Goal: Task Accomplishment & Management: Manage account settings

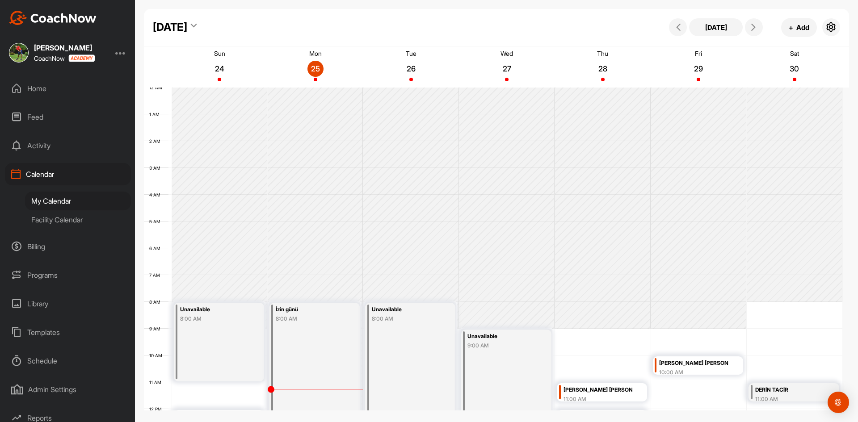
scroll to position [199, 0]
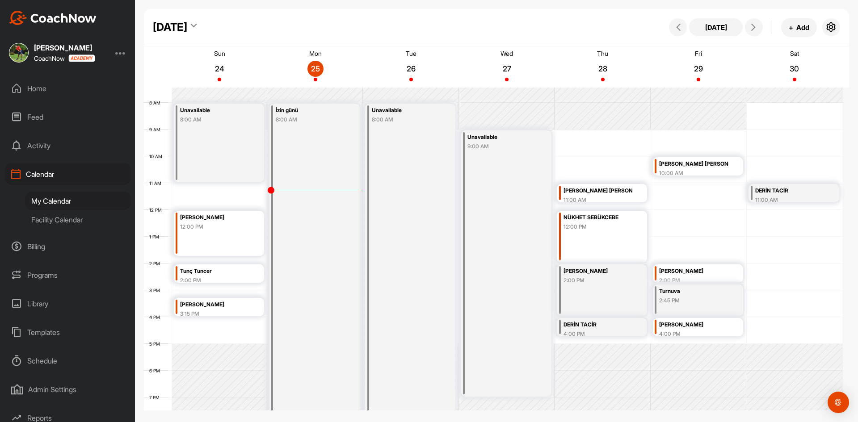
click at [72, 215] on div "Facility Calendar" at bounding box center [78, 219] width 106 height 19
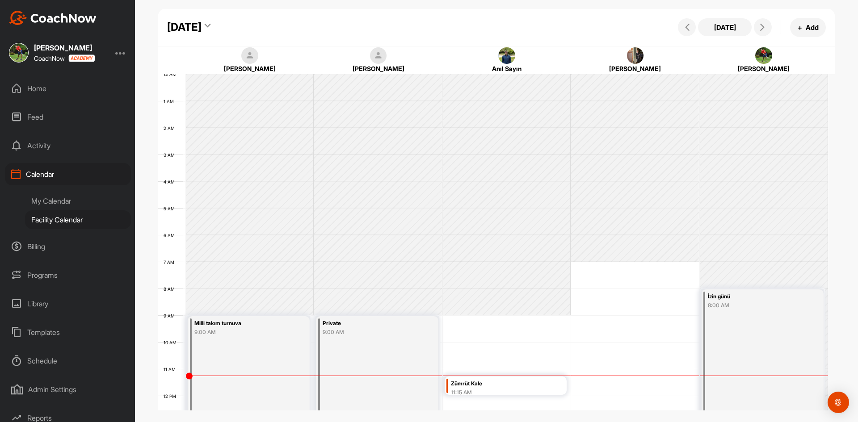
scroll to position [155, 0]
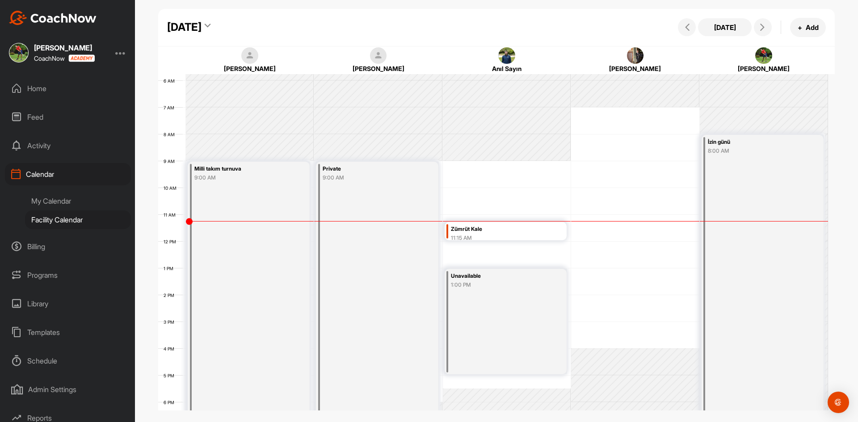
click at [521, 232] on div "Zümrüt Kale" at bounding box center [498, 229] width 94 height 10
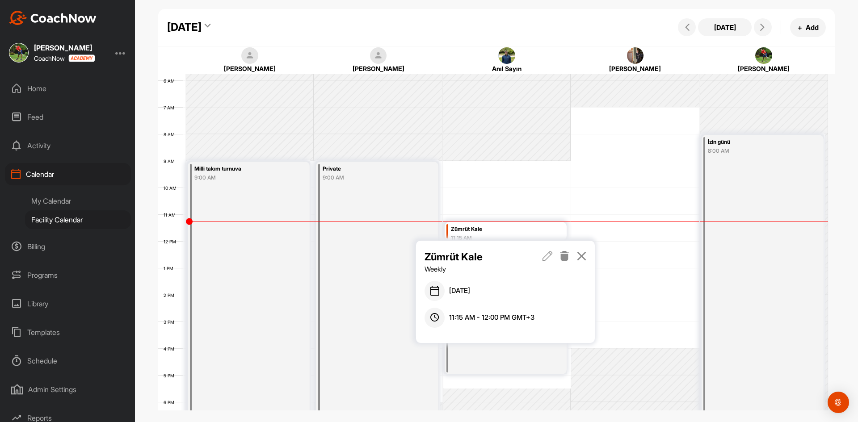
click at [567, 257] on icon at bounding box center [564, 256] width 10 height 10
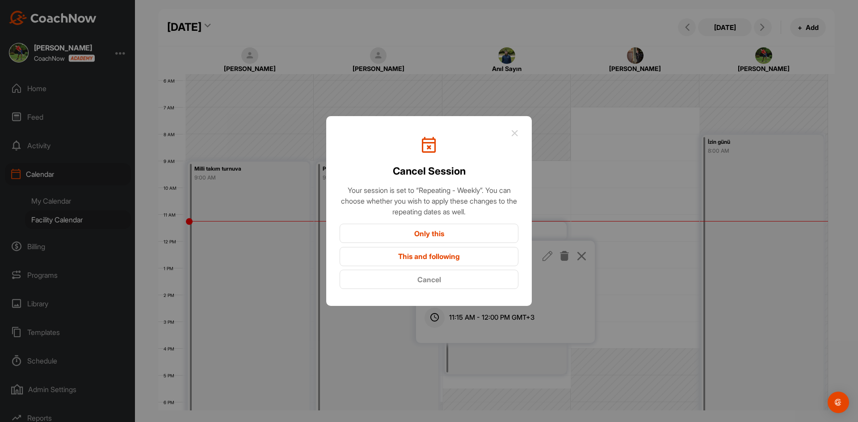
click at [432, 230] on button "Only this" at bounding box center [429, 233] width 179 height 19
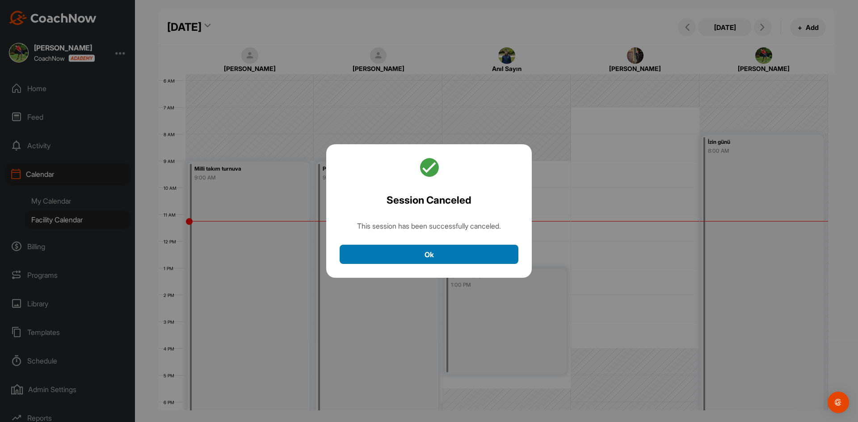
click at [465, 252] on button "Ok" at bounding box center [429, 254] width 179 height 19
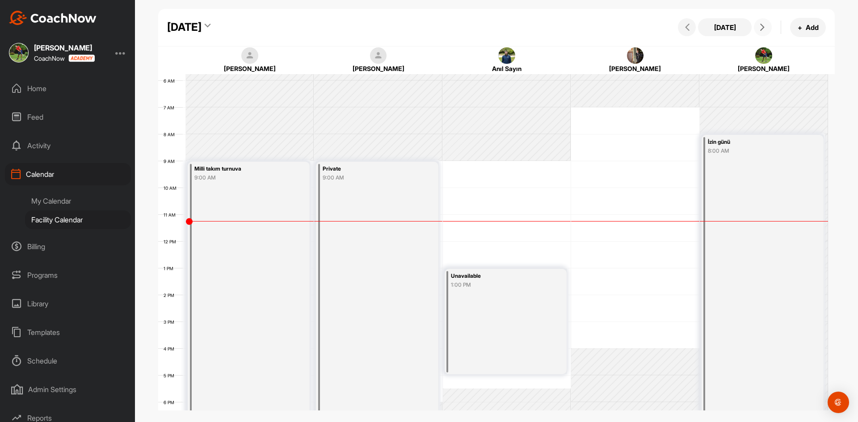
click at [766, 30] on span at bounding box center [762, 27] width 11 height 7
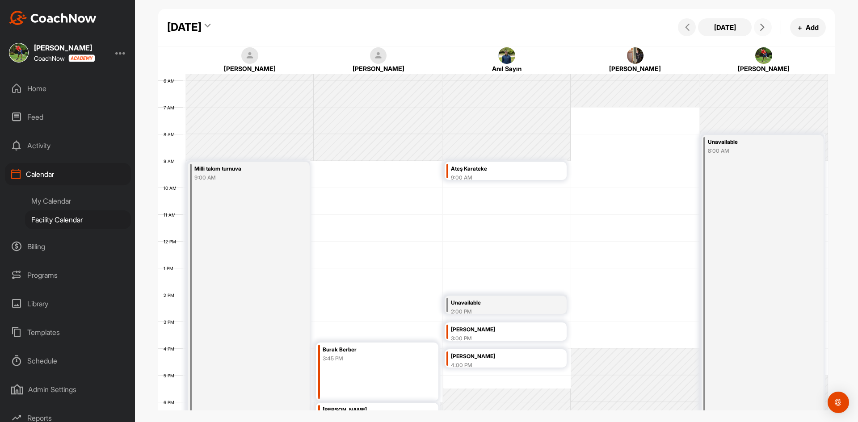
click at [391, 268] on div "12 AM 1 AM 2 AM 3 AM 4 AM 5 AM 6 AM 7 AM 8 AM 9 AM 10 AM 11 AM 12 PM 1 PM 2 PM …" at bounding box center [493, 241] width 670 height 643
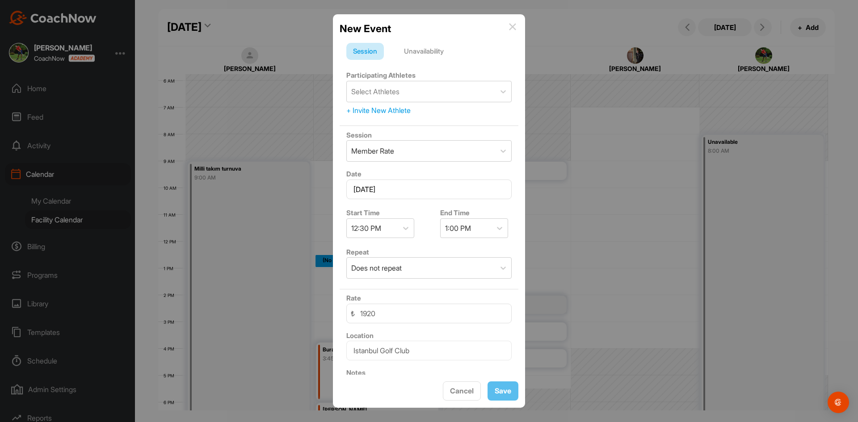
click at [519, 25] on div "New Event Session Unavailability Participating Athletes Select Athletes + Invit…" at bounding box center [429, 211] width 192 height 394
click at [517, 26] on div "New Event" at bounding box center [429, 28] width 179 height 15
click at [511, 27] on img at bounding box center [512, 26] width 7 height 7
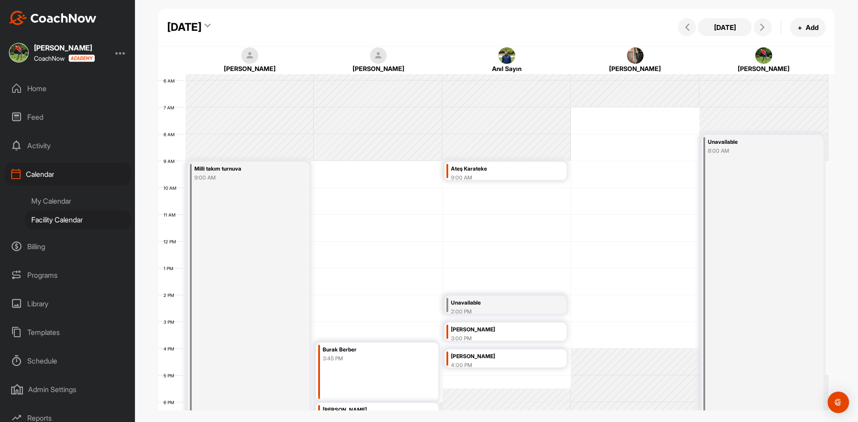
click at [512, 188] on div "12 AM 1 AM 2 AM 3 AM 4 AM 5 AM 6 AM 7 AM 8 AM 9 AM 10 AM 11 AM 12 PM 1 PM 2 PM …" at bounding box center [493, 241] width 670 height 643
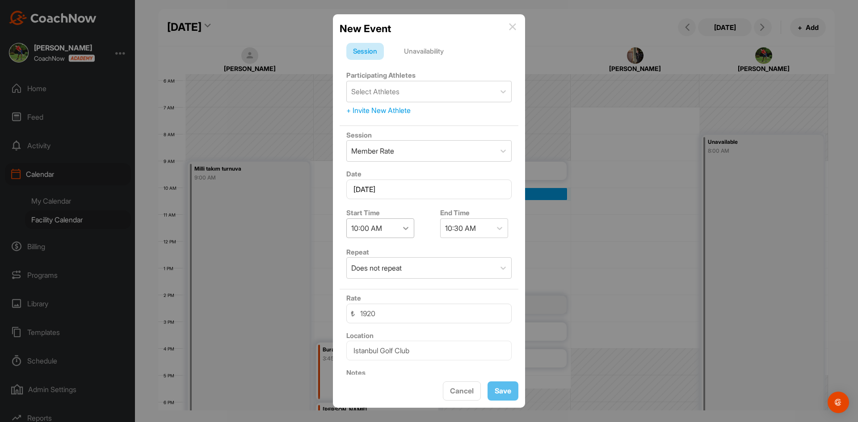
click at [403, 229] on icon at bounding box center [405, 228] width 9 height 9
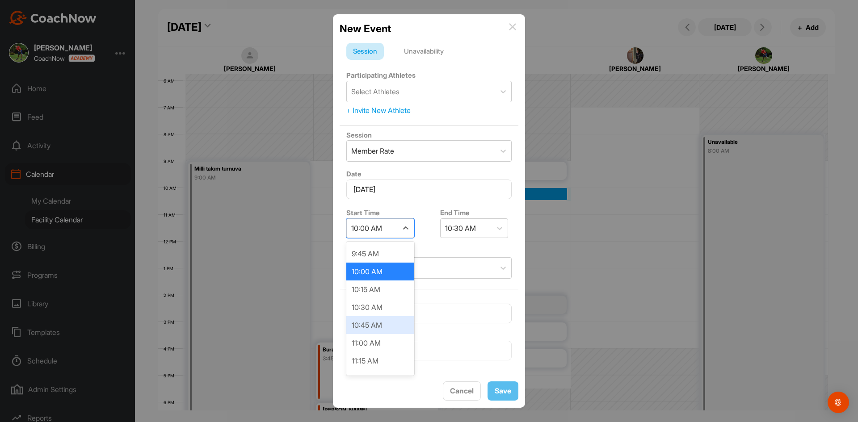
scroll to position [740, 0]
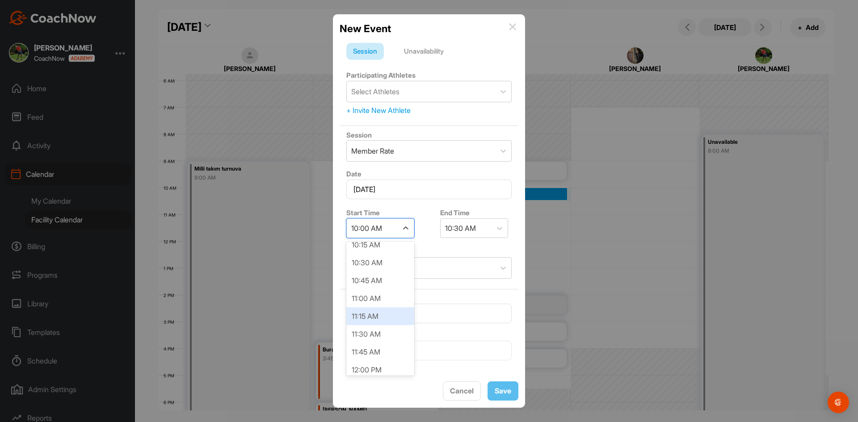
click at [379, 315] on div "11:15 AM" at bounding box center [380, 316] width 68 height 18
click at [445, 93] on div "Select Athletes" at bounding box center [421, 91] width 148 height 21
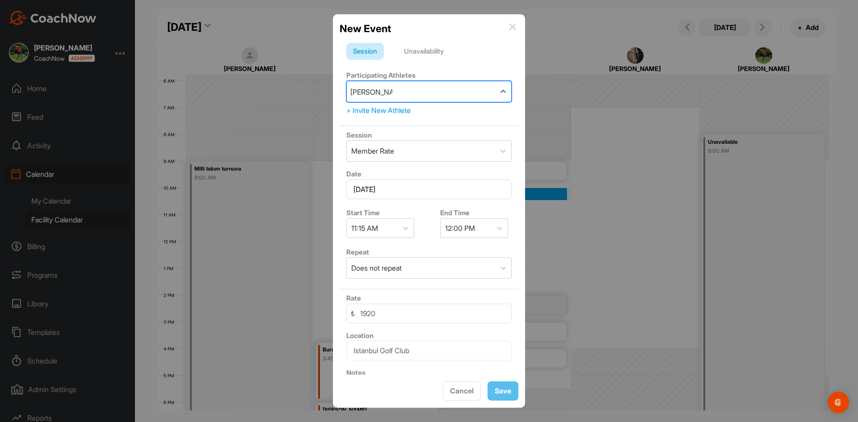
type input "[PERSON_NAME]"
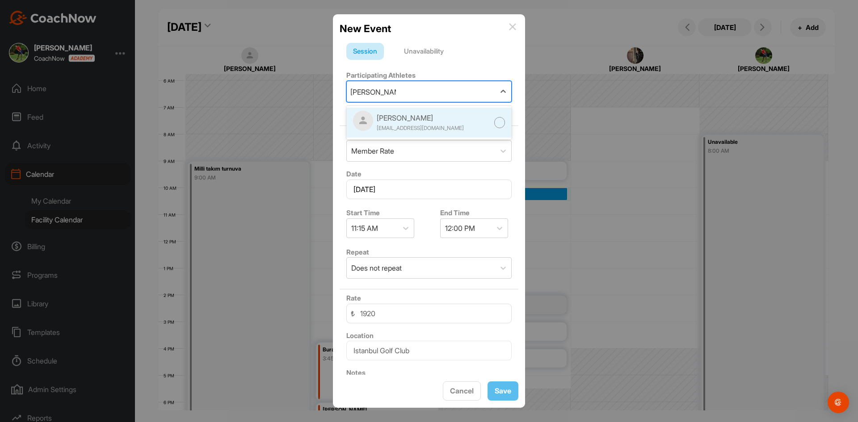
click at [443, 124] on div "[PERSON_NAME] [PERSON_NAME][EMAIL_ADDRESS][DOMAIN_NAME]" at bounding box center [428, 123] width 165 height 30
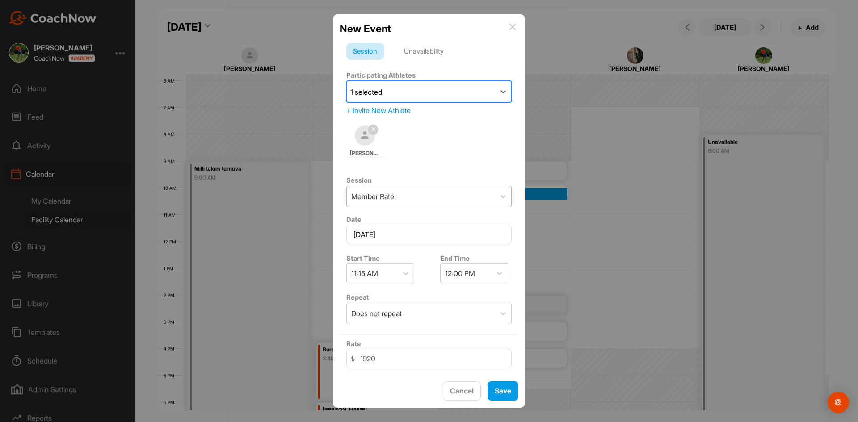
click at [420, 199] on div "Member Rate" at bounding box center [421, 196] width 148 height 21
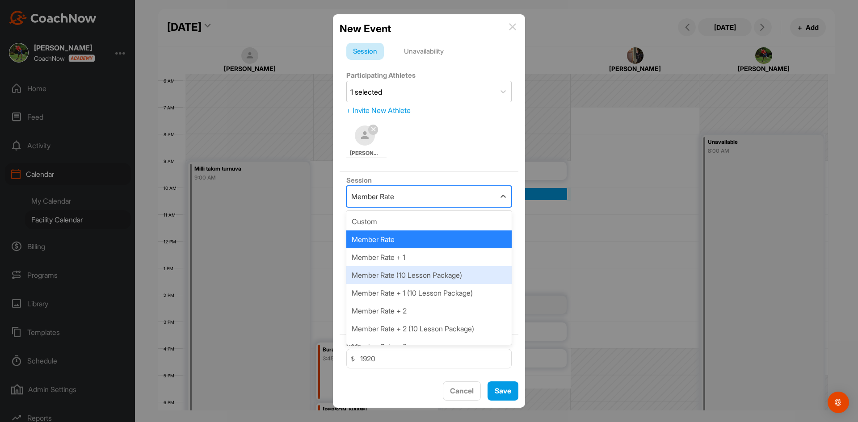
scroll to position [45, 0]
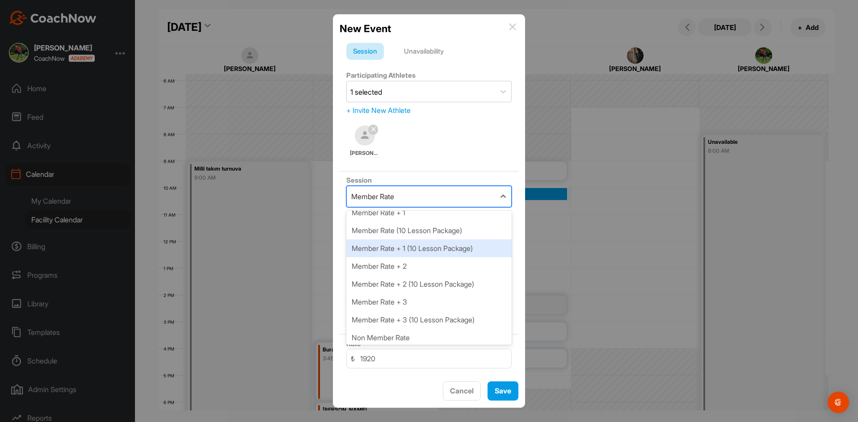
click at [459, 254] on div "Member Rate + 1 (10 Lesson Package)" at bounding box center [428, 248] width 165 height 18
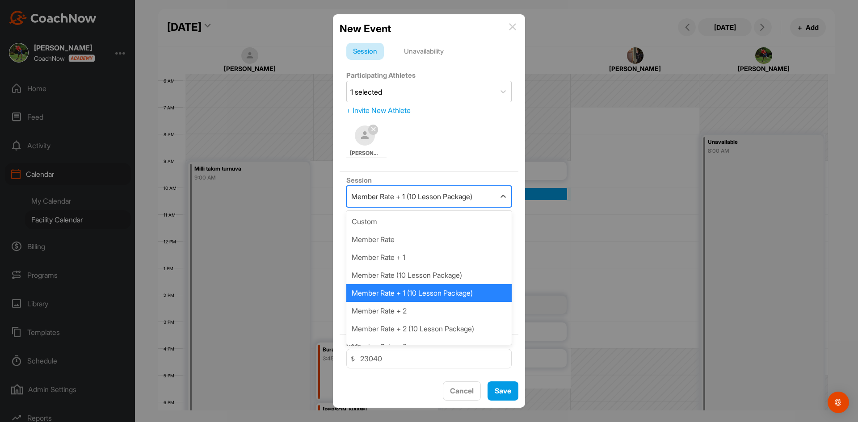
click at [481, 203] on div "Member Rate + 1 (10 Lesson Package)" at bounding box center [421, 196] width 148 height 21
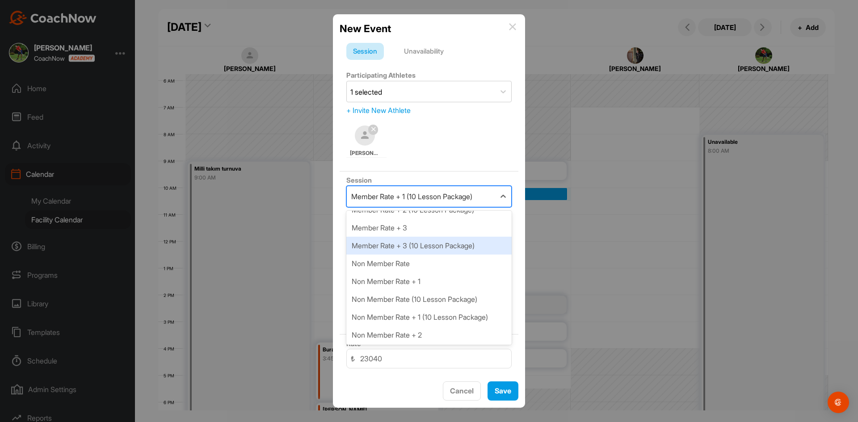
scroll to position [134, 0]
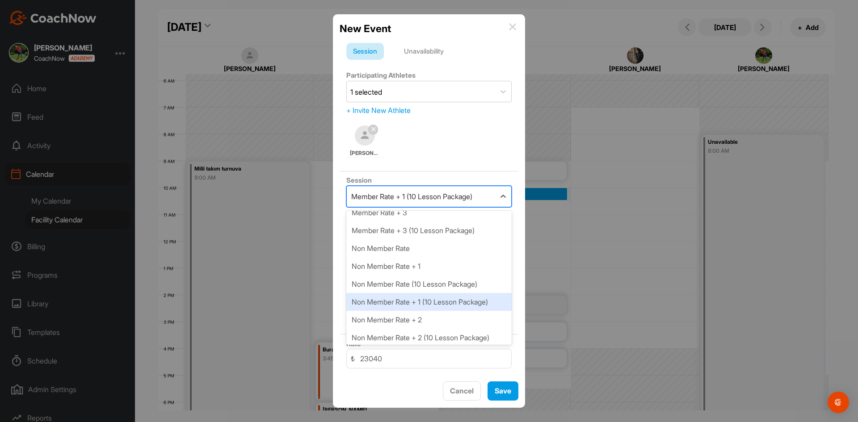
click at [458, 296] on div "Non Member Rate + 1 (10 Lesson Package)" at bounding box center [428, 302] width 165 height 18
type input "28800"
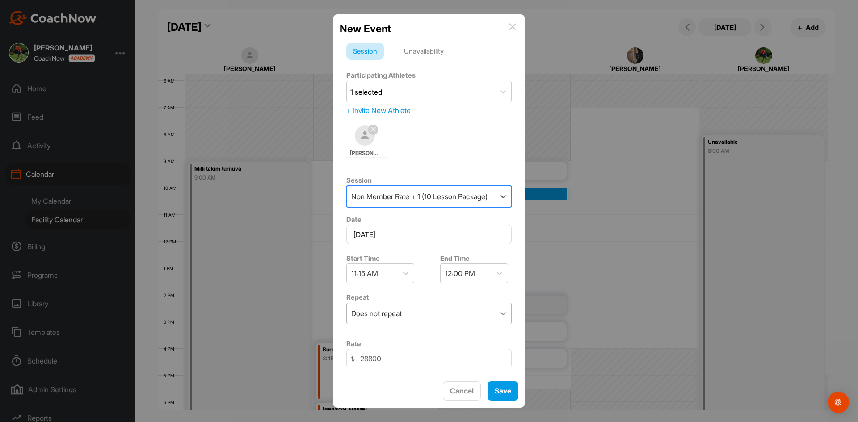
click at [495, 318] on div at bounding box center [503, 314] width 16 height 16
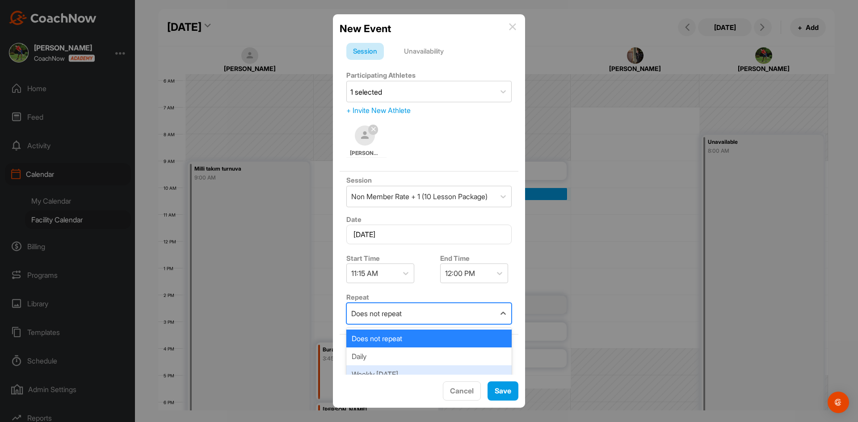
click at [463, 368] on div "Weekly [DATE]" at bounding box center [428, 374] width 165 height 18
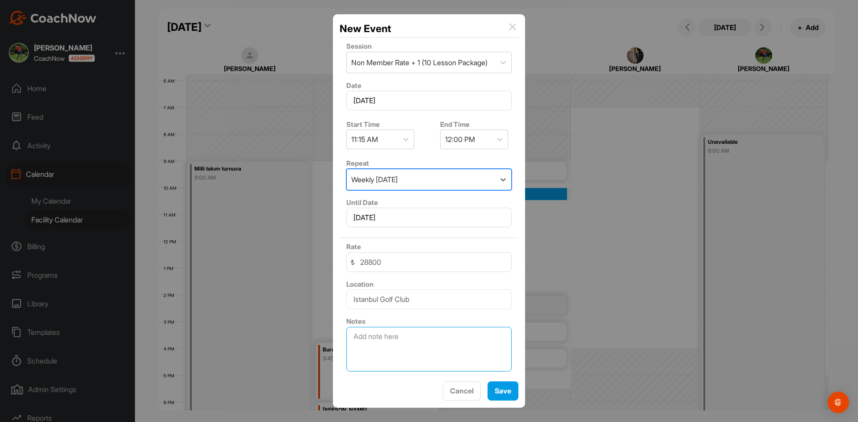
click at [415, 340] on textarea at bounding box center [428, 349] width 165 height 45
type textarea "eşi ile beraber gelecek"
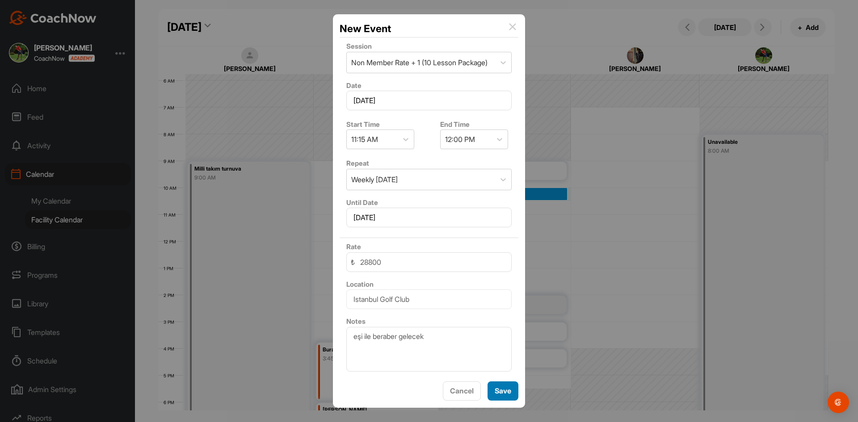
click at [508, 390] on button "Save" at bounding box center [502, 391] width 31 height 19
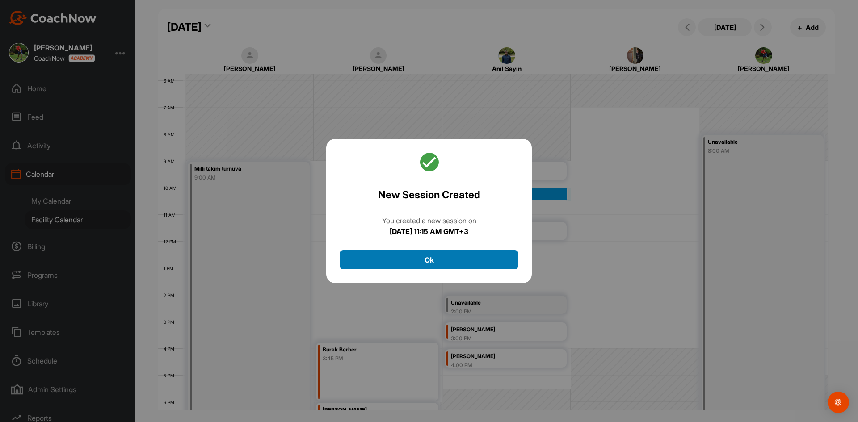
click at [466, 261] on button "Ok" at bounding box center [429, 259] width 179 height 19
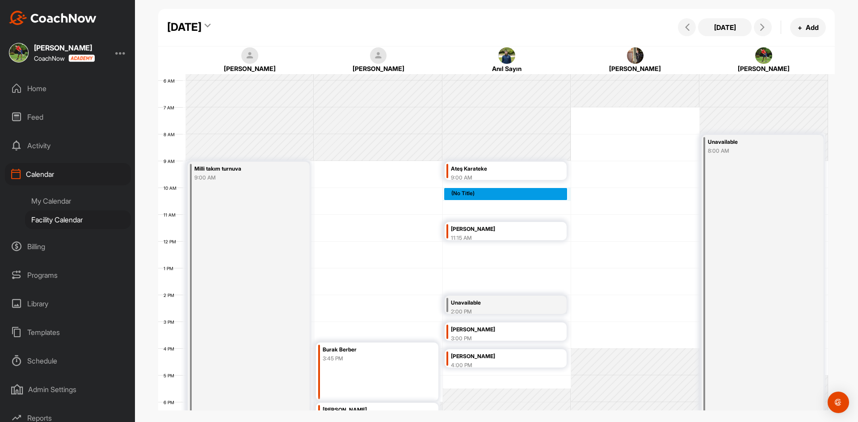
click at [485, 190] on div "12 AM 1 AM 2 AM 3 AM 4 AM 5 AM 6 AM 7 AM 8 AM 9 AM 10 AM 11 AM 12 PM 1 PM 2 PM …" at bounding box center [493, 241] width 670 height 643
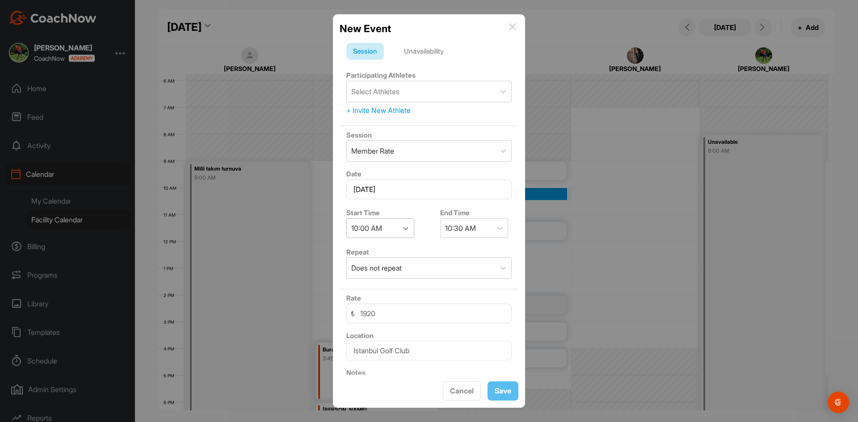
click at [403, 230] on icon at bounding box center [405, 228] width 9 height 9
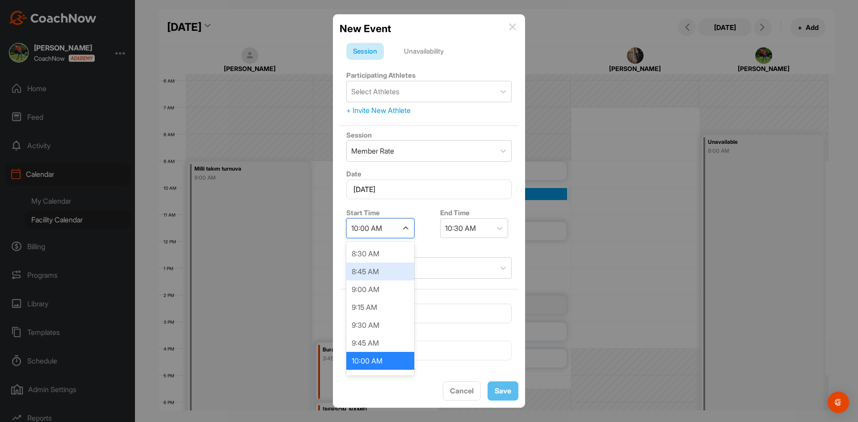
click at [419, 50] on div "Unavailability" at bounding box center [423, 51] width 53 height 17
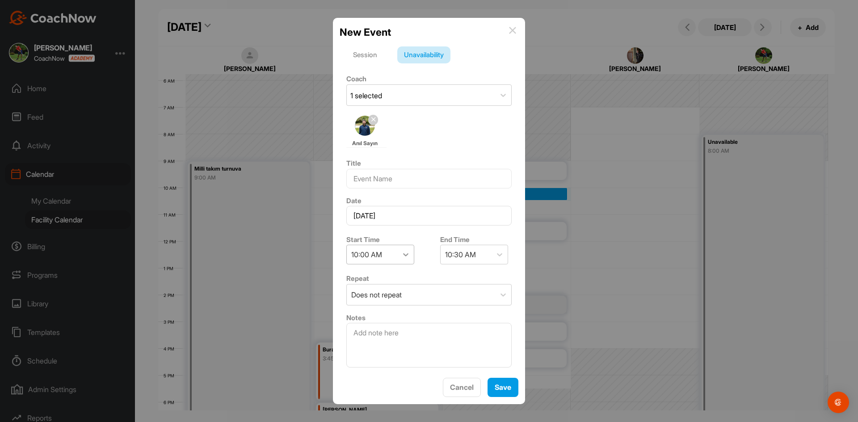
click at [403, 252] on icon at bounding box center [405, 254] width 9 height 9
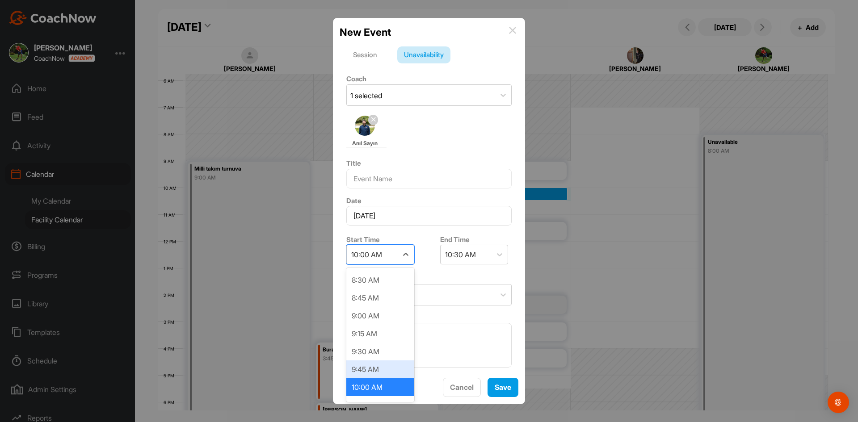
click at [381, 372] on div "9:45 AM" at bounding box center [380, 370] width 68 height 18
click at [501, 253] on div at bounding box center [499, 255] width 16 height 16
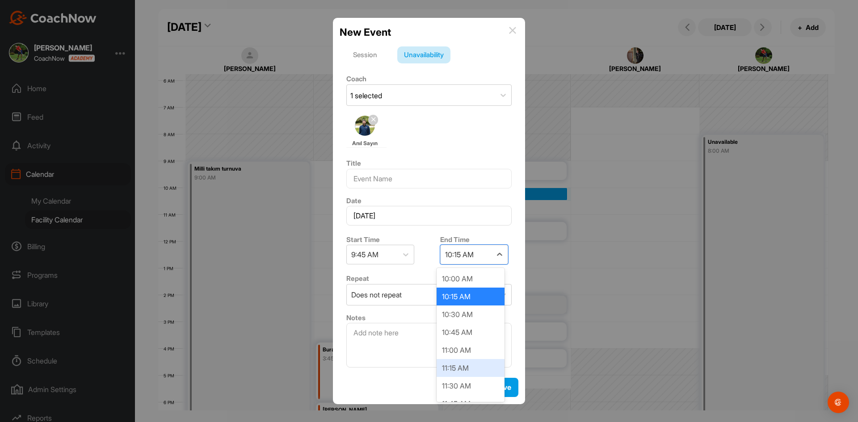
click at [473, 365] on div "11:15 AM" at bounding box center [470, 368] width 68 height 18
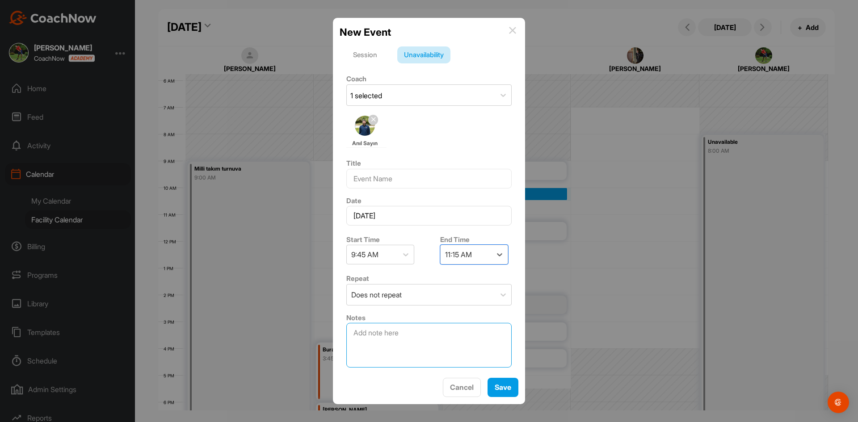
click at [422, 342] on textarea at bounding box center [428, 345] width 165 height 45
type textarea "toplantı"
click at [475, 179] on input at bounding box center [428, 179] width 165 height 20
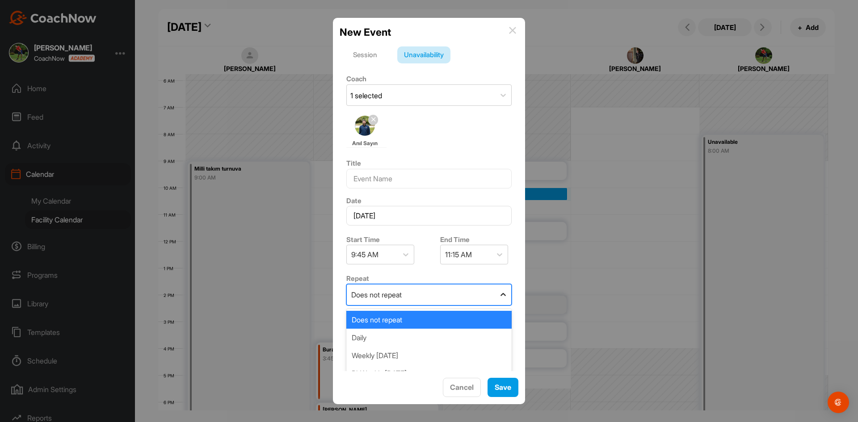
click at [496, 289] on div at bounding box center [503, 295] width 16 height 16
click at [444, 356] on div "Weekly [DATE]" at bounding box center [428, 356] width 165 height 18
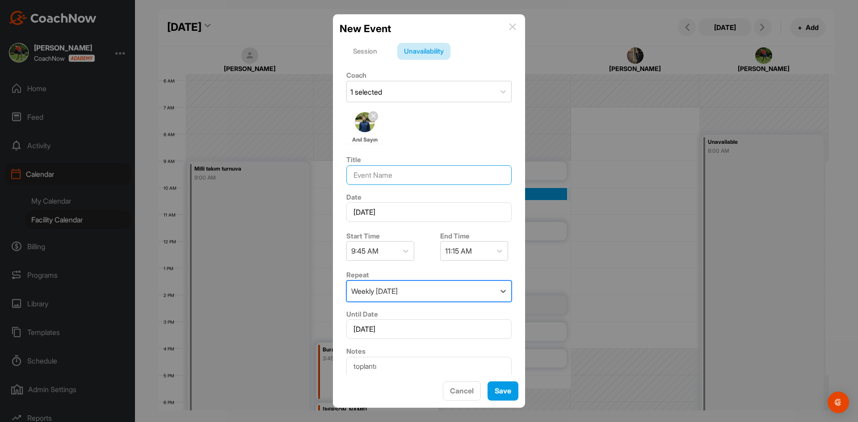
click at [437, 177] on input at bounding box center [428, 175] width 165 height 20
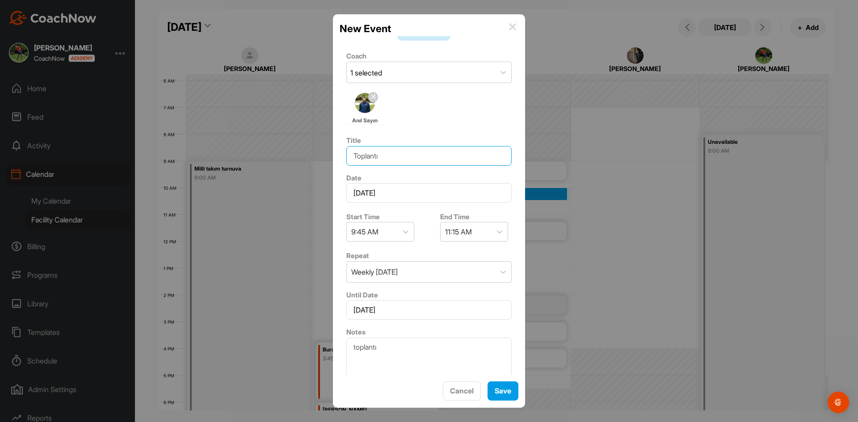
scroll to position [30, 0]
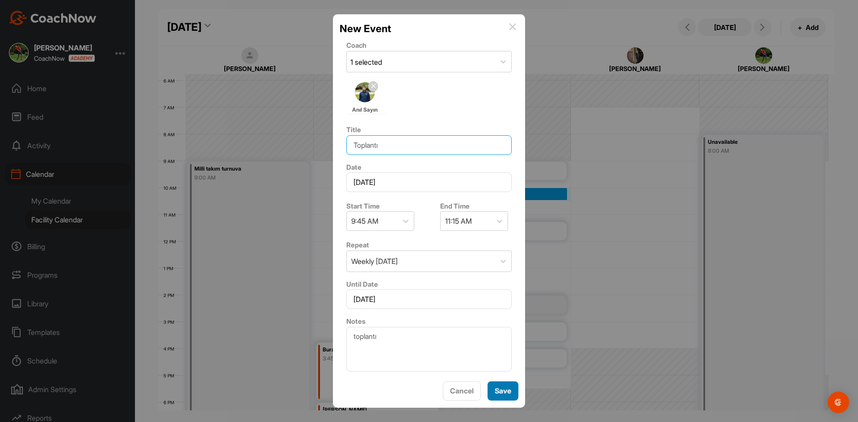
type input "Toplantı"
click at [494, 389] on button "Save" at bounding box center [502, 391] width 31 height 19
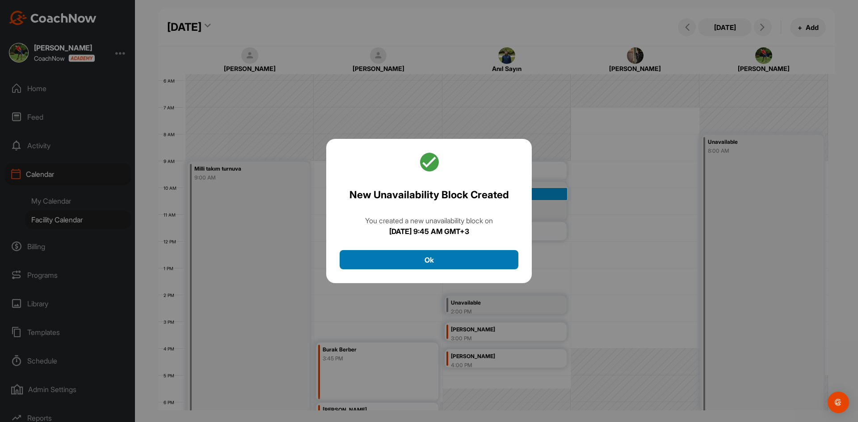
click at [457, 263] on button "Ok" at bounding box center [429, 259] width 179 height 19
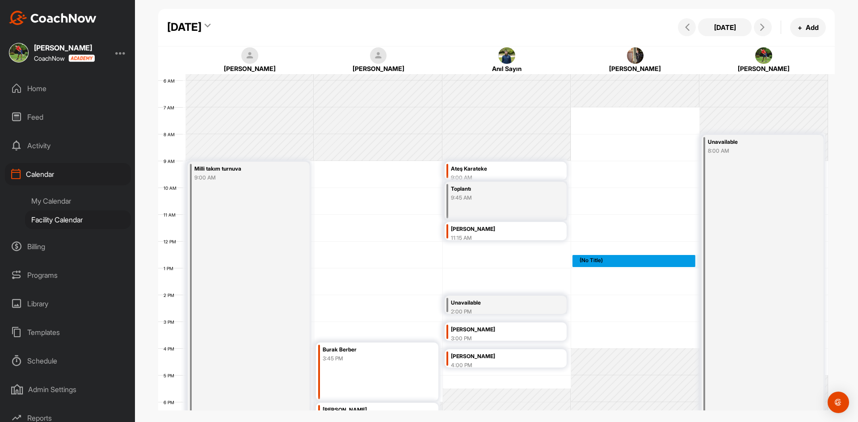
click at [617, 268] on div "12 AM 1 AM 2 AM 3 AM 4 AM 5 AM 6 AM 7 AM 8 AM 9 AM 10 AM 11 AM 12 PM 1 PM 2 PM …" at bounding box center [493, 241] width 670 height 643
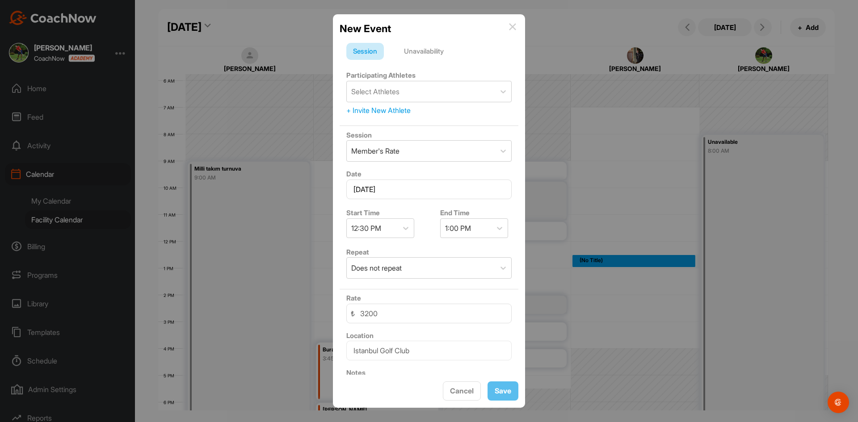
click at [515, 27] on img at bounding box center [512, 26] width 7 height 7
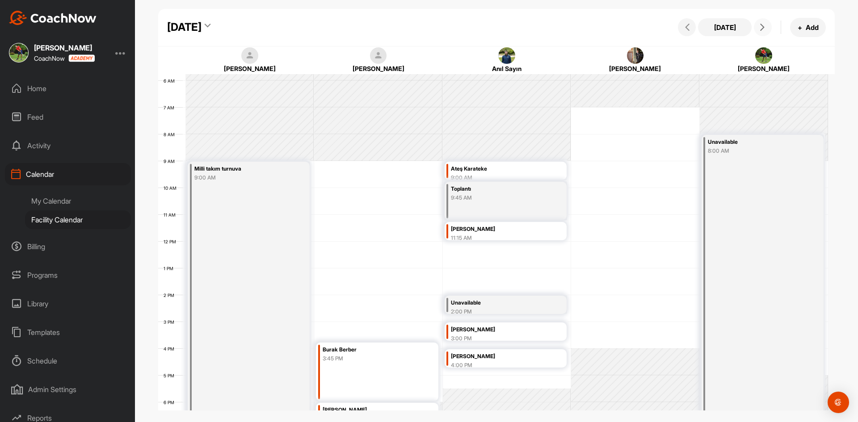
click at [759, 29] on span at bounding box center [762, 27] width 11 height 7
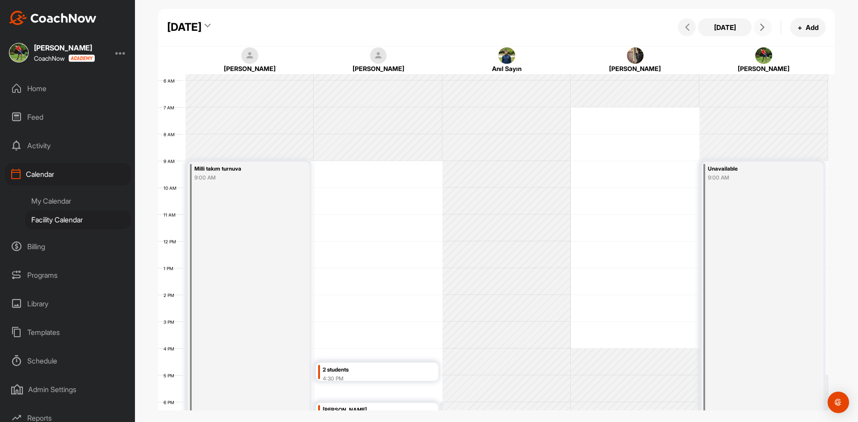
click at [765, 25] on icon at bounding box center [762, 27] width 7 height 7
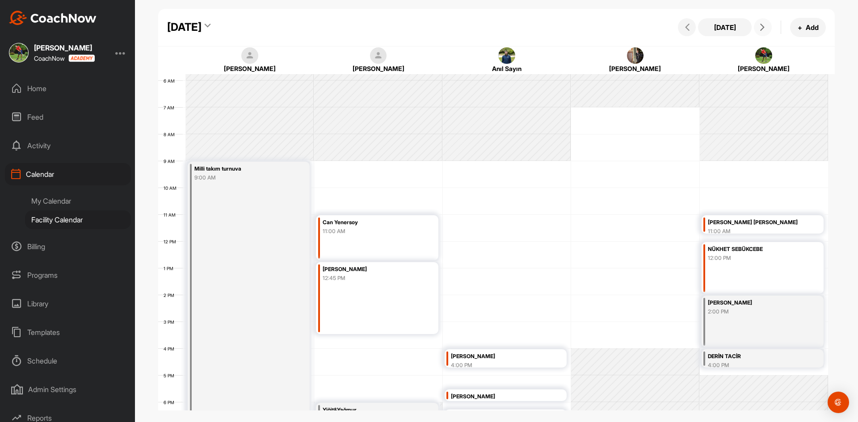
click at [457, 164] on div "12 AM 1 AM 2 AM 3 AM 4 AM 5 AM 6 AM 7 AM 8 AM 9 AM 10 AM 11 AM 12 PM 1 PM 2 PM …" at bounding box center [493, 241] width 670 height 643
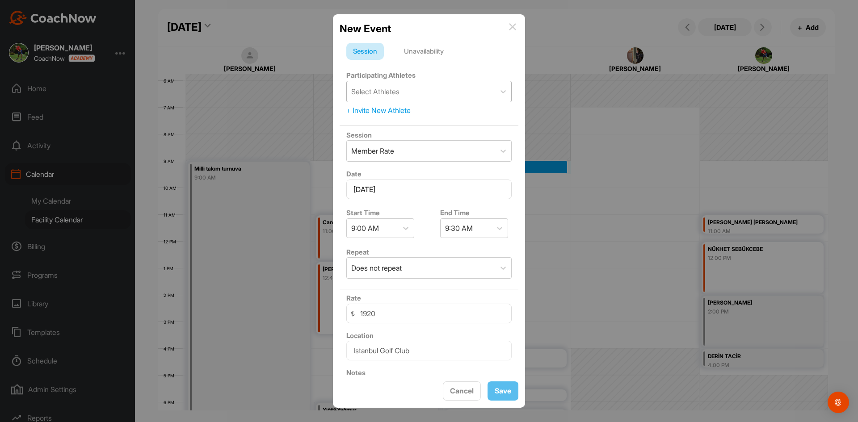
click at [401, 97] on div "Select Athletes" at bounding box center [421, 91] width 148 height 21
type input "zeynep"
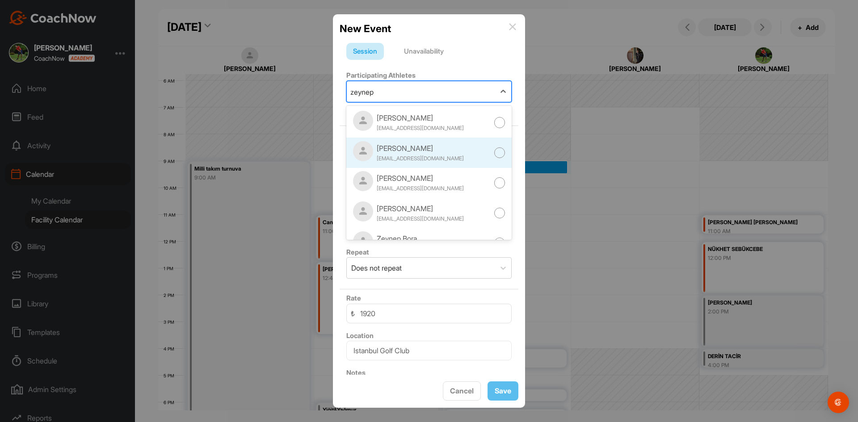
click at [440, 153] on div "[PERSON_NAME]" at bounding box center [420, 148] width 87 height 11
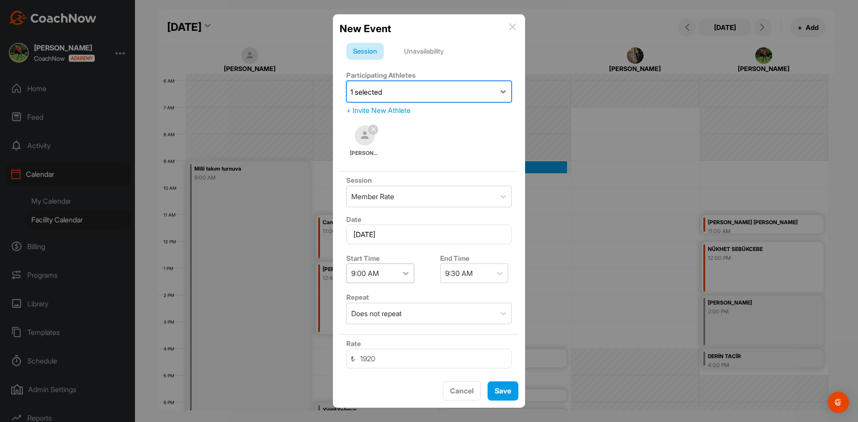
click at [401, 276] on icon at bounding box center [405, 273] width 9 height 9
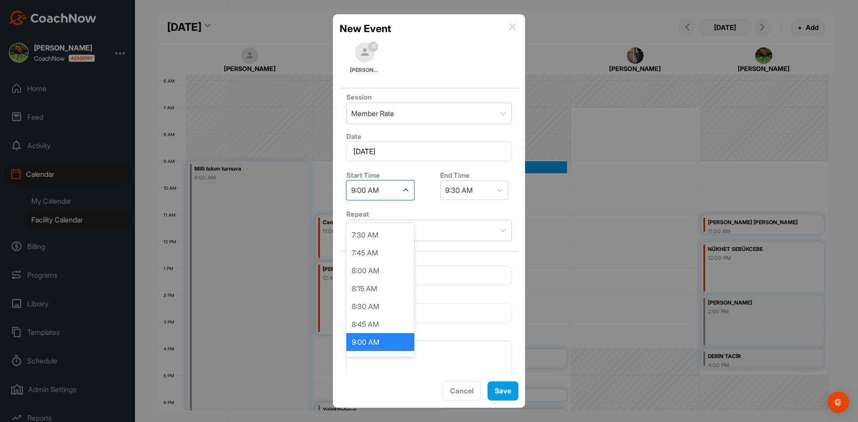
scroll to position [89, 0]
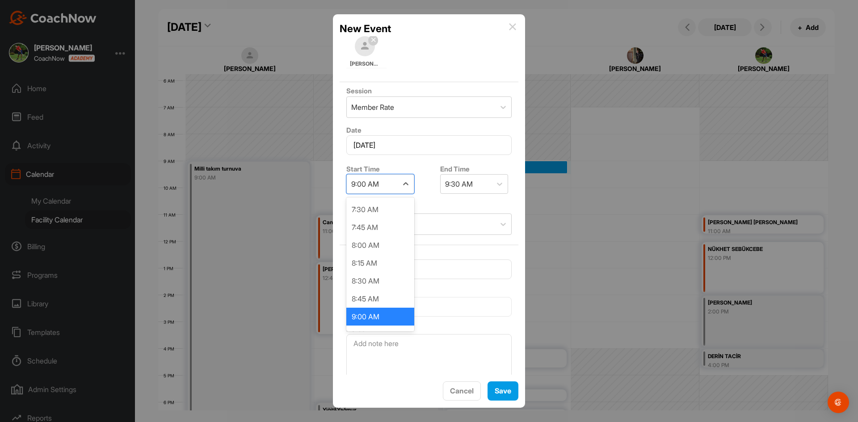
click at [383, 320] on div "9:00 AM" at bounding box center [380, 317] width 68 height 18
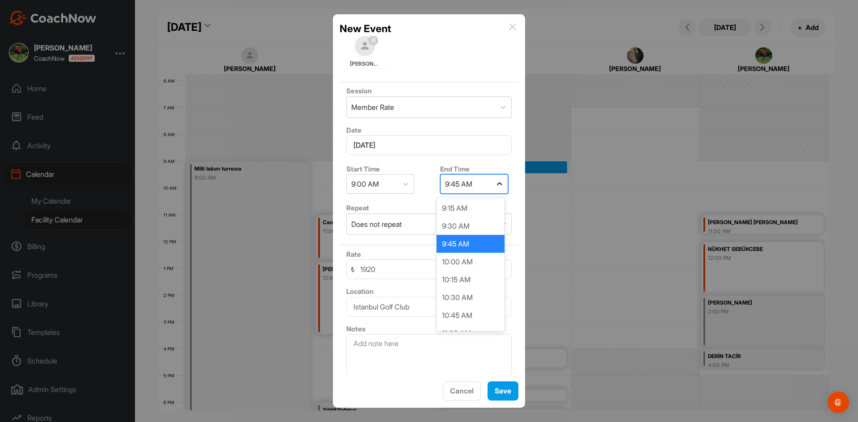
click at [502, 186] on div at bounding box center [499, 184] width 16 height 16
click at [479, 296] on div "10:30 AM" at bounding box center [470, 298] width 68 height 18
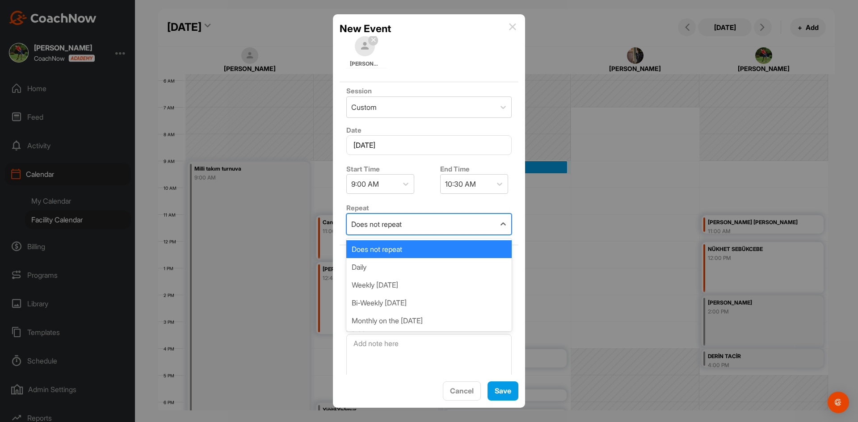
click at [482, 226] on div "Does not repeat" at bounding box center [421, 224] width 148 height 21
click at [473, 286] on div "Weekly [DATE]" at bounding box center [428, 285] width 165 height 18
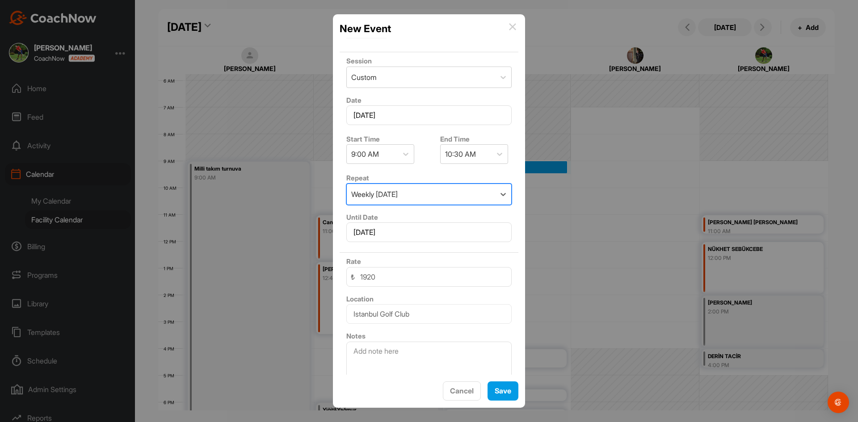
scroll to position [134, 0]
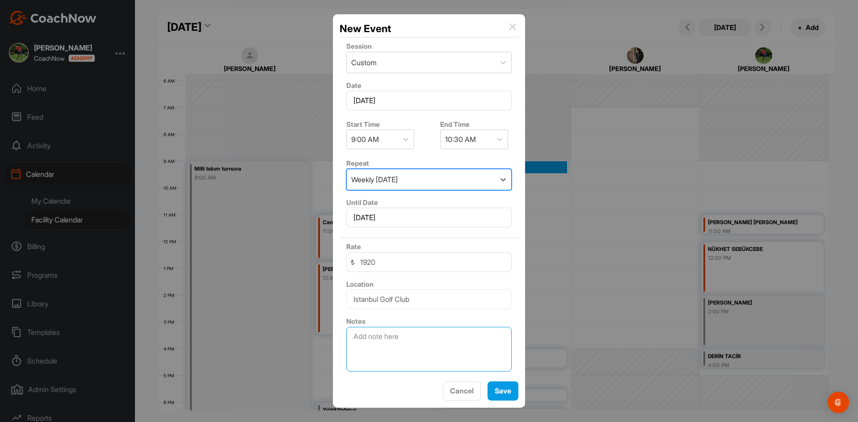
click at [410, 332] on textarea at bounding box center [428, 349] width 165 height 45
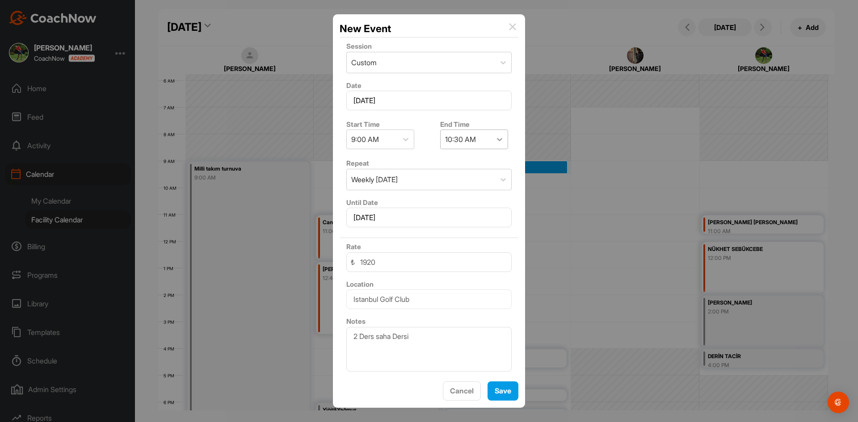
click at [495, 143] on icon at bounding box center [499, 139] width 9 height 9
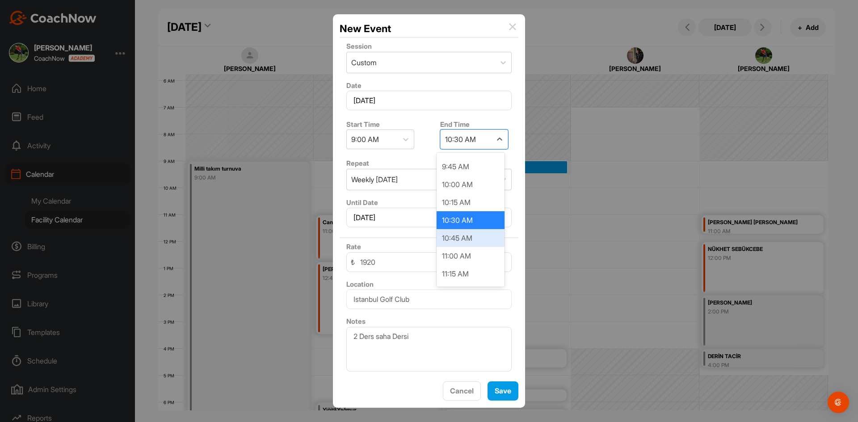
scroll to position [45, 0]
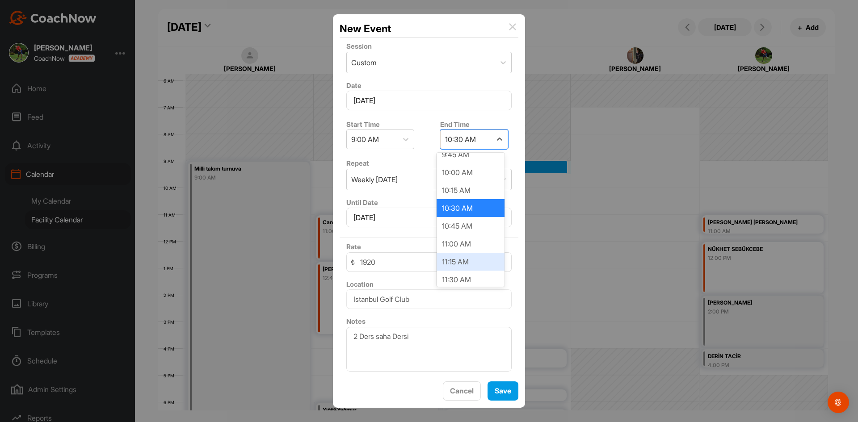
click at [471, 254] on div "11:15 AM" at bounding box center [470, 262] width 68 height 18
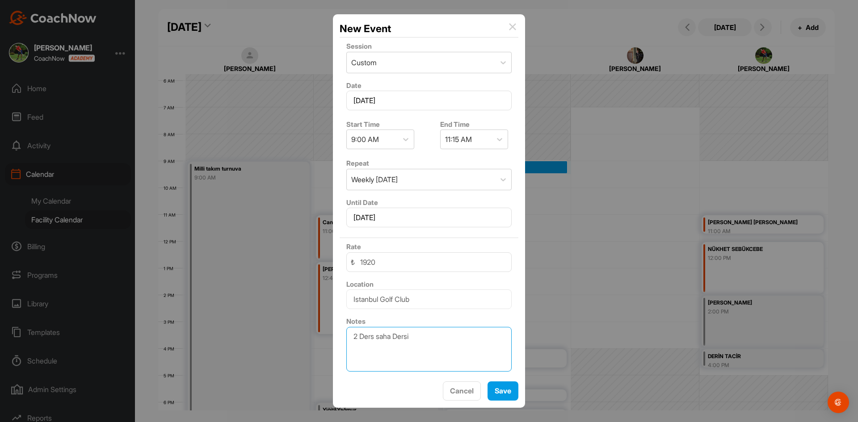
click at [445, 354] on textarea "2 Ders saha Dersi" at bounding box center [428, 349] width 165 height 45
click at [394, 336] on textarea "2 Ders saha Dersi 5. ve 6. Ders" at bounding box center [428, 349] width 165 height 45
drag, startPoint x: 455, startPoint y: 339, endPoint x: 441, endPoint y: 339, distance: 14.3
click at [441, 339] on textarea "2 Ders saha Dersi 5. ve 6. Ders" at bounding box center [428, 349] width 165 height 45
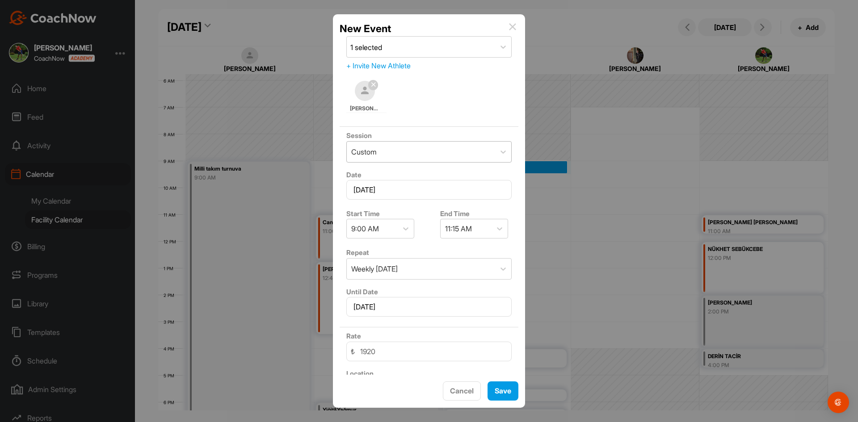
type textarea "2 Ders saha Dersi 5. ve 6."
click at [476, 150] on div "Custom" at bounding box center [421, 152] width 148 height 21
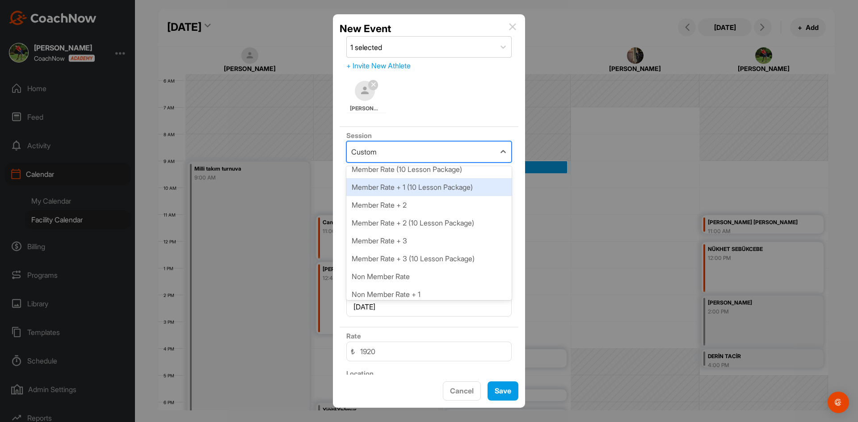
scroll to position [134, 0]
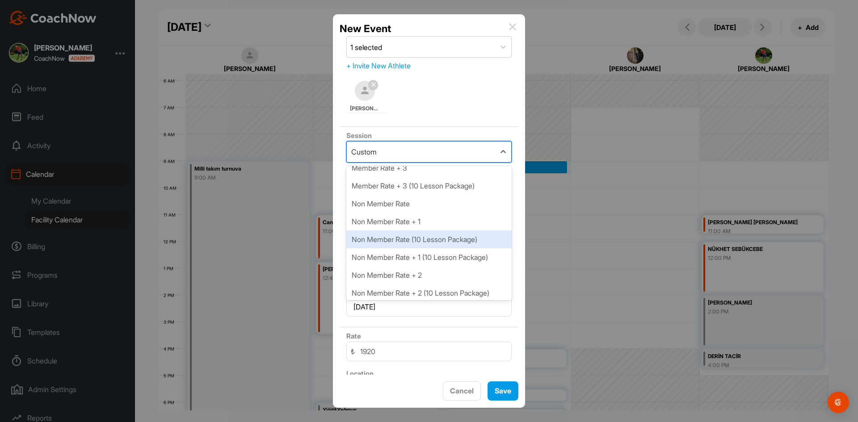
click at [462, 242] on div "Non Member Rate (10 Lesson Package)" at bounding box center [428, 240] width 165 height 18
type input "21600"
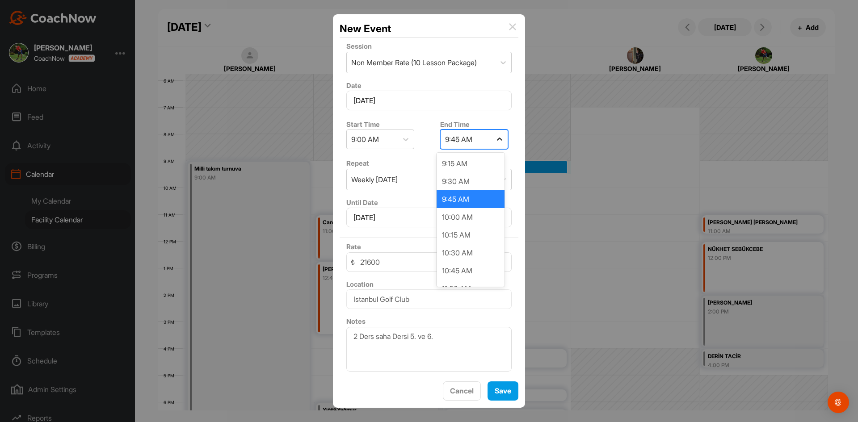
click at [500, 137] on icon at bounding box center [499, 139] width 9 height 9
click at [478, 255] on div "10:30 AM" at bounding box center [470, 253] width 68 height 18
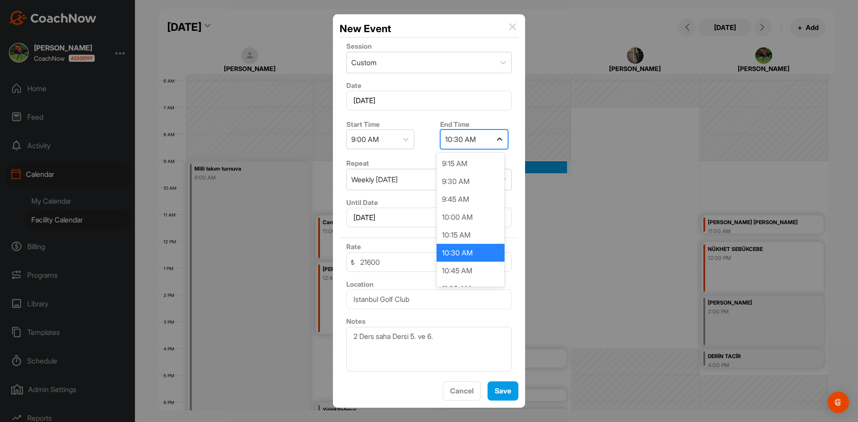
click at [500, 143] on icon at bounding box center [499, 139] width 9 height 9
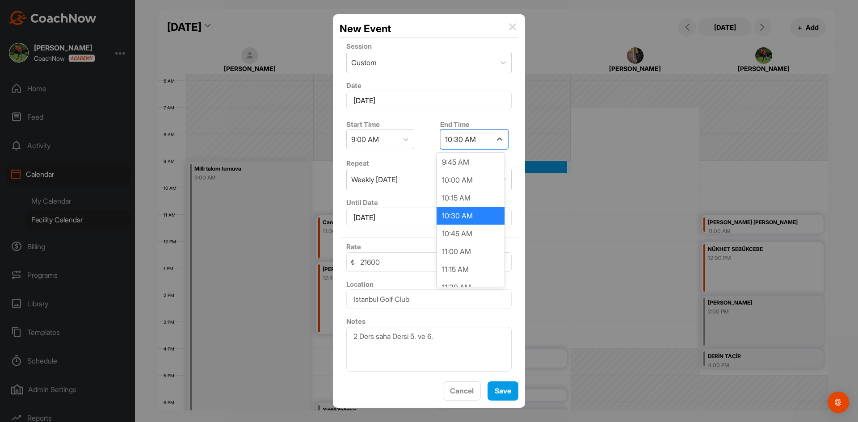
scroll to position [89, 0]
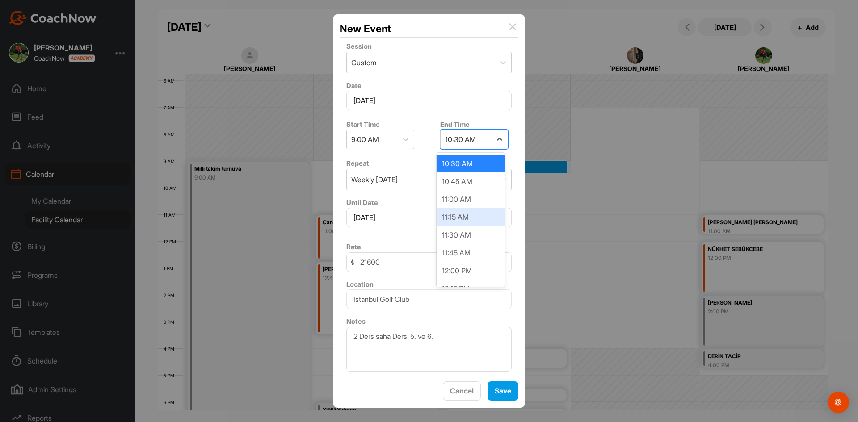
click at [471, 217] on div "11:15 AM" at bounding box center [470, 217] width 68 height 18
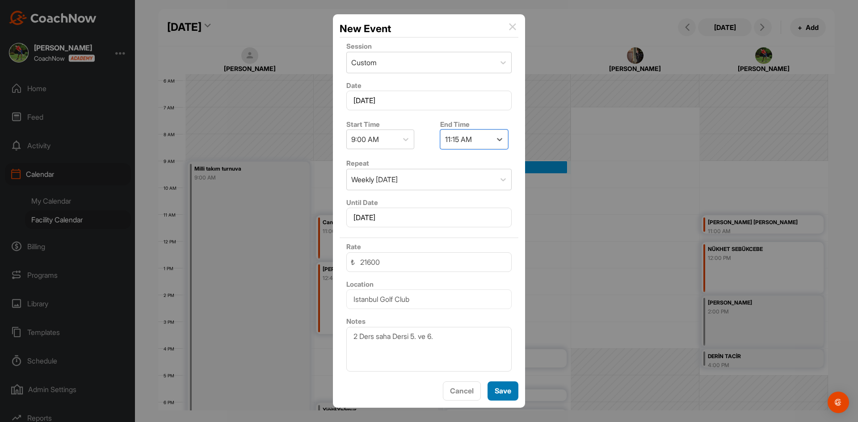
click at [502, 397] on button "Save" at bounding box center [502, 391] width 31 height 19
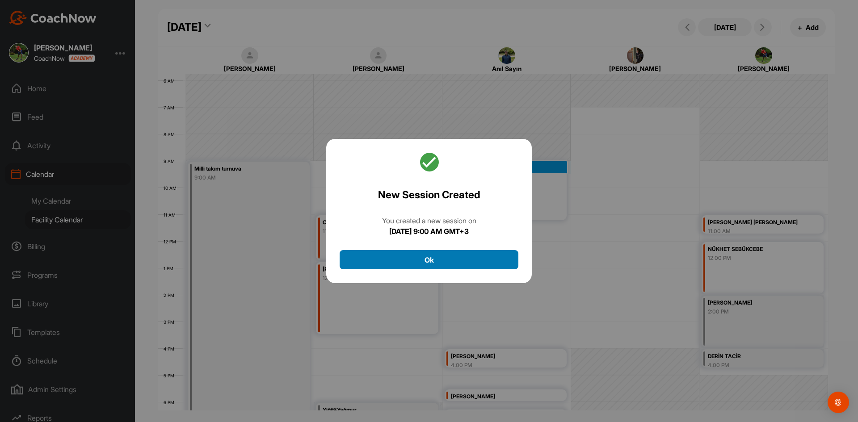
click at [447, 259] on button "Ok" at bounding box center [429, 259] width 179 height 19
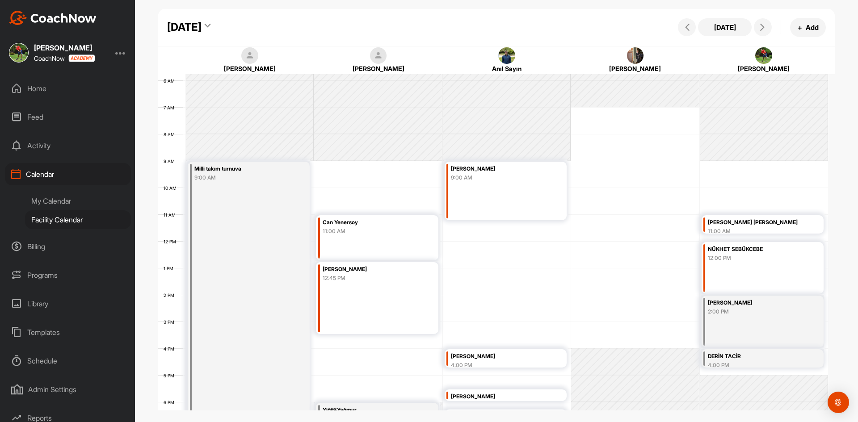
click at [499, 228] on div "12 AM 1 AM 2 AM 3 AM 4 AM 5 AM 6 AM 7 AM 8 AM 9 AM 10 AM 11 AM 12 PM 1 PM 2 PM …" at bounding box center [493, 241] width 670 height 643
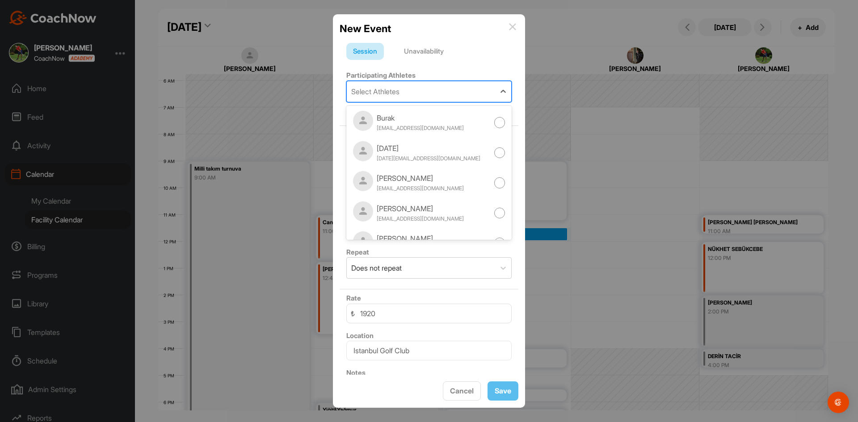
click at [450, 89] on div "Select Athletes" at bounding box center [421, 91] width 148 height 21
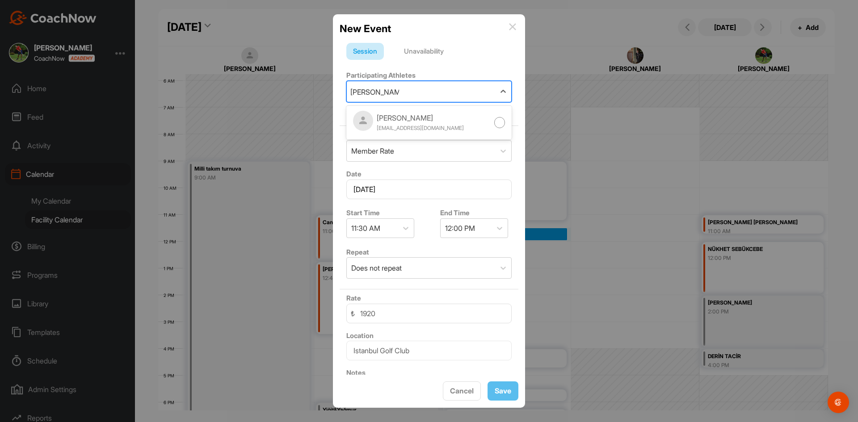
type input "[PERSON_NAME]"
click at [422, 119] on div "[PERSON_NAME]" at bounding box center [420, 118] width 87 height 11
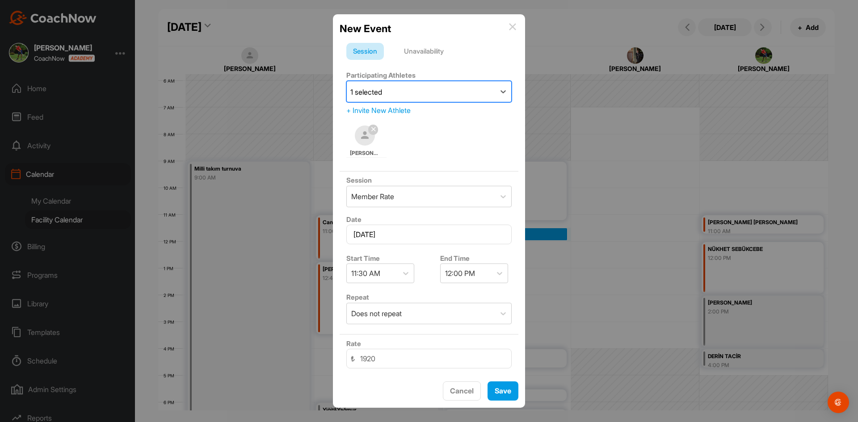
click at [414, 94] on div "1 selected" at bounding box center [421, 91] width 148 height 21
type input "[PERSON_NAME]"
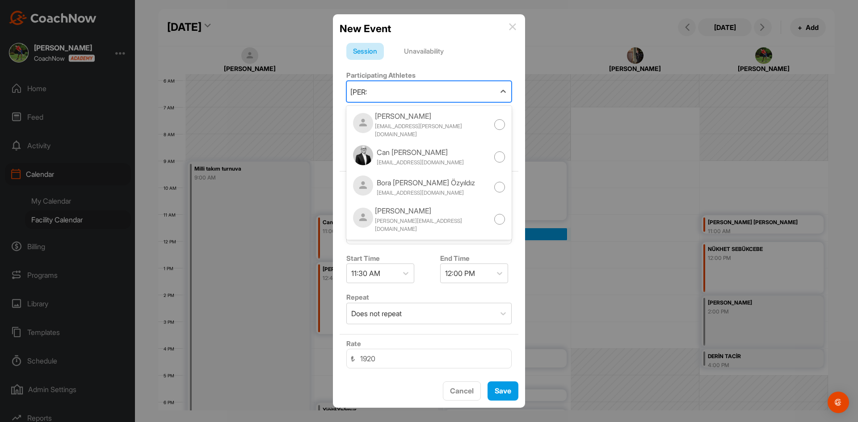
scroll to position [261, 0]
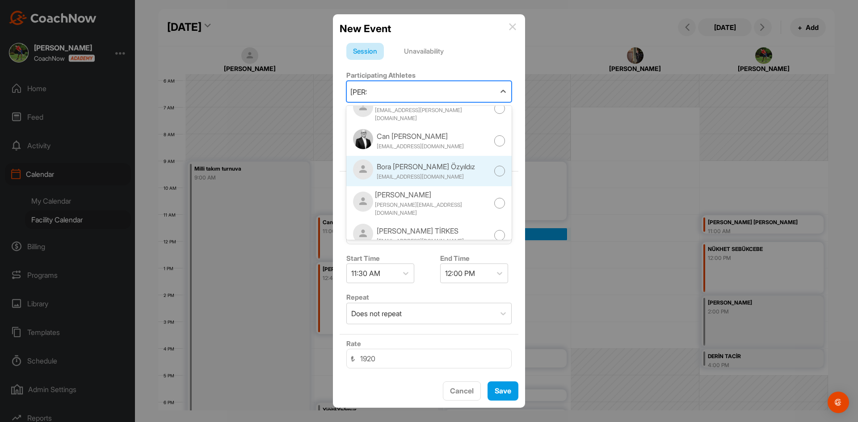
click at [449, 164] on div "Bora [PERSON_NAME] Özyıldız [EMAIL_ADDRESS][DOMAIN_NAME]" at bounding box center [428, 171] width 165 height 30
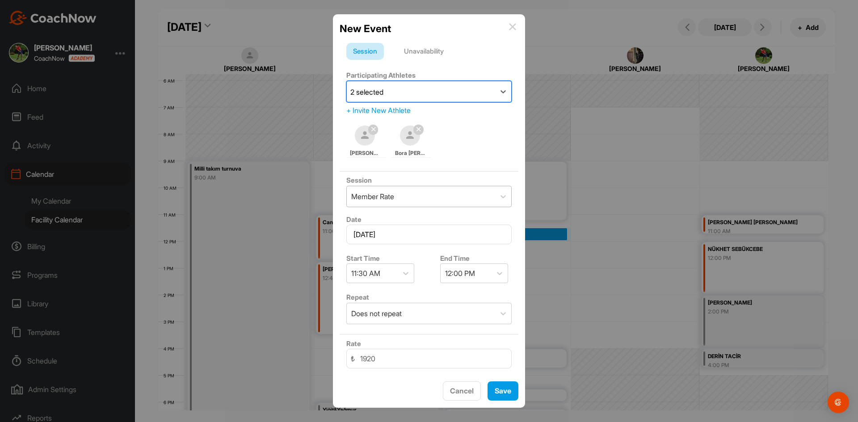
click at [449, 202] on div "Member Rate" at bounding box center [421, 196] width 148 height 21
click at [484, 201] on div "Member Rate" at bounding box center [421, 196] width 148 height 21
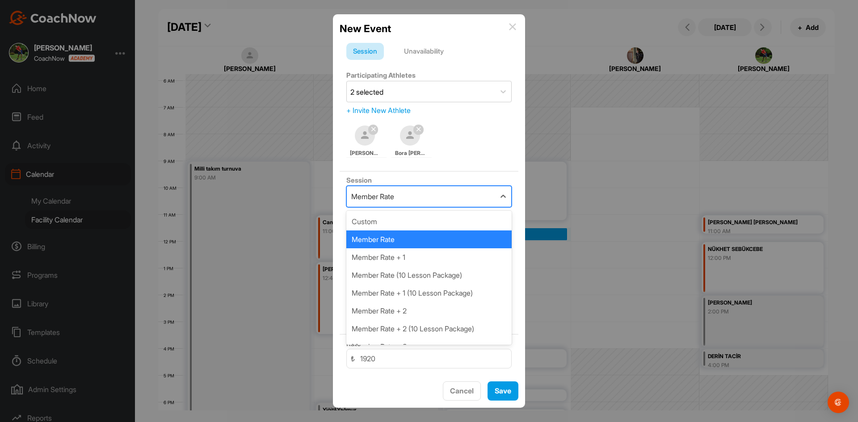
click at [484, 201] on div "Member Rate" at bounding box center [421, 196] width 148 height 21
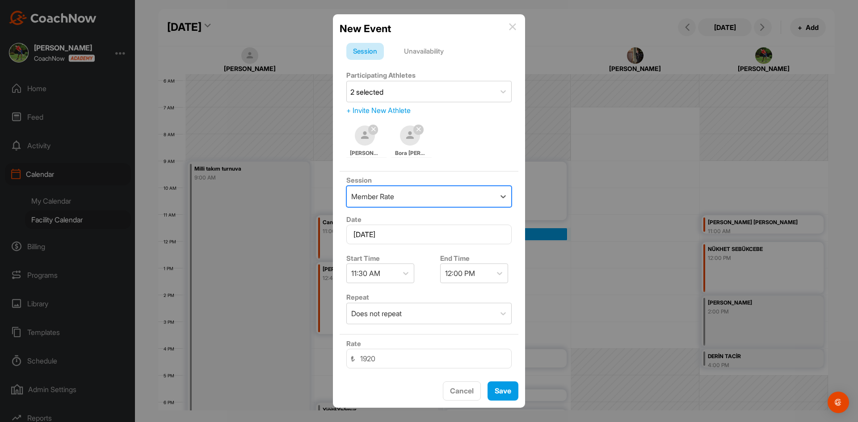
click at [484, 201] on div "Member Rate" at bounding box center [421, 196] width 148 height 21
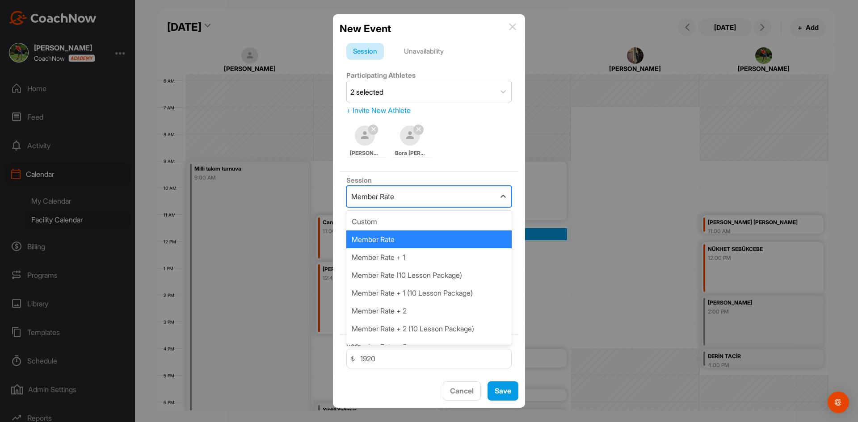
click at [484, 201] on div "Member Rate" at bounding box center [421, 196] width 148 height 21
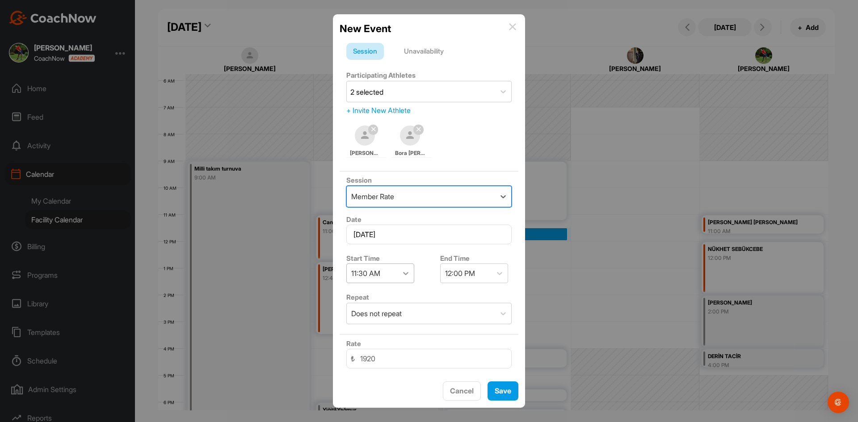
click at [411, 275] on div at bounding box center [406, 273] width 16 height 16
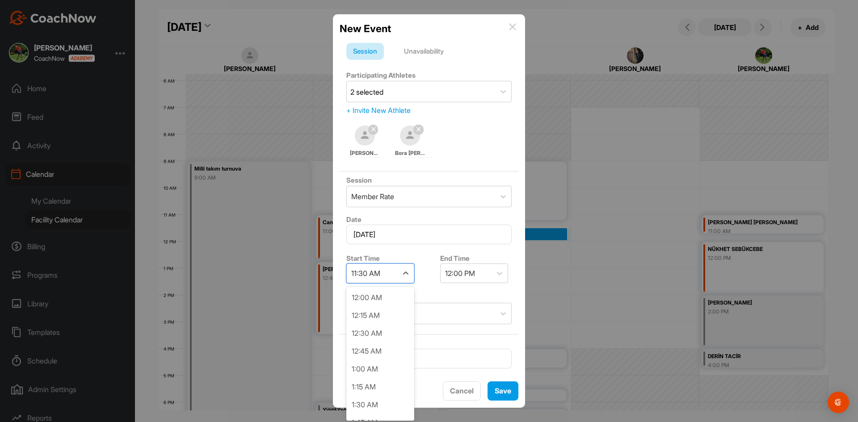
scroll to position [713, 0]
click at [387, 388] on div "11:15 AM" at bounding box center [380, 388] width 68 height 18
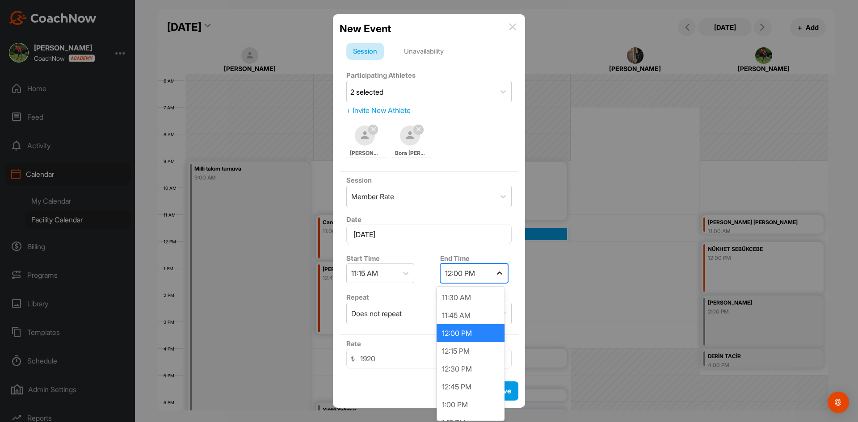
click at [500, 270] on div at bounding box center [499, 273] width 16 height 16
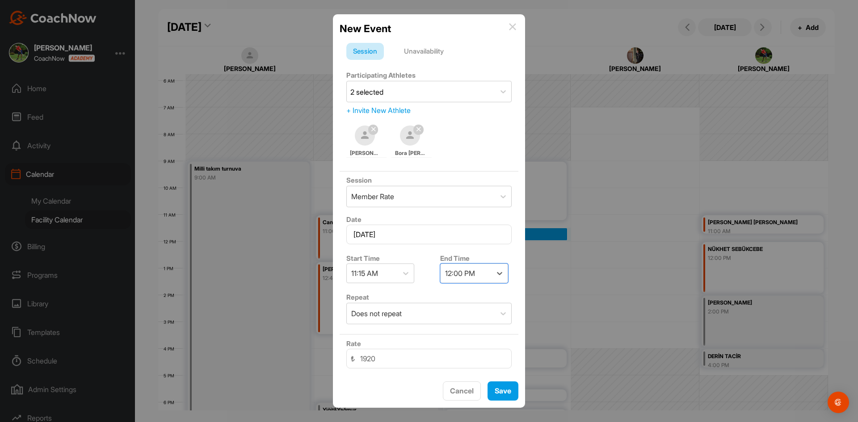
click at [512, 30] on img at bounding box center [512, 26] width 7 height 7
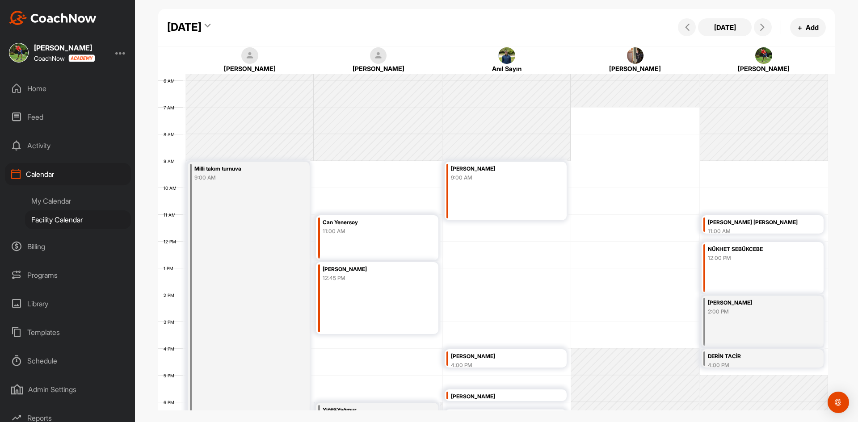
click at [511, 181] on div "9:00 AM" at bounding box center [498, 178] width 94 height 8
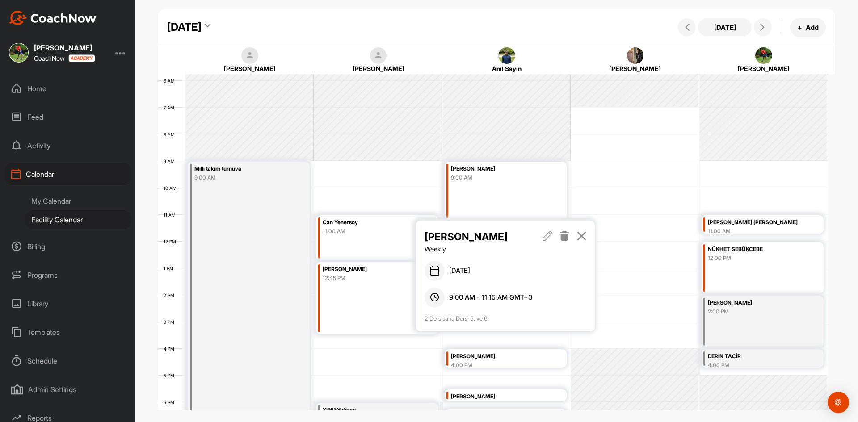
click at [550, 236] on icon at bounding box center [547, 236] width 10 height 10
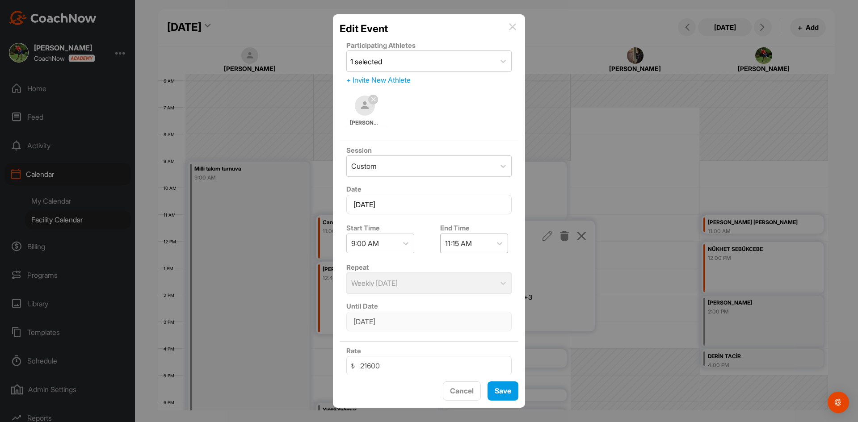
click at [486, 244] on div "11:15 AM" at bounding box center [465, 243] width 51 height 19
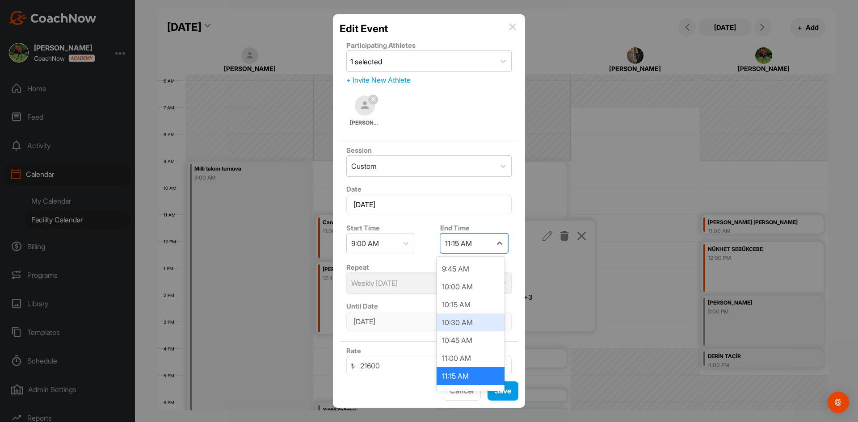
click at [480, 321] on div "10:30 AM" at bounding box center [470, 323] width 68 height 18
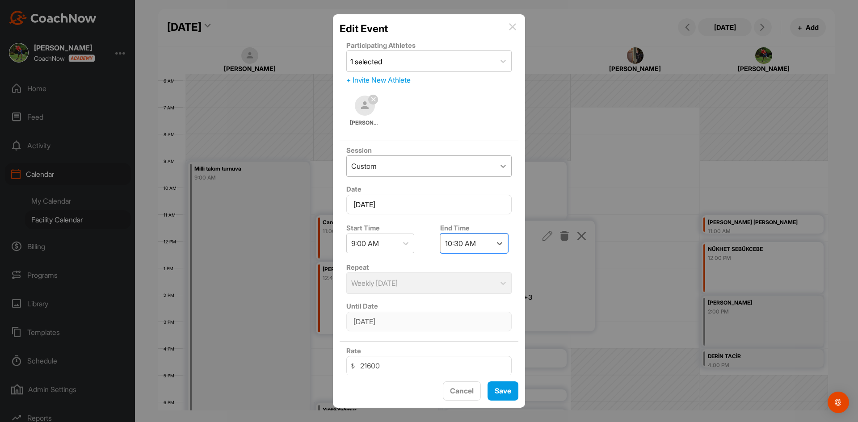
click at [499, 165] on icon at bounding box center [503, 166] width 9 height 9
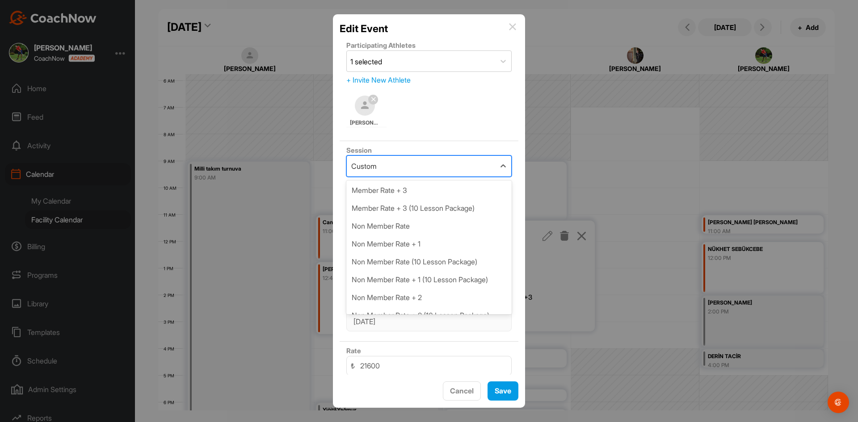
scroll to position [134, 0]
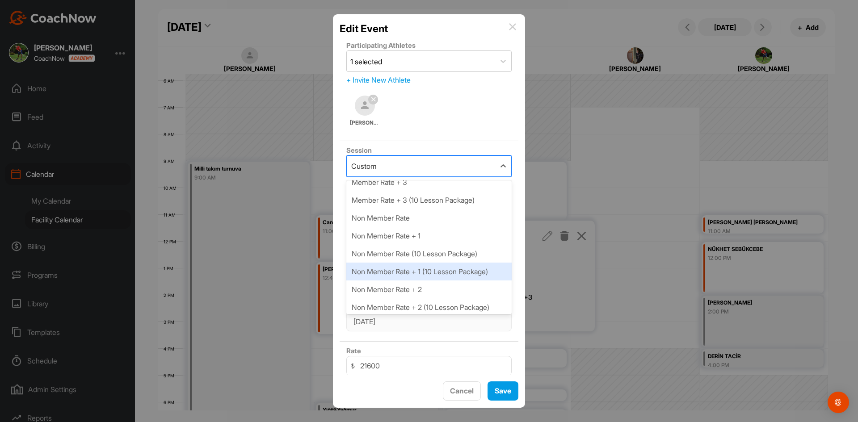
click at [468, 270] on div "Non Member Rate + 1 (10 Lesson Package)" at bounding box center [428, 272] width 165 height 18
type input "28800"
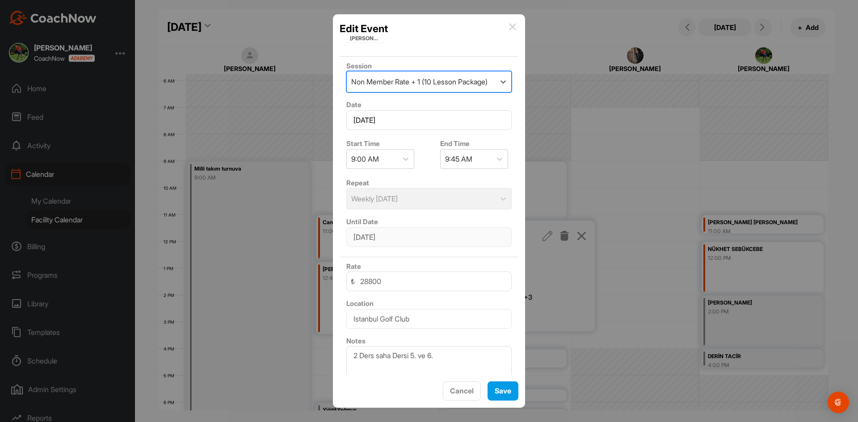
scroll to position [104, 0]
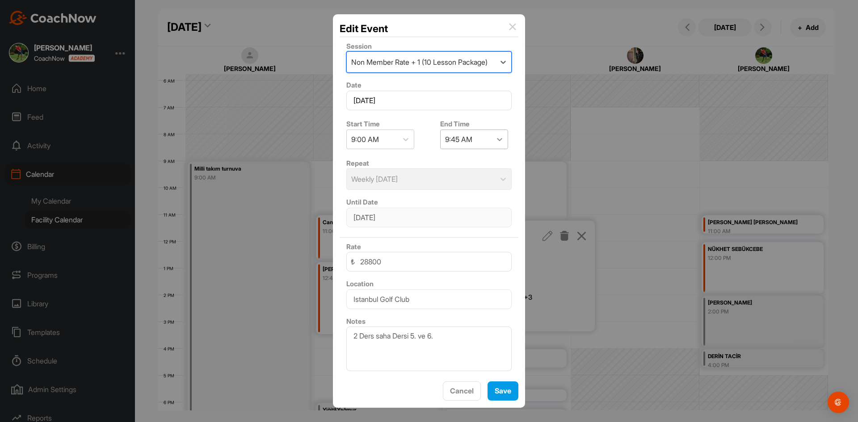
click at [495, 138] on icon at bounding box center [499, 139] width 9 height 9
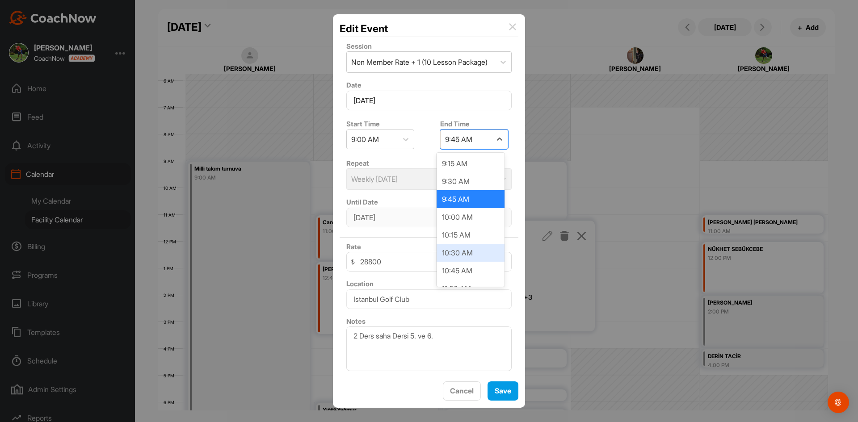
click at [480, 252] on div "10:30 AM" at bounding box center [470, 253] width 68 height 18
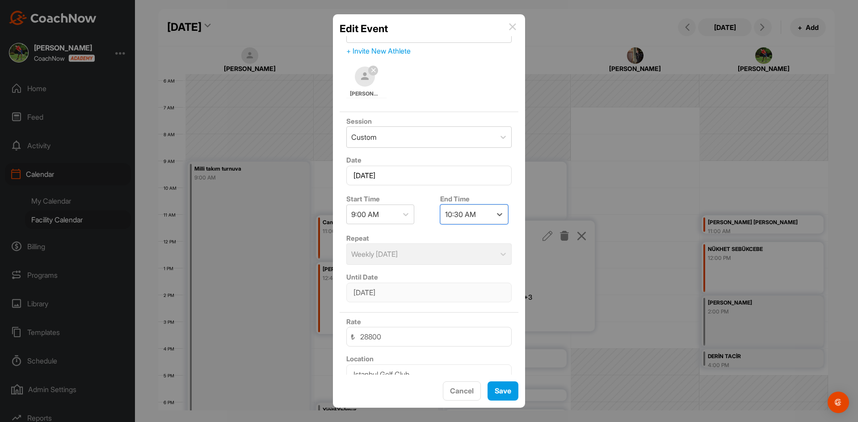
scroll to position [0, 0]
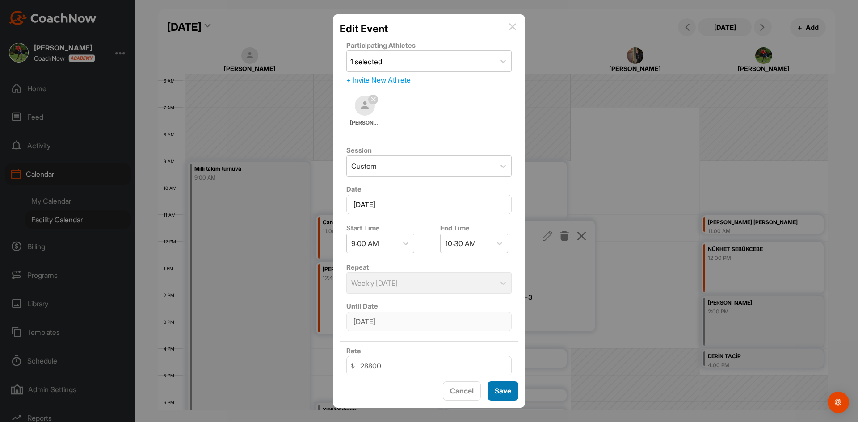
click at [499, 390] on button "Save" at bounding box center [502, 391] width 31 height 19
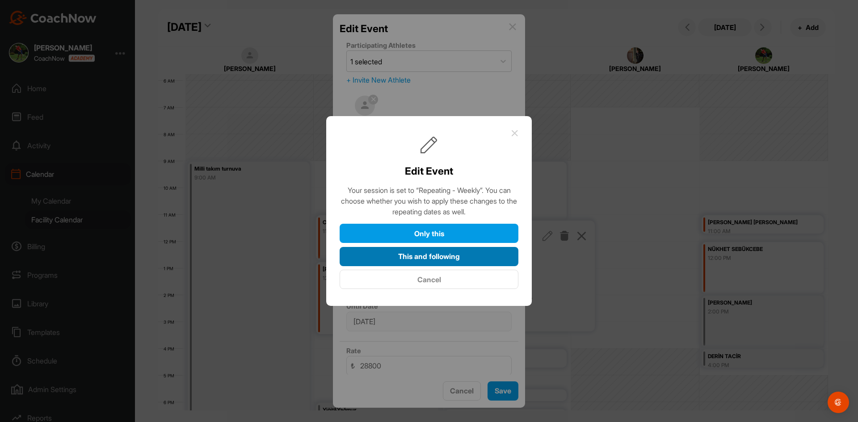
click at [466, 255] on button "This and following" at bounding box center [429, 256] width 179 height 19
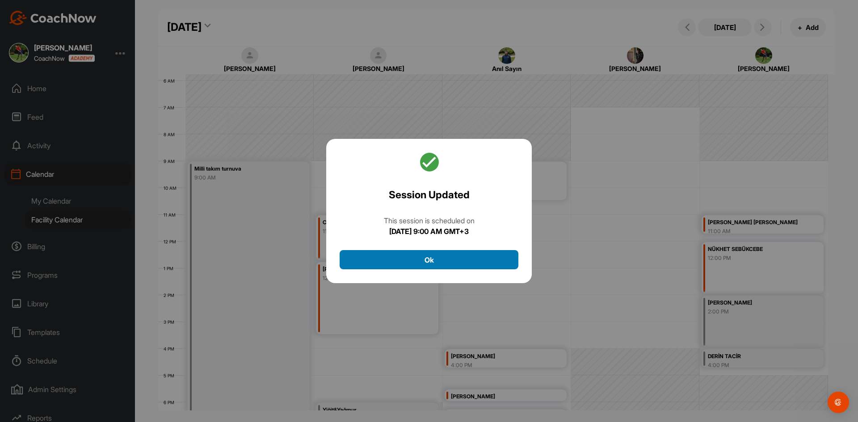
click at [466, 255] on button "Ok" at bounding box center [429, 259] width 179 height 19
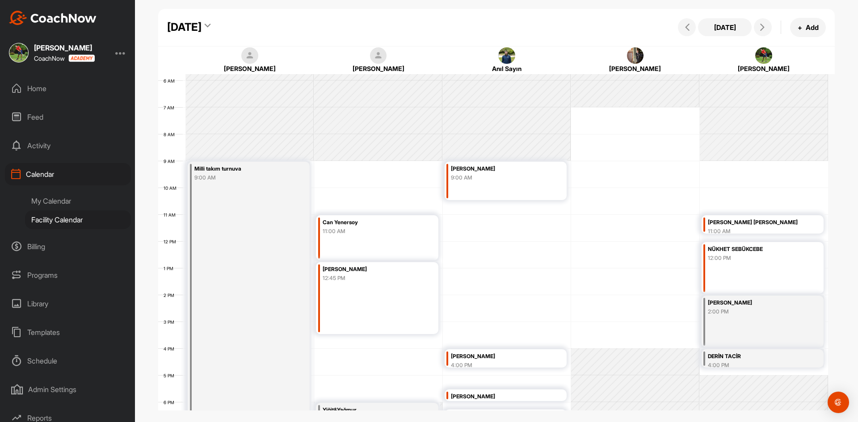
click at [502, 207] on div "12 AM 1 AM 2 AM 3 AM 4 AM 5 AM 6 AM 7 AM 8 AM 9 AM 10 AM 11 AM 12 PM 1 PM 2 PM …" at bounding box center [493, 241] width 670 height 643
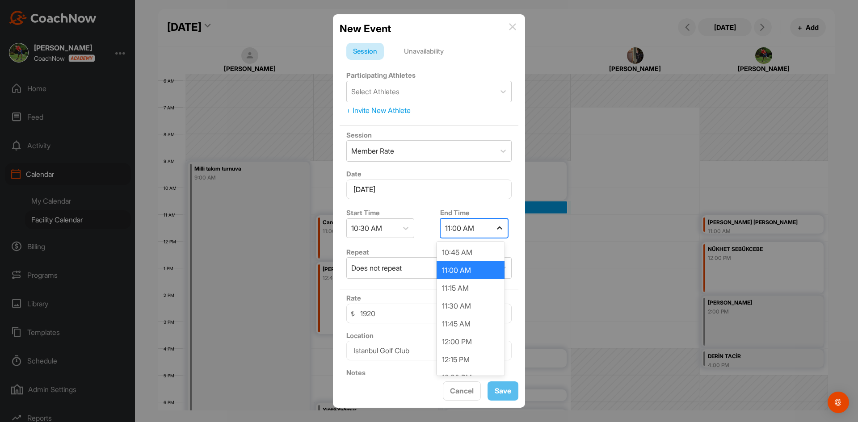
click at [495, 231] on icon at bounding box center [499, 228] width 9 height 9
click at [491, 225] on div at bounding box center [499, 228] width 16 height 16
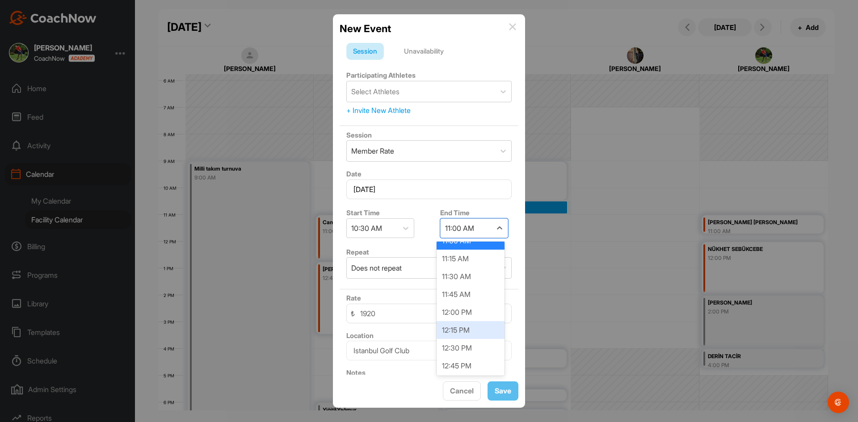
scroll to position [45, 0]
click at [474, 346] on div "12:45 PM" at bounding box center [470, 351] width 68 height 18
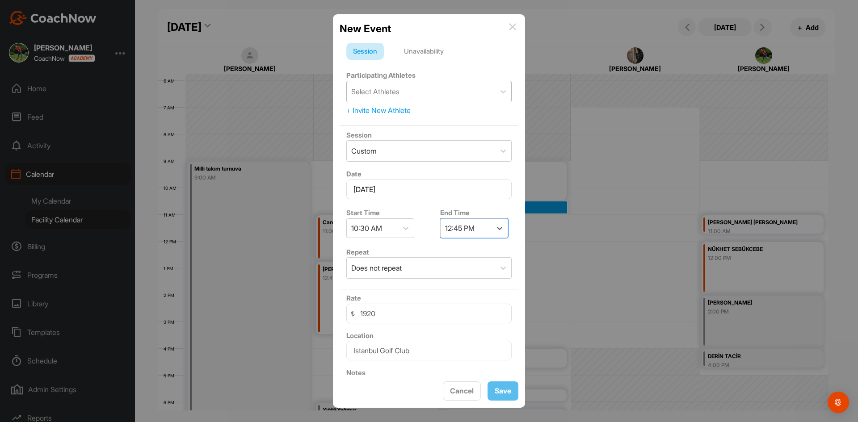
click at [390, 83] on div "Select Athletes" at bounding box center [421, 91] width 148 height 21
type input "alparslan"
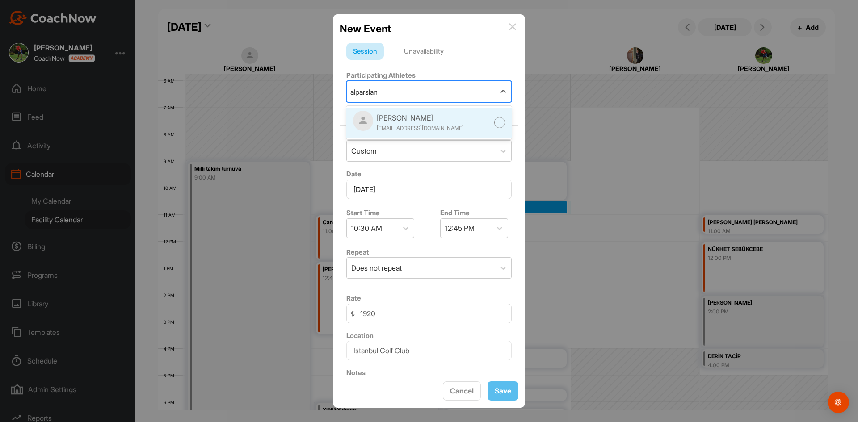
click at [418, 128] on div "[EMAIL_ADDRESS][DOMAIN_NAME]" at bounding box center [420, 128] width 87 height 8
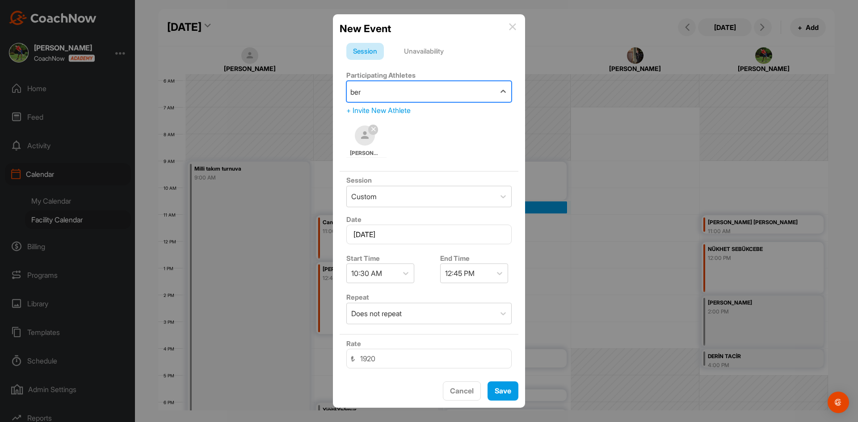
type input "[PERSON_NAME]"
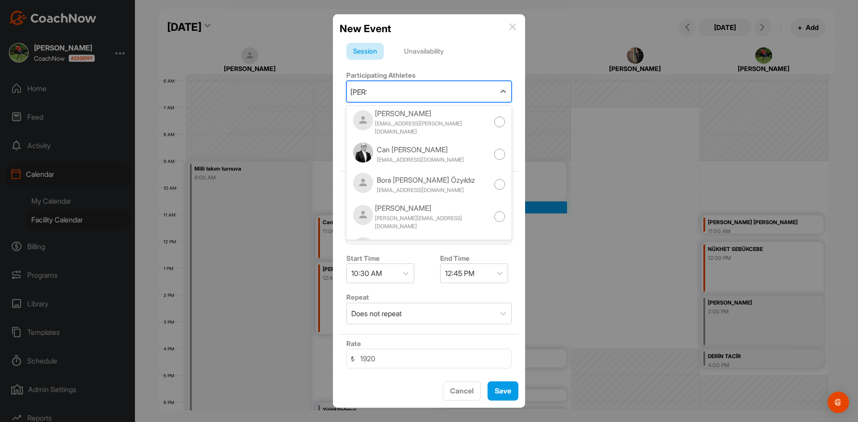
scroll to position [261, 0]
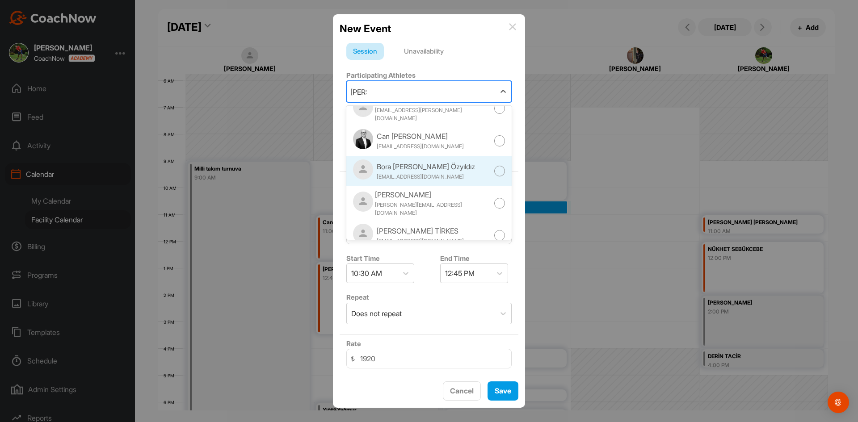
click at [431, 161] on div "Bora [PERSON_NAME] Özyıldız" at bounding box center [426, 166] width 98 height 11
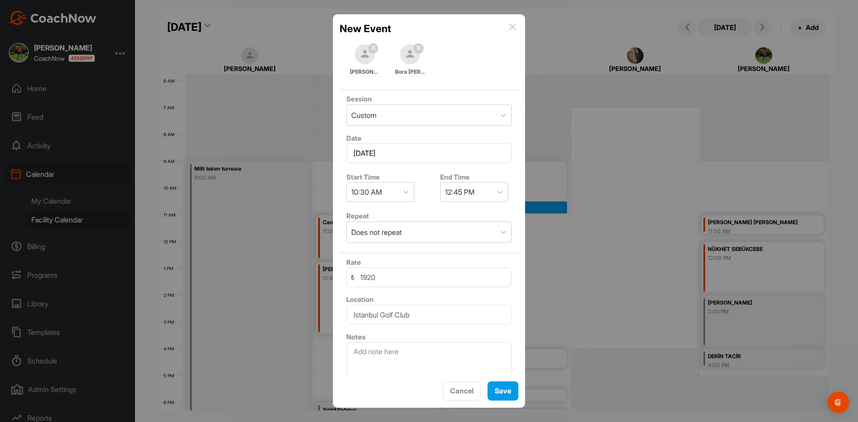
scroll to position [97, 0]
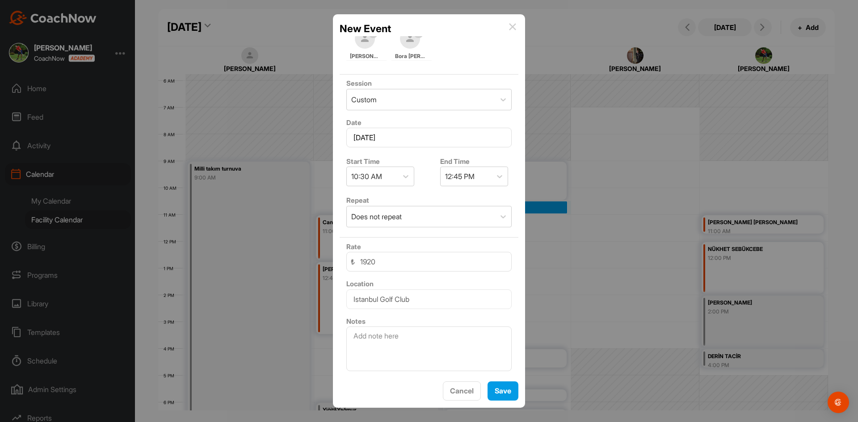
click at [434, 326] on div "Notes" at bounding box center [429, 343] width 179 height 63
click at [436, 339] on textarea at bounding box center [428, 349] width 165 height 45
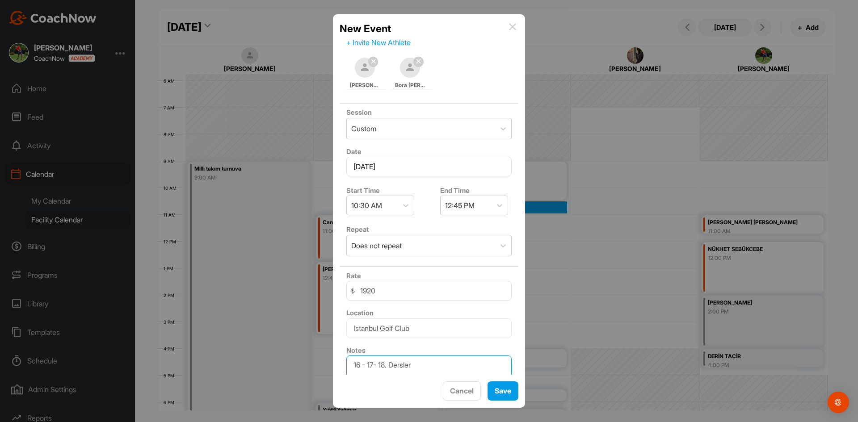
scroll to position [52, 0]
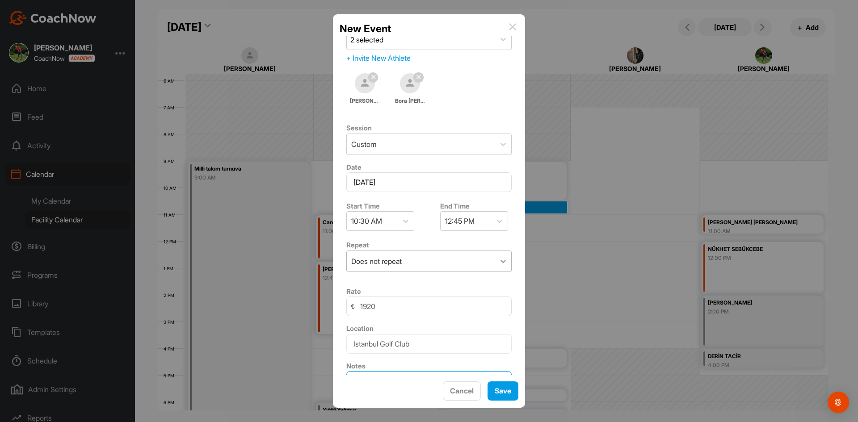
type textarea "16 - 17- 18. Dersler"
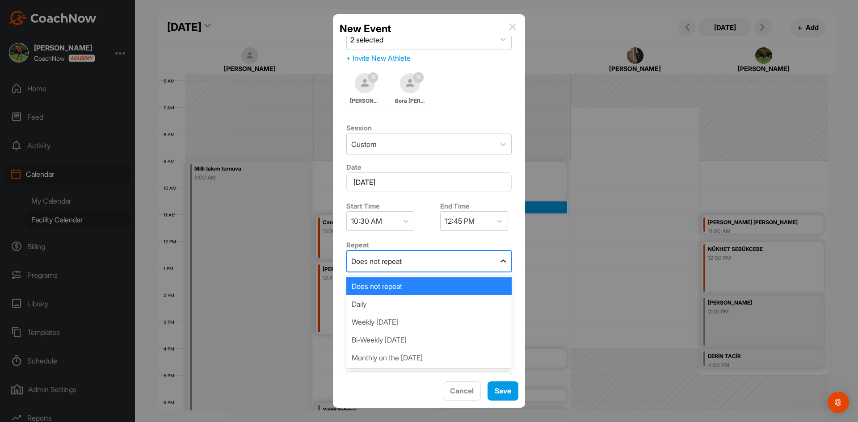
click at [499, 265] on icon at bounding box center [503, 261] width 9 height 9
click at [471, 321] on div "Weekly [DATE]" at bounding box center [428, 322] width 165 height 18
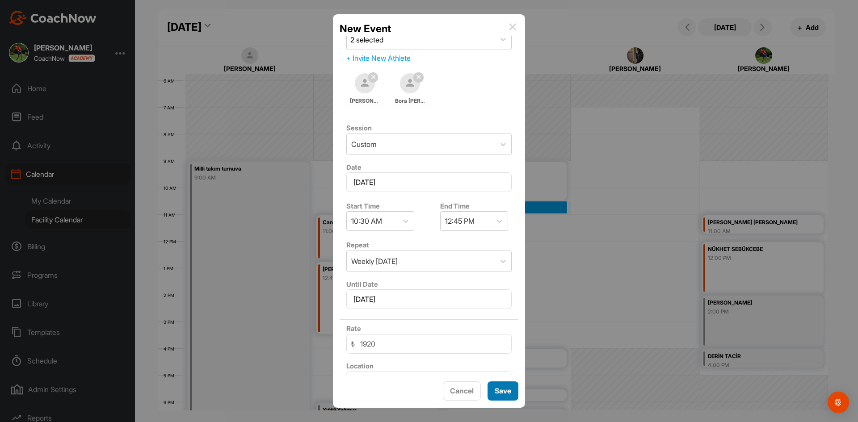
click at [509, 392] on button "Save" at bounding box center [502, 391] width 31 height 19
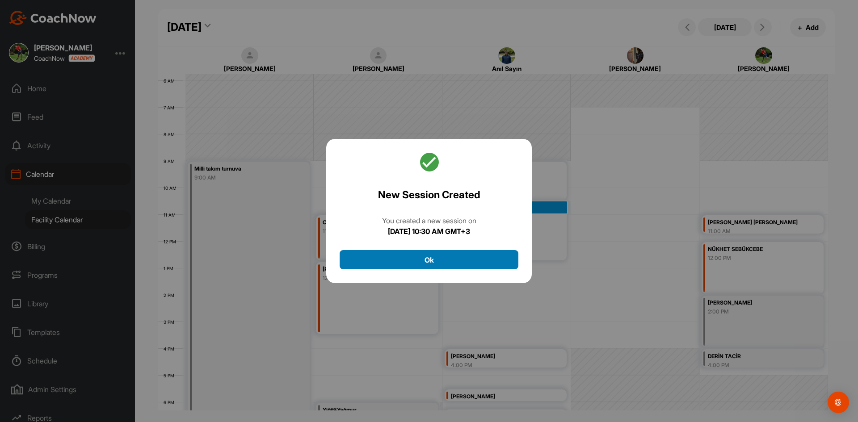
click at [448, 263] on button "Ok" at bounding box center [429, 259] width 179 height 19
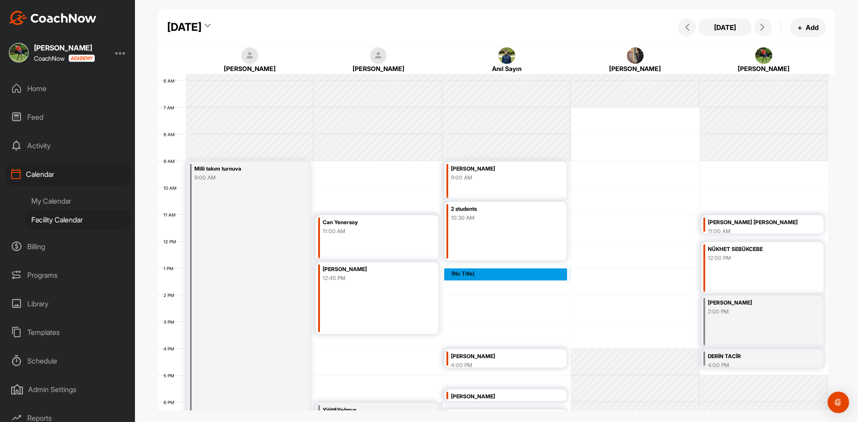
click at [458, 276] on div "12 AM 1 AM 2 AM 3 AM 4 AM 5 AM 6 AM 7 AM 8 AM 9 AM 10 AM 11 AM 12 PM 1 PM 2 PM …" at bounding box center [493, 241] width 670 height 643
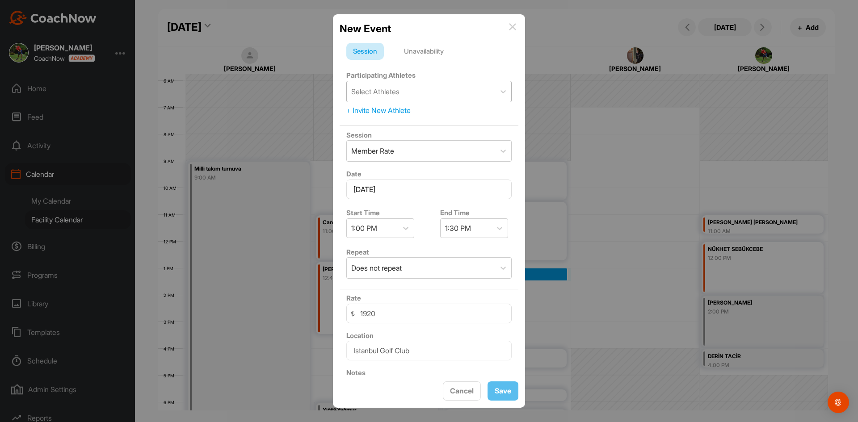
click at [404, 96] on div "Select Athletes" at bounding box center [421, 91] width 148 height 21
type input "b"
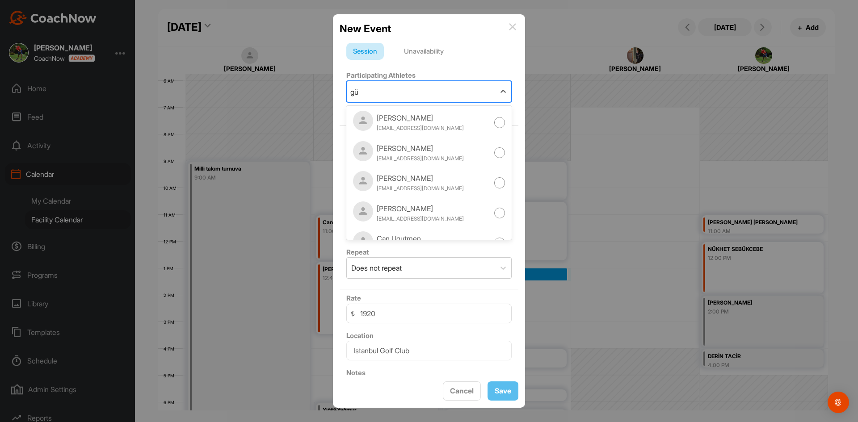
type input "g"
type input "b"
type input "gü"
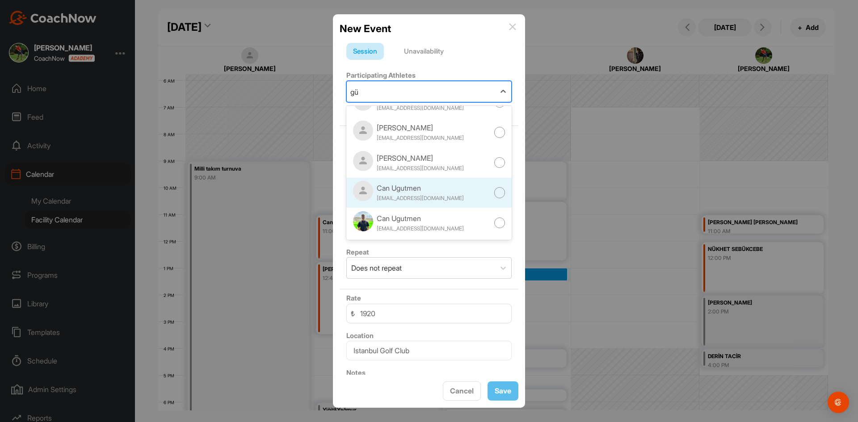
scroll to position [0, 0]
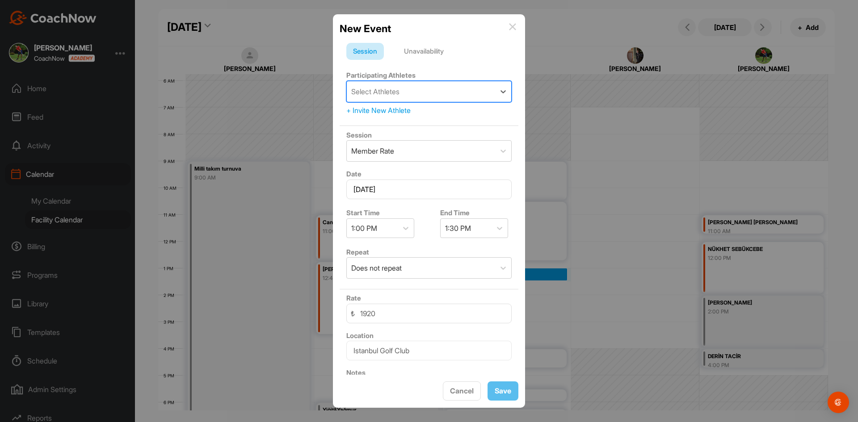
drag, startPoint x: 396, startPoint y: 89, endPoint x: 271, endPoint y: 102, distance: 126.2
click at [271, 102] on div "New Event Session Unavailability Participating Athletes 0 results available. Se…" at bounding box center [429, 211] width 858 height 422
type input "ba"
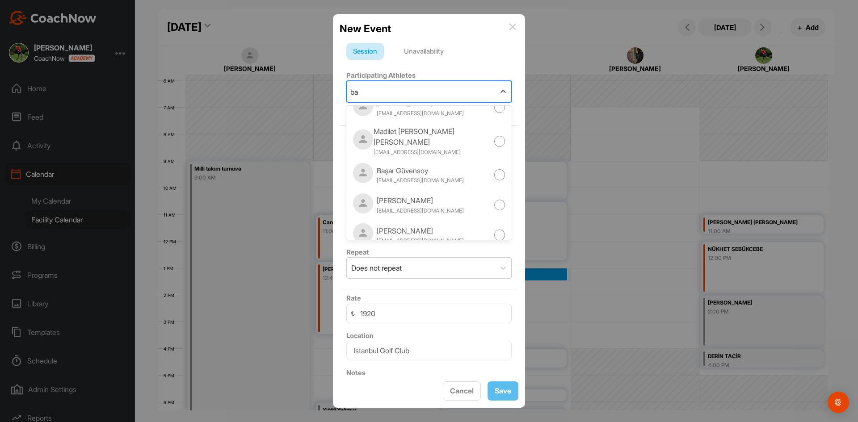
scroll to position [1411, 0]
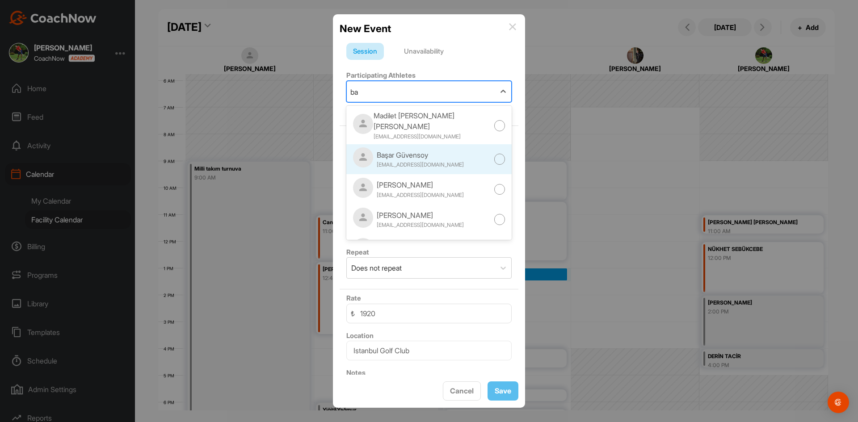
click at [441, 144] on div "Başar Güvensoy [EMAIL_ADDRESS][DOMAIN_NAME]" at bounding box center [428, 159] width 165 height 30
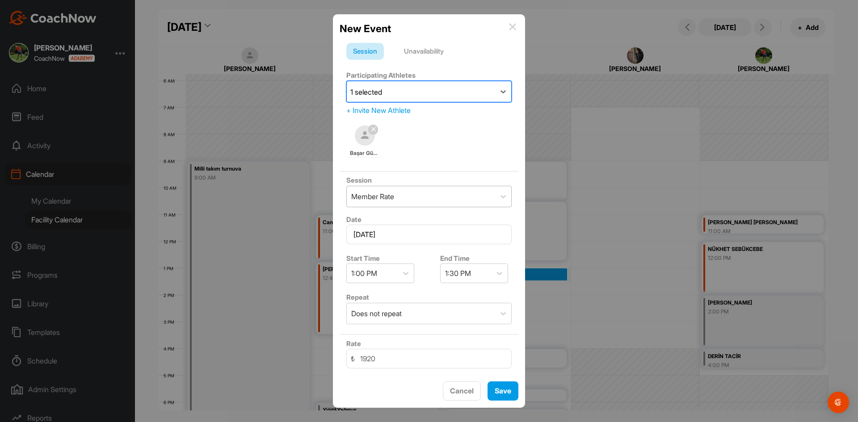
click at [455, 204] on div "Member Rate" at bounding box center [421, 196] width 148 height 21
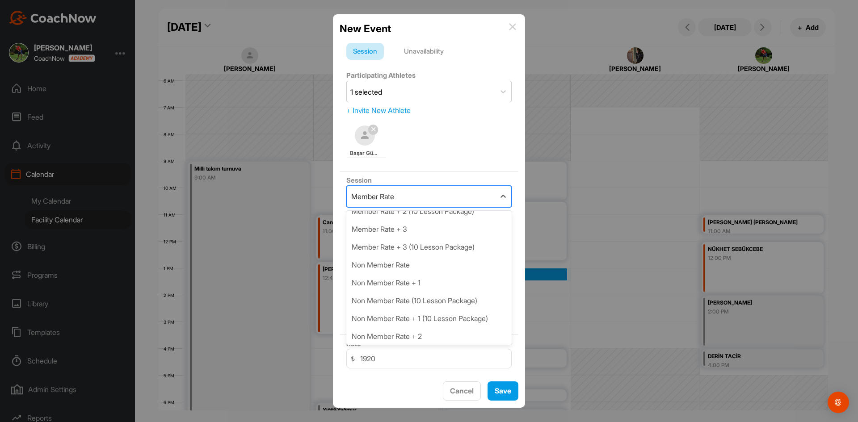
scroll to position [179, 0]
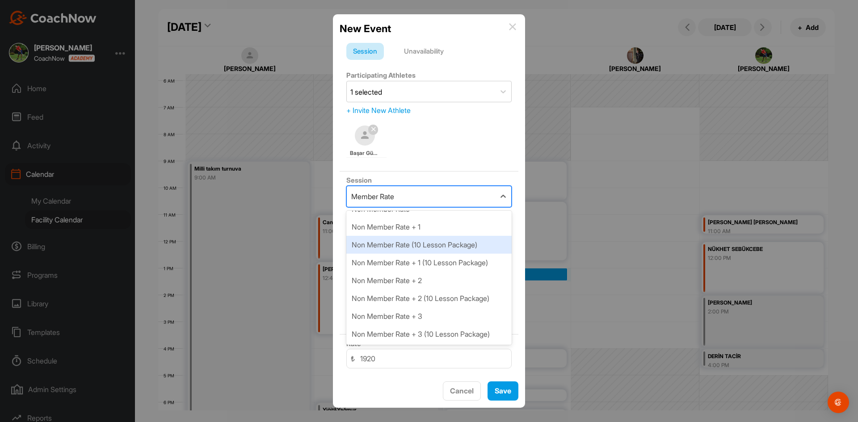
click at [466, 243] on div "Non Member Rate (10 Lesson Package)" at bounding box center [428, 245] width 165 height 18
type input "21600"
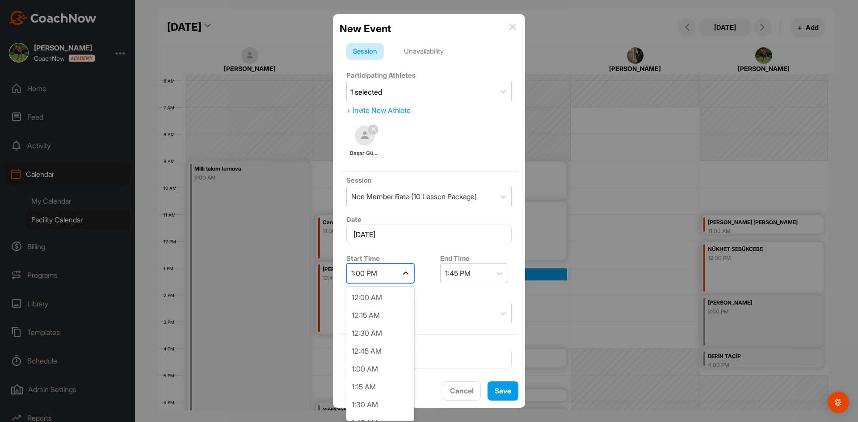
click at [407, 276] on icon at bounding box center [405, 273] width 9 height 9
click at [395, 386] on div "12:45 PM" at bounding box center [380, 388] width 68 height 18
click at [468, 337] on div "Rate ₺ 21600" at bounding box center [429, 354] width 179 height 38
click at [438, 319] on div "Does not repeat" at bounding box center [421, 313] width 148 height 21
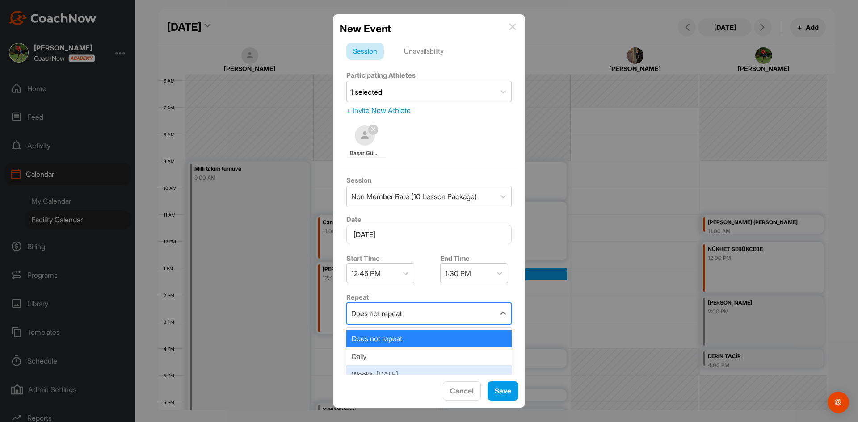
click at [432, 373] on div "Weekly [DATE]" at bounding box center [428, 374] width 165 height 18
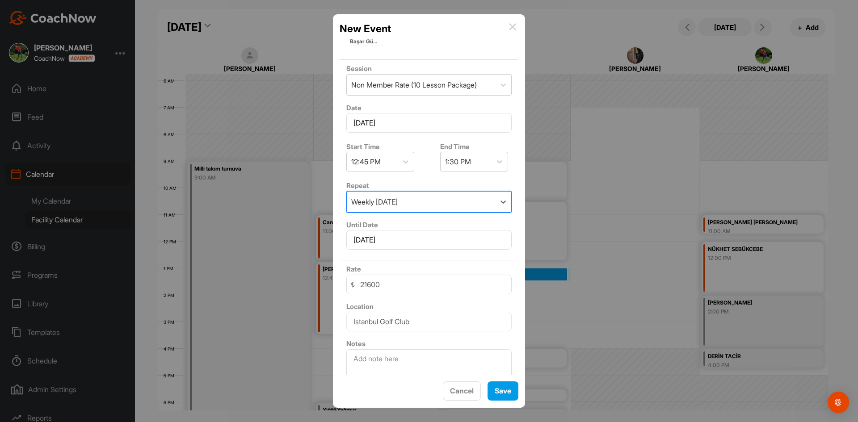
scroll to position [134, 0]
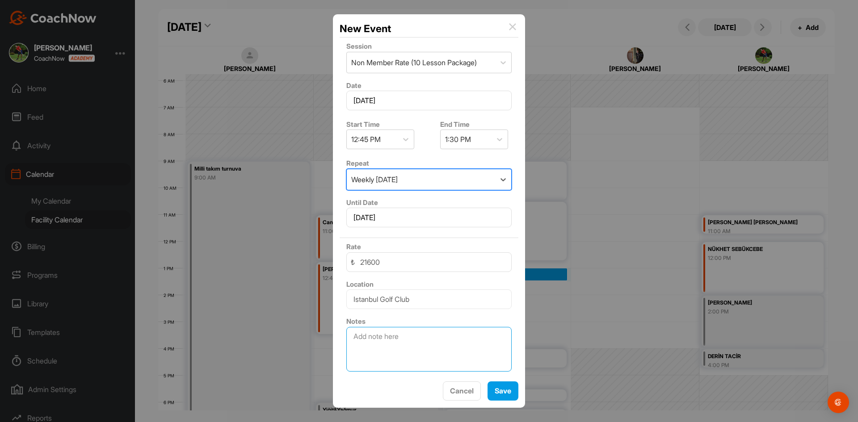
click at [417, 351] on textarea at bounding box center [428, 349] width 165 height 45
type textarea "7. Ders"
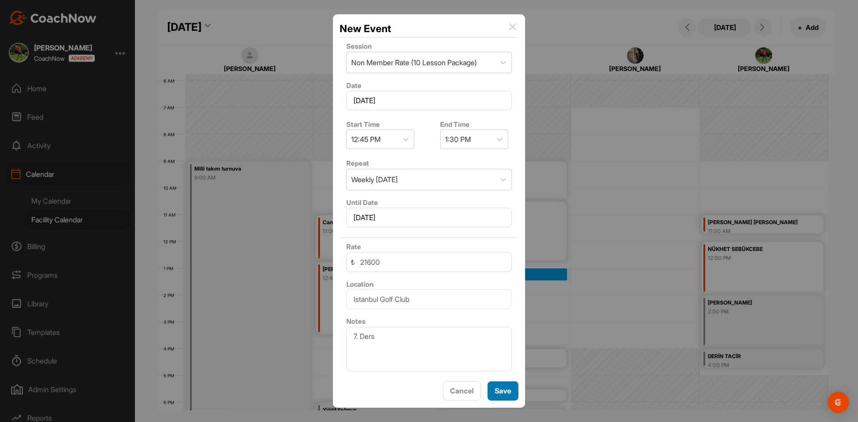
click at [507, 387] on button "Save" at bounding box center [502, 391] width 31 height 19
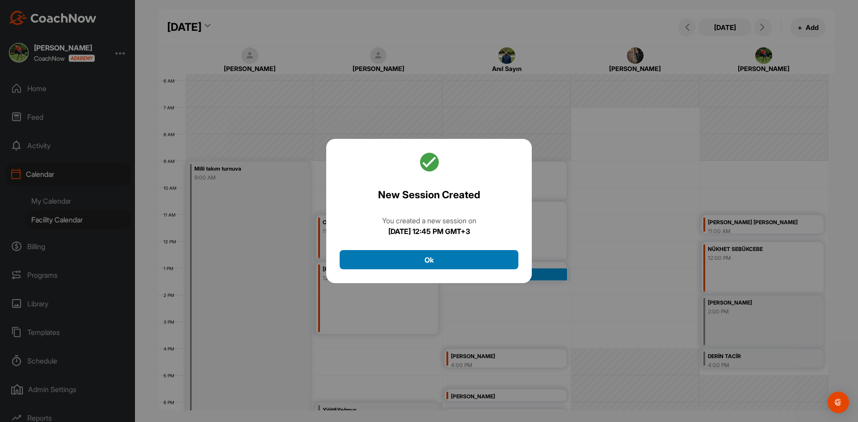
click at [467, 254] on button "Ok" at bounding box center [429, 259] width 179 height 19
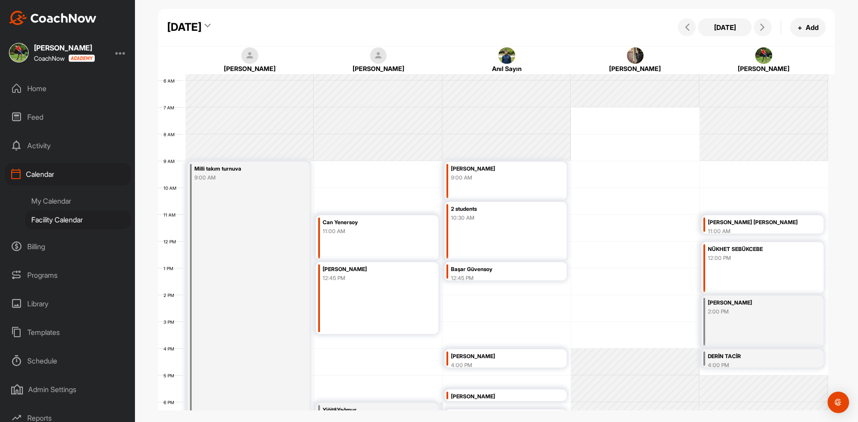
click at [463, 291] on div "12 AM 1 AM 2 AM 3 AM 4 AM 5 AM 6 AM 7 AM 8 AM 9 AM 10 AM 11 AM 12 PM 1 PM 2 PM …" at bounding box center [493, 241] width 670 height 643
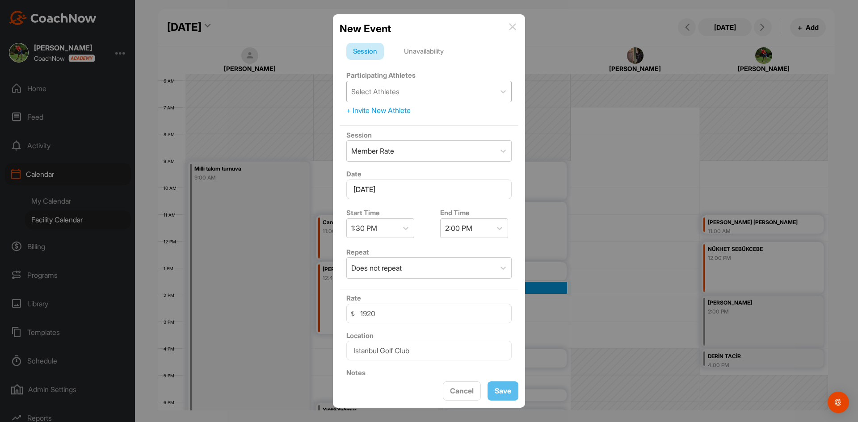
click at [411, 94] on div "Select Athletes" at bounding box center [421, 91] width 148 height 21
type input "aynu"
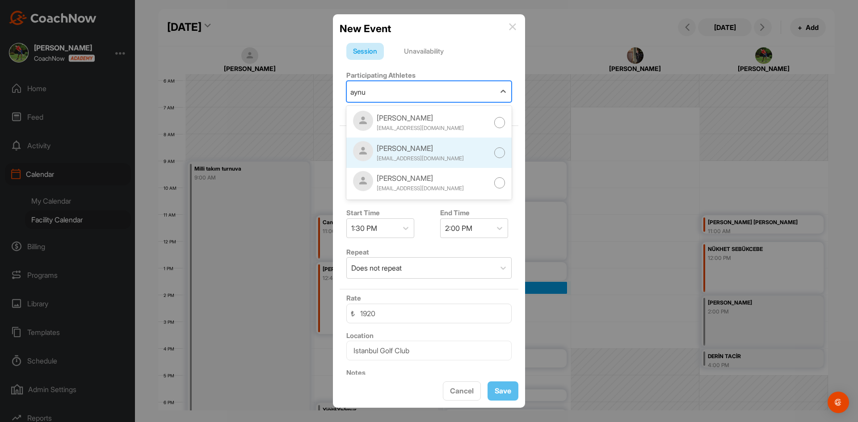
click at [464, 152] on div "[PERSON_NAME] [EMAIL_ADDRESS][DOMAIN_NAME]" at bounding box center [428, 153] width 165 height 30
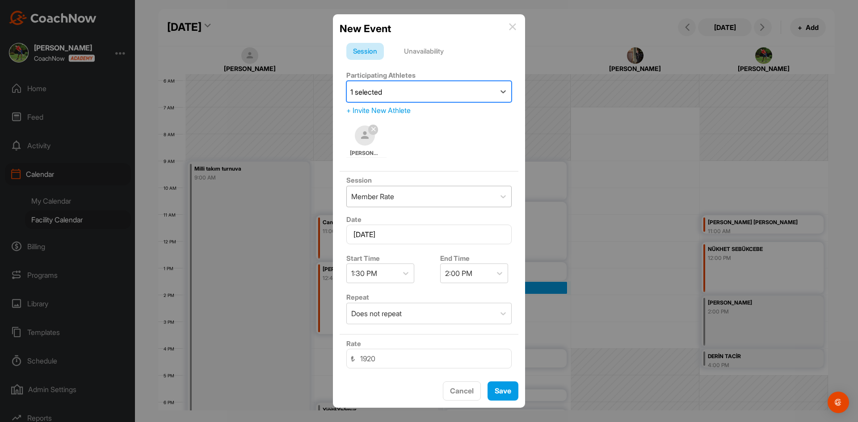
click at [444, 192] on div "Member Rate" at bounding box center [421, 196] width 148 height 21
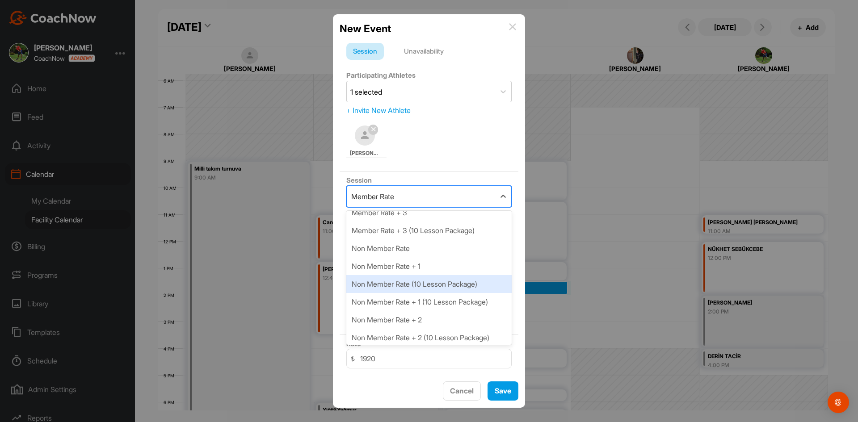
click at [466, 283] on div "Non Member Rate (10 Lesson Package)" at bounding box center [428, 284] width 165 height 18
type input "21600"
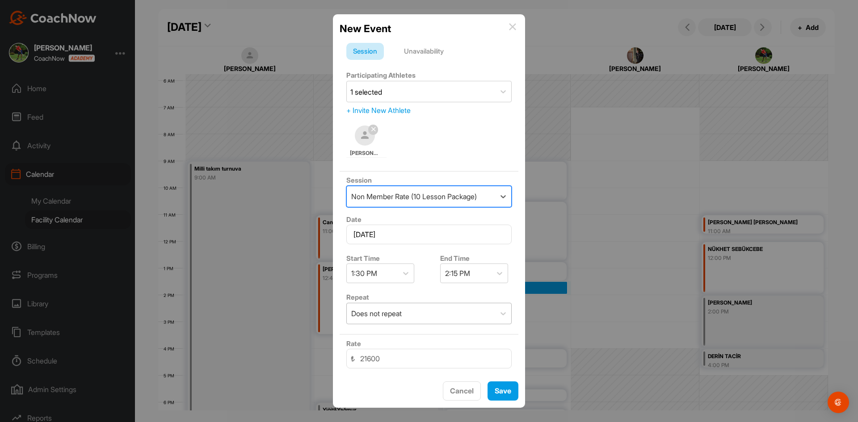
click at [413, 311] on div "Does not repeat" at bounding box center [421, 313] width 148 height 21
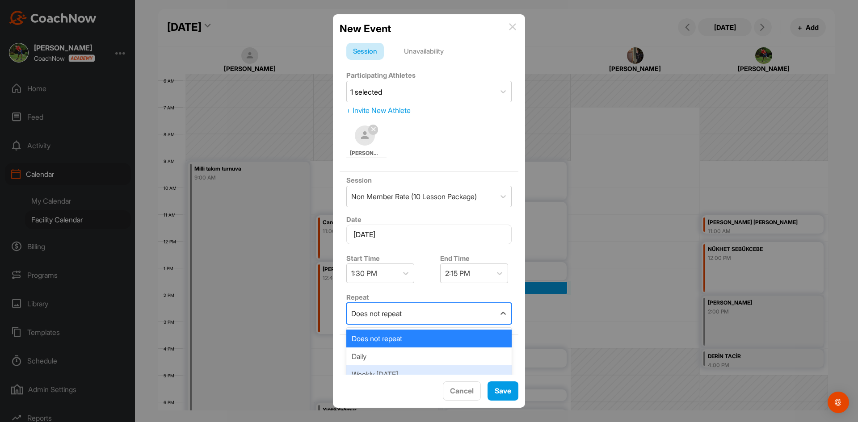
click at [454, 374] on div "Weekly [DATE]" at bounding box center [428, 374] width 165 height 18
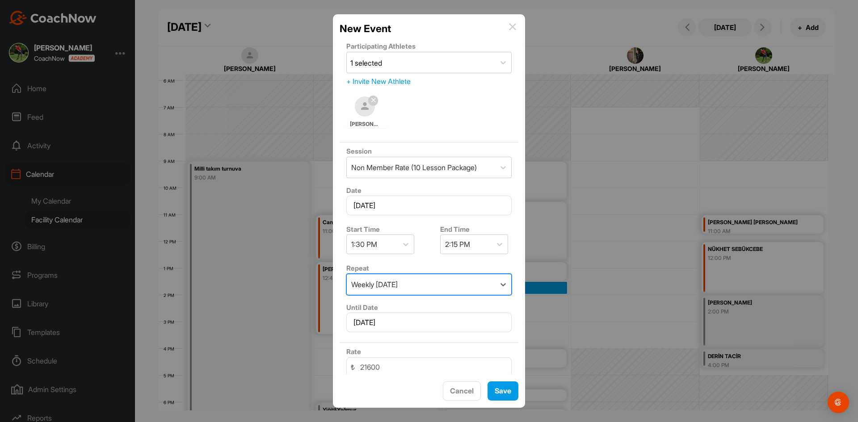
scroll to position [45, 0]
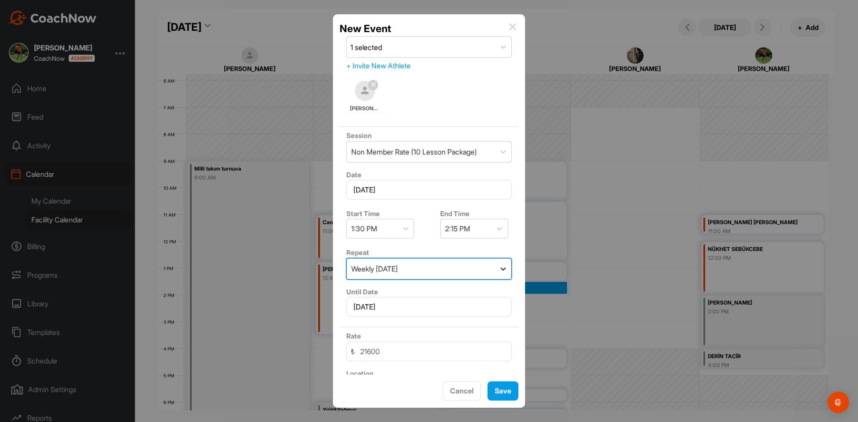
click at [499, 270] on icon at bounding box center [503, 268] width 9 height 9
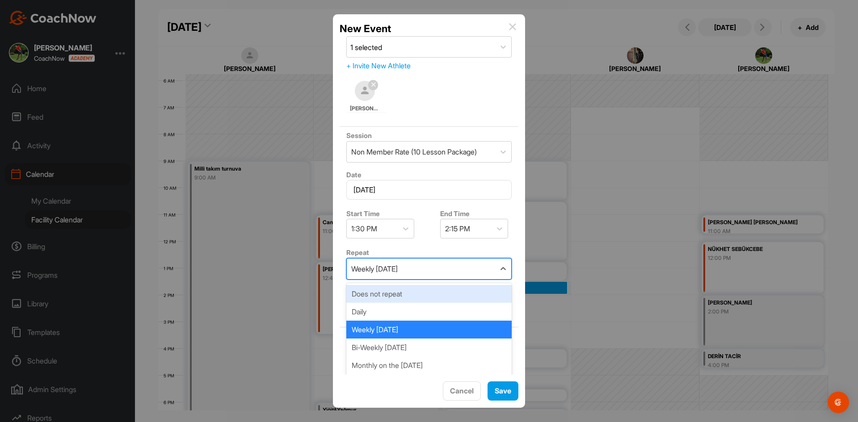
click at [470, 298] on div "Does not repeat" at bounding box center [428, 294] width 165 height 18
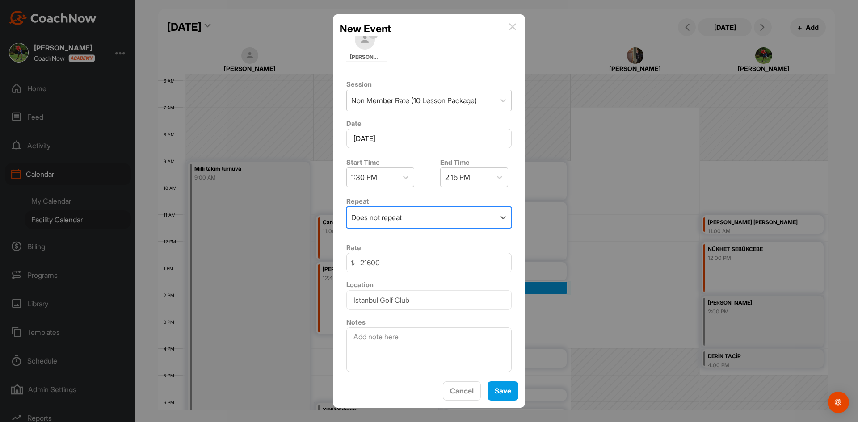
scroll to position [97, 0]
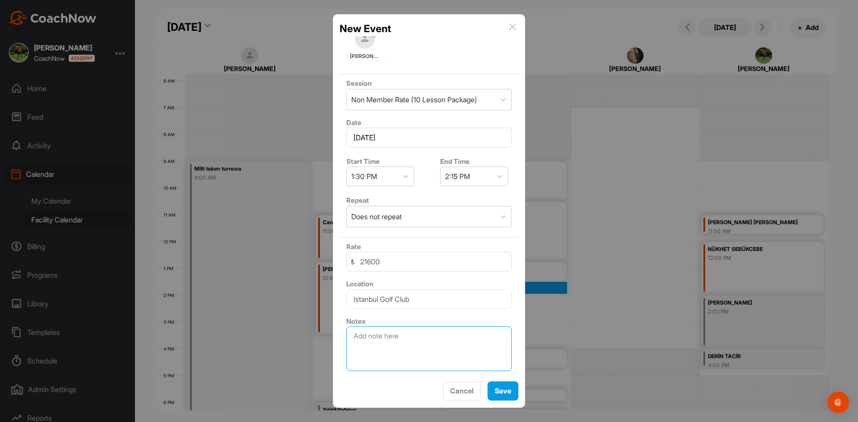
click at [454, 338] on textarea at bounding box center [428, 349] width 165 height 45
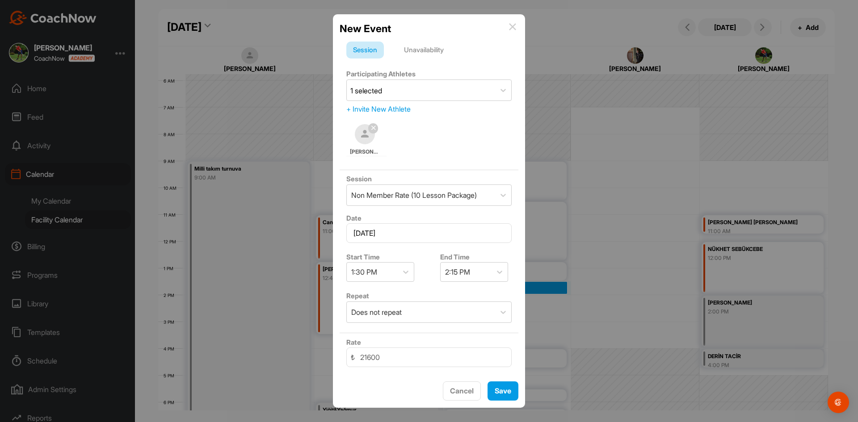
scroll to position [0, 0]
type textarea "7. Ders"
click at [500, 388] on button "Save" at bounding box center [502, 391] width 31 height 19
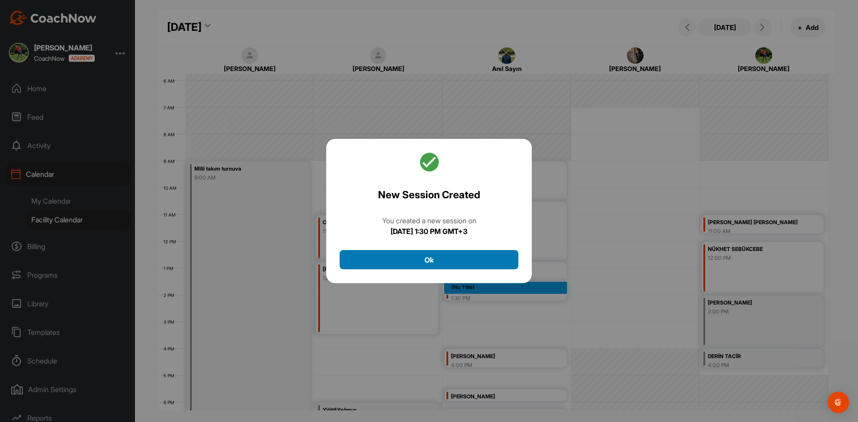
click at [457, 260] on button "Ok" at bounding box center [429, 259] width 179 height 19
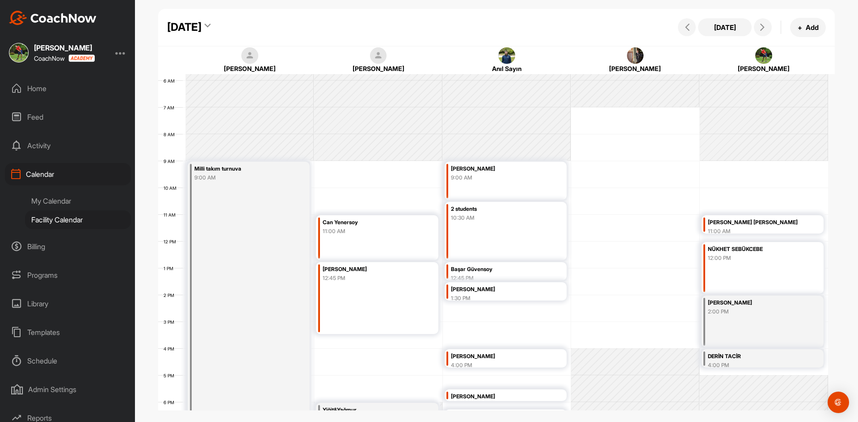
click at [482, 309] on div "12 AM 1 AM 2 AM 3 AM 4 AM 5 AM 6 AM 7 AM 8 AM 9 AM 10 AM 11 AM 12 PM 1 PM 2 PM …" at bounding box center [493, 241] width 670 height 643
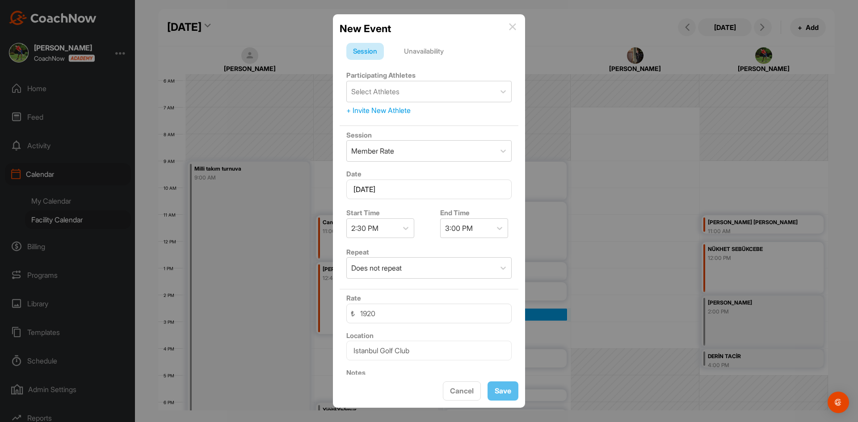
click at [515, 26] on img at bounding box center [512, 26] width 7 height 7
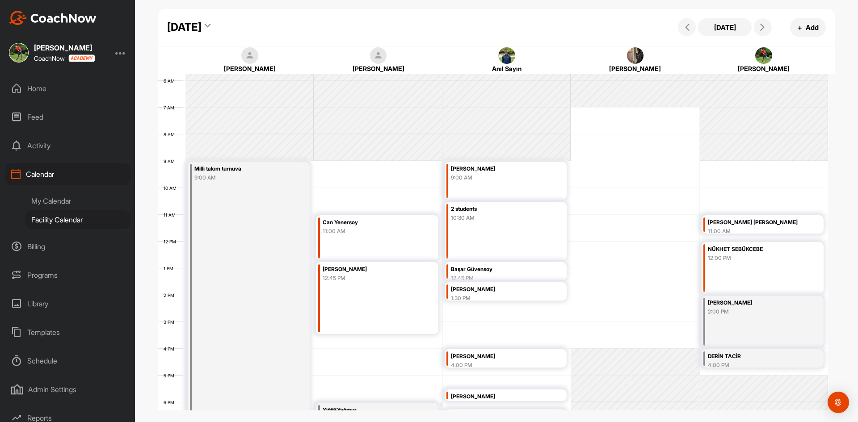
click at [467, 306] on div "12 AM 1 AM 2 AM 3 AM 4 AM 5 AM 6 AM 7 AM 8 AM 9 AM 10 AM 11 AM 12 PM 1 PM 2 PM …" at bounding box center [493, 241] width 670 height 643
click at [487, 295] on div "1:30 PM" at bounding box center [498, 298] width 94 height 8
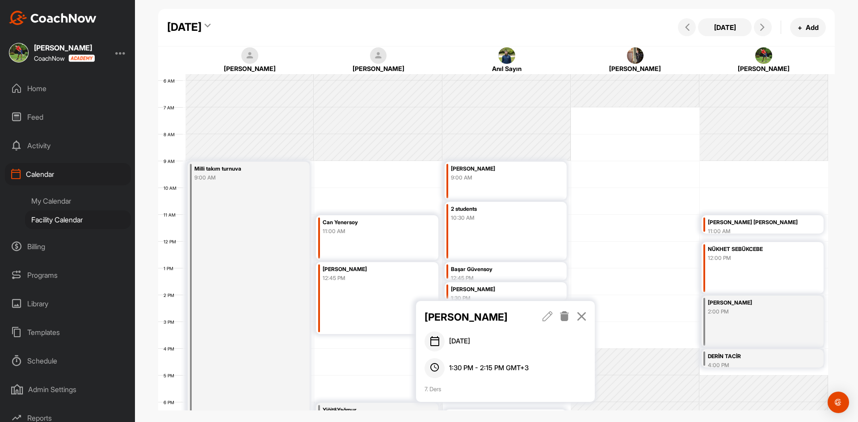
click at [546, 317] on icon at bounding box center [547, 316] width 10 height 10
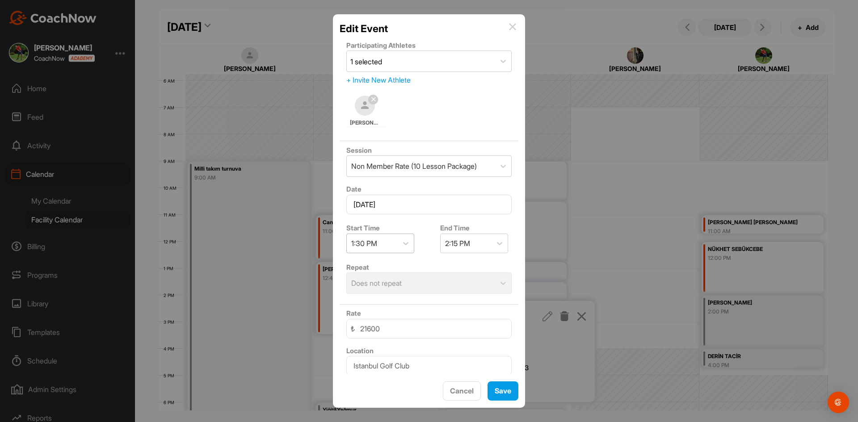
click at [394, 247] on div "1:30 PM" at bounding box center [372, 243] width 51 height 19
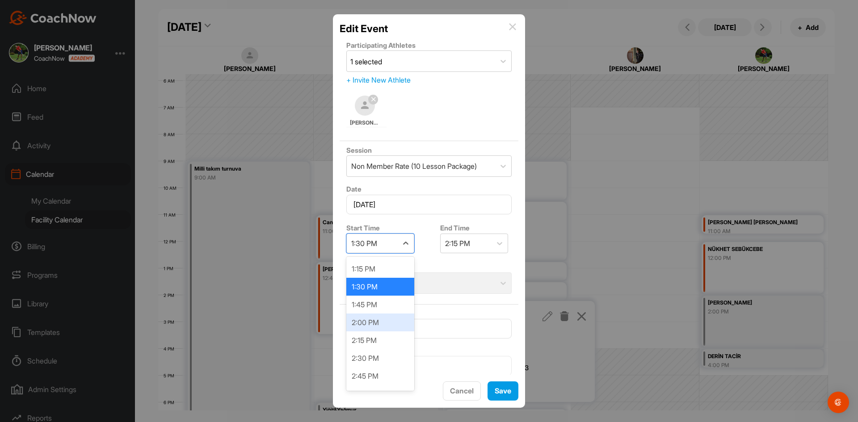
click at [379, 323] on div "2:00 PM" at bounding box center [380, 323] width 68 height 18
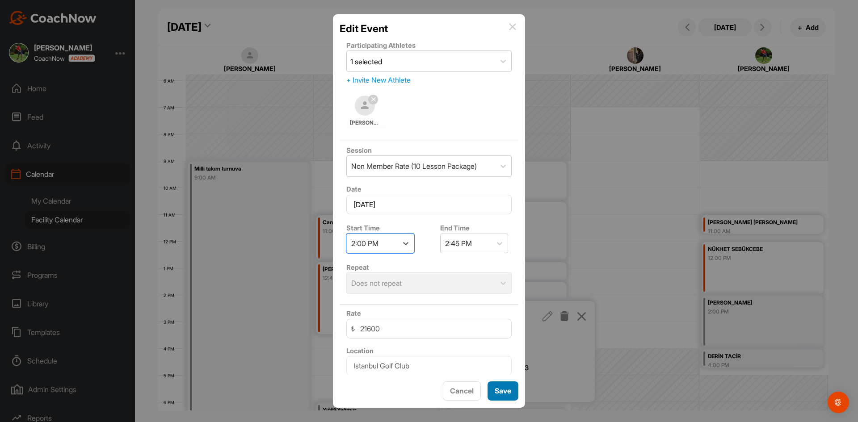
click at [507, 391] on button "Save" at bounding box center [502, 391] width 31 height 19
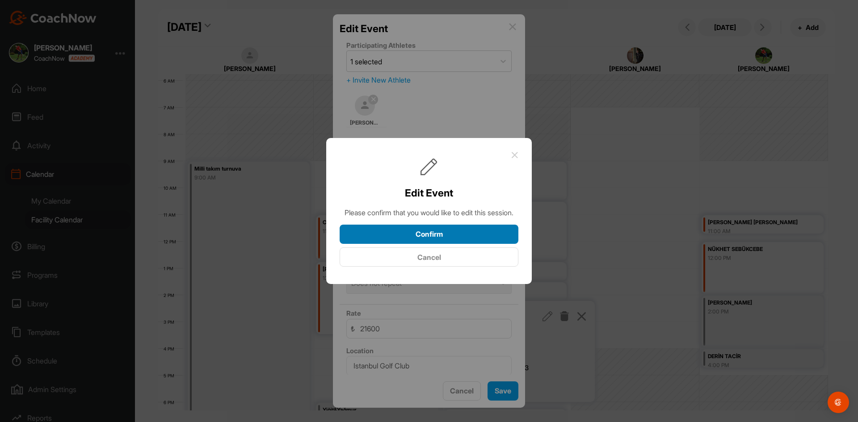
click at [454, 243] on button "Confirm" at bounding box center [429, 234] width 179 height 19
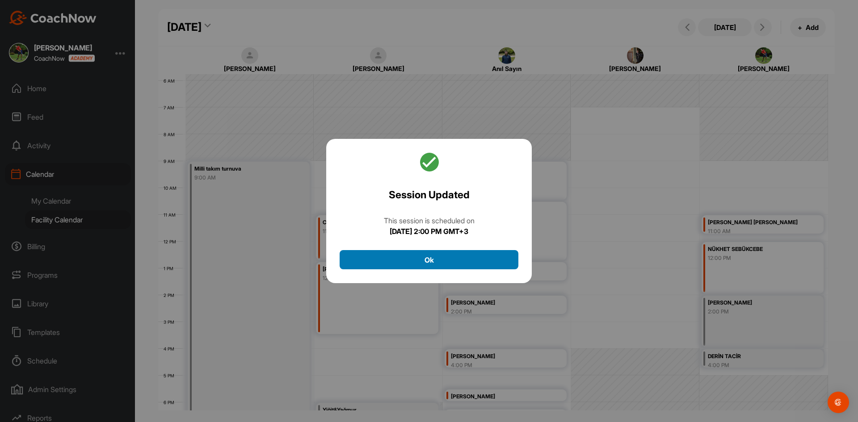
click at [503, 265] on button "Ok" at bounding box center [429, 259] width 179 height 19
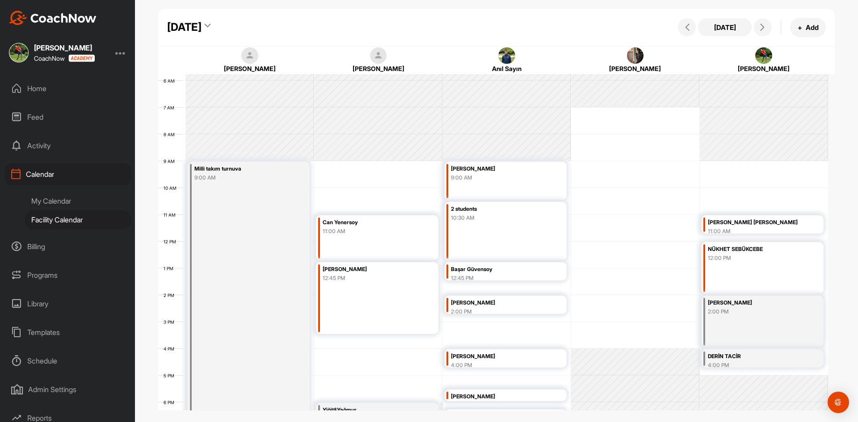
click at [494, 320] on div "12 AM 1 AM 2 AM 3 AM 4 AM 5 AM 6 AM 7 AM 8 AM 9 AM 10 AM 11 AM 12 PM 1 PM 2 PM …" at bounding box center [493, 241] width 670 height 643
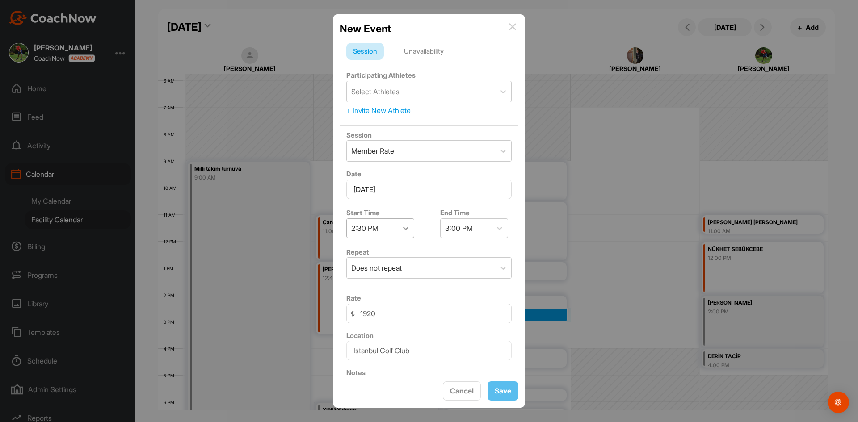
click at [407, 231] on icon at bounding box center [405, 228] width 9 height 9
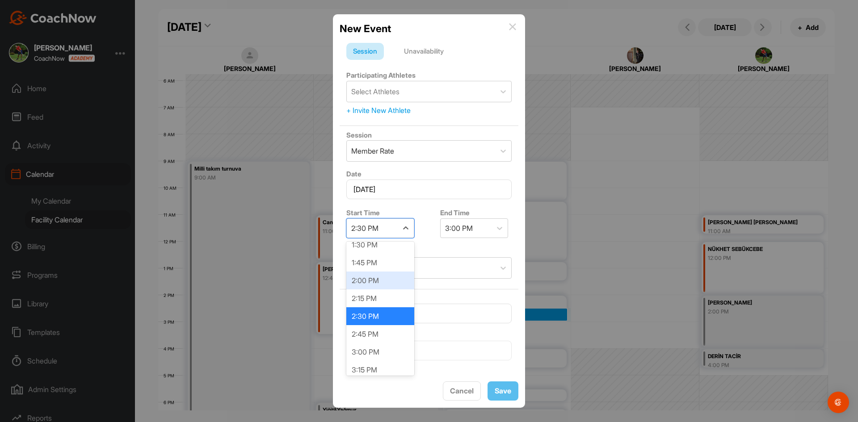
scroll to position [1017, 0]
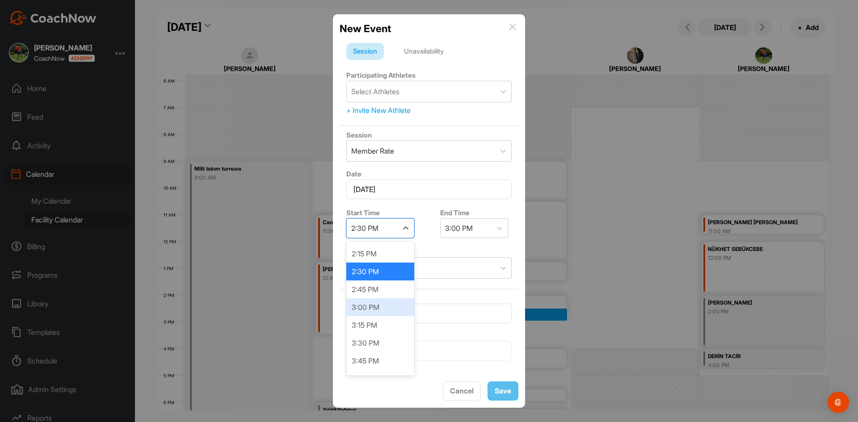
click at [386, 303] on div "3:00 PM" at bounding box center [380, 307] width 68 height 18
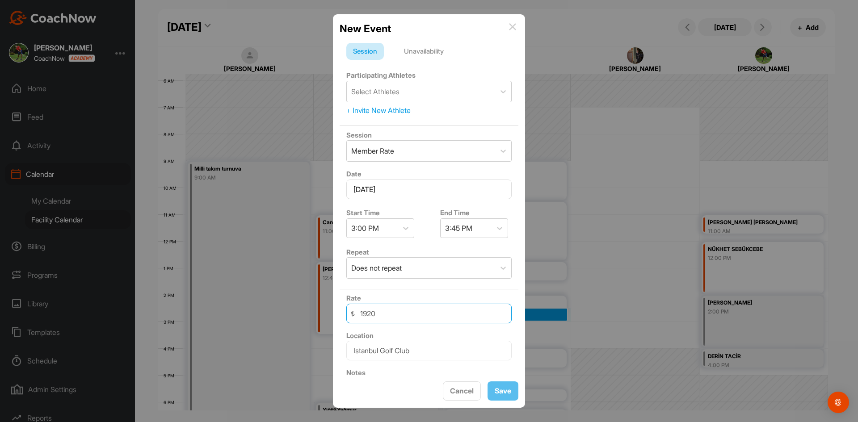
drag, startPoint x: 425, startPoint y: 311, endPoint x: 423, endPoint y: 298, distance: 13.5
click at [425, 311] on input "1920" at bounding box center [428, 314] width 165 height 20
click at [383, 96] on div "Select Athletes" at bounding box center [375, 91] width 48 height 11
type input "aynur"
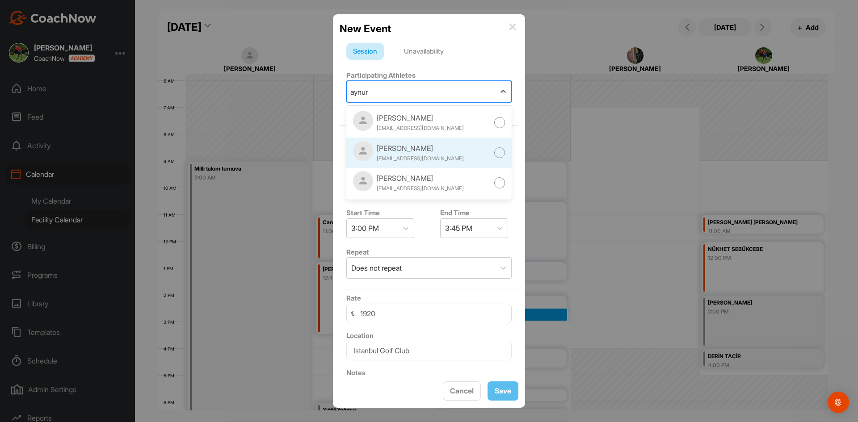
click at [451, 146] on div "[PERSON_NAME]" at bounding box center [420, 148] width 87 height 11
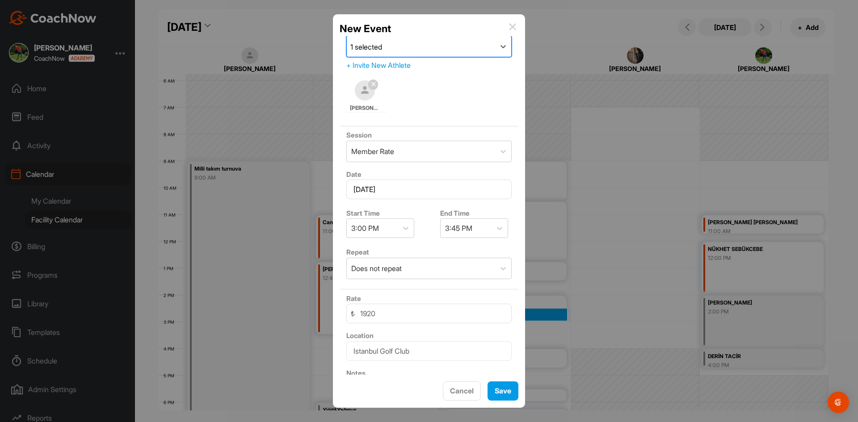
scroll to position [97, 0]
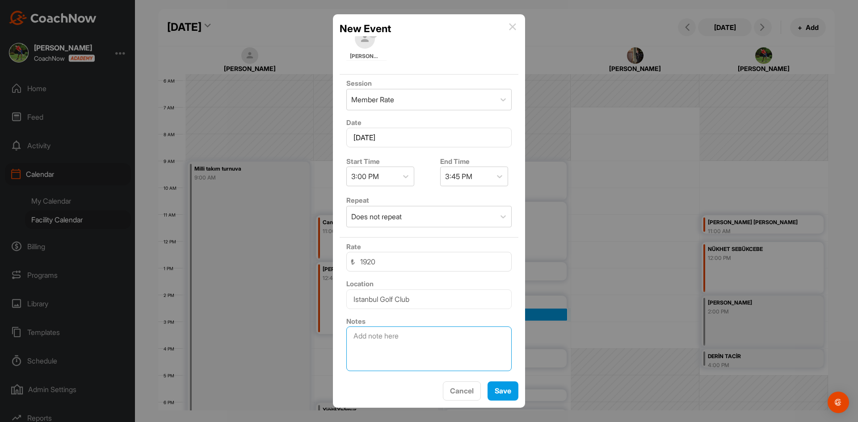
click at [404, 346] on textarea at bounding box center [428, 349] width 165 height 45
type textarea "[PERSON_NAME] ve [PERSON_NAME] beraber 8. Ders"
drag, startPoint x: 500, startPoint y: 392, endPoint x: 491, endPoint y: 65, distance: 327.1
click at [489, 67] on div "New Event Session Unavailability Participating Athletes 1 selected + Invite New…" at bounding box center [429, 211] width 192 height 394
click at [496, 106] on div at bounding box center [503, 100] width 16 height 16
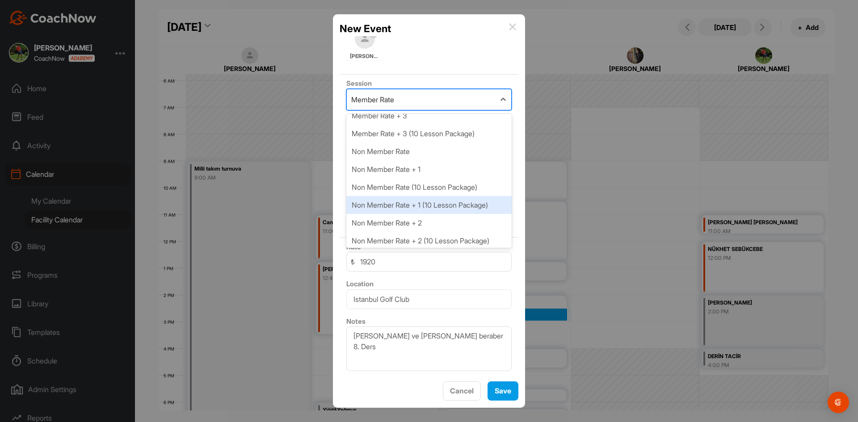
scroll to position [179, 0]
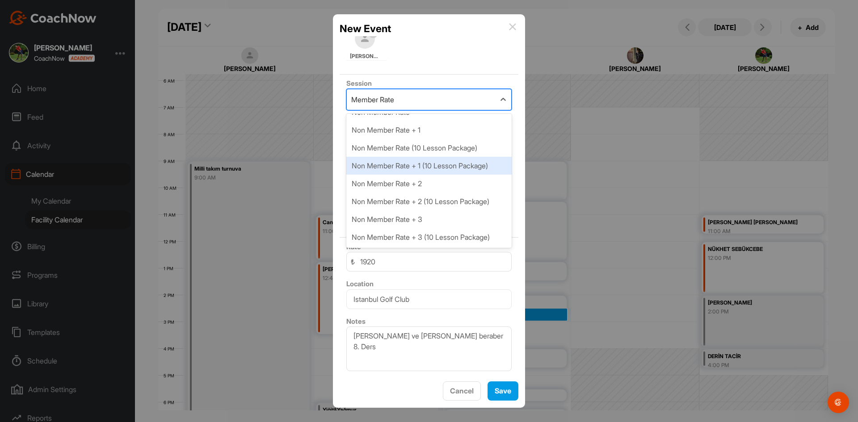
click at [462, 163] on div "Non Member Rate + 1 (10 Lesson Package)" at bounding box center [428, 166] width 165 height 18
type input "28800"
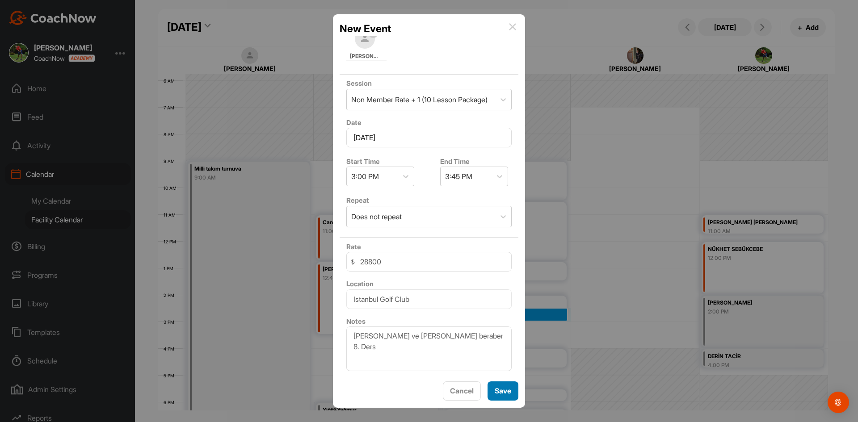
click at [510, 398] on button "Save" at bounding box center [502, 391] width 31 height 19
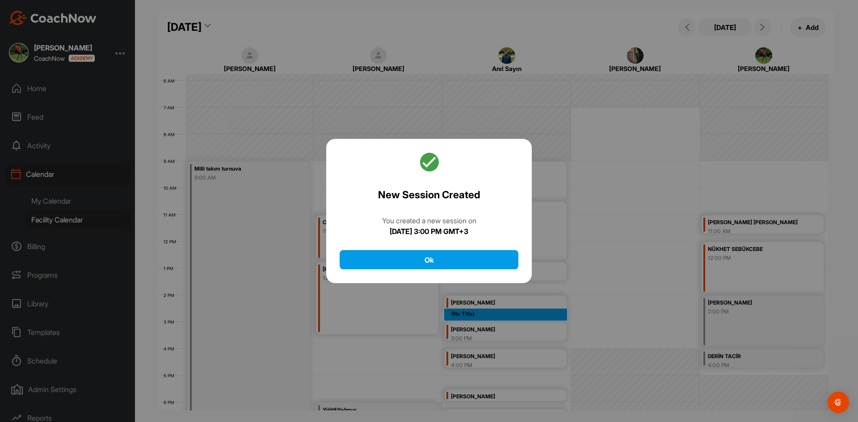
click at [619, 344] on div at bounding box center [429, 211] width 858 height 422
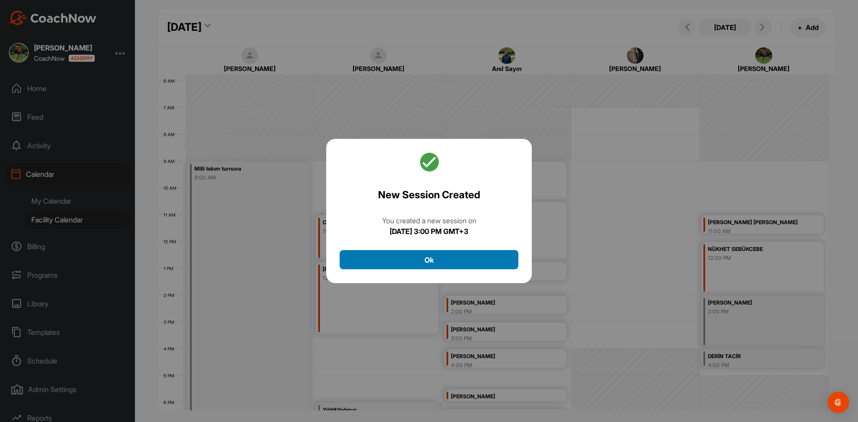
click at [477, 265] on button "Ok" at bounding box center [429, 259] width 179 height 19
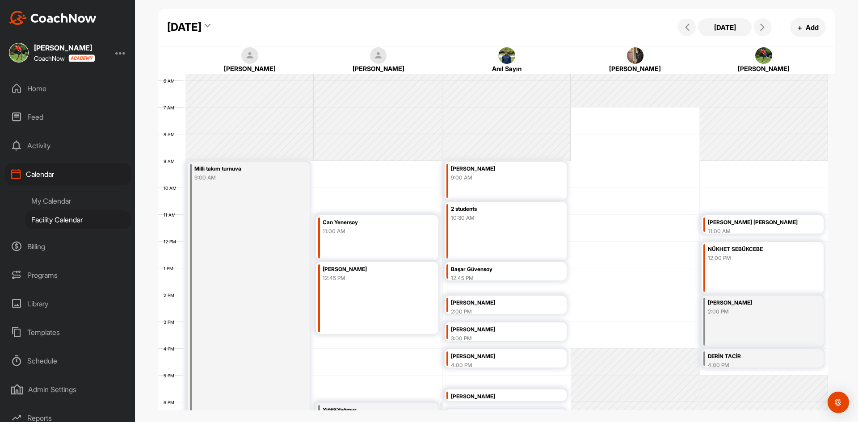
click at [392, 365] on div "12 AM 1 AM 2 AM 3 AM 4 AM 5 AM 6 AM 7 AM 8 AM 9 AM 10 AM 11 AM 12 PM 1 PM 2 PM …" at bounding box center [493, 241] width 670 height 643
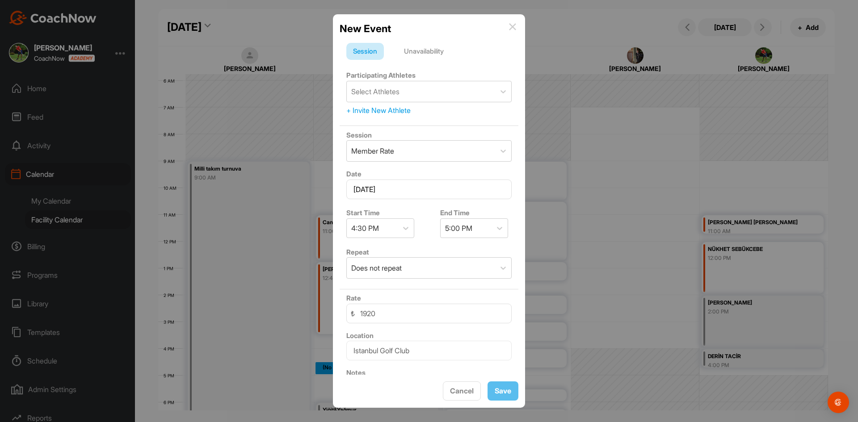
click at [511, 26] on img at bounding box center [512, 26] width 7 height 7
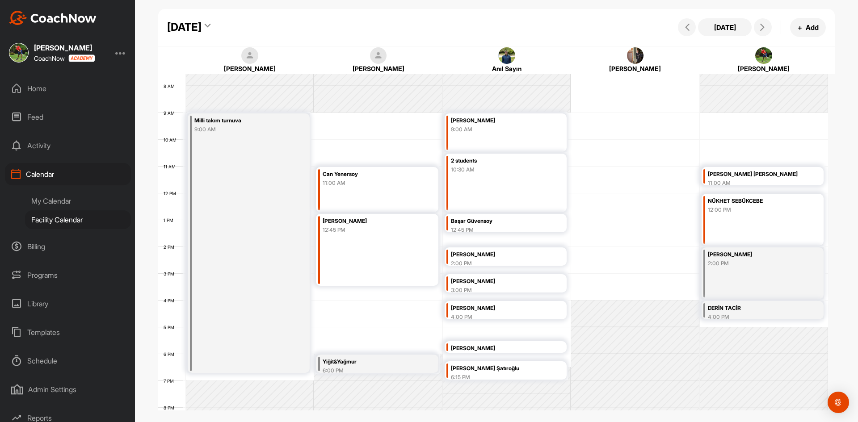
scroll to position [307, 0]
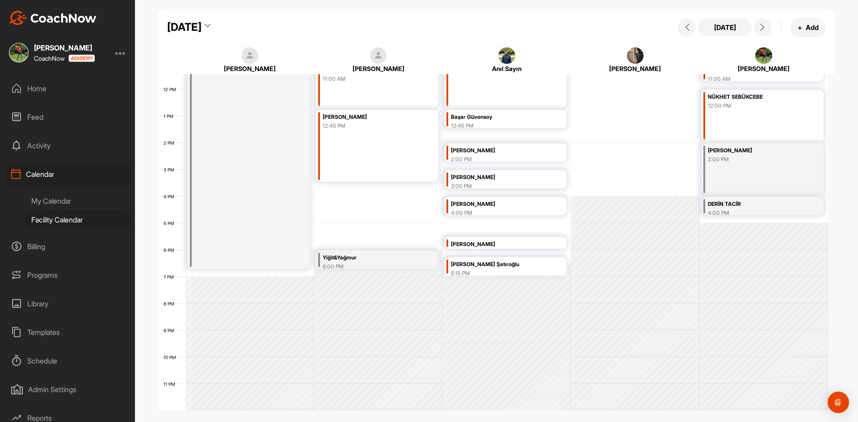
click at [522, 264] on div "[PERSON_NAME] Şatıroğlu" at bounding box center [498, 265] width 94 height 10
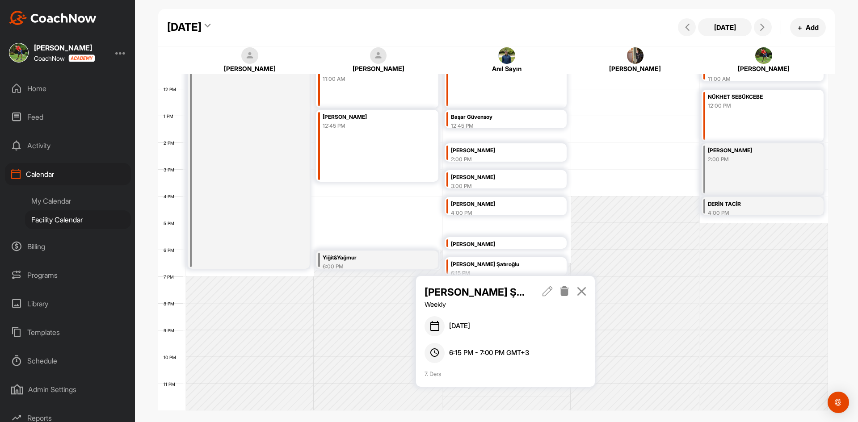
click at [541, 284] on div "[PERSON_NAME] Şatıroğlu Weekly [DATE] 6:15 PM - 7:00 PM GMT+3 7. Ders" at bounding box center [505, 331] width 179 height 111
click at [546, 288] on icon at bounding box center [547, 291] width 10 height 10
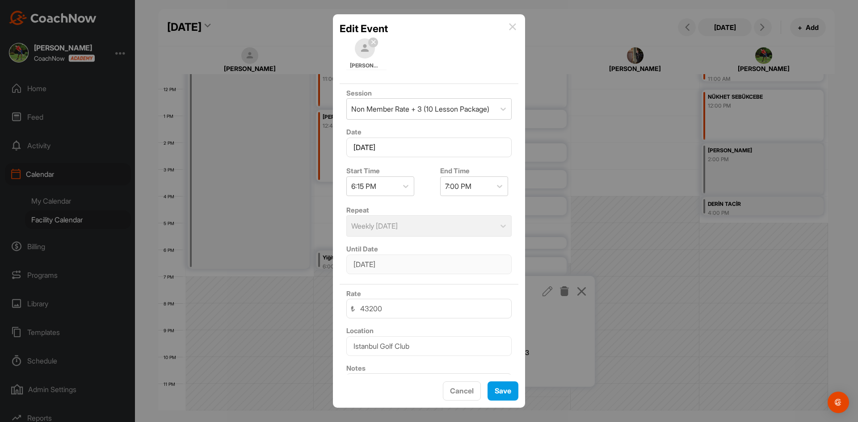
scroll to position [104, 0]
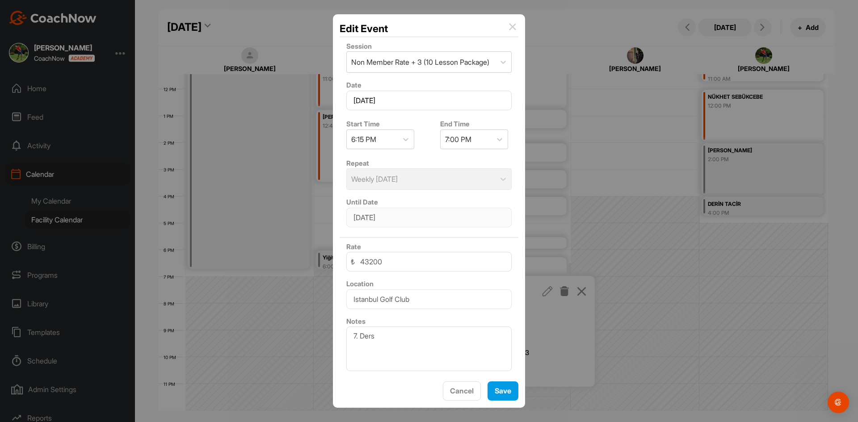
click at [514, 28] on img at bounding box center [512, 26] width 7 height 7
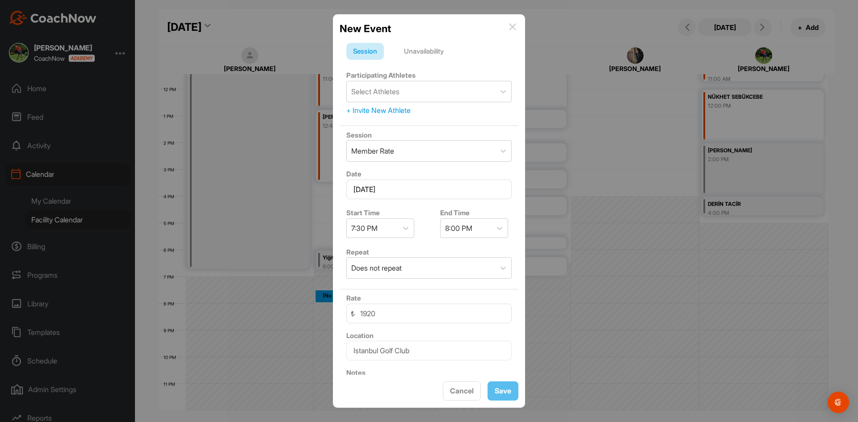
click at [513, 28] on img at bounding box center [512, 26] width 7 height 7
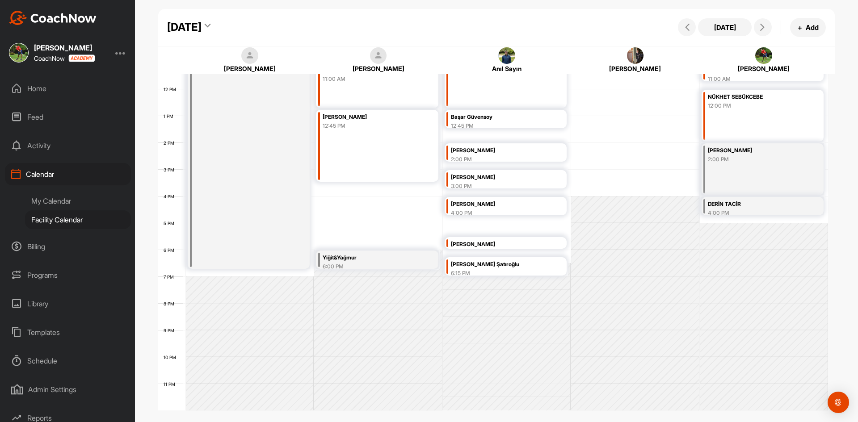
click at [494, 242] on div "[PERSON_NAME]" at bounding box center [498, 244] width 94 height 10
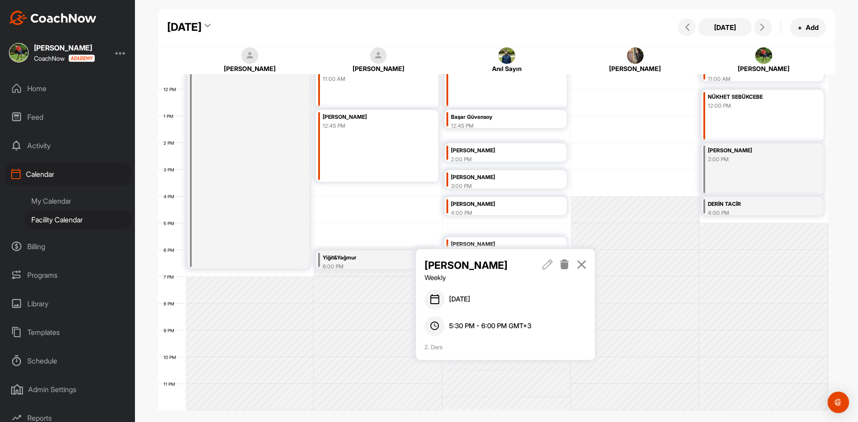
click at [546, 262] on icon at bounding box center [547, 265] width 10 height 10
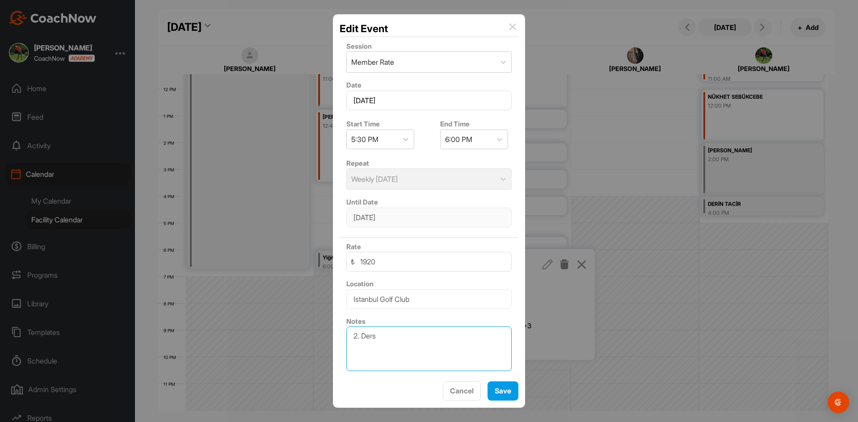
click at [358, 336] on textarea "2. Ders" at bounding box center [428, 349] width 165 height 45
drag, startPoint x: 348, startPoint y: 335, endPoint x: 353, endPoint y: 336, distance: 5.2
click at [348, 335] on textarea ". Ders" at bounding box center [428, 349] width 165 height 45
type textarea "3. Ders"
click at [512, 390] on button "Save" at bounding box center [502, 391] width 31 height 19
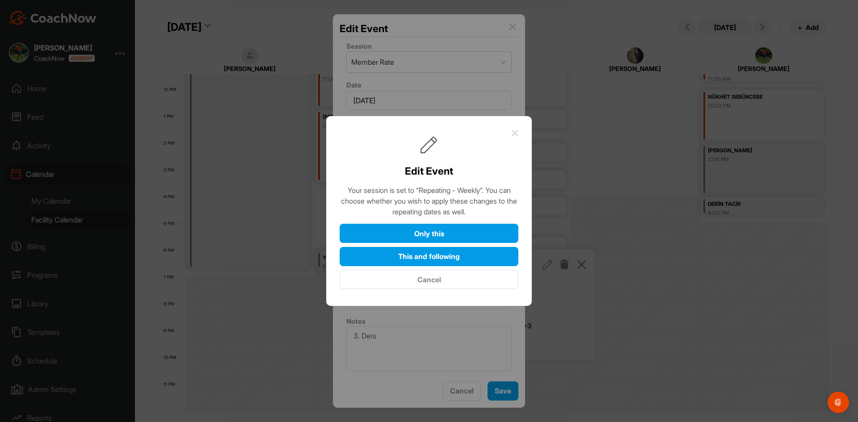
click at [512, 133] on icon at bounding box center [514, 133] width 7 height 7
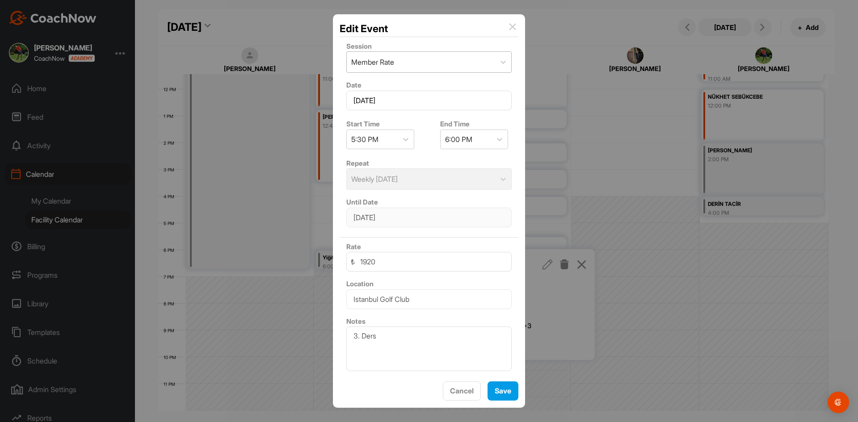
click at [485, 58] on div "Member Rate" at bounding box center [421, 62] width 148 height 21
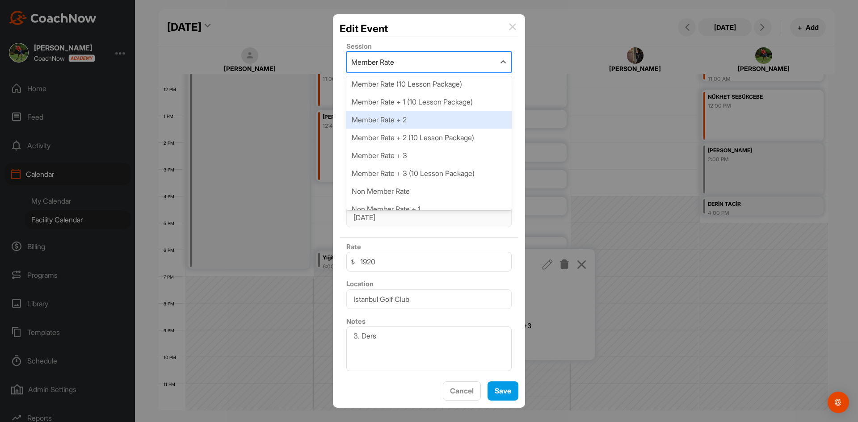
scroll to position [179, 0]
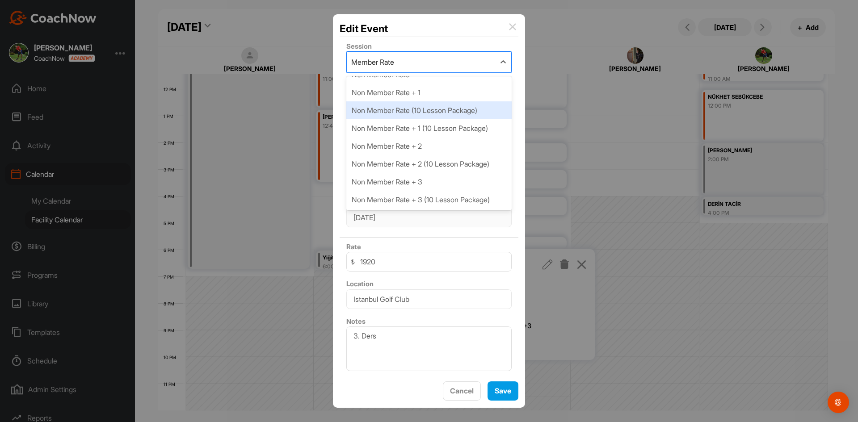
click at [455, 110] on div "Non Member Rate (10 Lesson Package)" at bounding box center [428, 110] width 165 height 18
type input "21600"
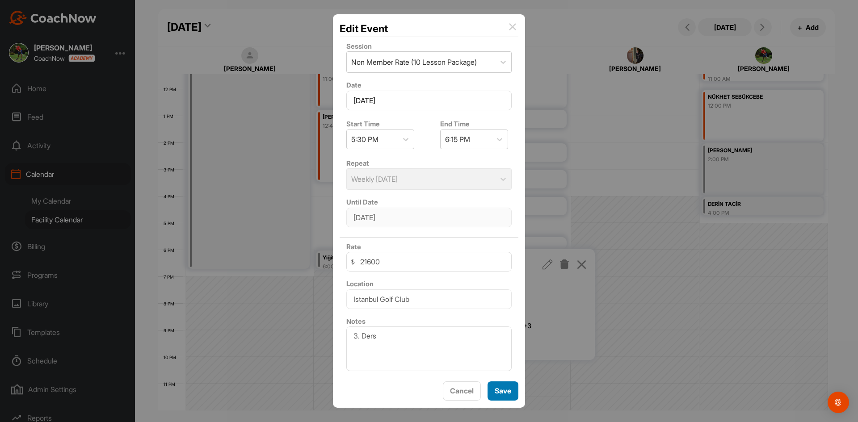
click at [503, 388] on button "Save" at bounding box center [502, 391] width 31 height 19
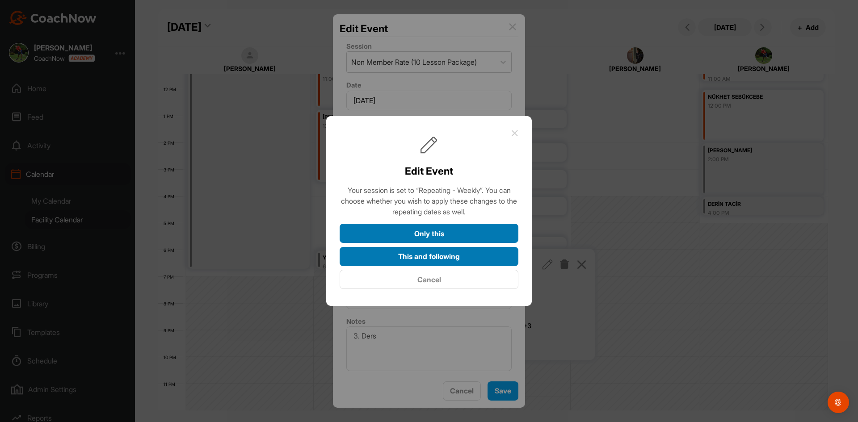
drag, startPoint x: 477, startPoint y: 227, endPoint x: 497, endPoint y: 253, distance: 33.1
click at [497, 253] on div "Only this This and following Cancel" at bounding box center [429, 257] width 179 height 66
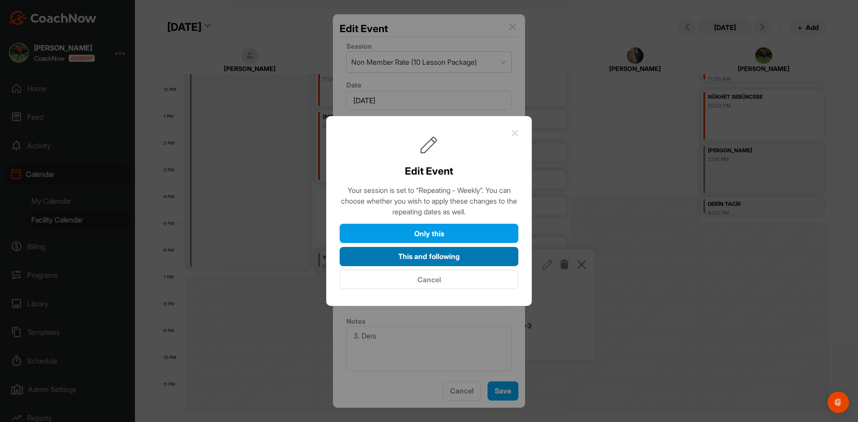
click at [496, 256] on button "This and following" at bounding box center [429, 256] width 179 height 19
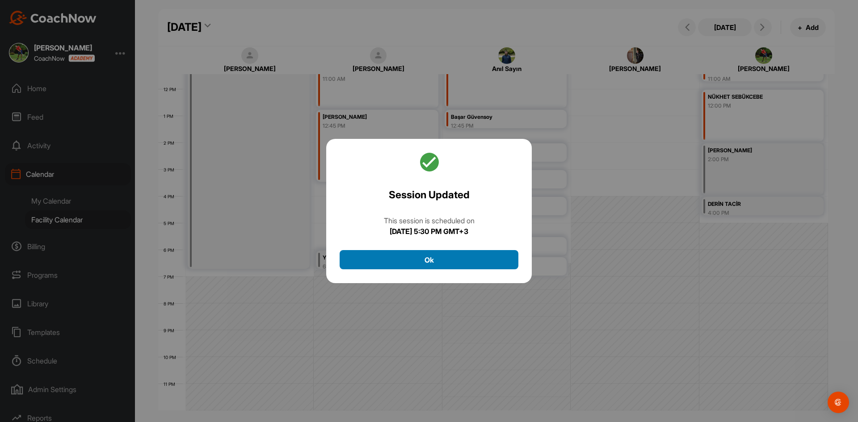
click at [491, 260] on button "Ok" at bounding box center [429, 259] width 179 height 19
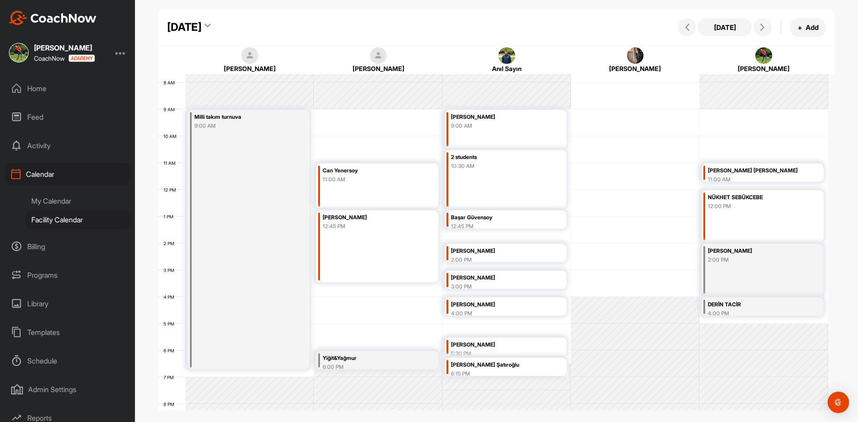
scroll to position [218, 0]
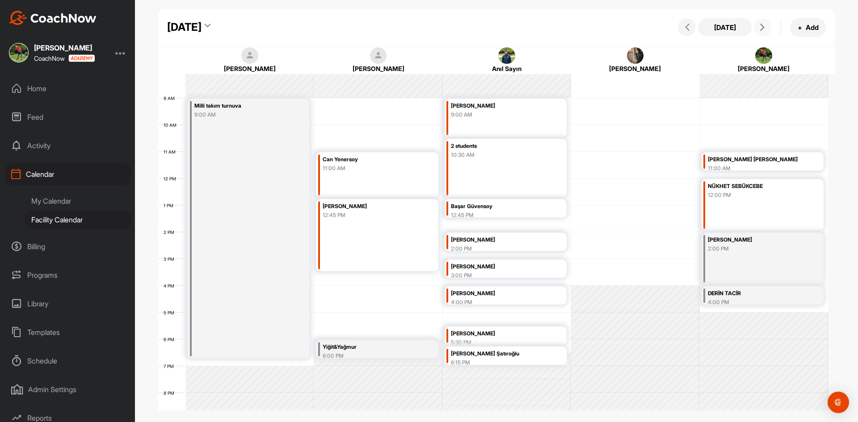
click at [761, 29] on icon at bounding box center [762, 27] width 7 height 7
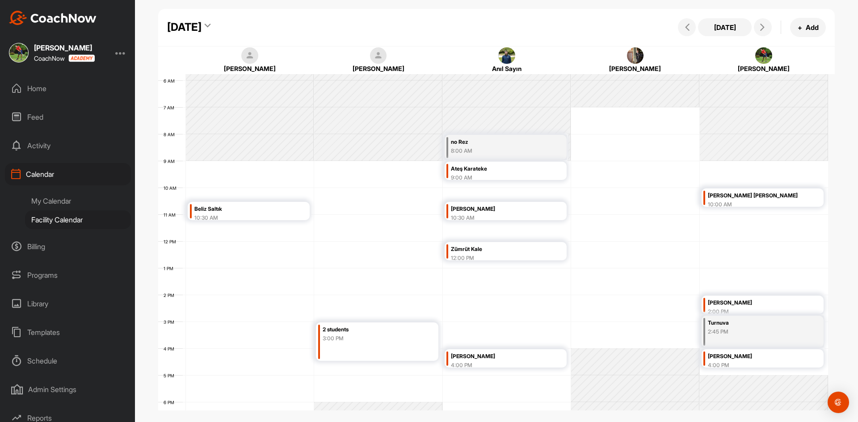
scroll to position [199, 0]
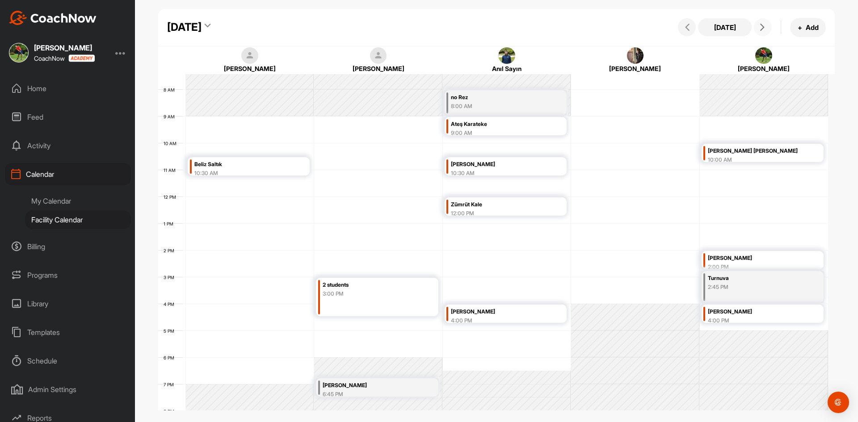
click at [392, 268] on div "12 AM 1 AM 2 AM 3 AM 4 AM 5 AM 6 AM 7 AM 8 AM 9 AM 10 AM 11 AM 12 PM 1 PM 2 PM …" at bounding box center [493, 196] width 670 height 643
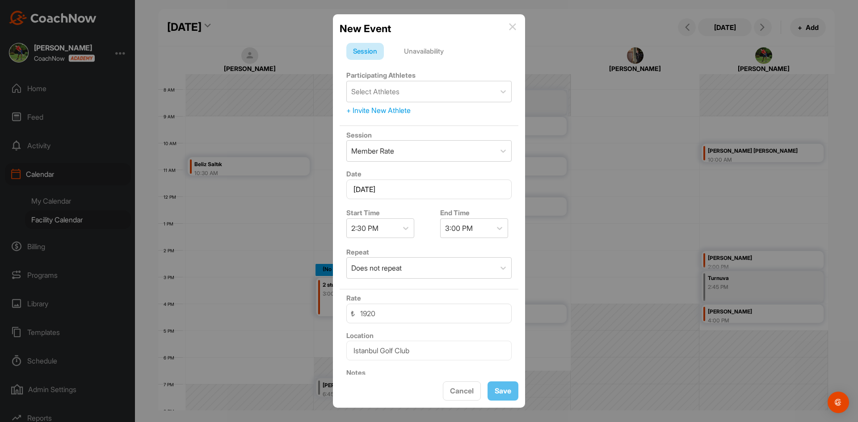
click at [512, 23] on img at bounding box center [512, 26] width 7 height 7
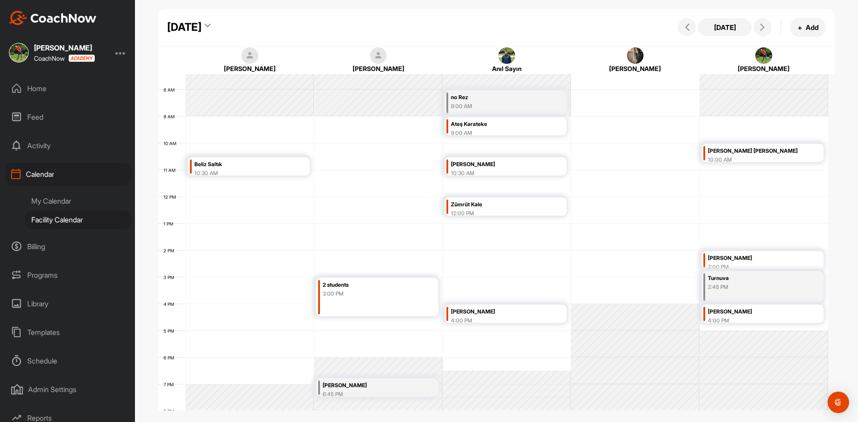
click at [501, 144] on div "12 AM 1 AM 2 AM 3 AM 4 AM 5 AM 6 AM 7 AM 8 AM 9 AM 10 AM 11 AM 12 PM 1 PM 2 PM …" at bounding box center [493, 196] width 670 height 643
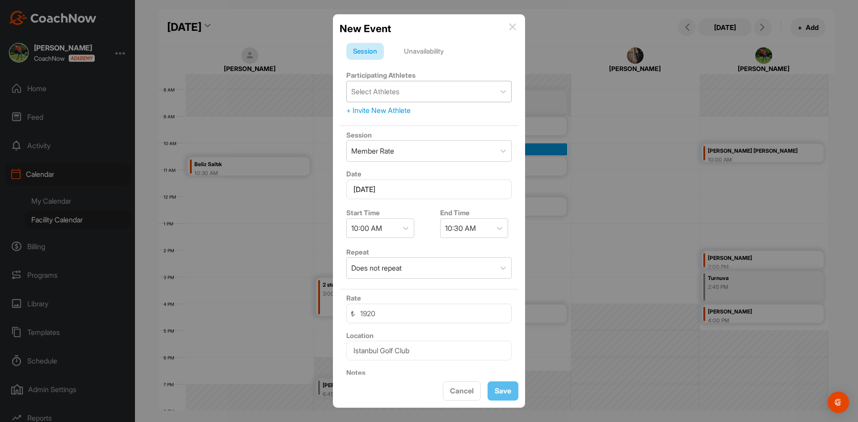
click at [397, 96] on div "Select Athletes" at bounding box center [375, 91] width 48 height 11
type input "g"
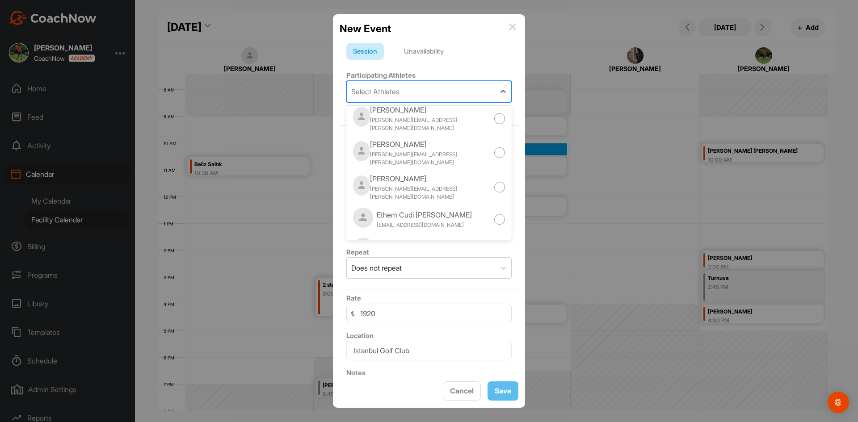
scroll to position [5003, 0]
click at [410, 276] on div "[EMAIL_ADDRESS][DOMAIN_NAME]" at bounding box center [420, 280] width 87 height 8
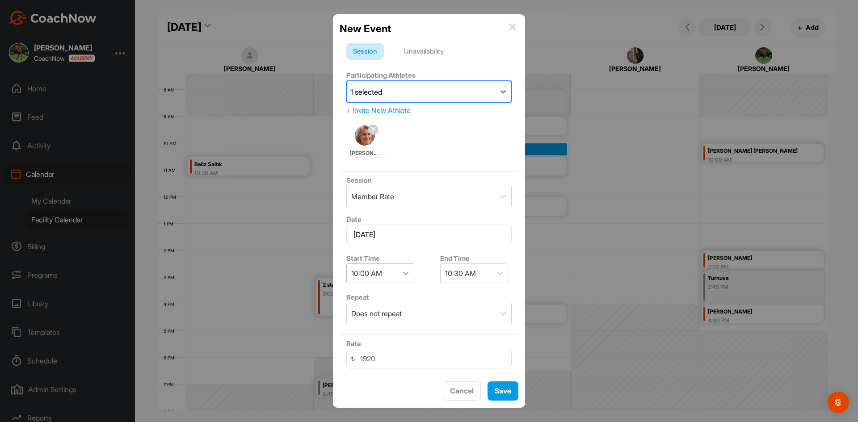
click at [406, 273] on icon at bounding box center [405, 273] width 9 height 9
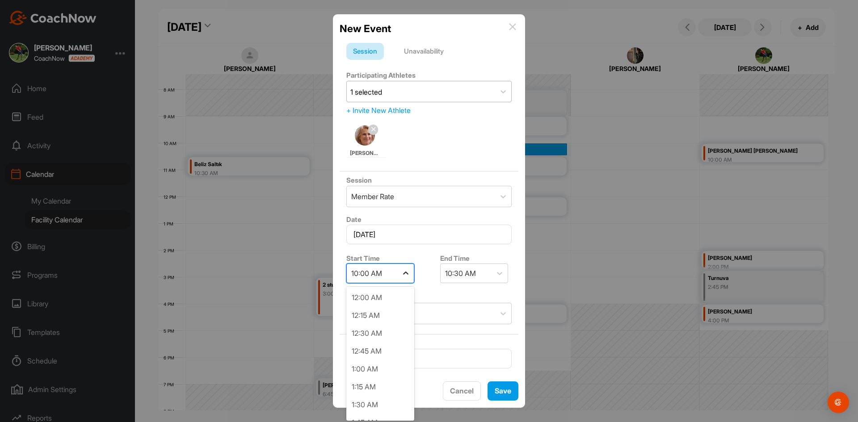
scroll to position [606, 0]
click at [383, 389] on div "9:45 AM" at bounding box center [380, 388] width 68 height 18
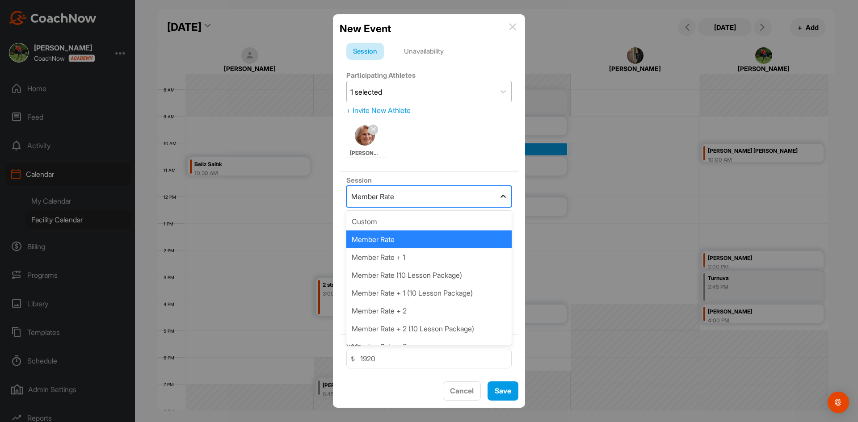
click at [499, 194] on icon at bounding box center [503, 196] width 9 height 9
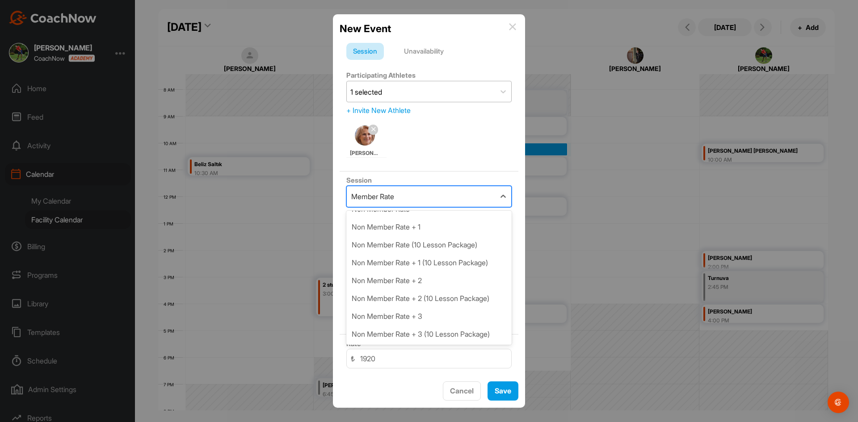
scroll to position [179, 0]
click at [470, 242] on div "Non Member Rate (10 Lesson Package)" at bounding box center [428, 245] width 165 height 18
type input "21600"
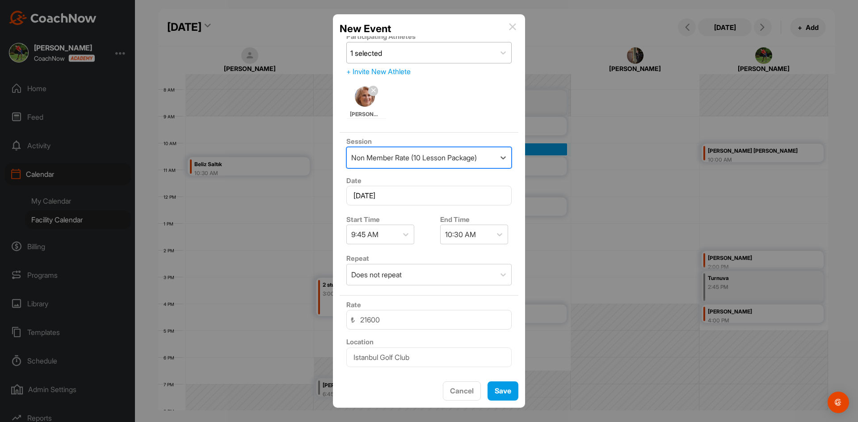
scroll to position [97, 0]
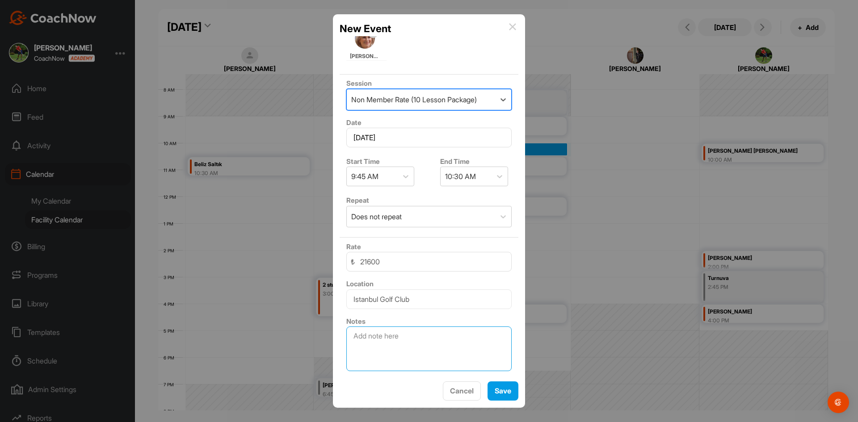
click at [410, 339] on textarea at bounding box center [428, 349] width 165 height 45
type textarea "6. Ders"
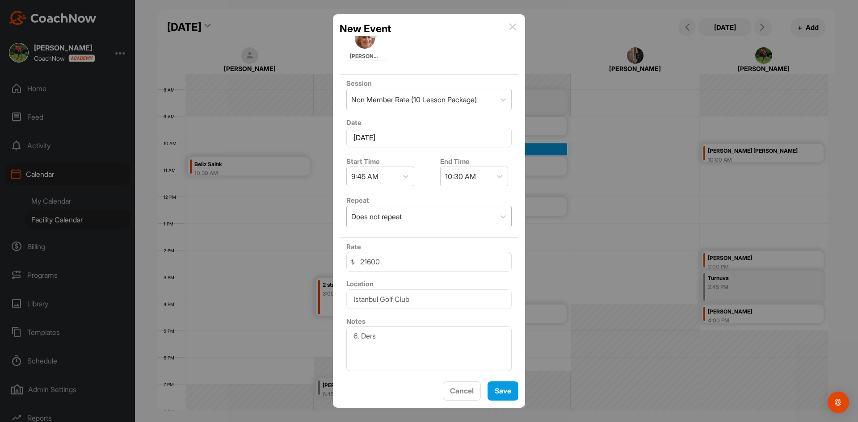
click at [465, 214] on div "Does not repeat" at bounding box center [421, 216] width 148 height 21
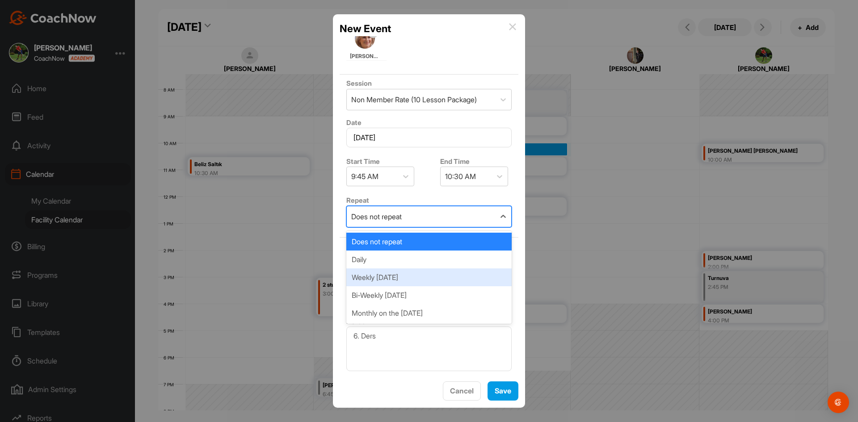
click at [428, 281] on div "Weekly [DATE]" at bounding box center [428, 277] width 165 height 18
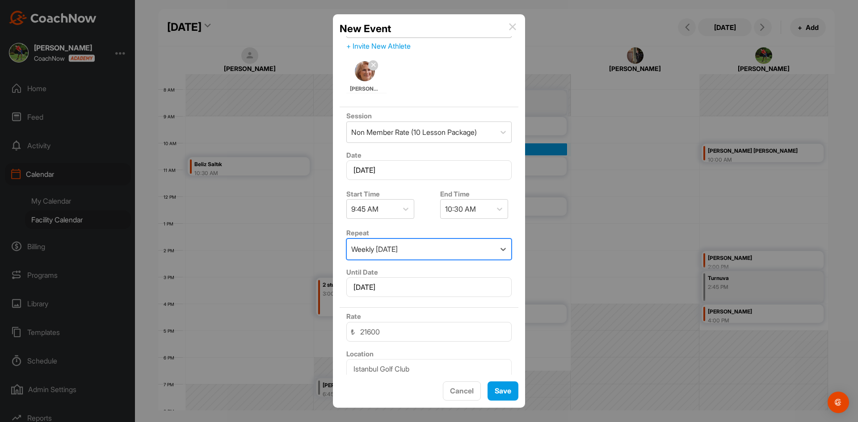
scroll to position [89, 0]
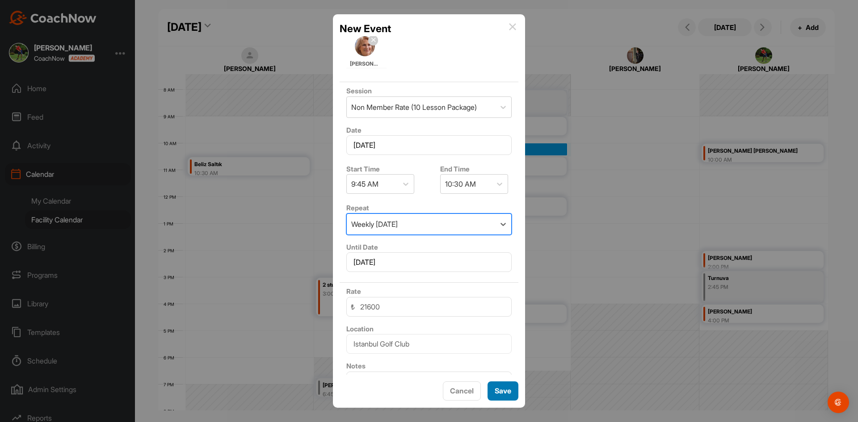
click at [503, 391] on button "Save" at bounding box center [502, 391] width 31 height 19
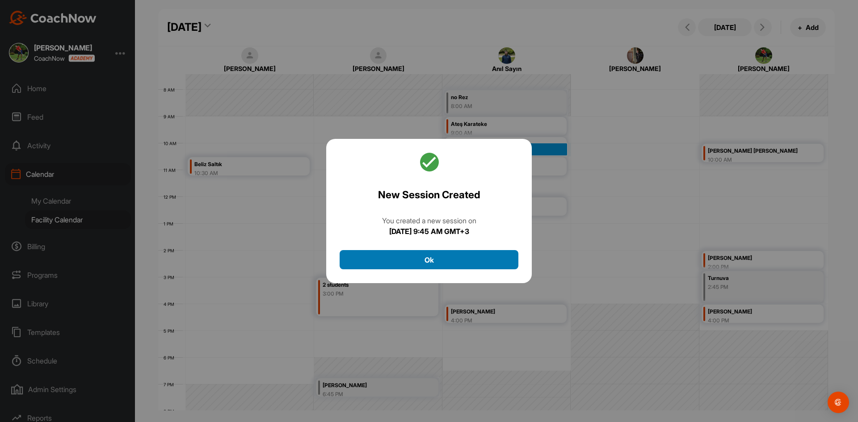
click at [471, 260] on button "Ok" at bounding box center [429, 259] width 179 height 19
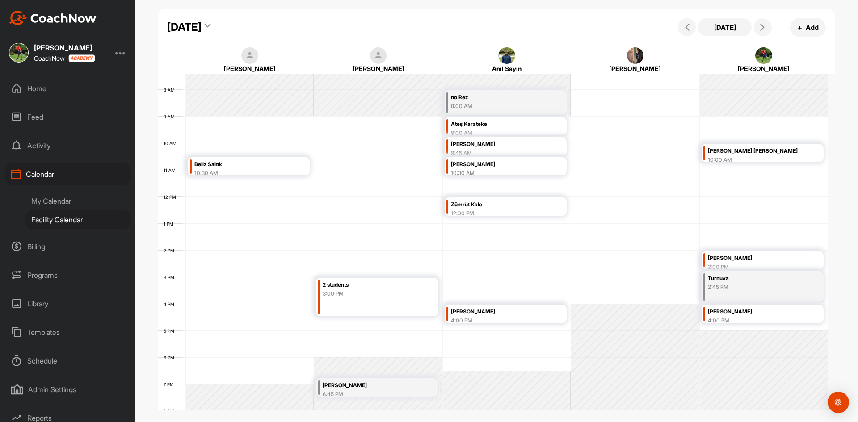
click at [456, 359] on div "12 AM 1 AM 2 AM 3 AM 4 AM 5 AM 6 AM 7 AM 8 AM 9 AM 10 AM 11 AM 12 PM 1 PM 2 PM …" at bounding box center [493, 196] width 670 height 643
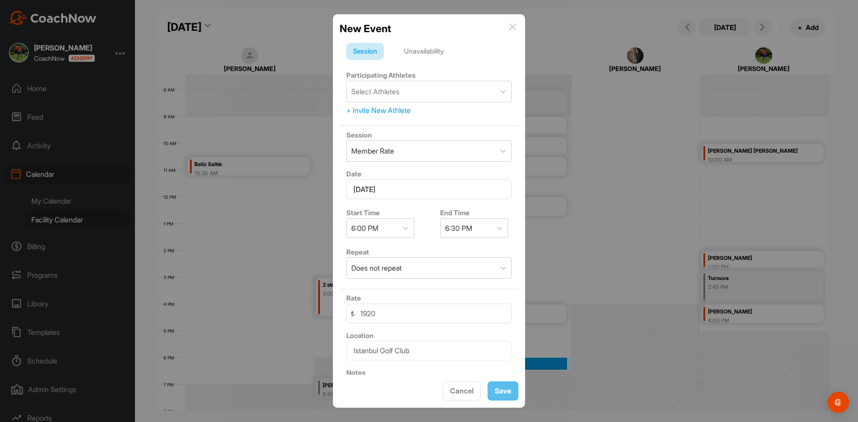
click at [512, 27] on img at bounding box center [512, 26] width 7 height 7
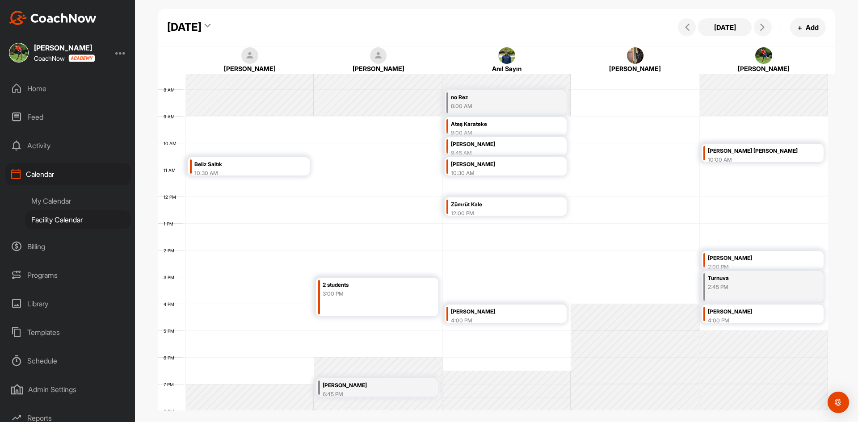
click at [442, 351] on td at bounding box center [507, 344] width 642 height 27
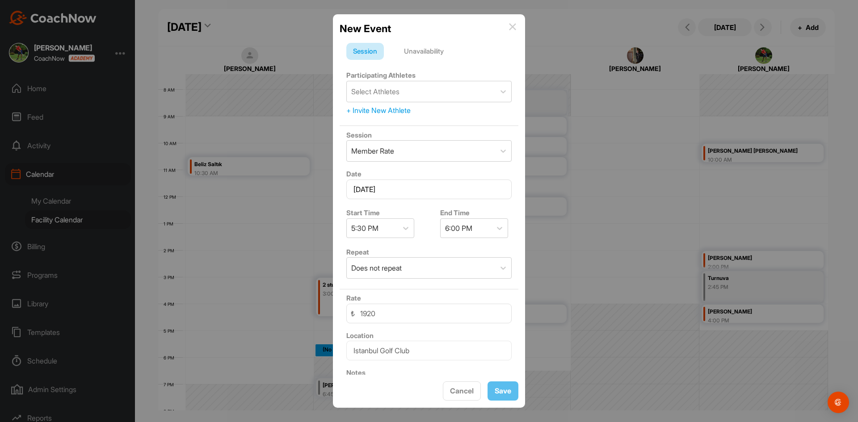
click at [510, 25] on img at bounding box center [512, 26] width 7 height 7
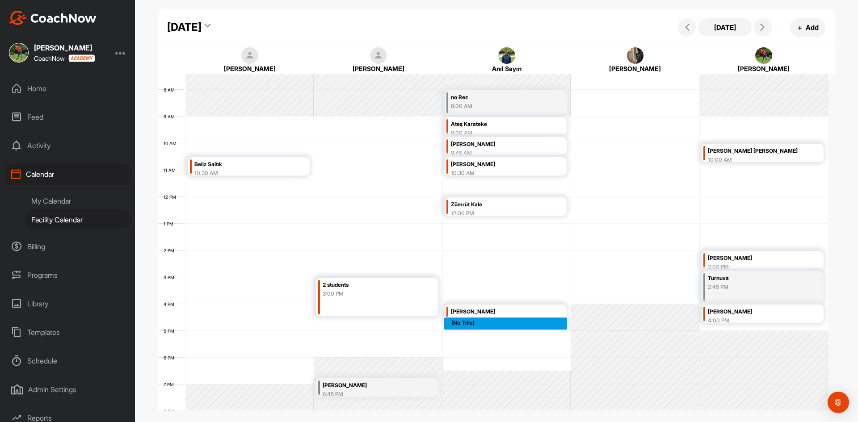
click at [475, 329] on div "12 AM 1 AM 2 AM 3 AM 4 AM 5 AM 6 AM 7 AM 8 AM 9 AM 10 AM 11 AM 12 PM 1 PM 2 PM …" at bounding box center [493, 196] width 670 height 643
click at [500, 312] on div "[PERSON_NAME]" at bounding box center [498, 312] width 94 height 10
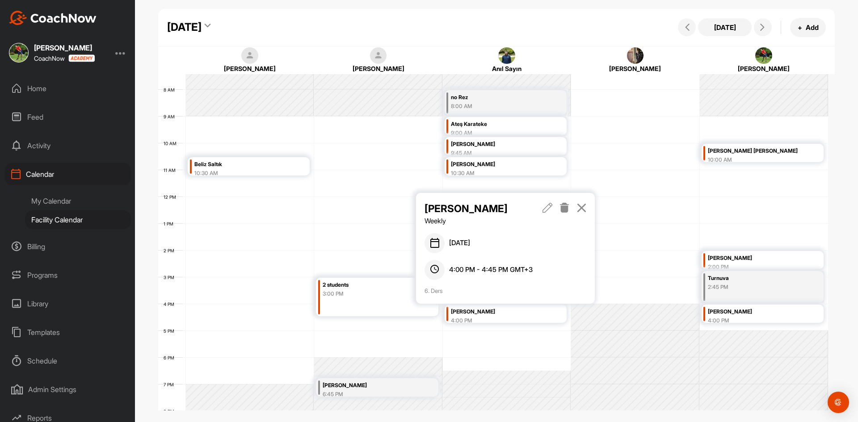
click at [549, 206] on icon at bounding box center [547, 208] width 10 height 10
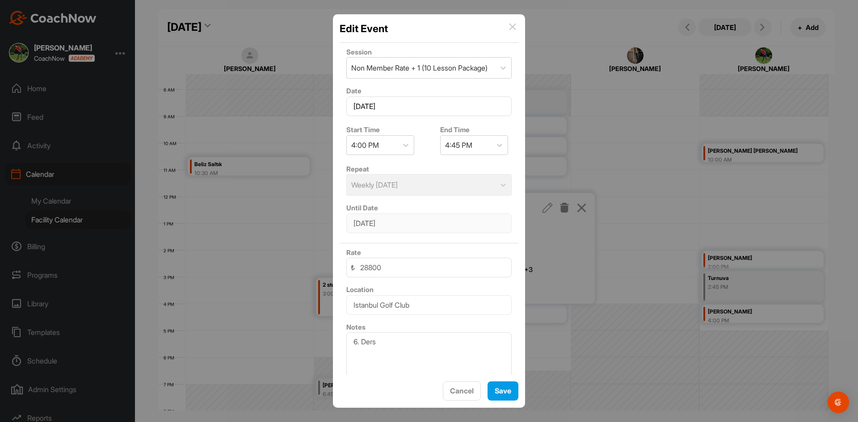
scroll to position [104, 0]
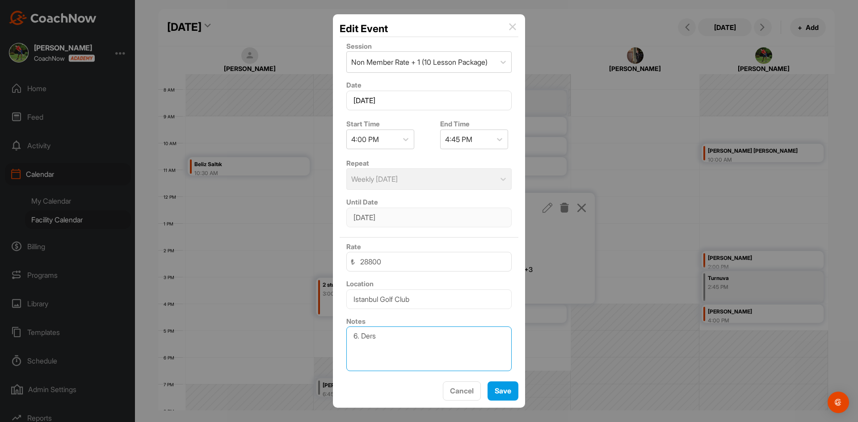
click at [357, 335] on textarea "6. Ders" at bounding box center [428, 349] width 165 height 45
type textarea "7. Ders"
click at [505, 389] on button "Save" at bounding box center [502, 391] width 31 height 19
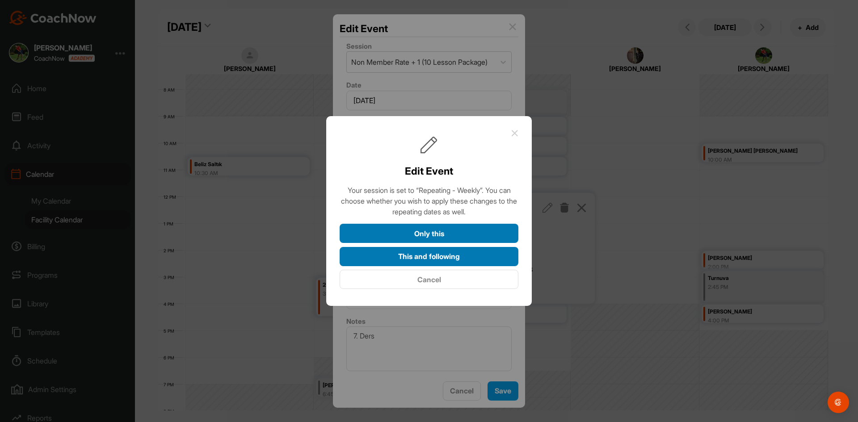
drag, startPoint x: 457, startPoint y: 227, endPoint x: 474, endPoint y: 256, distance: 33.3
click at [474, 256] on div "Only this This and following Cancel" at bounding box center [429, 257] width 179 height 66
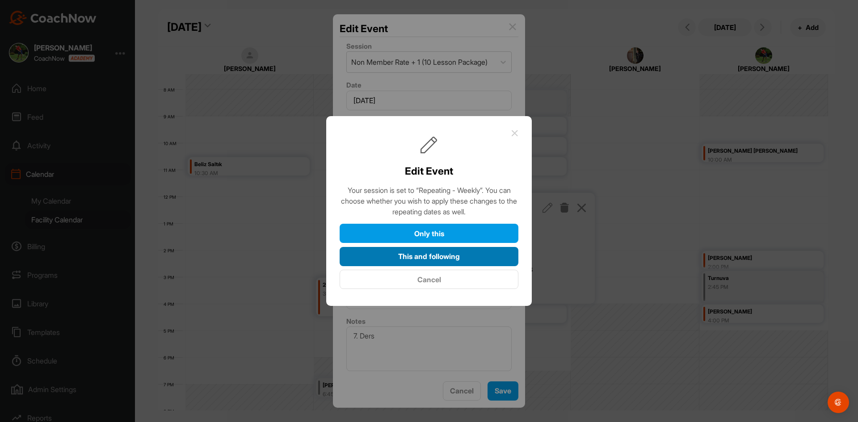
click at [474, 256] on button "This and following" at bounding box center [429, 256] width 179 height 19
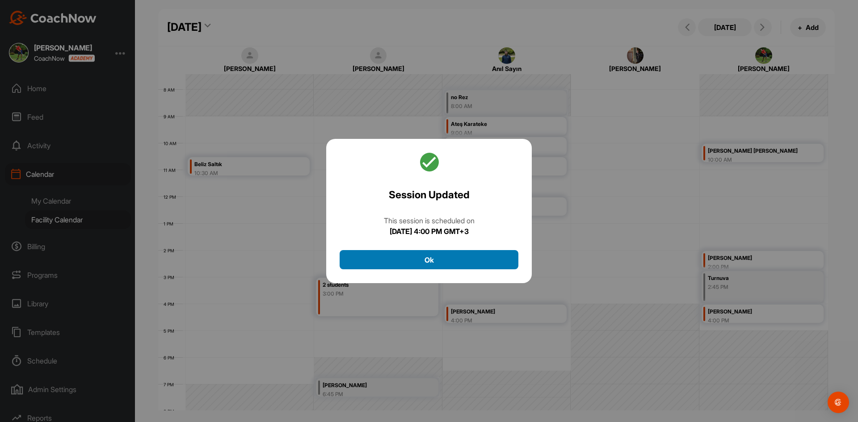
click at [460, 258] on button "Ok" at bounding box center [429, 259] width 179 height 19
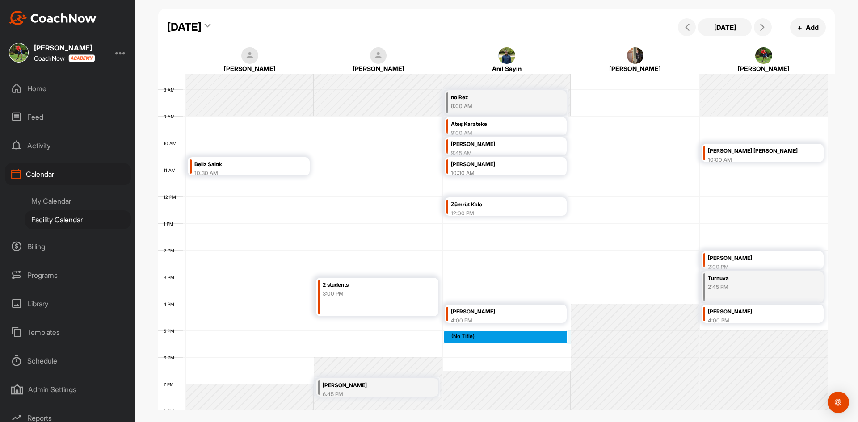
click at [476, 331] on div "12 AM 1 AM 2 AM 3 AM 4 AM 5 AM 6 AM 7 AM 8 AM 9 AM 10 AM 11 AM 12 PM 1 PM 2 PM …" at bounding box center [493, 196] width 670 height 643
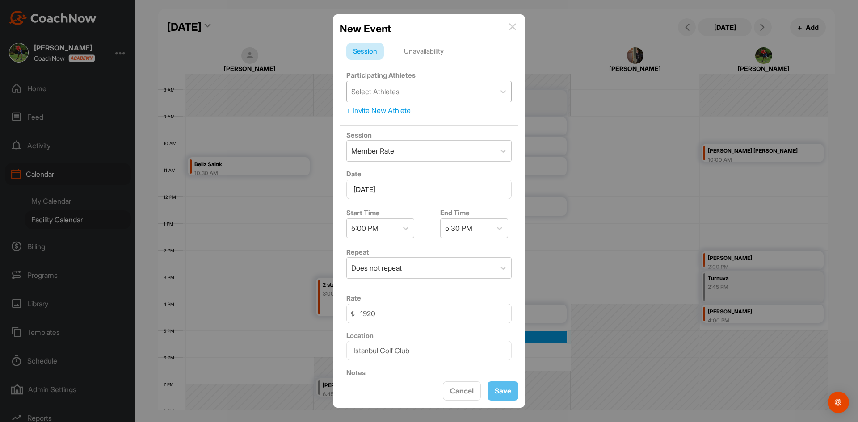
click at [399, 95] on div "Select Athletes" at bounding box center [375, 91] width 48 height 11
type input "hakan"
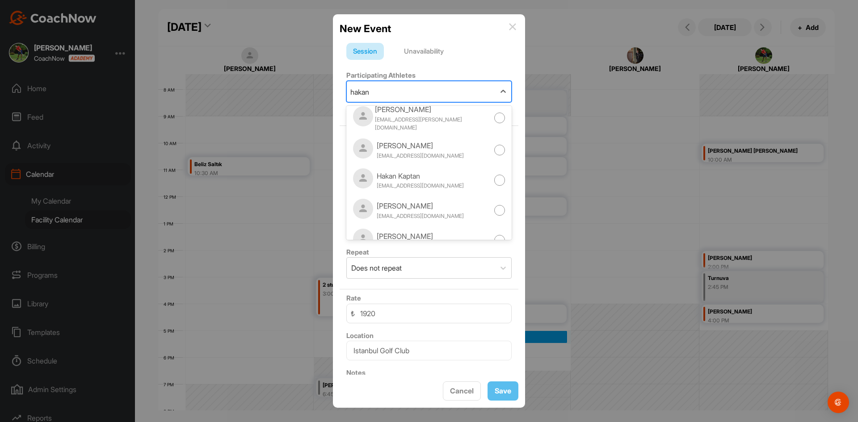
scroll to position [134, 0]
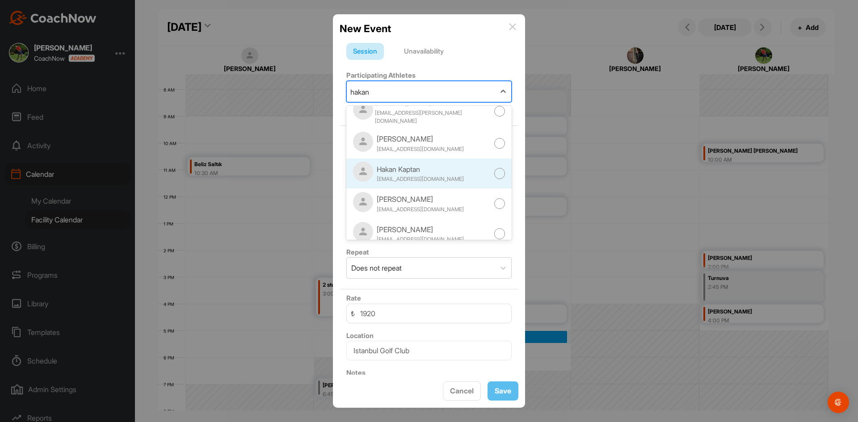
click at [439, 176] on div "[EMAIL_ADDRESS][DOMAIN_NAME]" at bounding box center [420, 179] width 87 height 8
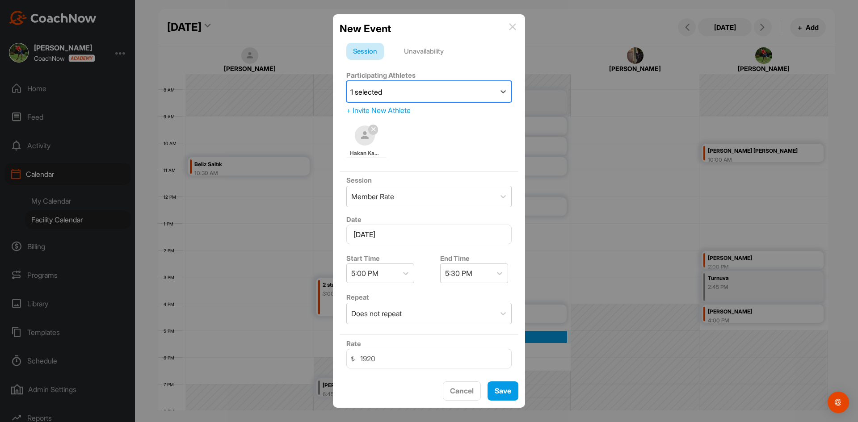
click at [423, 92] on div "1 selected" at bounding box center [421, 91] width 148 height 21
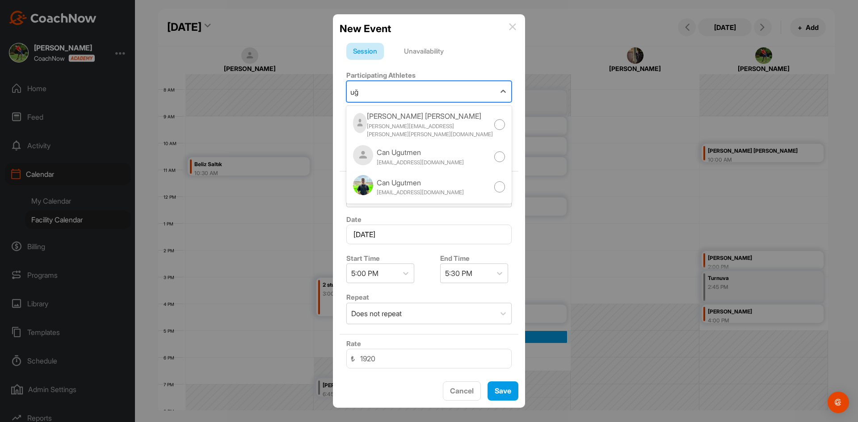
type input "u"
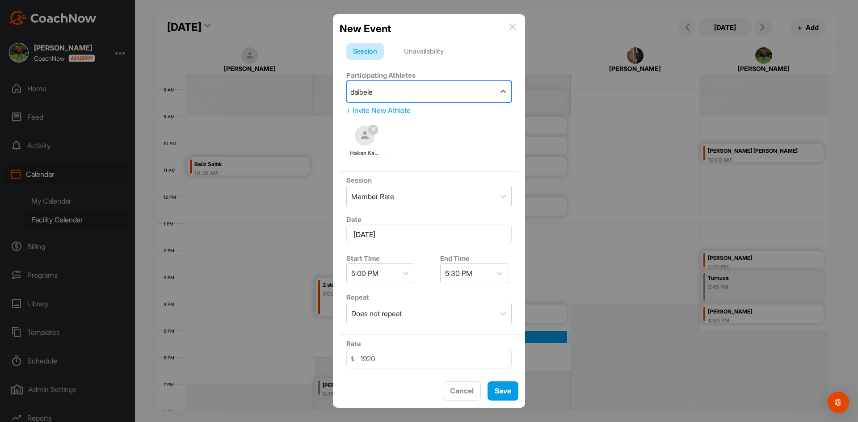
type input "dalbeler"
click at [449, 121] on div "[PERSON_NAME] [EMAIL_ADDRESS][DOMAIN_NAME]" at bounding box center [428, 123] width 165 height 30
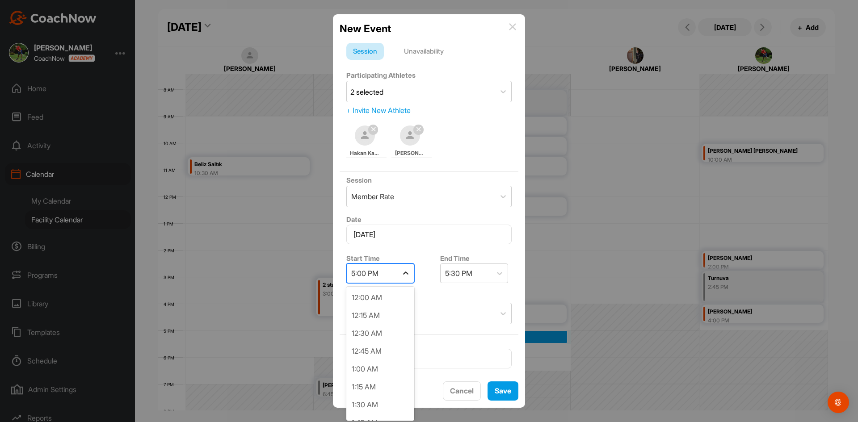
click at [411, 273] on div at bounding box center [406, 273] width 16 height 16
click at [377, 384] on div "4:45 PM" at bounding box center [380, 388] width 68 height 18
click at [499, 274] on icon at bounding box center [499, 273] width 9 height 9
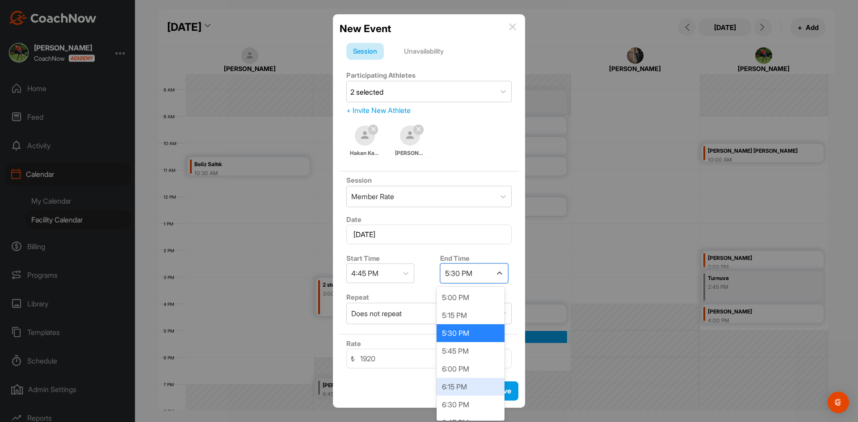
click at [481, 386] on div "6:15 PM" at bounding box center [470, 387] width 68 height 18
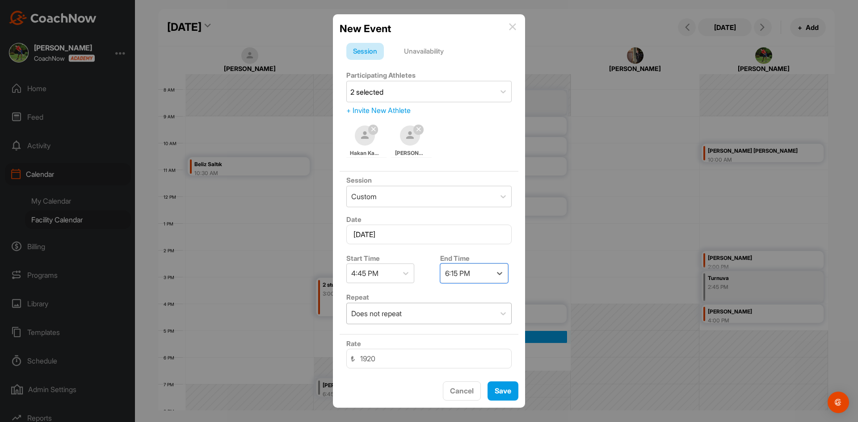
click at [416, 314] on div "Does not repeat" at bounding box center [421, 313] width 148 height 21
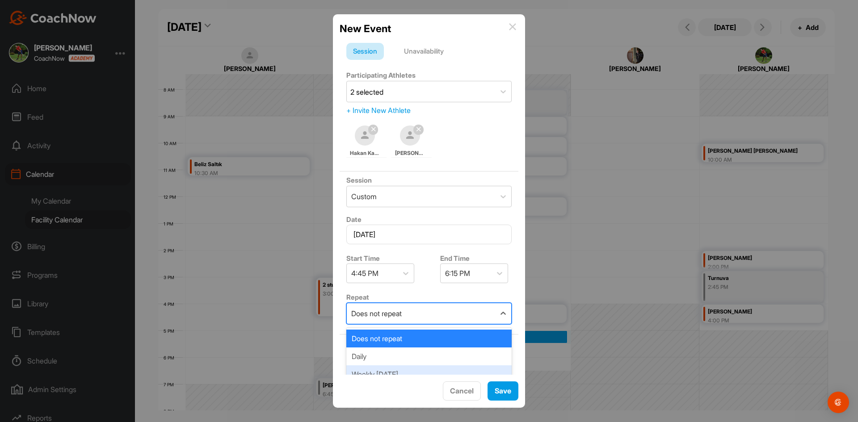
click at [414, 370] on div "Weekly [DATE]" at bounding box center [428, 374] width 165 height 18
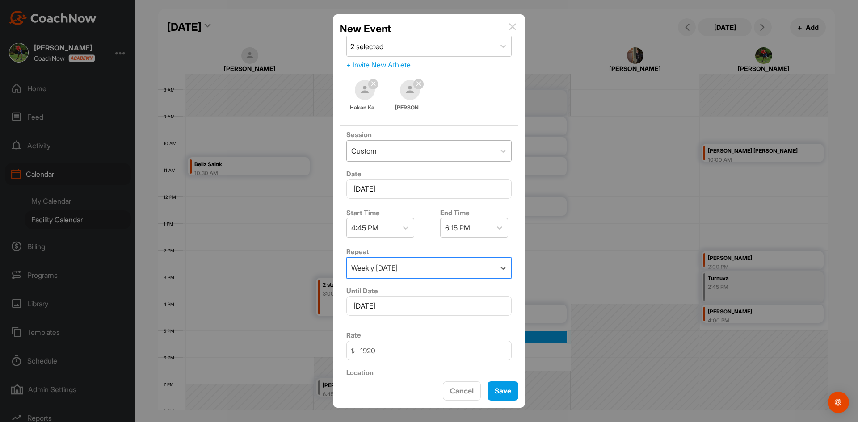
scroll to position [134, 0]
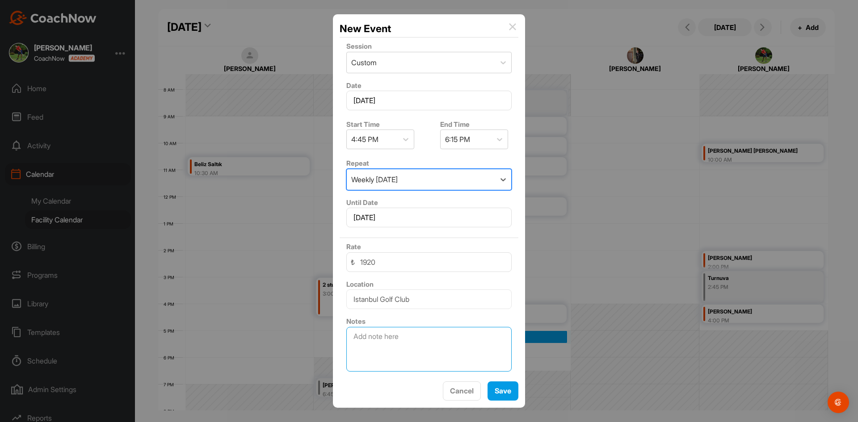
click at [398, 338] on textarea at bounding box center [428, 349] width 165 height 45
click at [387, 346] on textarea "[PERSON_NAME] 7. Ders Hakan KAptan" at bounding box center [428, 349] width 165 height 45
click at [407, 344] on textarea "[PERSON_NAME] 7. Ders Hakan Kaptan" at bounding box center [428, 349] width 165 height 45
type textarea "[PERSON_NAME] 7. Ders Hakan Kaptan 2. Ders"
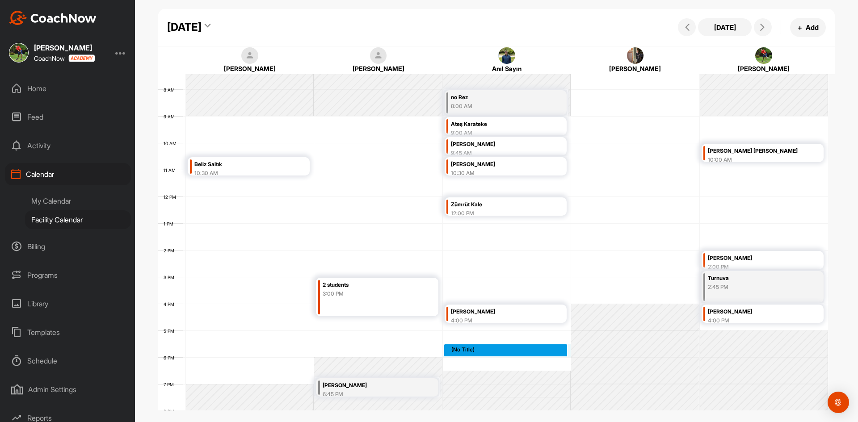
click at [507, 344] on div "12 AM 1 AM 2 AM 3 AM 4 AM 5 AM 6 AM 7 AM 8 AM 9 AM 10 AM 11 AM 12 PM 1 PM 2 PM …" at bounding box center [493, 196] width 670 height 643
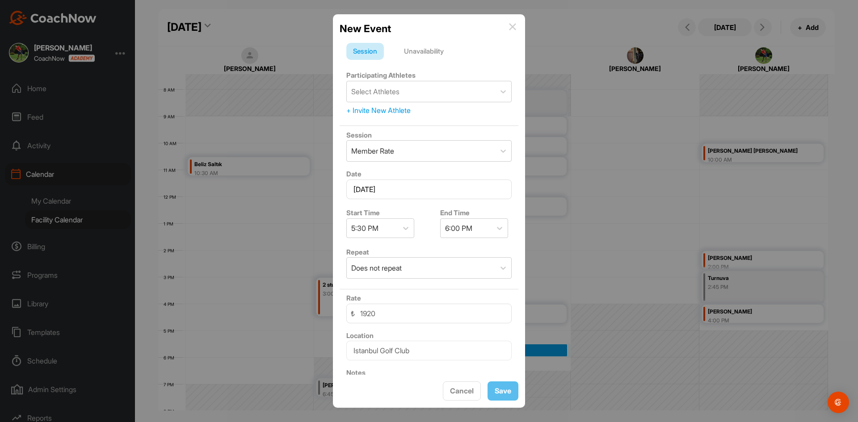
click at [516, 27] on img at bounding box center [512, 26] width 7 height 7
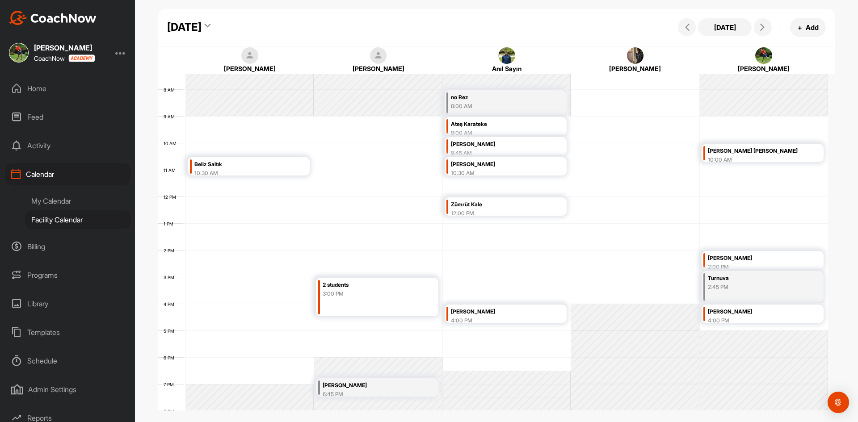
click at [484, 335] on div "12 AM 1 AM 2 AM 3 AM 4 AM 5 AM 6 AM 7 AM 8 AM 9 AM 10 AM 11 AM 12 PM 1 PM 2 PM …" at bounding box center [493, 196] width 670 height 643
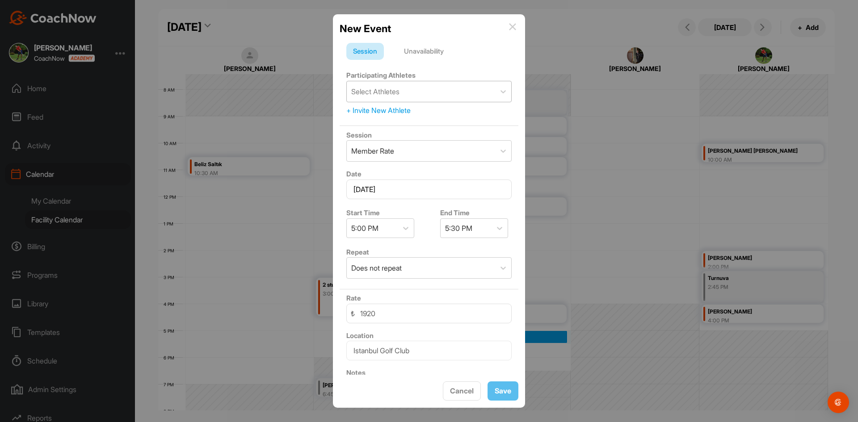
click at [420, 91] on div "Select Athletes" at bounding box center [421, 91] width 148 height 21
type input "hakan"
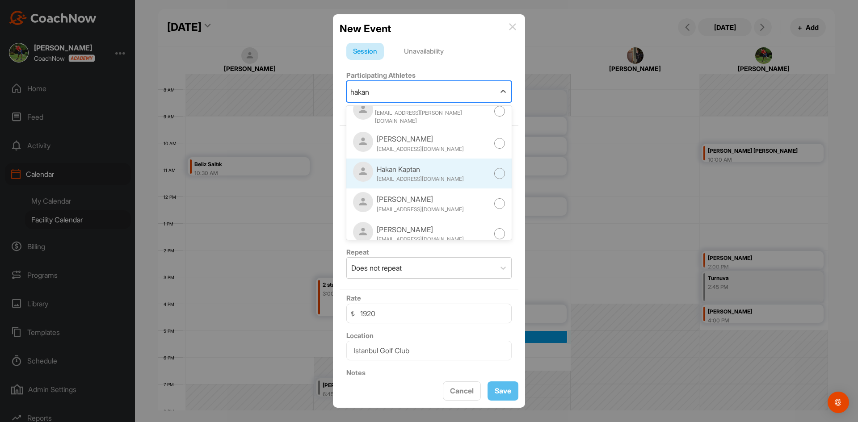
click at [456, 167] on div "Hakan Kaptan [EMAIL_ADDRESS][DOMAIN_NAME]" at bounding box center [428, 174] width 165 height 30
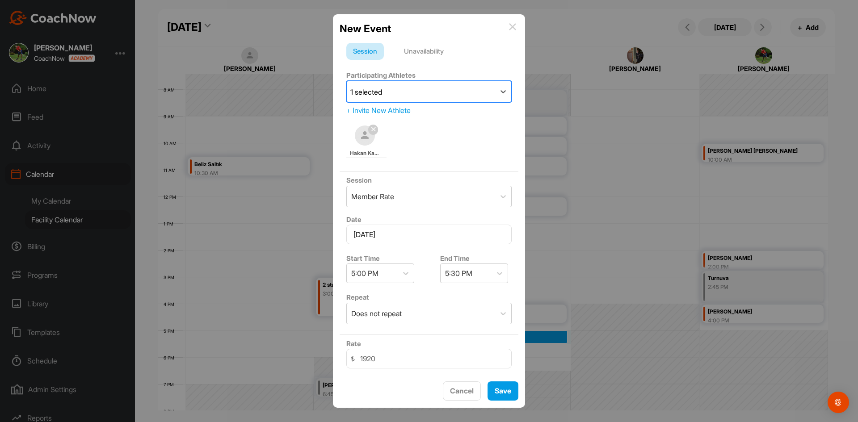
click at [436, 91] on div "1 selected" at bounding box center [421, 91] width 148 height 21
type input "dalbeler"
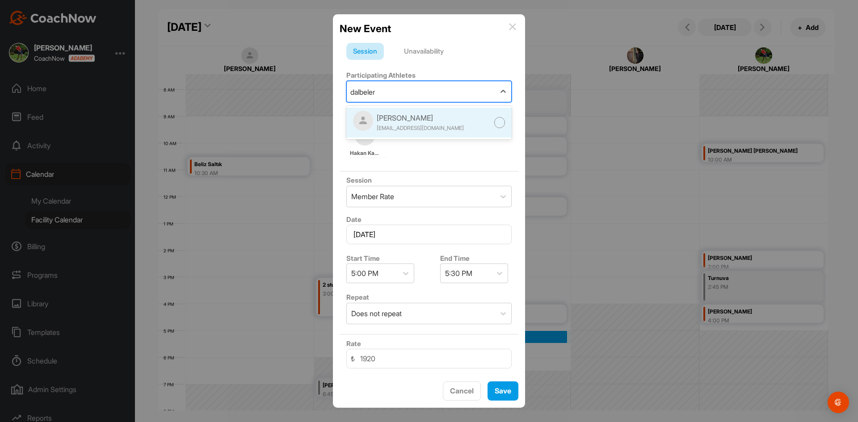
click at [436, 125] on div "[PERSON_NAME] [EMAIL_ADDRESS][DOMAIN_NAME]" at bounding box center [428, 123] width 165 height 30
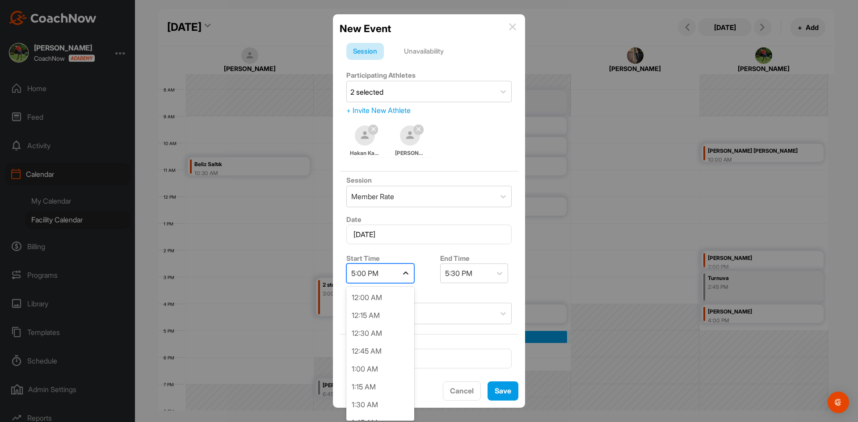
click at [410, 275] on div at bounding box center [406, 273] width 16 height 16
click at [388, 384] on div "4:45 PM" at bounding box center [380, 388] width 68 height 18
click at [503, 273] on div at bounding box center [499, 273] width 16 height 16
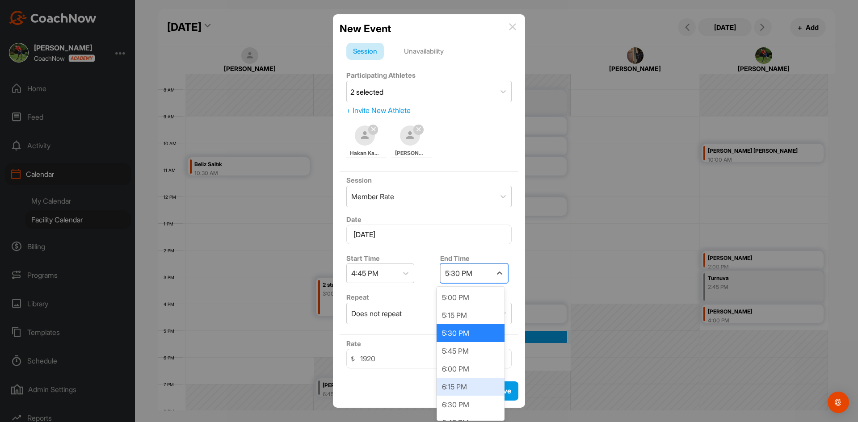
click at [485, 383] on div "6:15 PM" at bounding box center [470, 387] width 68 height 18
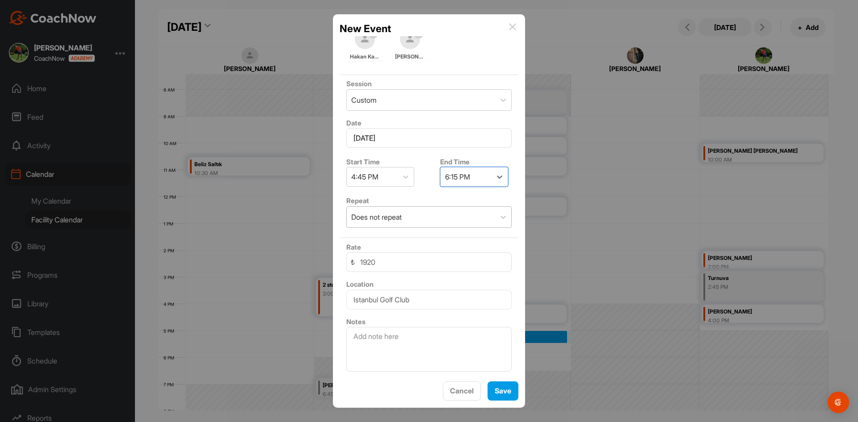
scroll to position [97, 0]
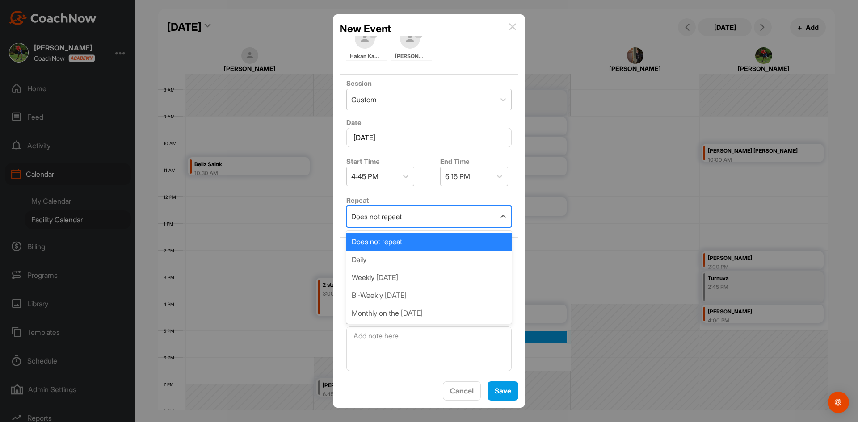
click at [482, 227] on div "Does not repeat" at bounding box center [428, 216] width 165 height 21
click at [466, 284] on div "Weekly [DATE]" at bounding box center [428, 277] width 165 height 18
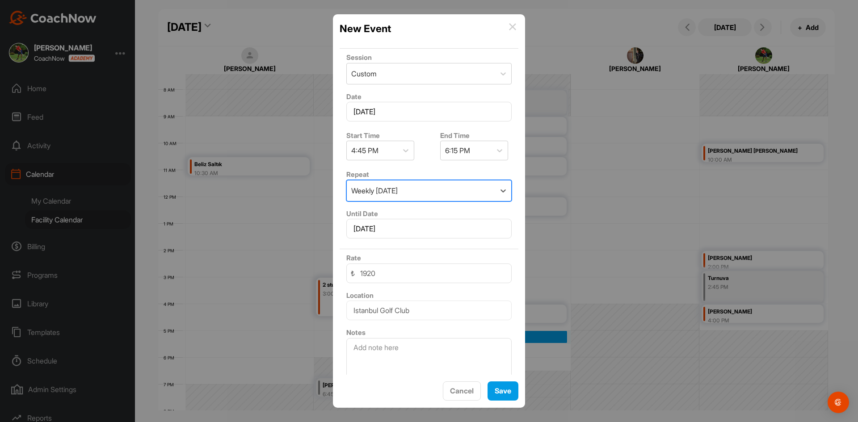
scroll to position [134, 0]
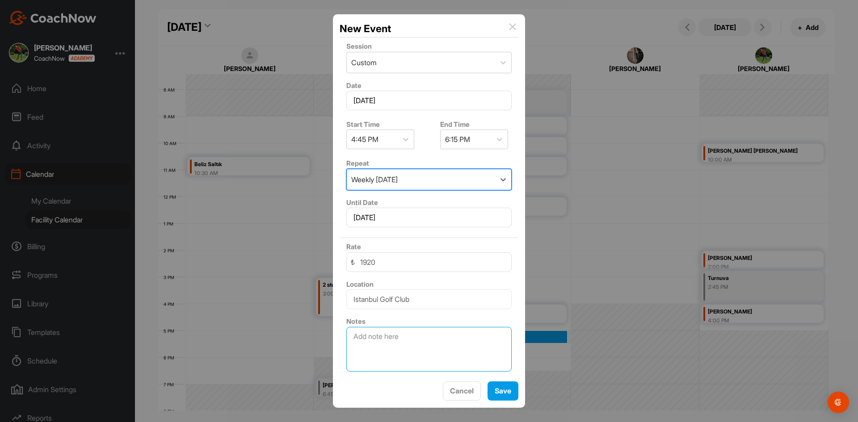
click at [397, 339] on textarea at bounding box center [428, 349] width 165 height 45
click at [363, 336] on textarea "[PERSON_NAME] 2. Ders" at bounding box center [428, 349] width 165 height 45
click at [420, 333] on textarea "[PERSON_NAME] 2. Ders" at bounding box center [428, 349] width 165 height 45
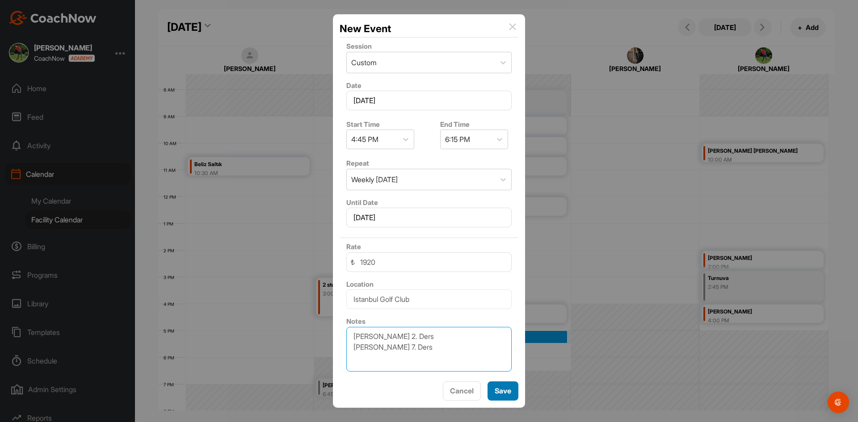
type textarea "[PERSON_NAME] 2. Ders [PERSON_NAME] 7. Ders"
click at [509, 390] on button "Save" at bounding box center [502, 391] width 31 height 19
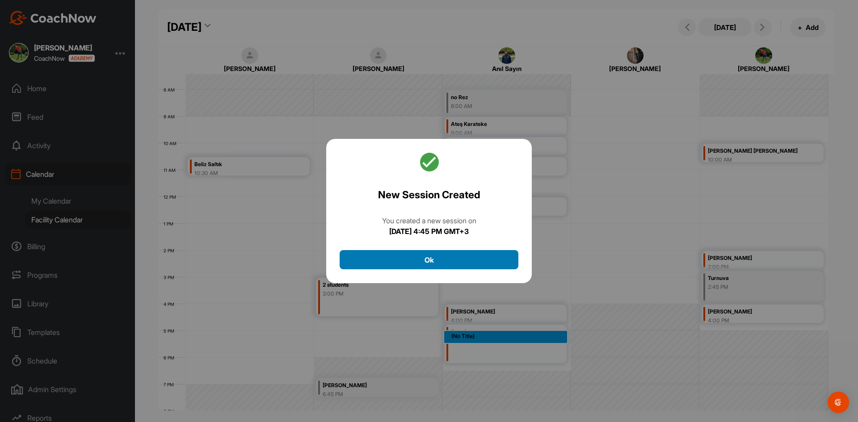
click at [454, 255] on button "Ok" at bounding box center [429, 259] width 179 height 19
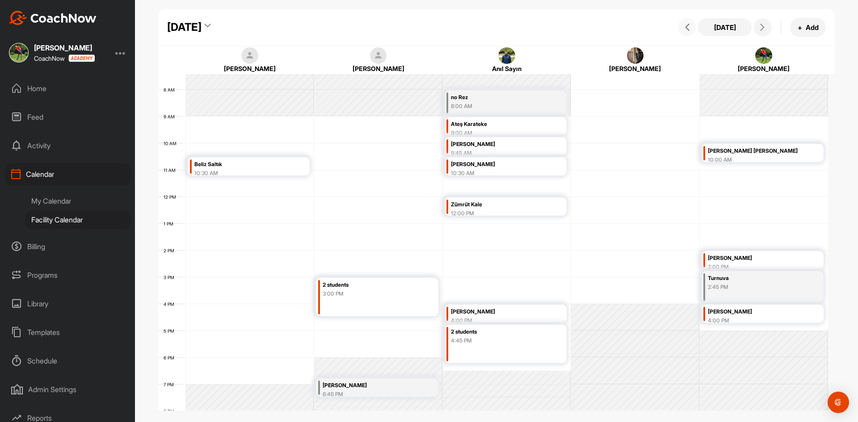
click at [684, 33] on button at bounding box center [687, 27] width 18 height 18
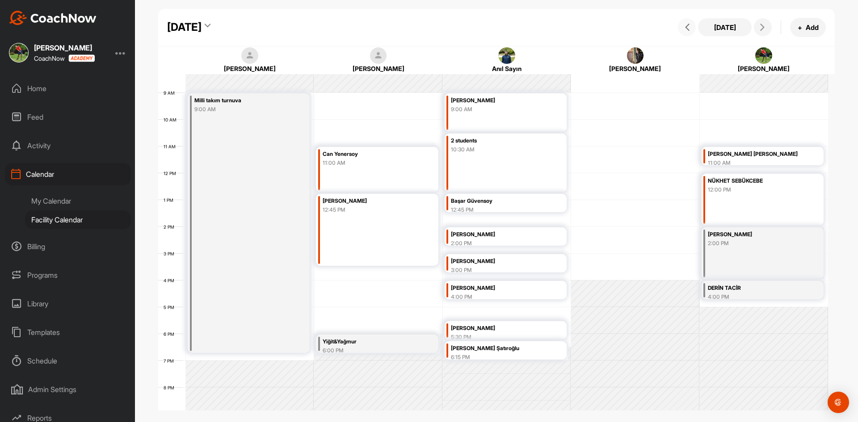
scroll to position [199, 0]
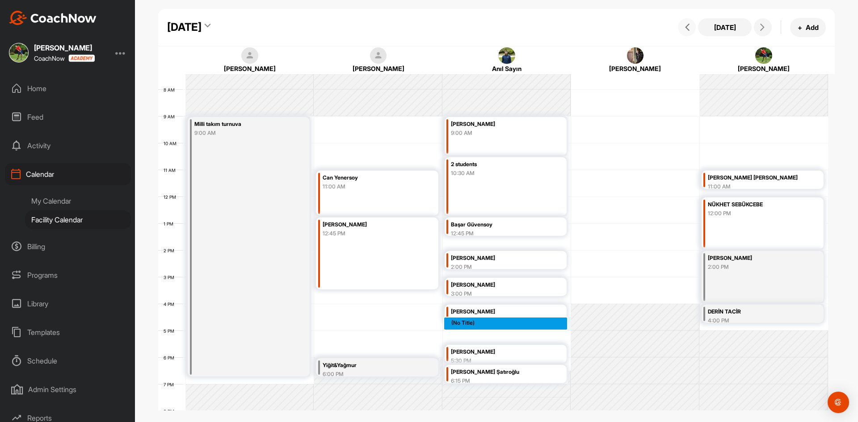
click at [503, 329] on div "12 AM 1 AM 2 AM 3 AM 4 AM 5 AM 6 AM 7 AM 8 AM 9 AM 10 AM 11 AM 12 PM 1 PM 2 PM …" at bounding box center [493, 196] width 670 height 643
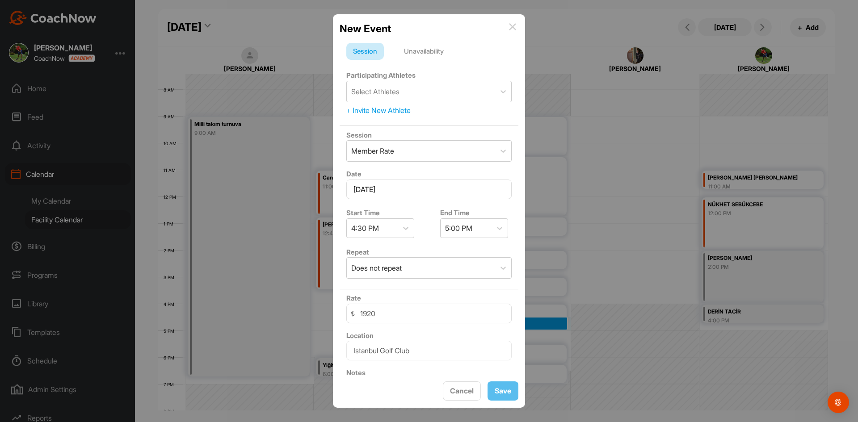
click at [511, 25] on img at bounding box center [512, 26] width 7 height 7
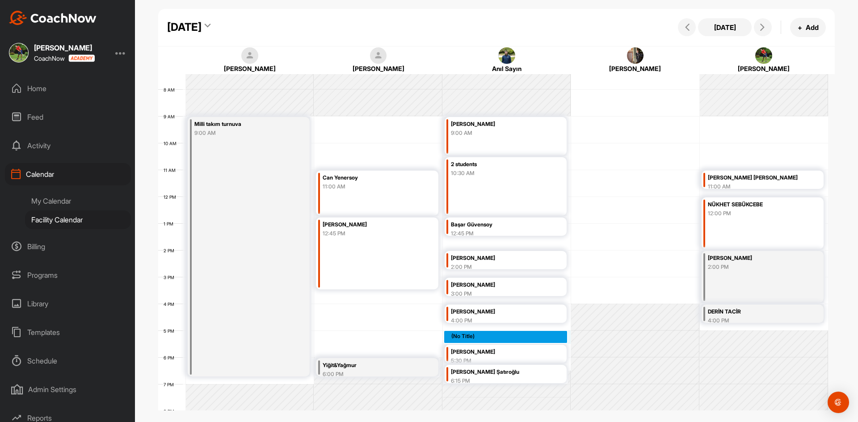
click at [473, 331] on div "12 AM 1 AM 2 AM 3 AM 4 AM 5 AM 6 AM 7 AM 8 AM 9 AM 10 AM 11 AM 12 PM 1 PM 2 PM …" at bounding box center [493, 196] width 670 height 643
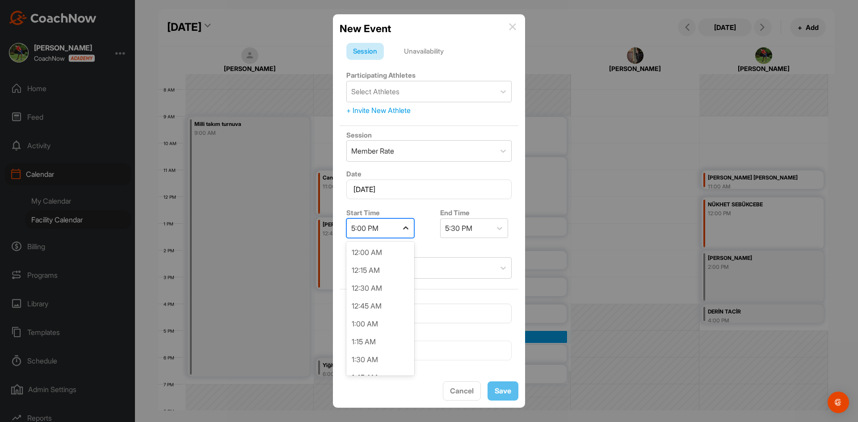
click at [410, 227] on div at bounding box center [406, 228] width 16 height 16
click at [384, 336] on div "4:45 PM" at bounding box center [380, 343] width 68 height 18
click at [426, 50] on div "Unavailability" at bounding box center [423, 51] width 53 height 17
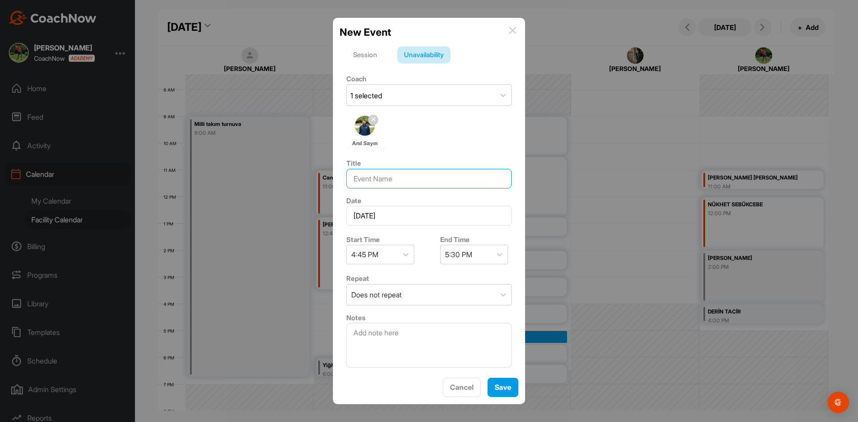
click at [430, 187] on input at bounding box center [428, 179] width 165 height 20
type input "Dinlenme zamanı"
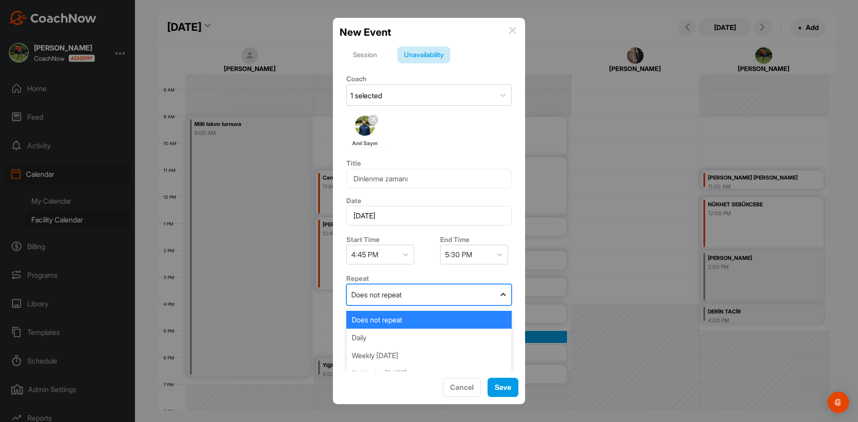
click at [499, 292] on icon at bounding box center [503, 294] width 9 height 9
click at [447, 352] on div "Weekly [DATE]" at bounding box center [428, 356] width 165 height 18
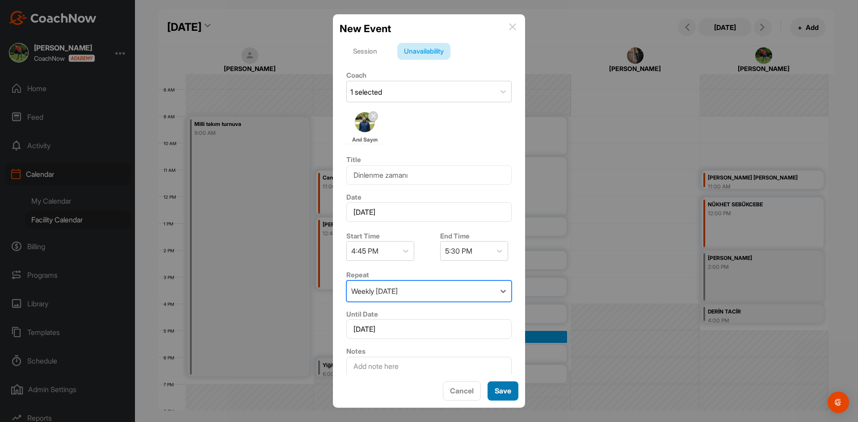
click at [500, 391] on button "Save" at bounding box center [502, 391] width 31 height 19
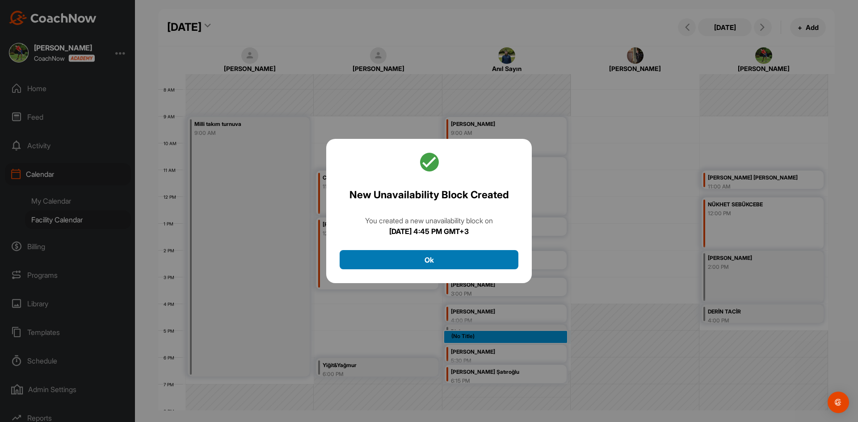
click at [470, 259] on button "Ok" at bounding box center [429, 259] width 179 height 19
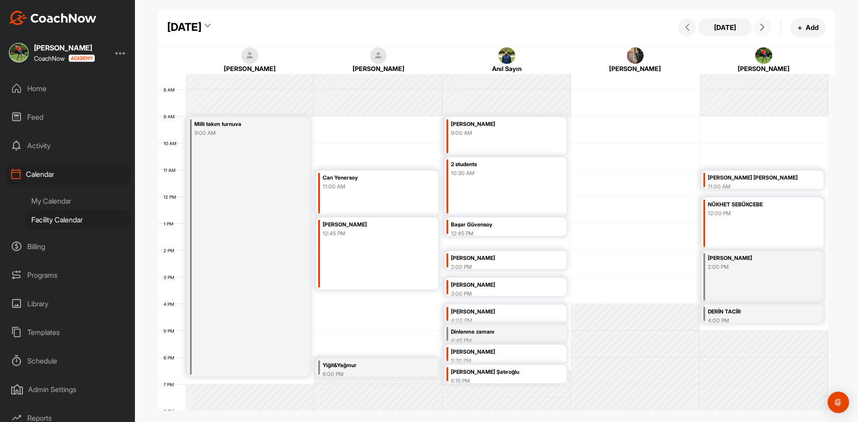
click at [768, 30] on span at bounding box center [762, 27] width 11 height 7
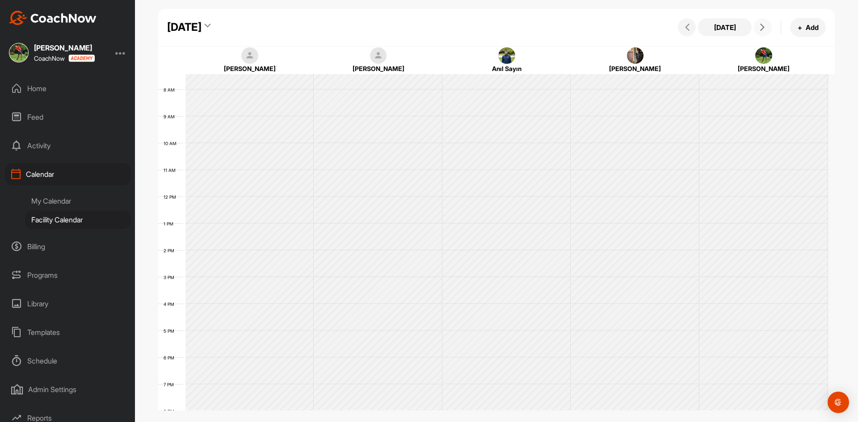
scroll to position [155, 0]
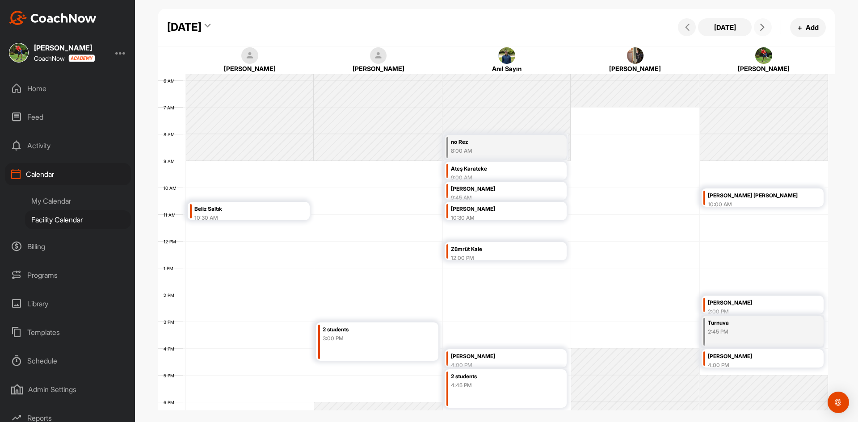
click at [768, 30] on span at bounding box center [762, 27] width 11 height 7
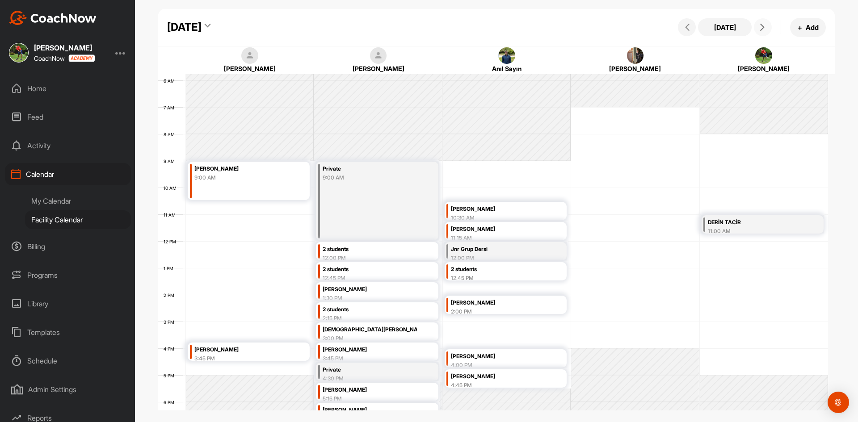
click at [508, 271] on div "2 students" at bounding box center [498, 269] width 94 height 10
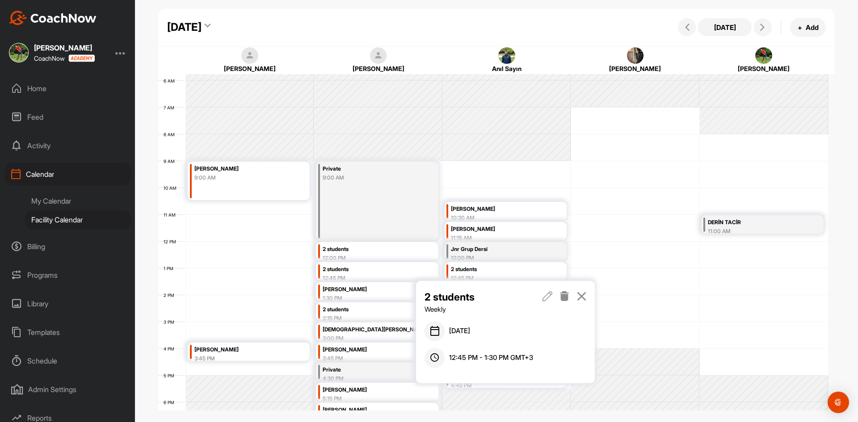
click at [583, 297] on icon at bounding box center [581, 296] width 10 height 10
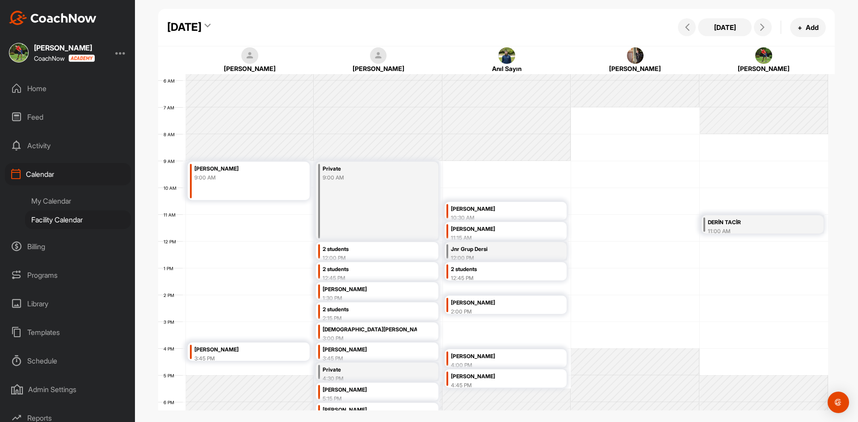
click at [492, 204] on div "[PERSON_NAME]" at bounding box center [498, 209] width 94 height 10
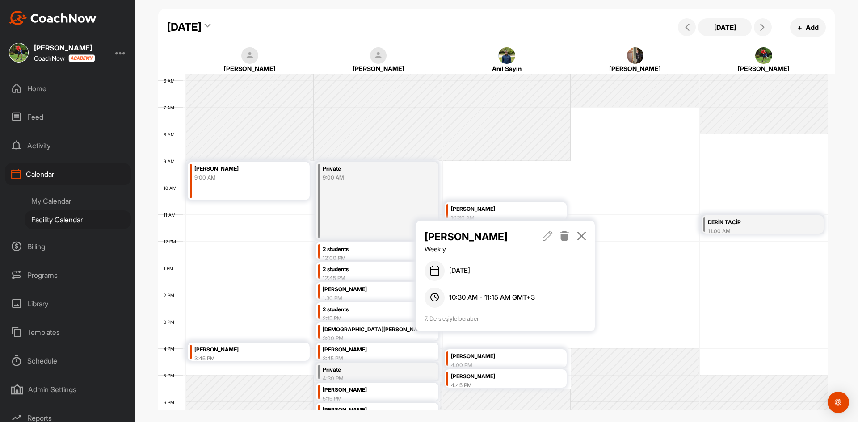
click at [550, 231] on icon at bounding box center [547, 236] width 10 height 10
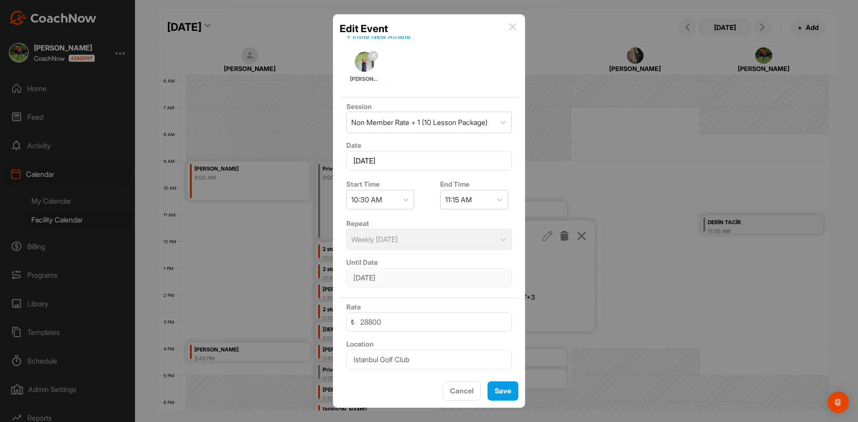
scroll to position [104, 0]
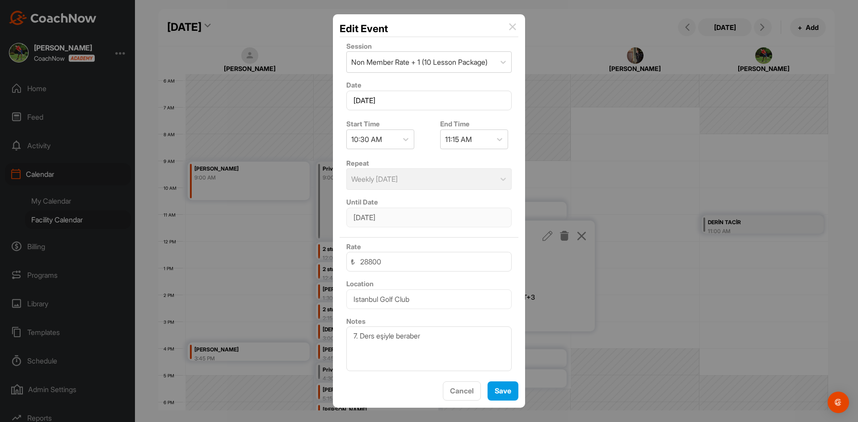
click at [591, 329] on div at bounding box center [429, 211] width 858 height 422
click at [512, 28] on img at bounding box center [512, 26] width 7 height 7
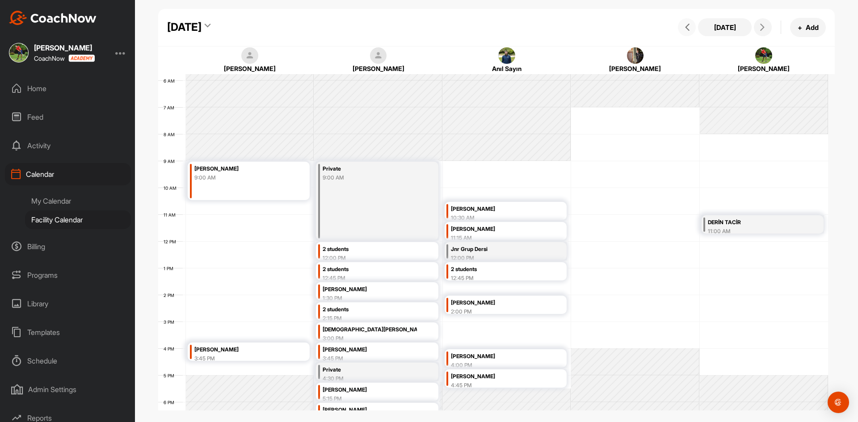
click at [686, 29] on icon at bounding box center [687, 27] width 7 height 7
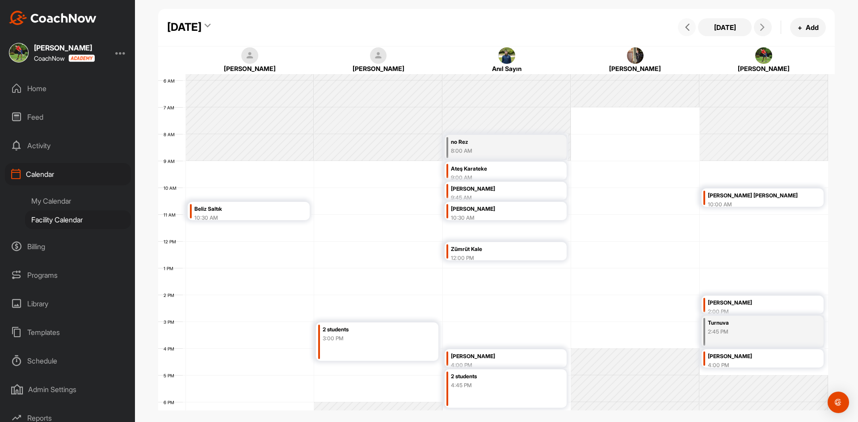
click at [529, 142] on div "no Rez" at bounding box center [498, 142] width 94 height 10
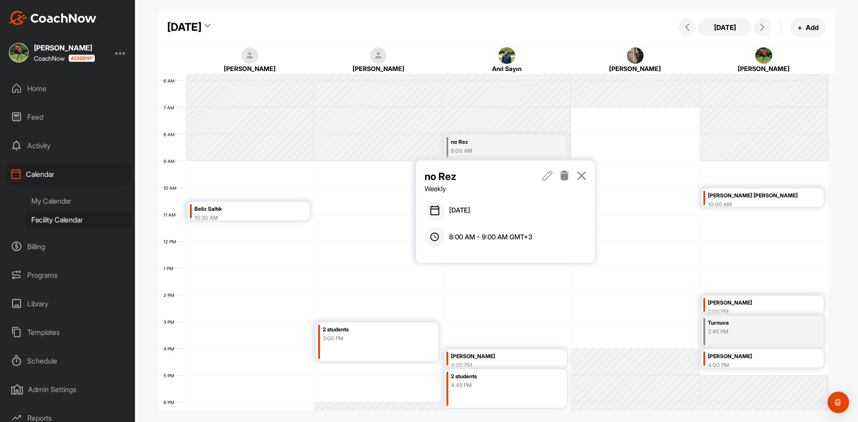
click at [563, 176] on icon at bounding box center [564, 176] width 10 height 10
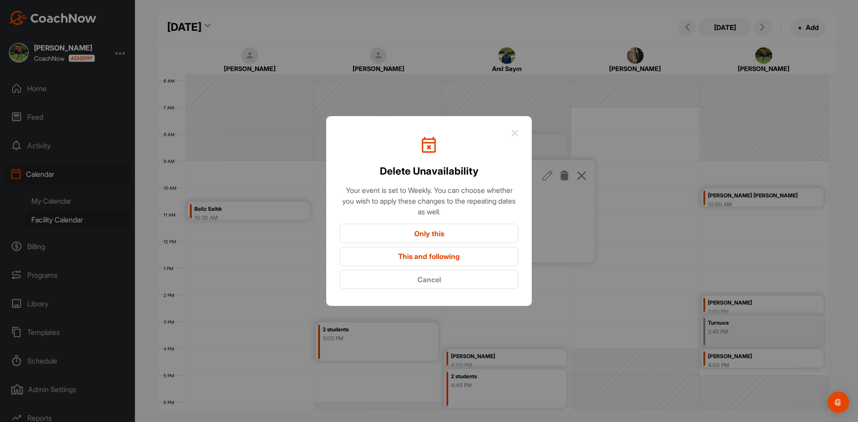
click at [459, 235] on button "Only this" at bounding box center [429, 233] width 179 height 19
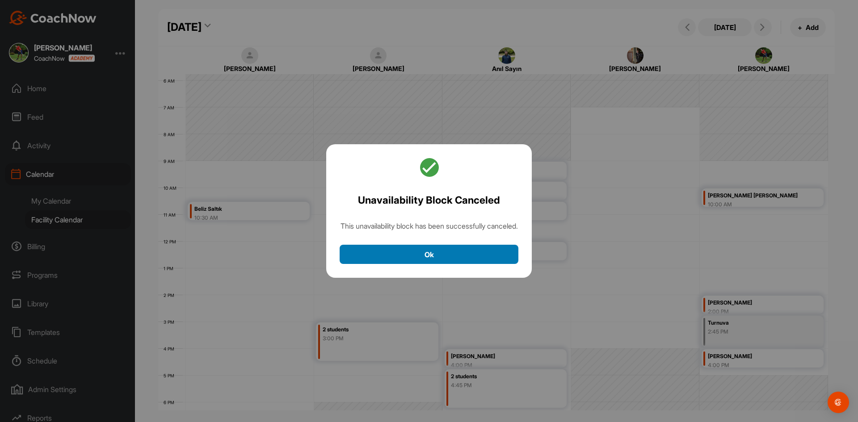
click at [487, 255] on button "Ok" at bounding box center [429, 254] width 179 height 19
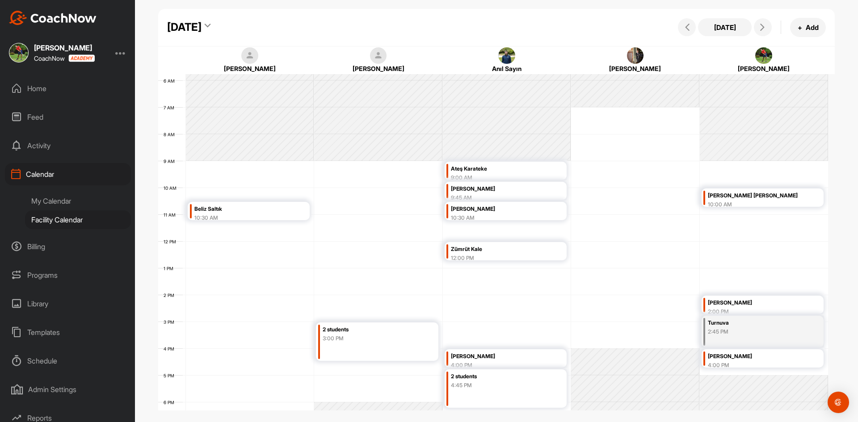
click at [511, 168] on div "Ateş Karateke" at bounding box center [498, 169] width 94 height 10
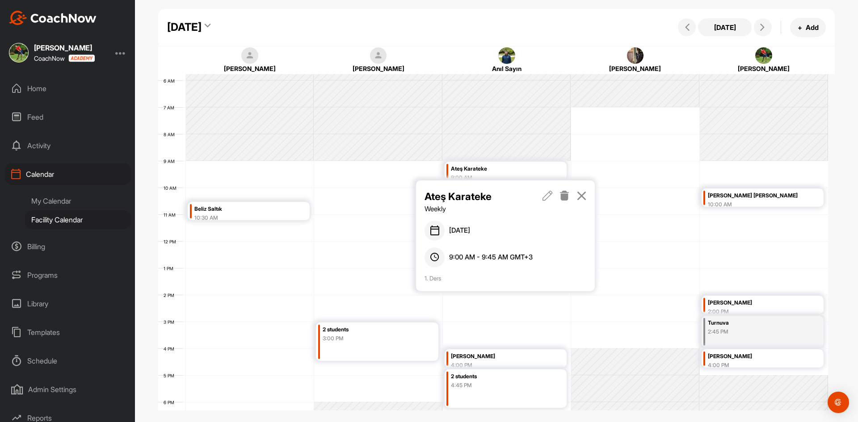
click at [550, 193] on icon at bounding box center [547, 196] width 10 height 10
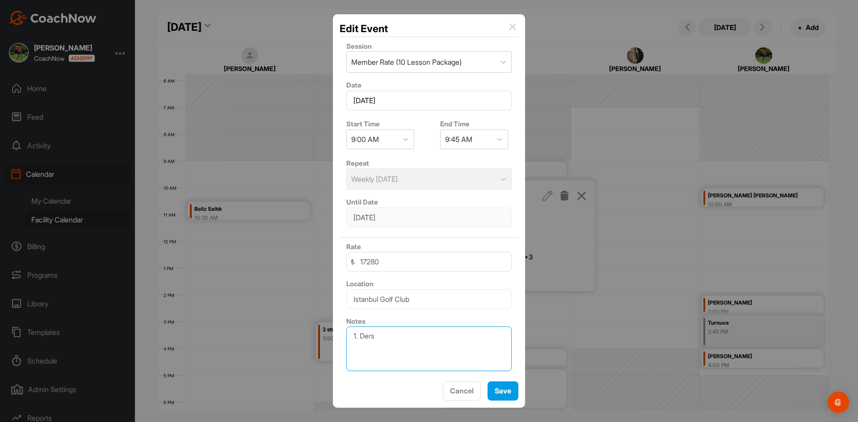
click at [356, 336] on textarea "1. Ders" at bounding box center [428, 349] width 165 height 45
type textarea "2. Ders"
click at [518, 394] on button "Save" at bounding box center [502, 391] width 31 height 19
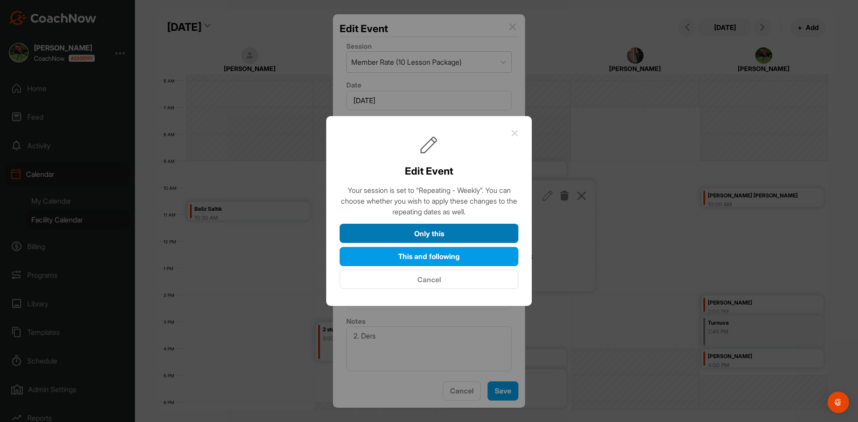
click at [432, 231] on button "Only this" at bounding box center [429, 233] width 179 height 19
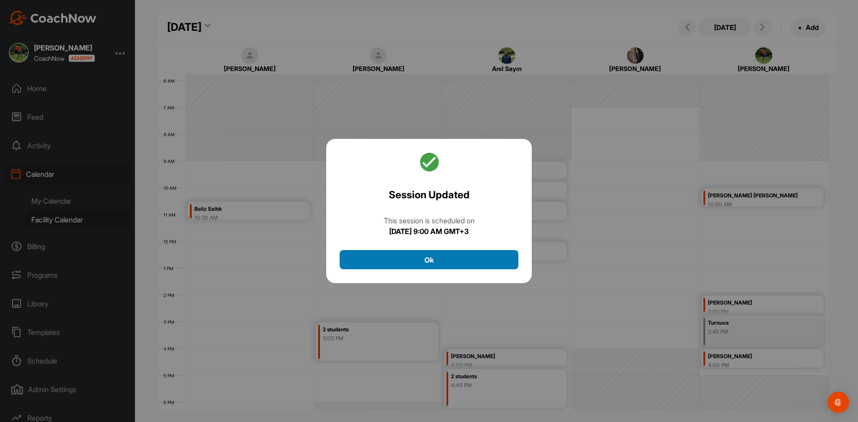
click at [496, 262] on button "Ok" at bounding box center [429, 259] width 179 height 19
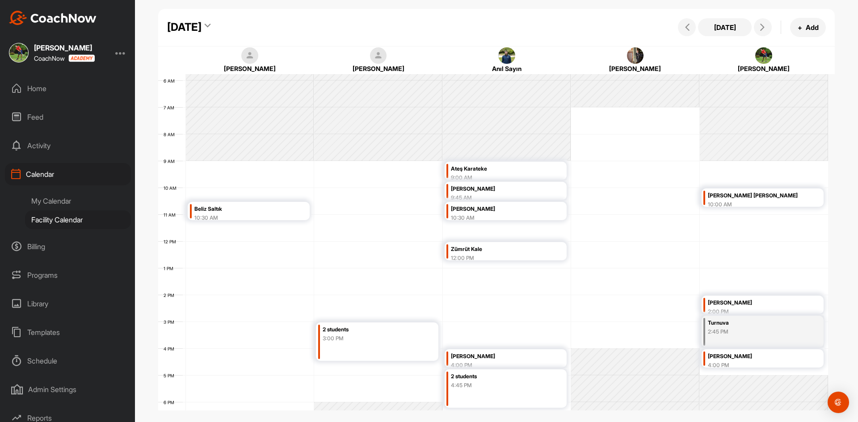
click at [470, 189] on div "[PERSON_NAME]" at bounding box center [498, 189] width 94 height 10
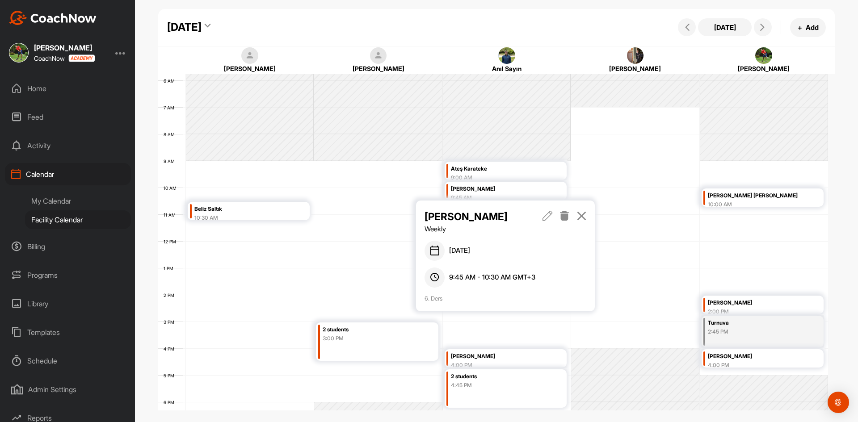
click at [552, 216] on icon at bounding box center [547, 216] width 10 height 10
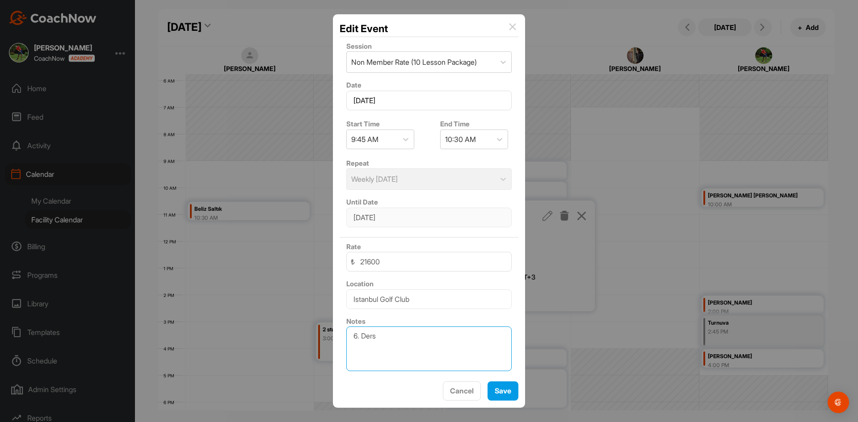
click at [359, 336] on textarea "6. Ders" at bounding box center [428, 349] width 165 height 45
click at [500, 390] on button "Save" at bounding box center [502, 391] width 31 height 19
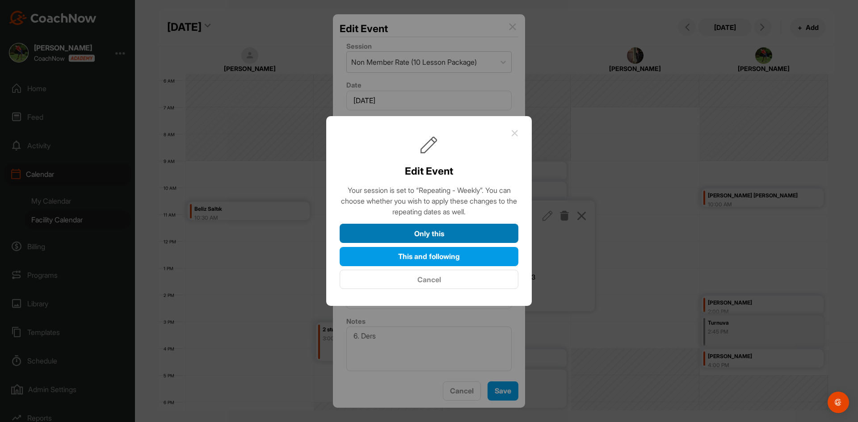
click at [469, 233] on button "Only this" at bounding box center [429, 233] width 179 height 19
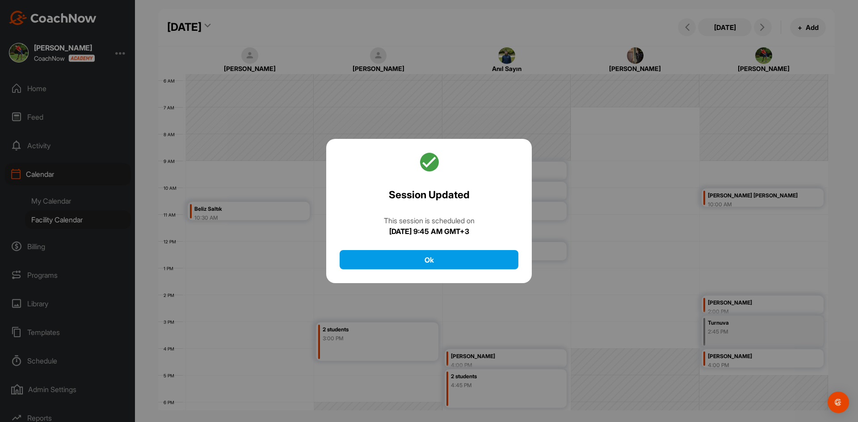
click at [627, 171] on div at bounding box center [429, 211] width 858 height 422
click at [426, 266] on button "Ok" at bounding box center [429, 259] width 179 height 19
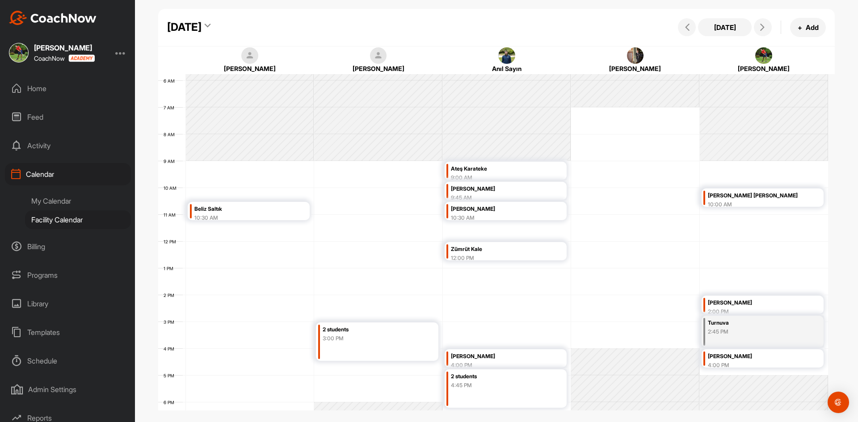
click at [494, 214] on div "10:30 AM" at bounding box center [498, 218] width 94 height 8
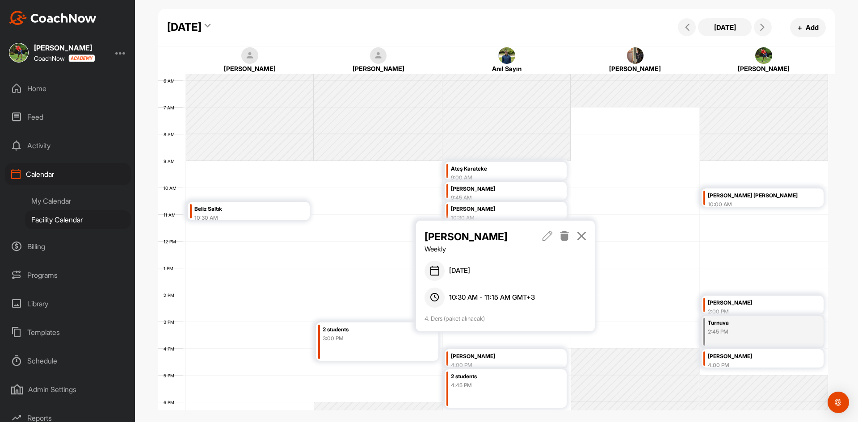
click at [549, 237] on icon at bounding box center [547, 236] width 10 height 10
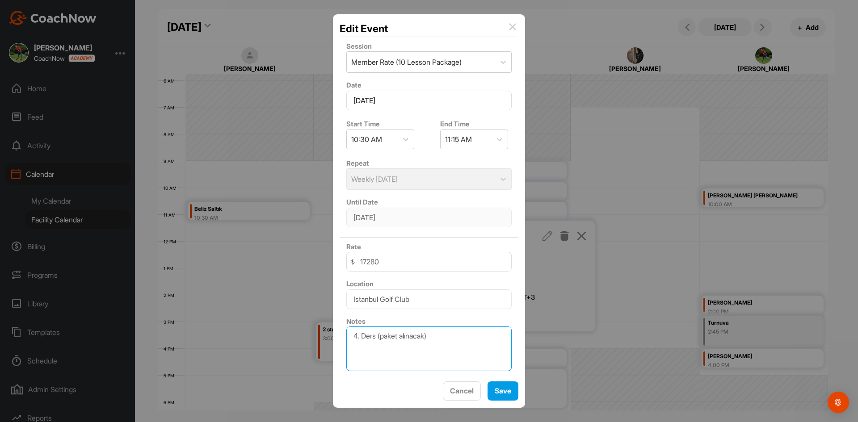
click at [357, 336] on textarea "4. Ders (paket alınacak)" at bounding box center [428, 349] width 165 height 45
drag, startPoint x: 433, startPoint y: 338, endPoint x: 379, endPoint y: 338, distance: 54.1
click at [379, 338] on textarea "7. Ders (paket alınacak)" at bounding box center [428, 349] width 165 height 45
type textarea "7. Ders"
click at [512, 387] on button "Save" at bounding box center [502, 391] width 31 height 19
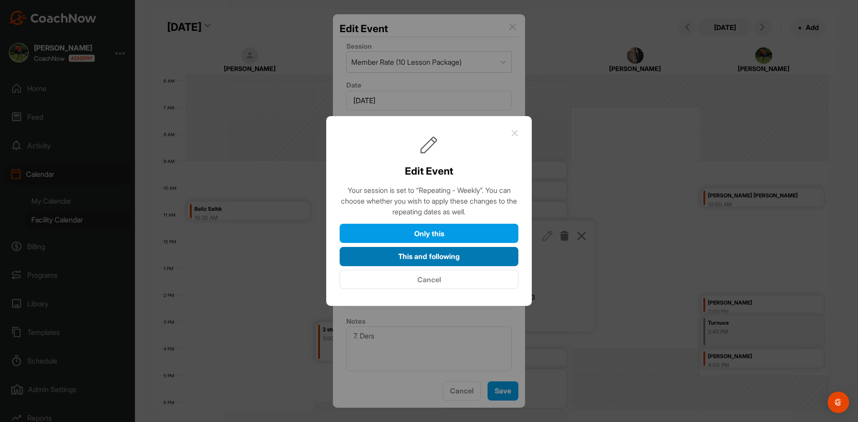
click at [473, 254] on button "This and following" at bounding box center [429, 256] width 179 height 19
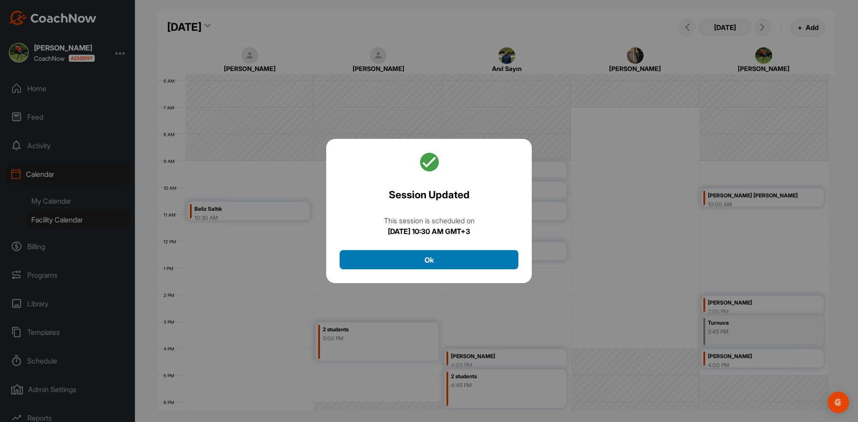
click at [475, 261] on button "Ok" at bounding box center [429, 259] width 179 height 19
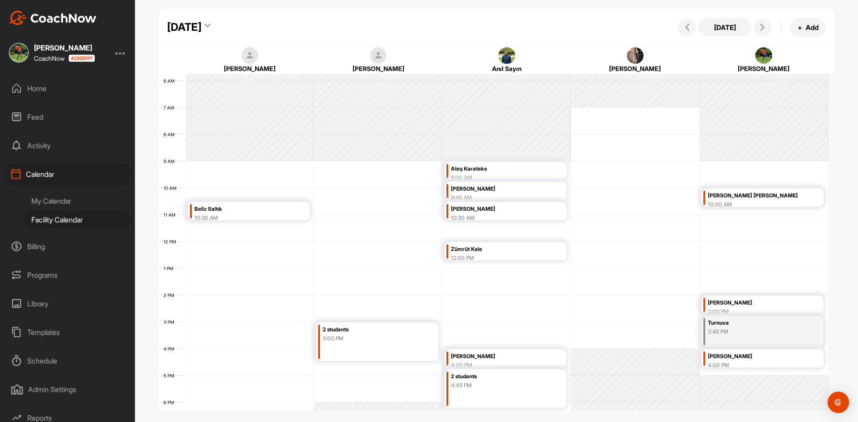
click at [516, 352] on div "[PERSON_NAME]" at bounding box center [498, 357] width 94 height 10
click at [641, 231] on div "12 AM 1 AM 2 AM 3 AM 4 AM 5 AM 6 AM 7 AM 8 AM 9 AM 10 AM 11 AM 12 PM 1 PM 2 PM …" at bounding box center [493, 241] width 670 height 643
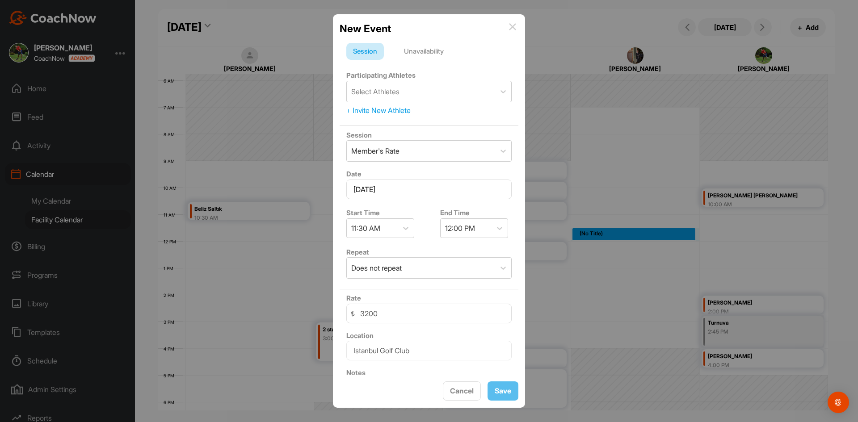
click at [514, 25] on img at bounding box center [512, 26] width 7 height 7
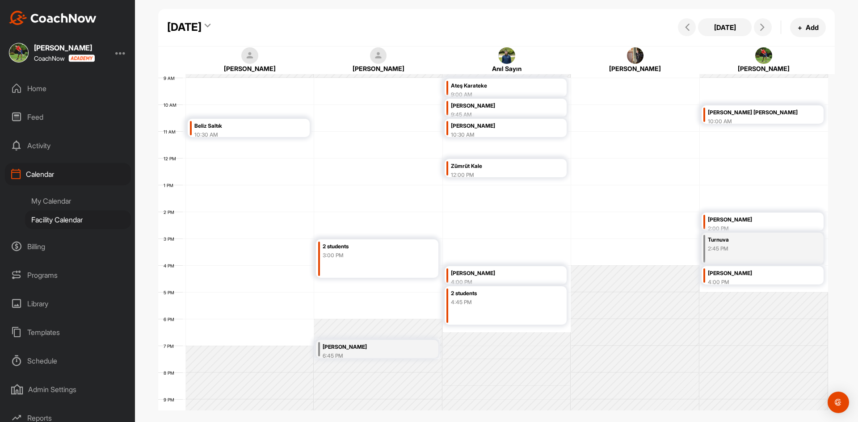
scroll to position [289, 0]
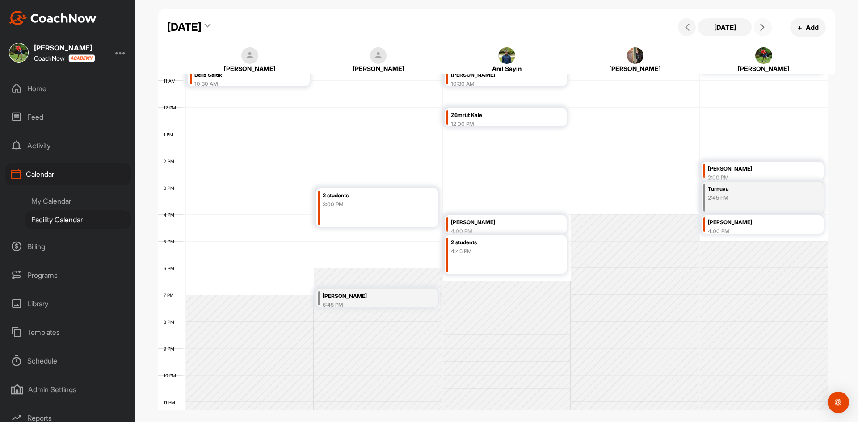
click at [761, 25] on icon at bounding box center [762, 27] width 7 height 7
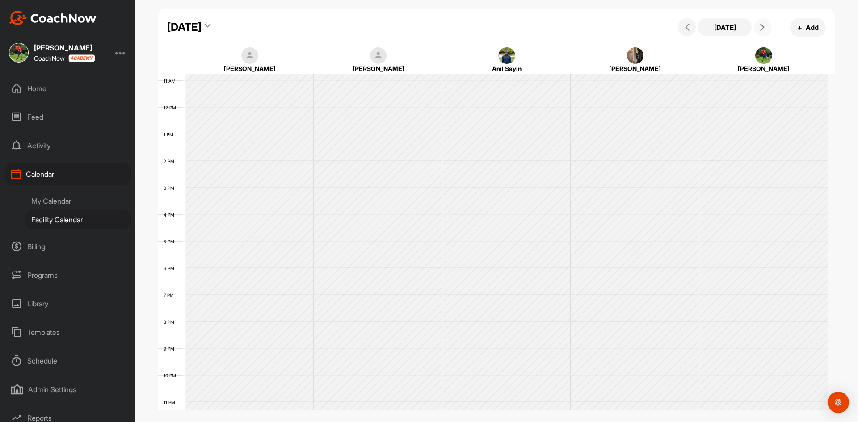
scroll to position [155, 0]
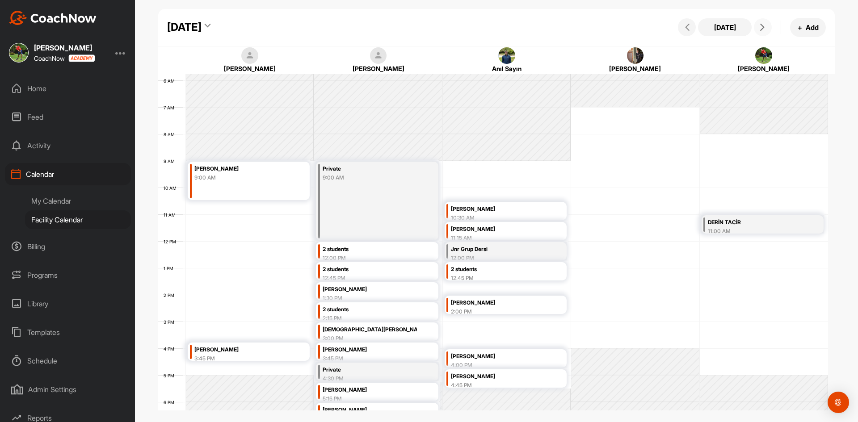
click at [503, 205] on div "[PERSON_NAME]" at bounding box center [498, 209] width 94 height 10
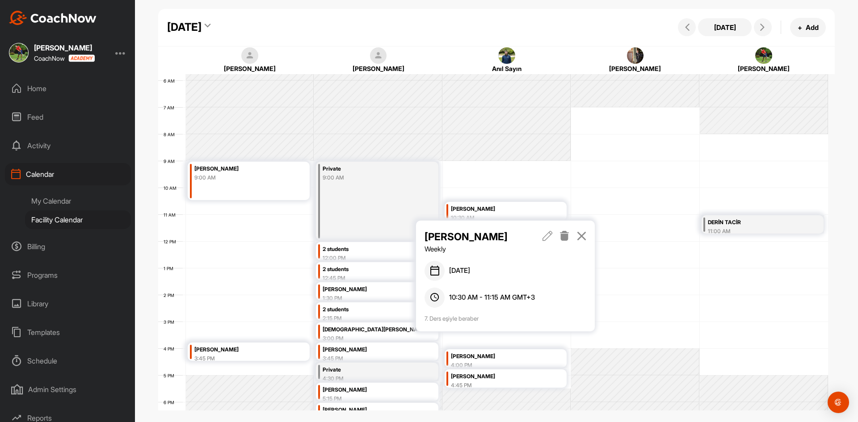
click at [545, 235] on icon at bounding box center [547, 236] width 10 height 10
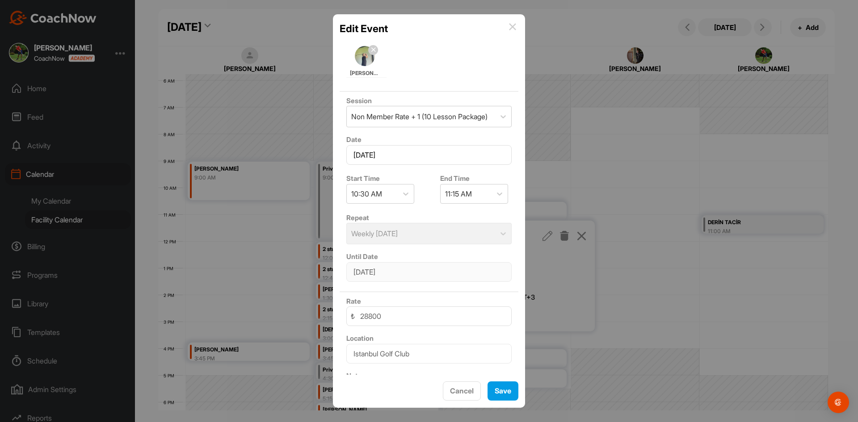
scroll to position [104, 0]
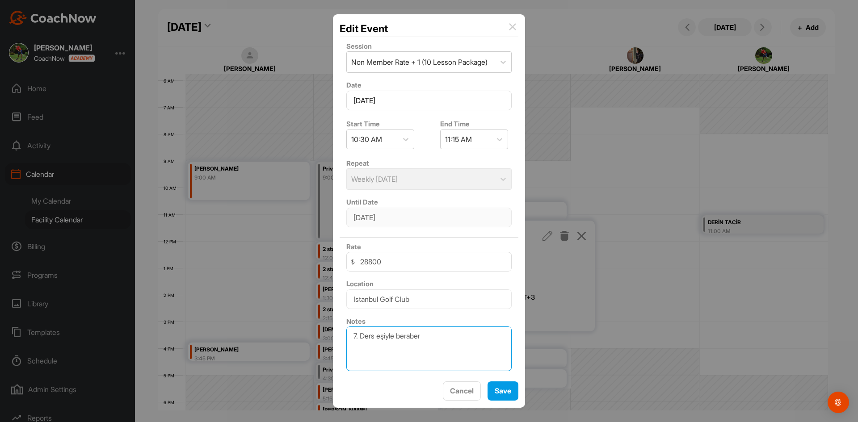
click at [356, 335] on textarea "7. Ders eşiyle beraber" at bounding box center [428, 349] width 165 height 45
type textarea "9. Ders eşiyle beraber"
click at [511, 391] on button "Save" at bounding box center [502, 391] width 31 height 19
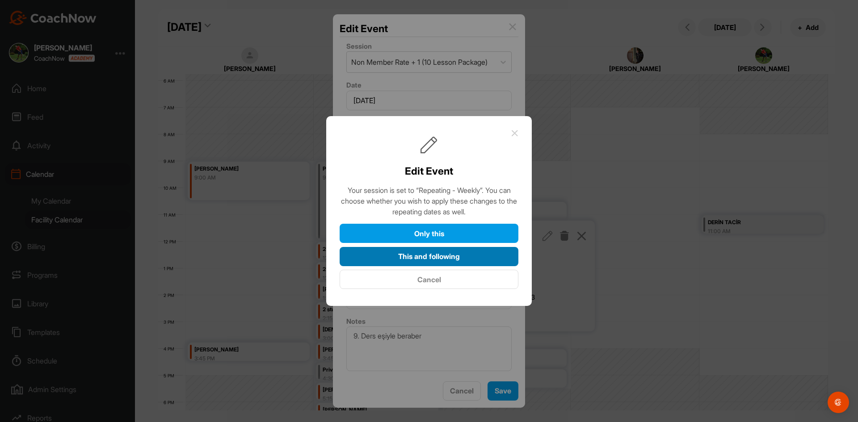
click at [453, 257] on button "This and following" at bounding box center [429, 256] width 179 height 19
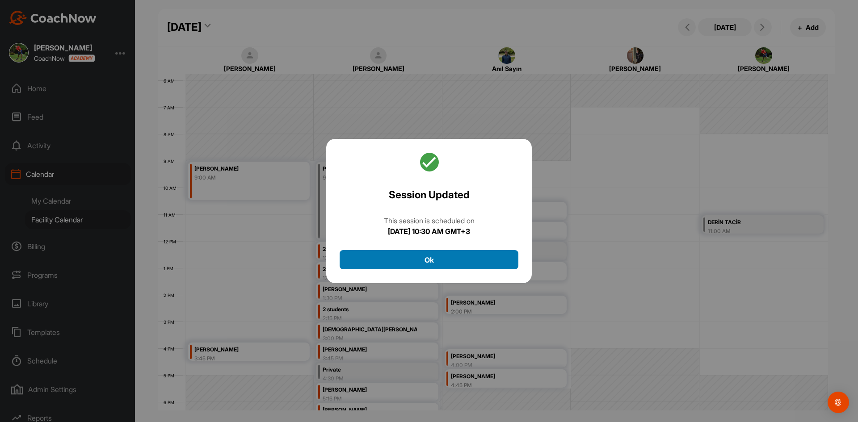
click at [453, 257] on button "Ok" at bounding box center [429, 259] width 179 height 19
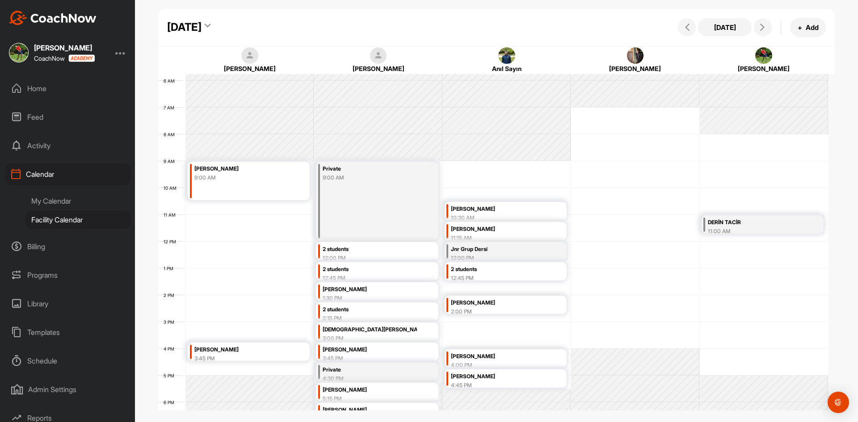
click at [474, 230] on div "[PERSON_NAME]" at bounding box center [498, 229] width 94 height 10
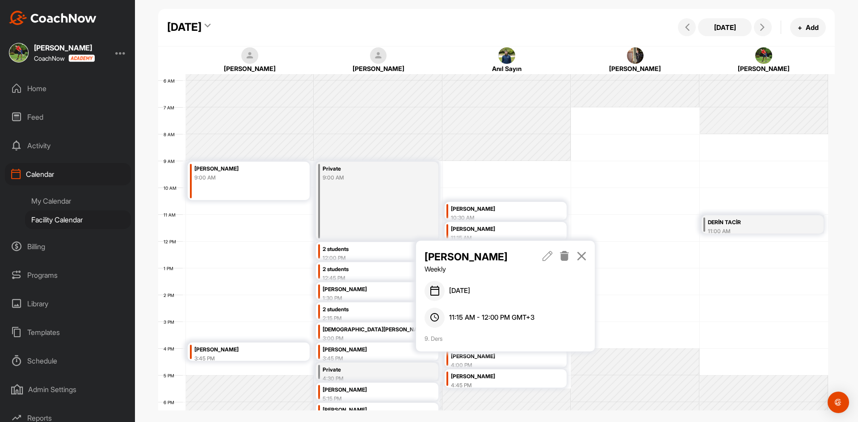
click at [545, 254] on icon at bounding box center [547, 256] width 10 height 10
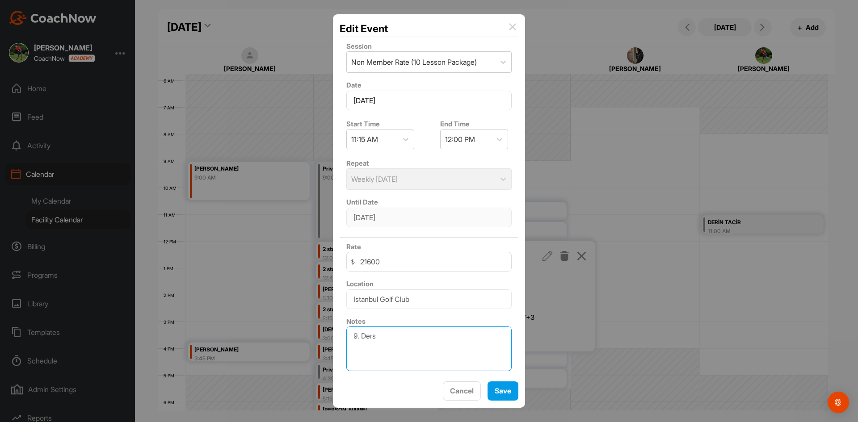
click at [356, 336] on textarea "9. Ders" at bounding box center [428, 349] width 165 height 45
click at [386, 334] on textarea "11. Ders" at bounding box center [428, 349] width 165 height 45
type textarea "11. Ders Paket Alınacak"
click at [509, 390] on button "Save" at bounding box center [502, 391] width 31 height 19
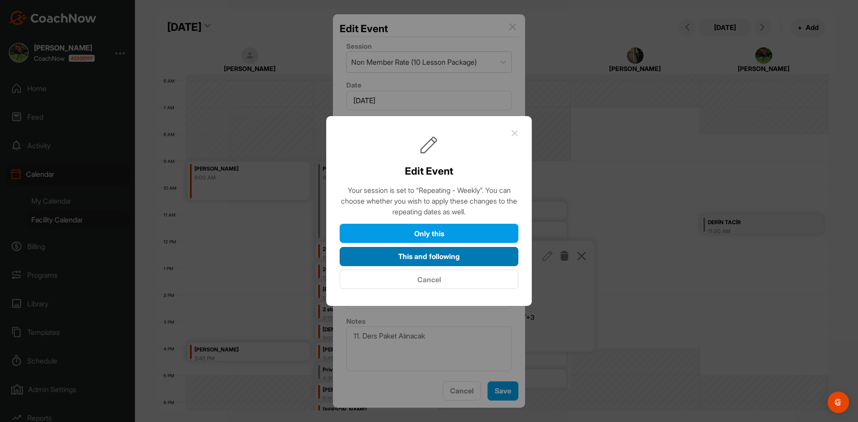
click at [478, 256] on button "This and following" at bounding box center [429, 256] width 179 height 19
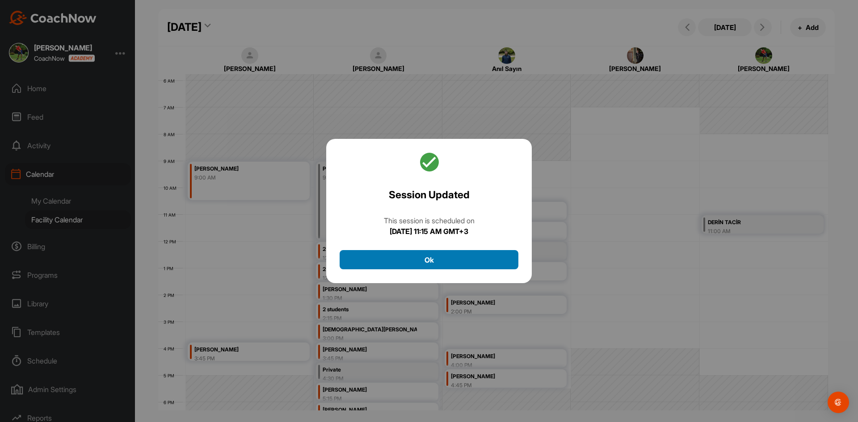
click at [478, 266] on button "Ok" at bounding box center [429, 259] width 179 height 19
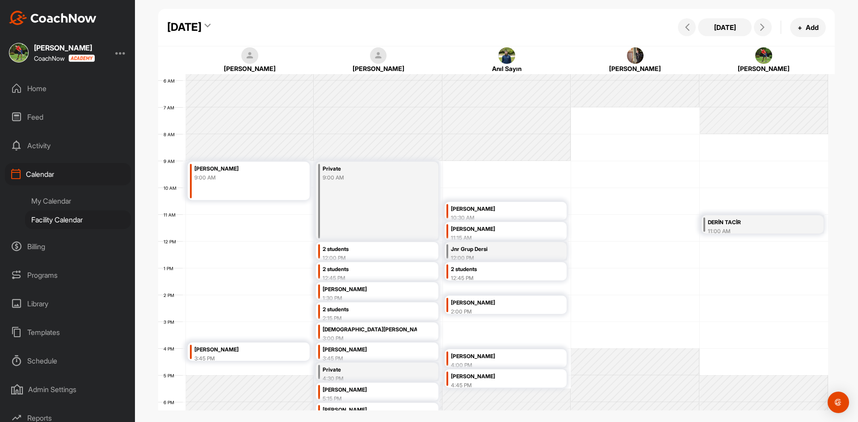
click at [352, 205] on div "Private 9:00 AM" at bounding box center [377, 201] width 122 height 79
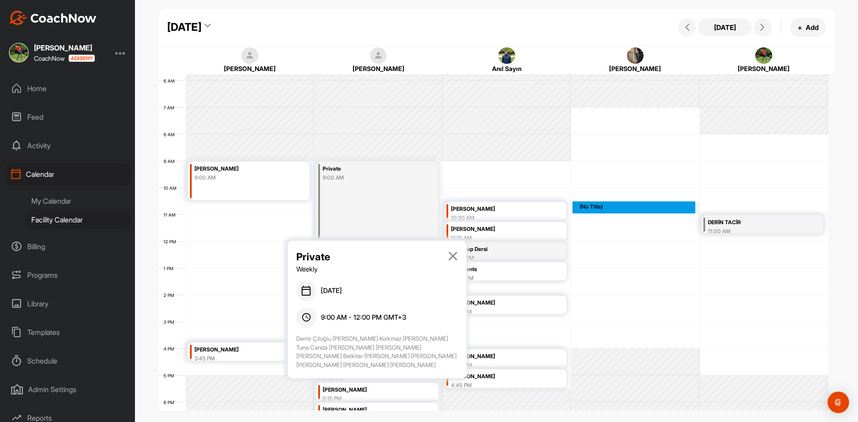
click at [590, 210] on div "12 AM 1 AM 2 AM 3 AM 4 AM 5 AM 6 AM 7 AM 8 AM 9 AM 10 AM 11 AM 12 PM 1 PM 2 PM …" at bounding box center [493, 241] width 670 height 643
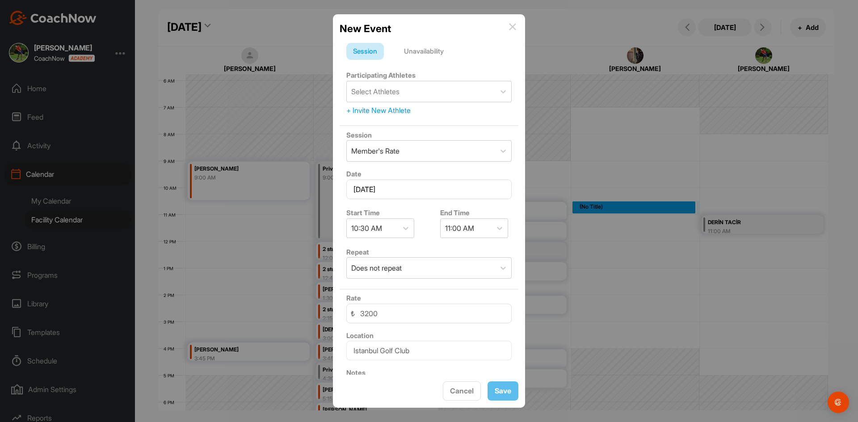
click at [517, 24] on div "New Event" at bounding box center [429, 28] width 179 height 15
click at [513, 26] on img at bounding box center [512, 26] width 7 height 7
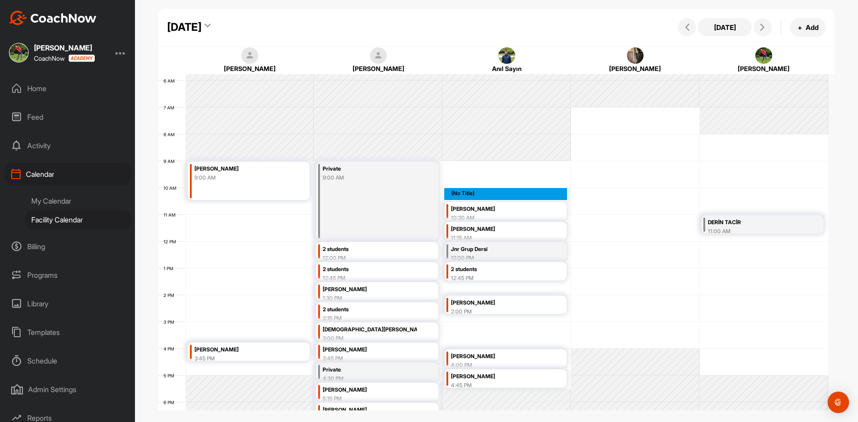
click at [518, 190] on div "12 AM 1 AM 2 AM 3 AM 4 AM 5 AM 6 AM 7 AM 8 AM 9 AM 10 AM 11 AM 12 PM 1 PM 2 PM …" at bounding box center [493, 241] width 670 height 643
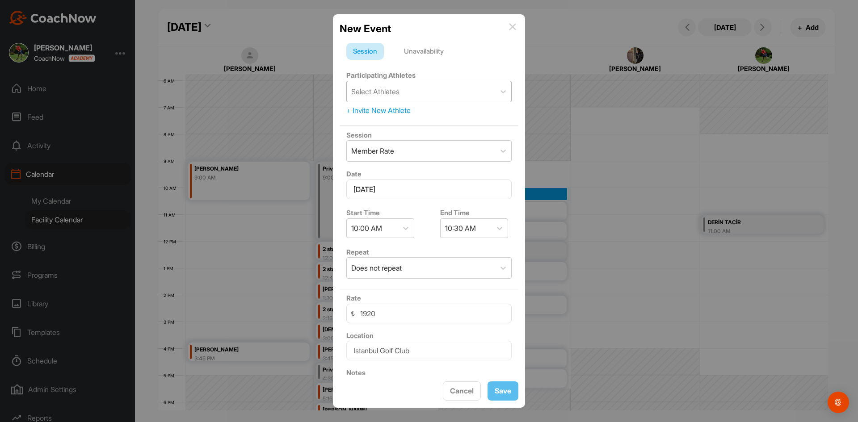
click at [440, 96] on div "Select Athletes" at bounding box center [421, 91] width 148 height 21
type input "m"
type input "[PERSON_NAME]"
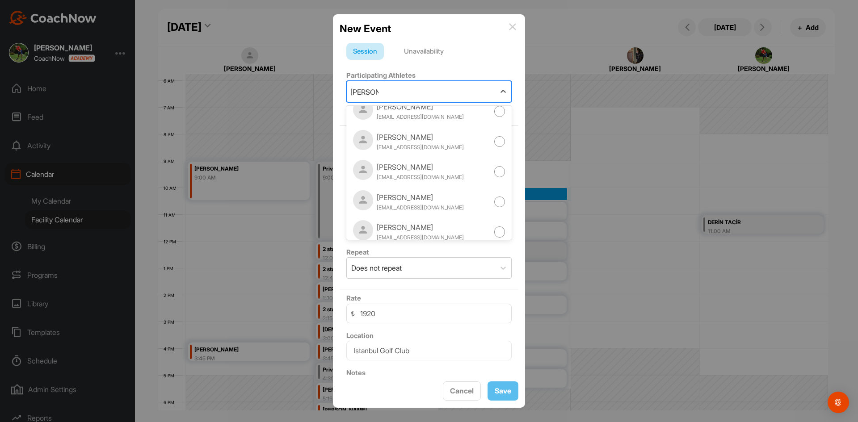
scroll to position [402, 0]
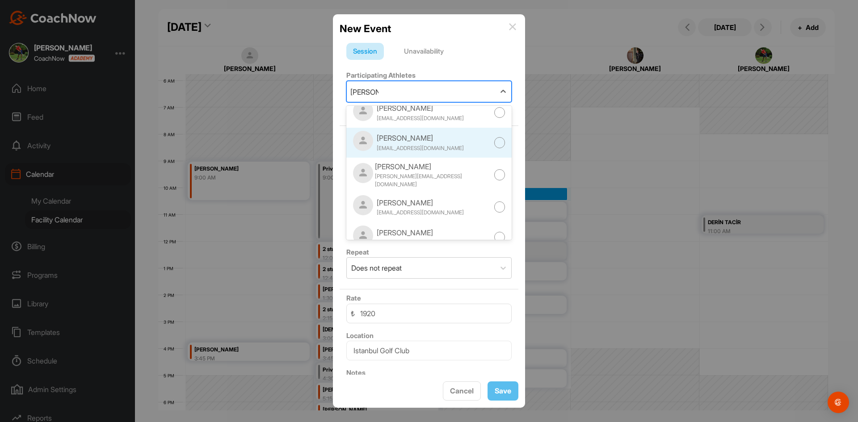
click at [453, 151] on div "[PERSON_NAME] [PERSON_NAME][EMAIL_ADDRESS][DOMAIN_NAME]" at bounding box center [428, 143] width 165 height 30
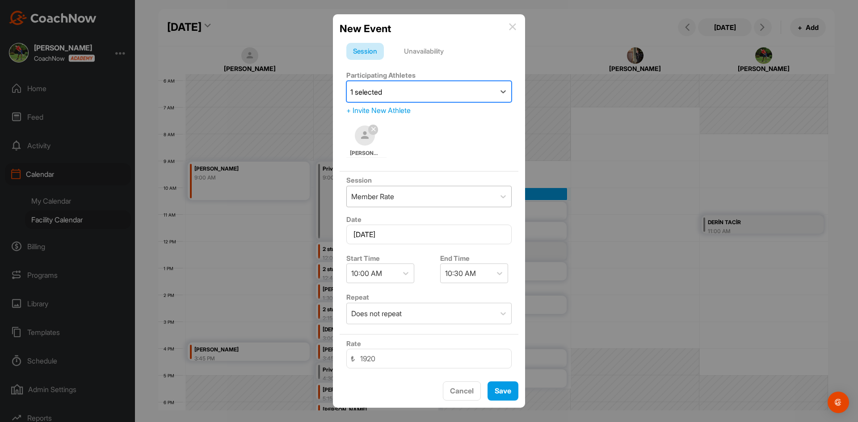
click at [447, 196] on div "Member Rate" at bounding box center [421, 196] width 148 height 21
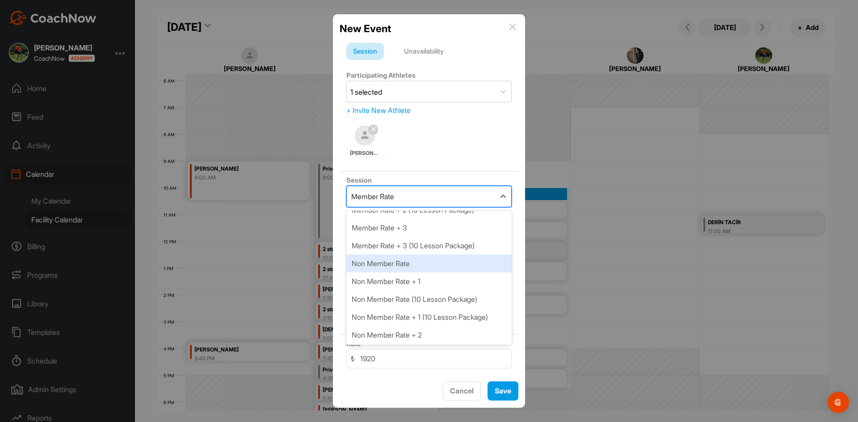
scroll to position [134, 0]
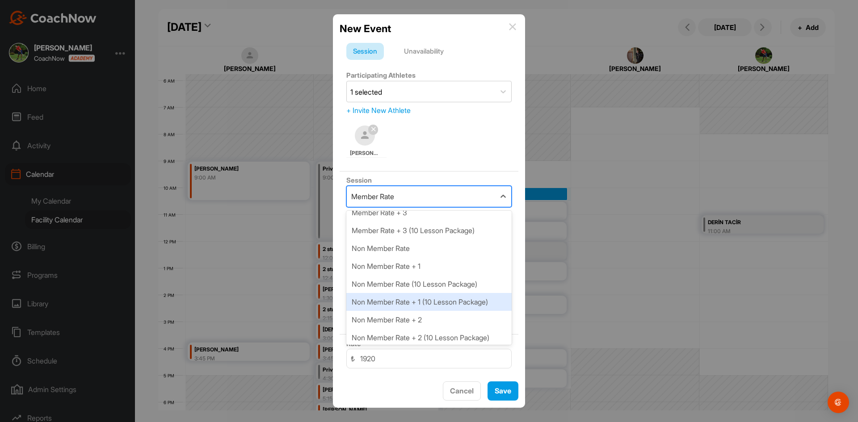
click at [459, 299] on div "Non Member Rate + 1 (10 Lesson Package)" at bounding box center [428, 302] width 165 height 18
type input "28800"
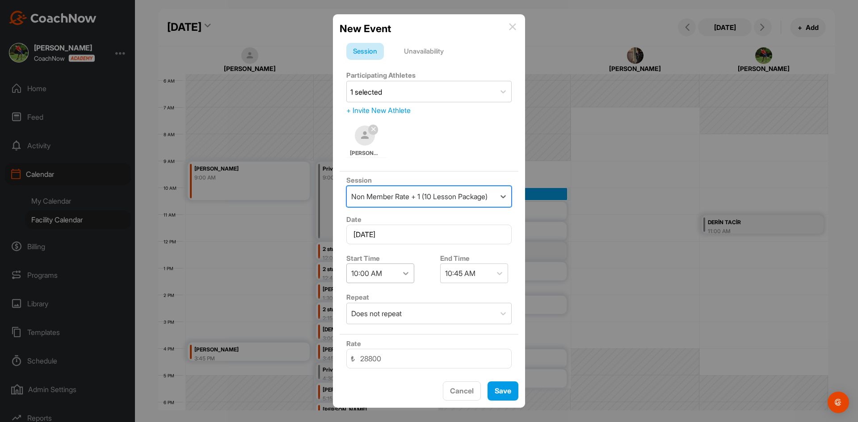
click at [409, 273] on icon at bounding box center [405, 273] width 9 height 9
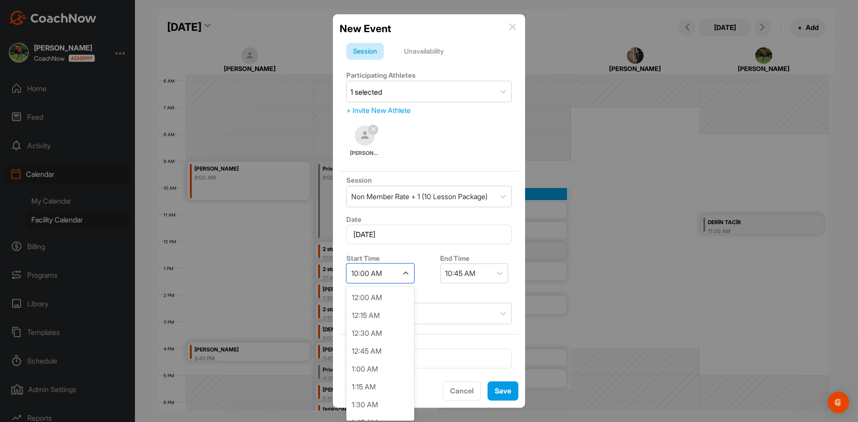
scroll to position [606, 0]
click at [392, 382] on div "9:45 AM" at bounding box center [380, 388] width 68 height 18
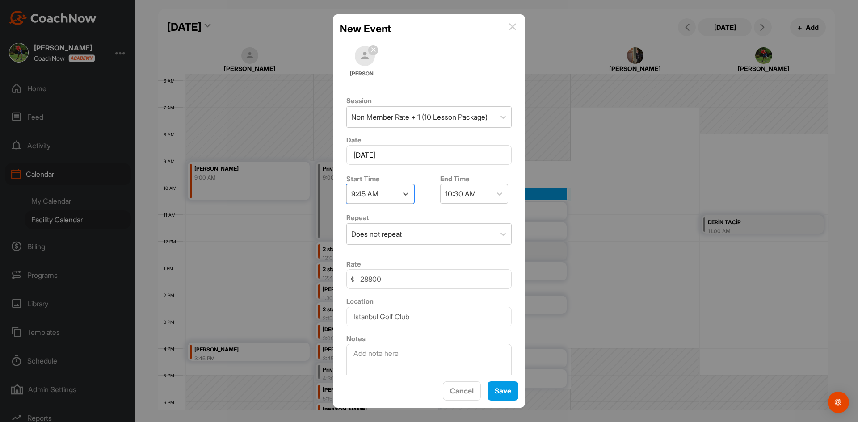
scroll to position [89, 0]
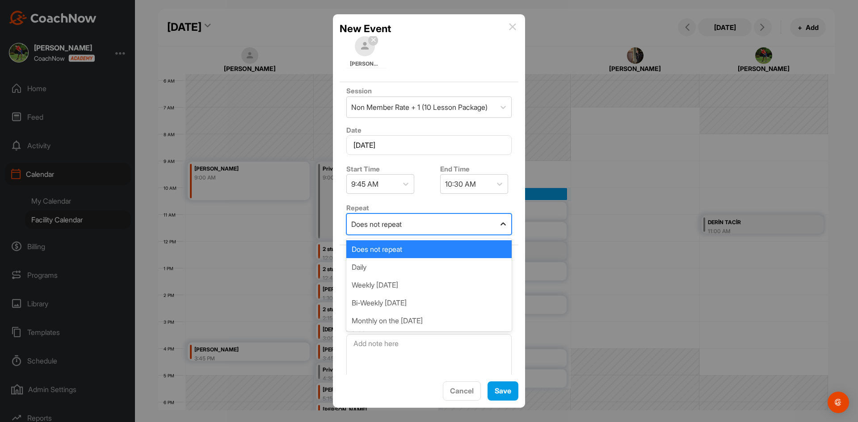
click at [499, 226] on icon at bounding box center [503, 224] width 9 height 9
click at [457, 289] on div "Weekly [DATE]" at bounding box center [428, 285] width 165 height 18
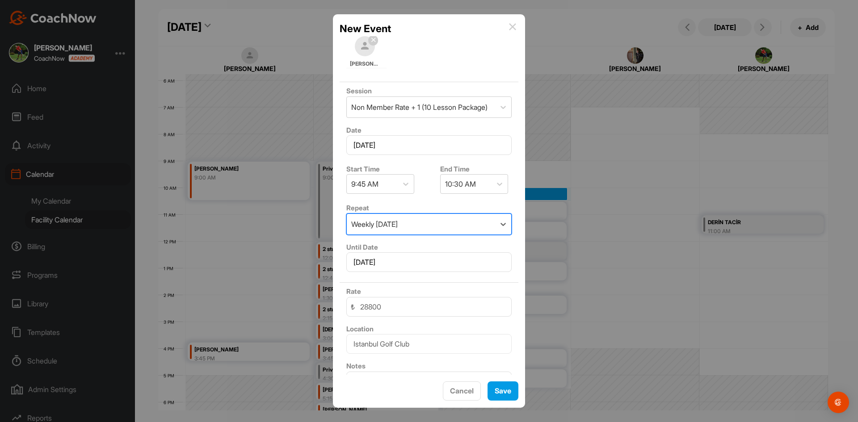
scroll to position [134, 0]
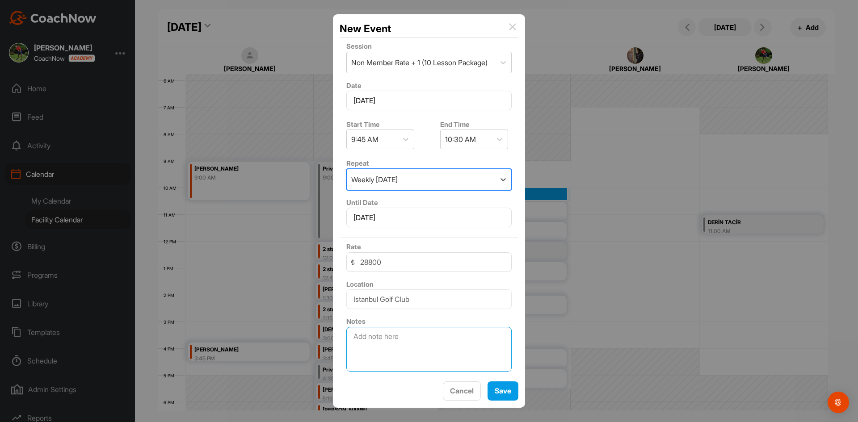
click at [392, 340] on textarea at bounding box center [428, 349] width 165 height 45
type textarea "2. Ders"
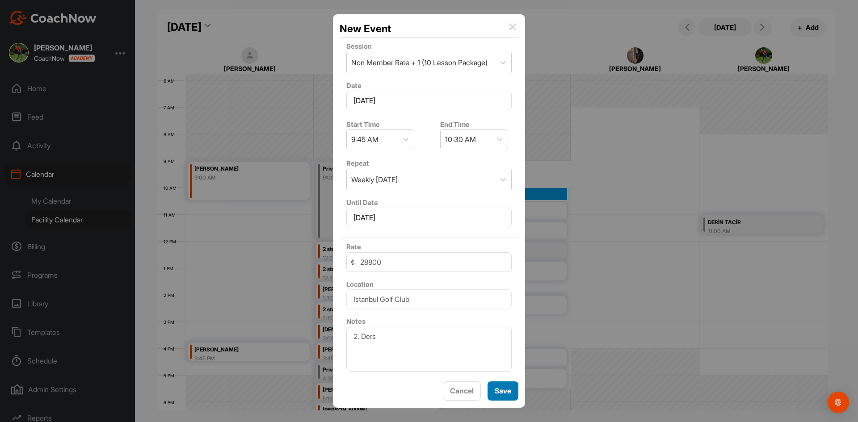
click at [512, 389] on button "Save" at bounding box center [502, 391] width 31 height 19
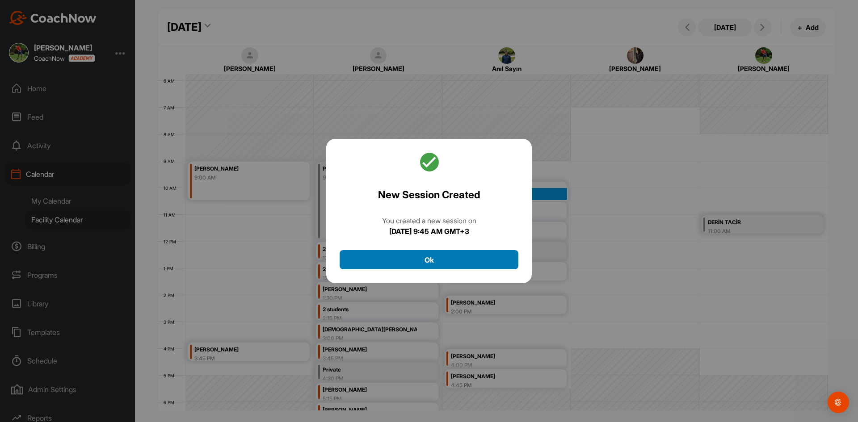
click at [490, 263] on button "Ok" at bounding box center [429, 259] width 179 height 19
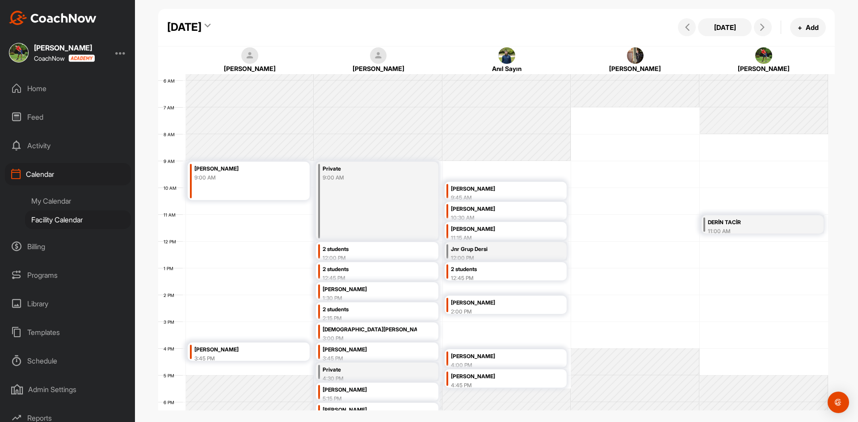
click at [528, 268] on div "2 students" at bounding box center [498, 269] width 94 height 10
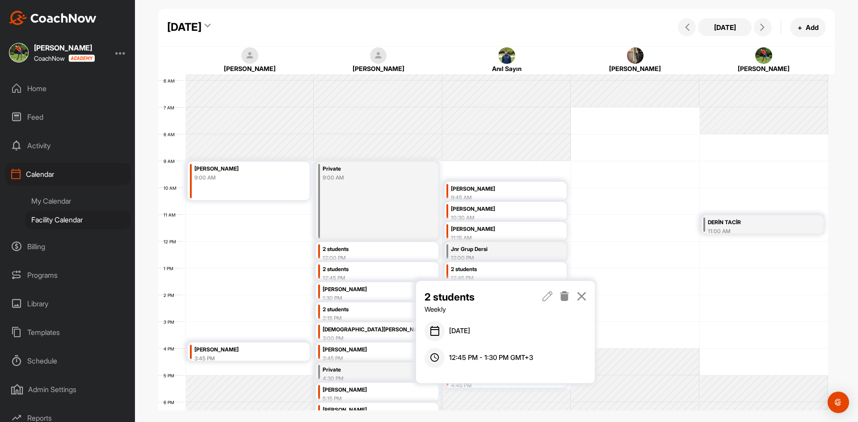
click at [545, 296] on icon at bounding box center [547, 296] width 10 height 10
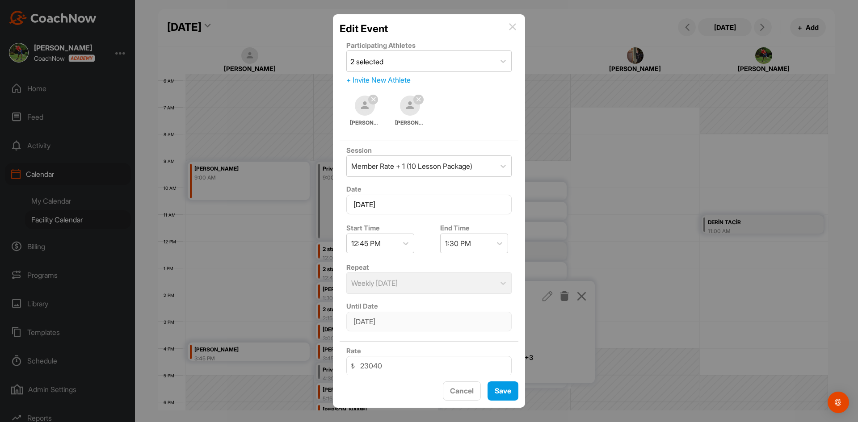
scroll to position [104, 0]
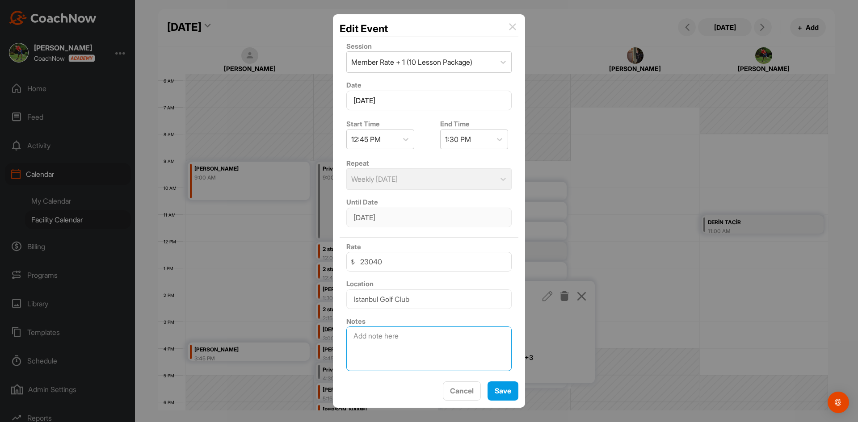
click at [434, 339] on textarea at bounding box center [428, 349] width 165 height 45
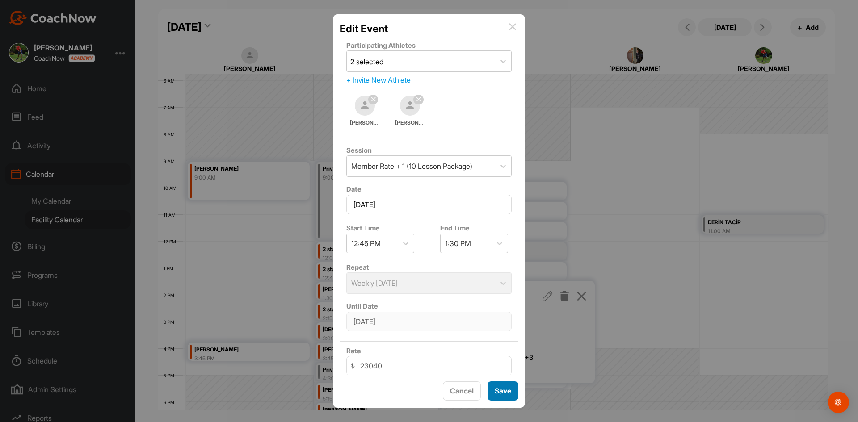
type textarea "4. Ders"
click at [503, 392] on button "Save" at bounding box center [502, 391] width 31 height 19
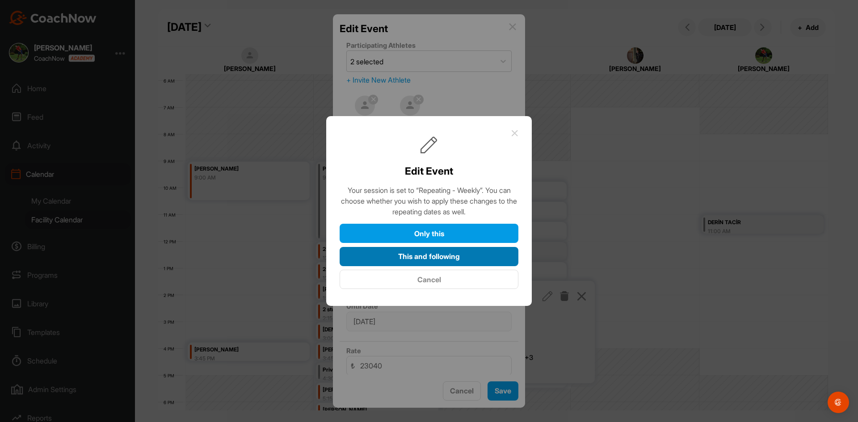
click at [445, 253] on button "This and following" at bounding box center [429, 256] width 179 height 19
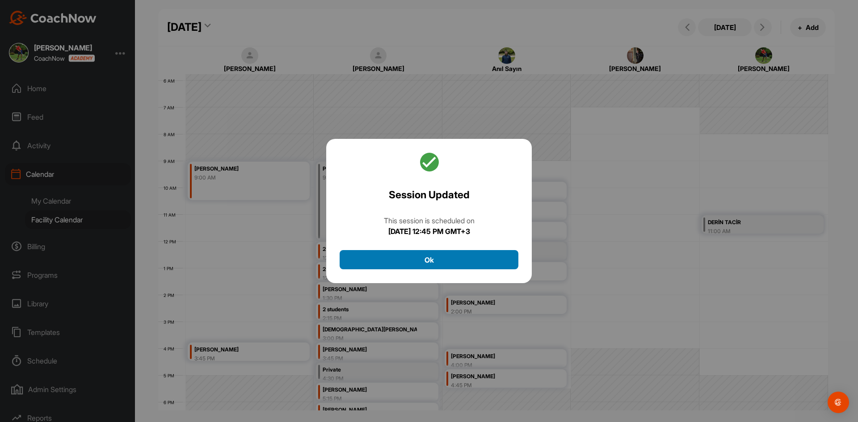
click at [456, 264] on button "Ok" at bounding box center [429, 259] width 179 height 19
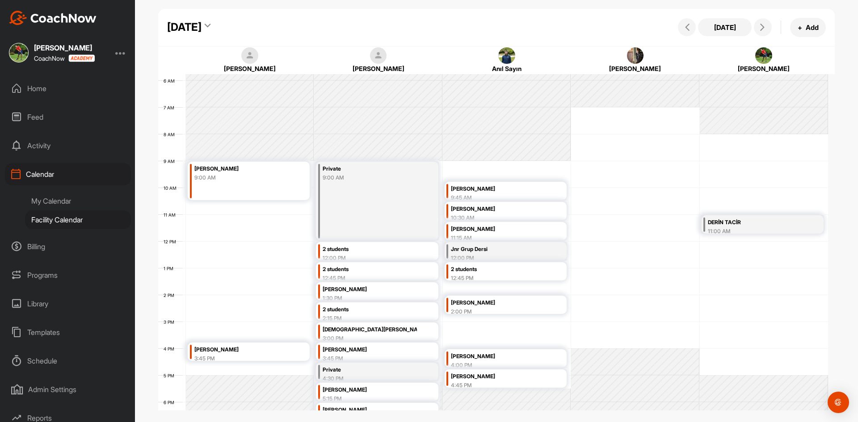
click at [478, 378] on div "[PERSON_NAME]" at bounding box center [498, 377] width 94 height 10
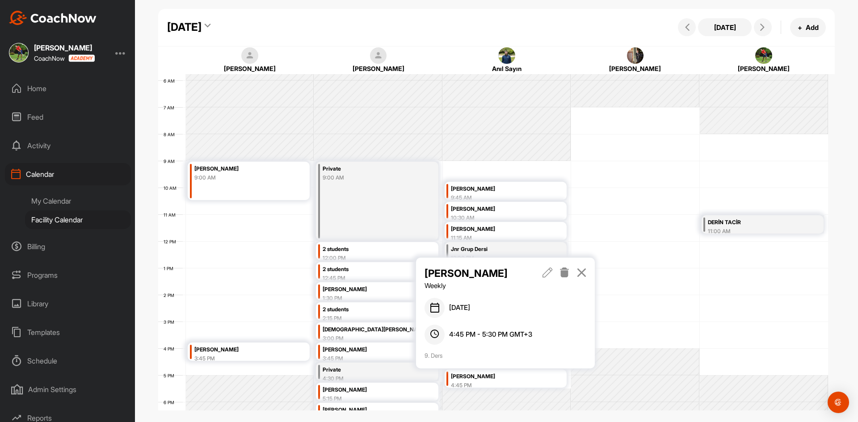
click at [550, 272] on icon at bounding box center [547, 273] width 10 height 10
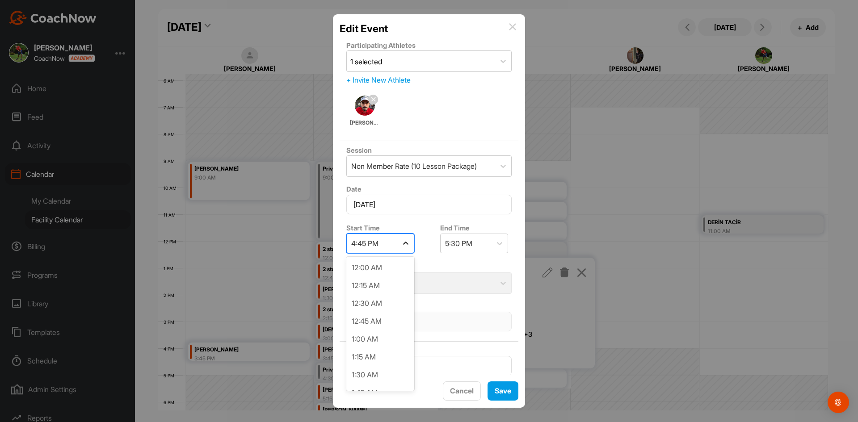
click at [401, 244] on div at bounding box center [406, 243] width 16 height 16
click at [378, 300] on div "3:00 PM" at bounding box center [380, 296] width 68 height 18
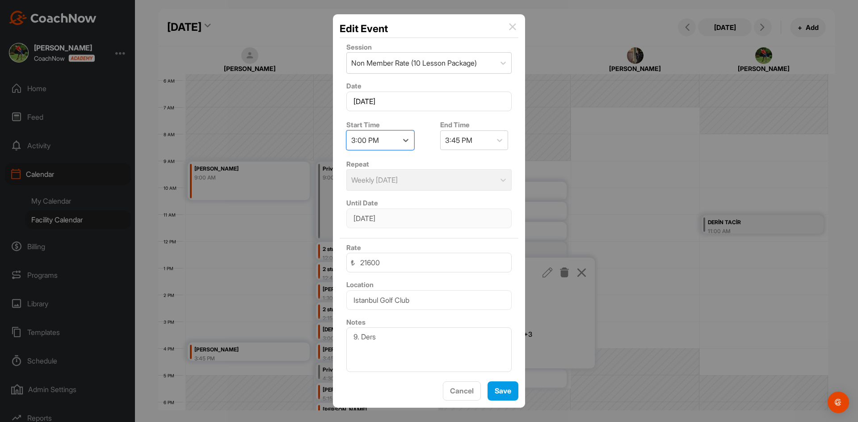
scroll to position [104, 0]
click at [501, 393] on button "Save" at bounding box center [502, 391] width 31 height 19
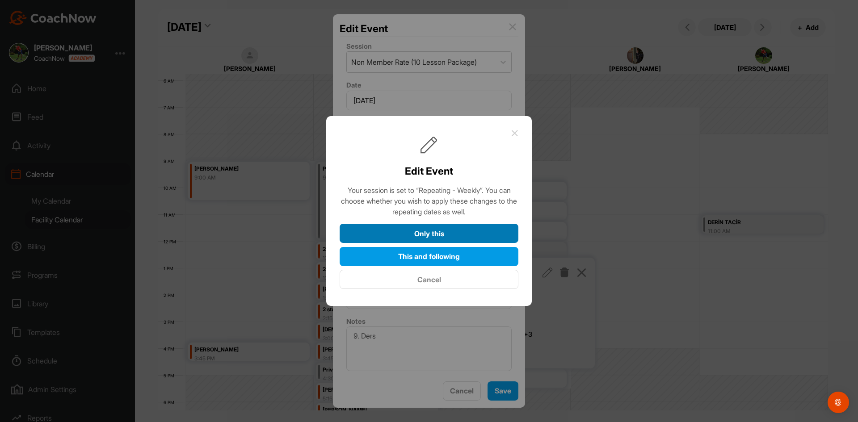
click at [459, 232] on button "Only this" at bounding box center [429, 233] width 179 height 19
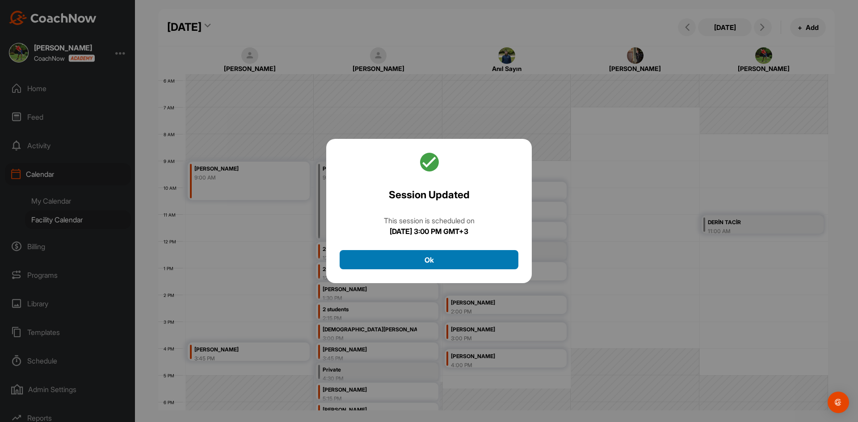
click at [446, 255] on button "Ok" at bounding box center [429, 259] width 179 height 19
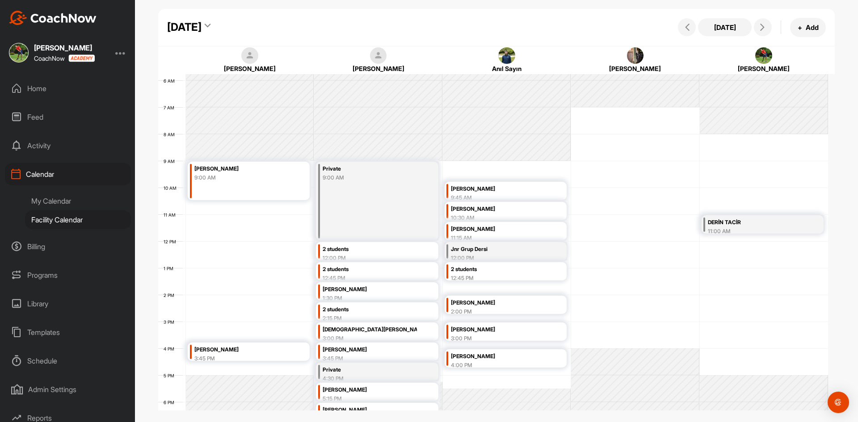
click at [496, 360] on div "[PERSON_NAME]" at bounding box center [498, 357] width 94 height 10
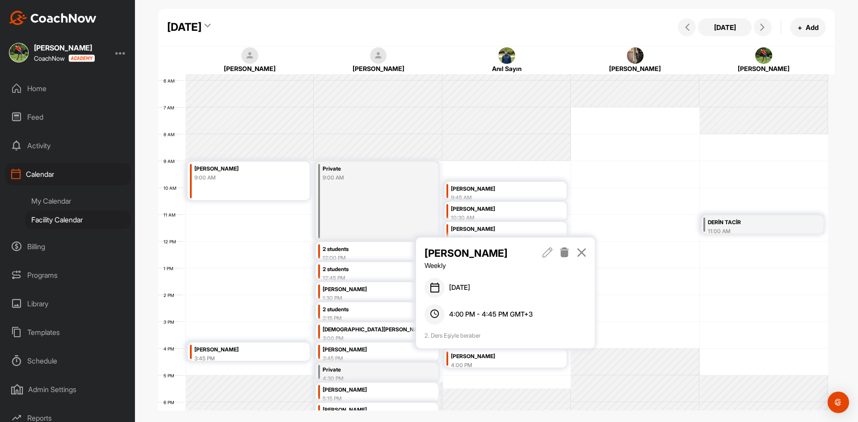
click at [545, 249] on icon at bounding box center [547, 252] width 10 height 10
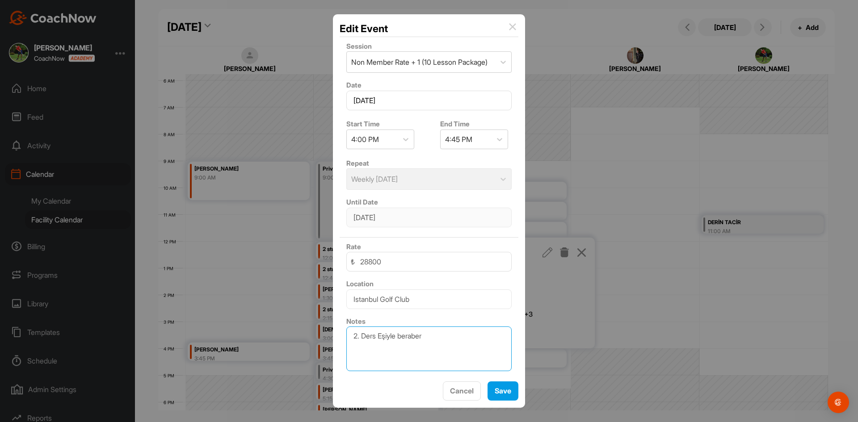
click at [357, 336] on textarea "2. Ders Eşiyle beraber" at bounding box center [428, 349] width 165 height 45
type textarea "4. Ders Eşiyle beraber"
click at [507, 395] on button "Save" at bounding box center [502, 391] width 31 height 19
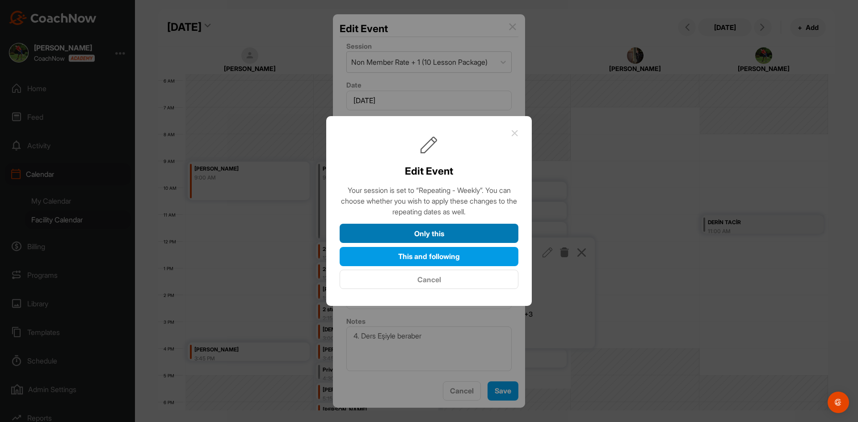
click at [485, 238] on button "Only this" at bounding box center [429, 233] width 179 height 19
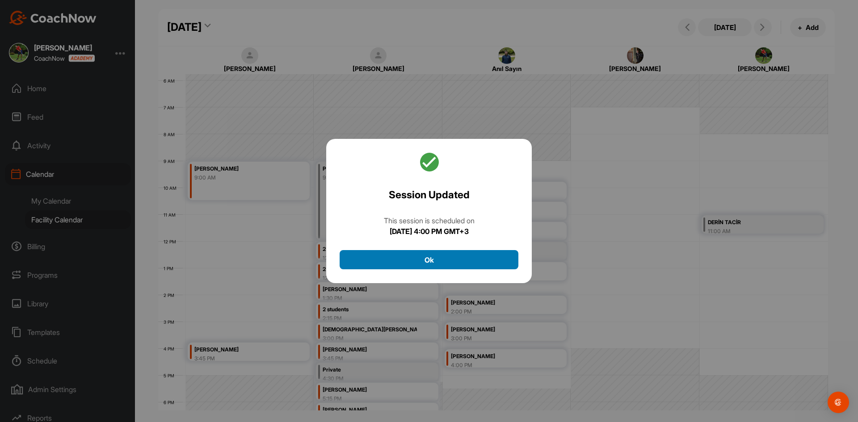
click at [507, 262] on button "Ok" at bounding box center [429, 259] width 179 height 19
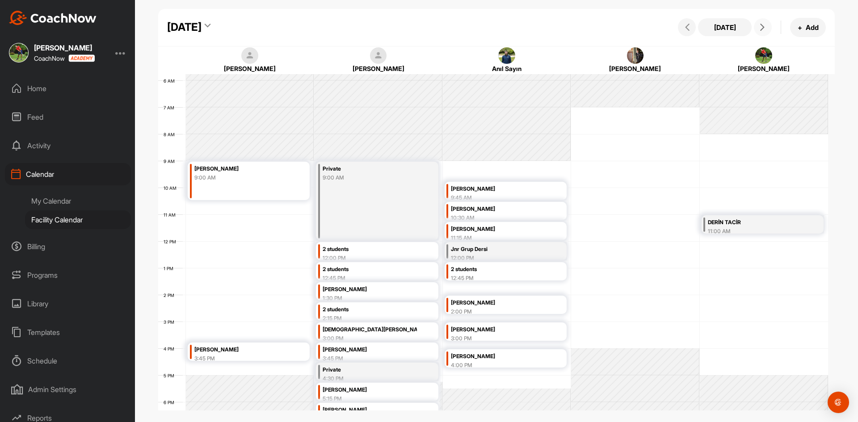
click at [764, 28] on icon at bounding box center [762, 27] width 7 height 7
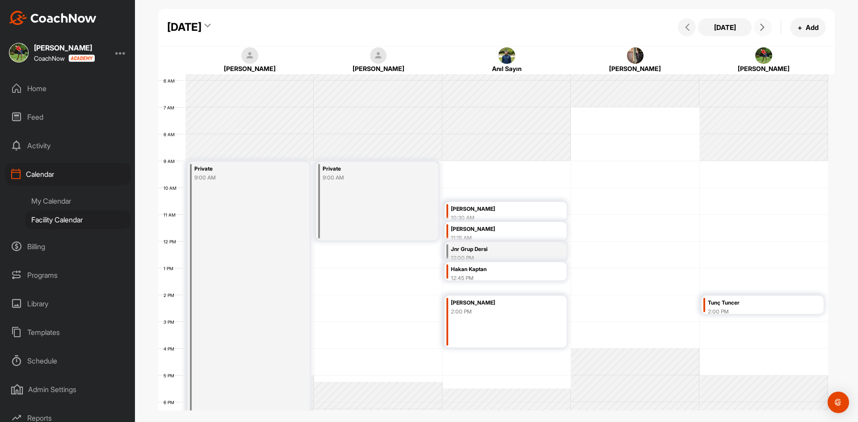
click at [531, 163] on div "12 AM 1 AM 2 AM 3 AM 4 AM 5 AM 6 AM 7 AM 8 AM 9 AM 10 AM 11 AM 12 PM 1 PM 2 PM …" at bounding box center [493, 241] width 670 height 643
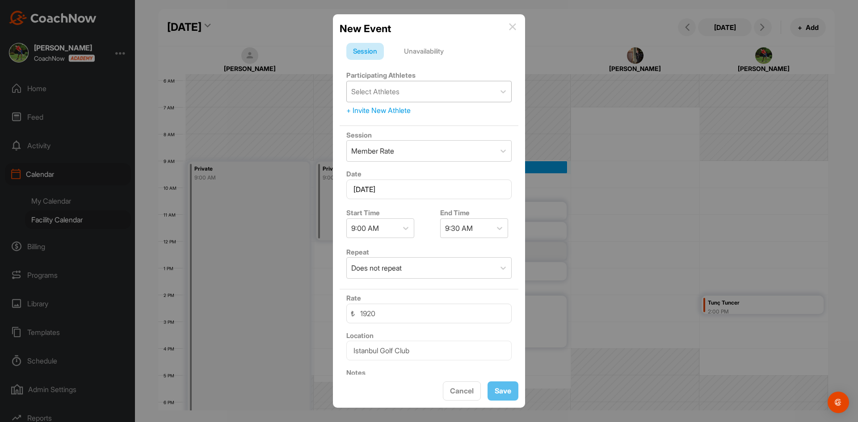
click at [411, 93] on div "Select Athletes" at bounding box center [421, 91] width 148 height 21
type input "g"
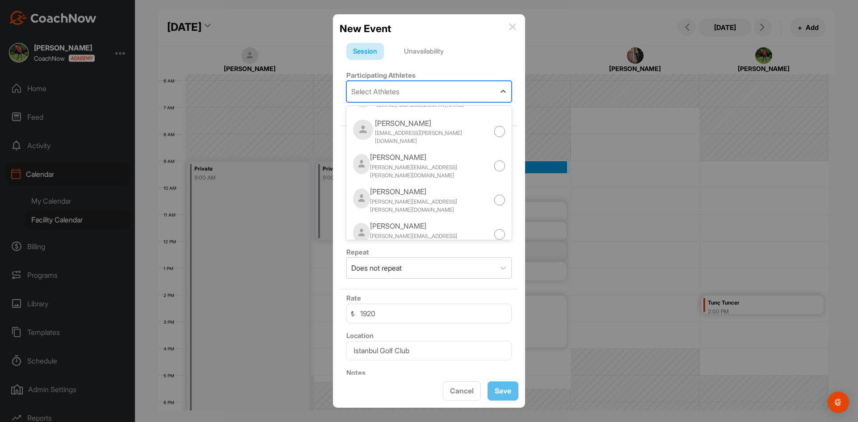
scroll to position [4947, 0]
click at [414, 332] on div "[EMAIL_ADDRESS][DOMAIN_NAME]" at bounding box center [420, 336] width 87 height 8
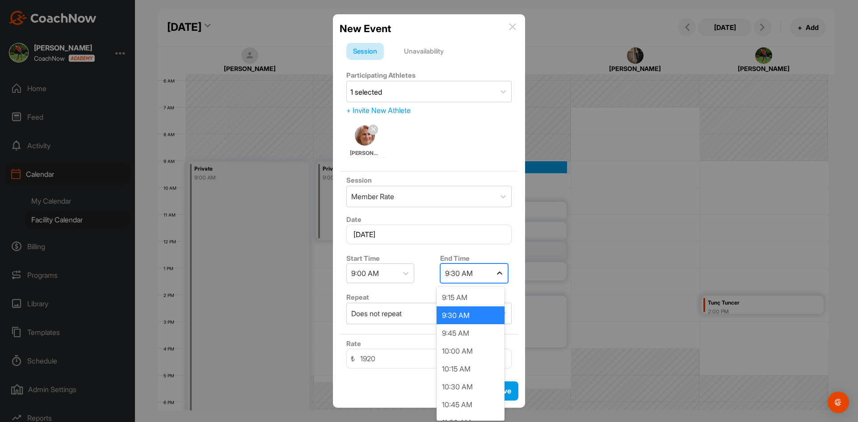
click at [495, 276] on icon at bounding box center [499, 273] width 9 height 9
click at [472, 384] on div "10:30 AM" at bounding box center [470, 387] width 68 height 18
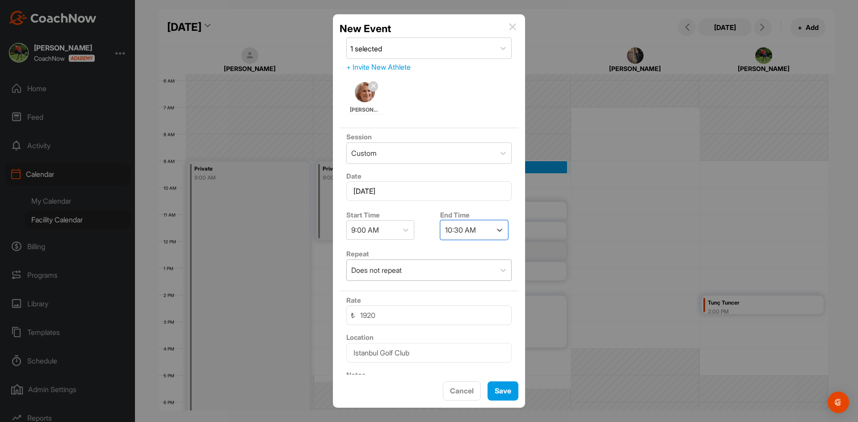
scroll to position [97, 0]
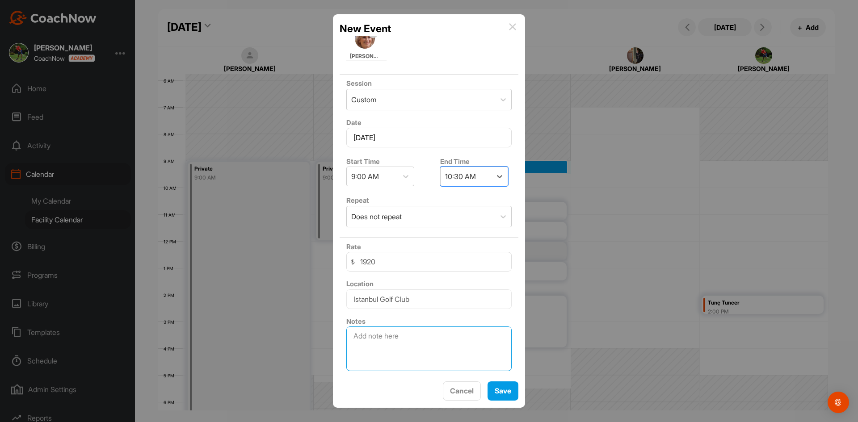
click at [454, 341] on textarea at bounding box center [428, 349] width 165 height 45
type textarea "7. ve 8. Ders"
click at [497, 222] on div at bounding box center [503, 217] width 16 height 16
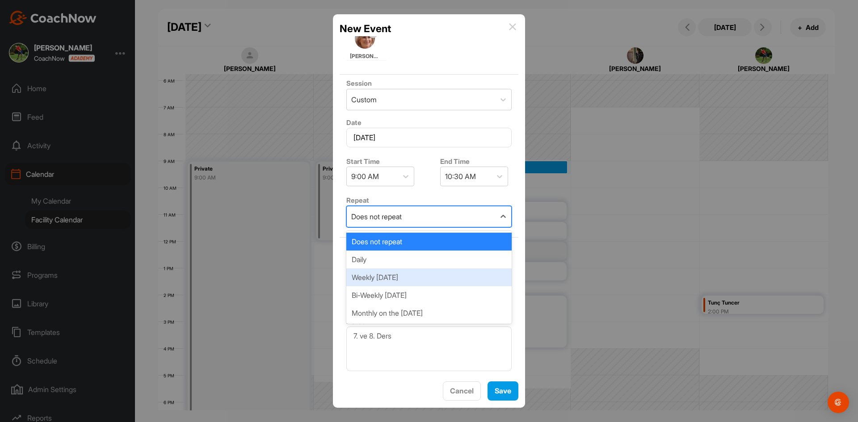
click at [474, 284] on div "Weekly [DATE]" at bounding box center [428, 277] width 165 height 18
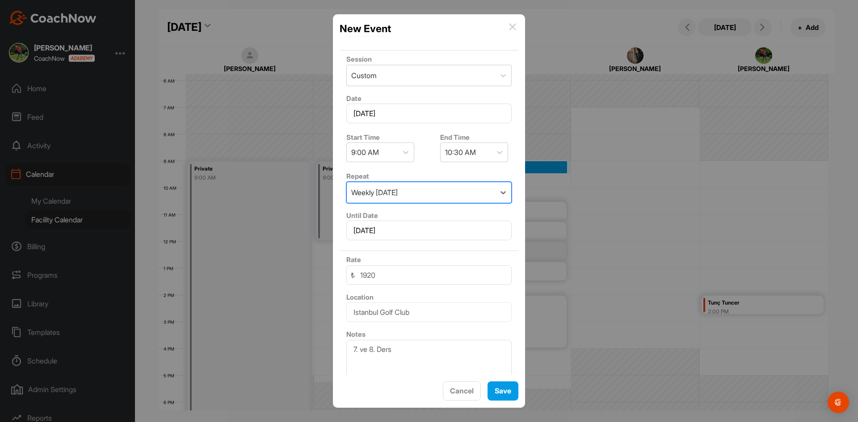
scroll to position [134, 0]
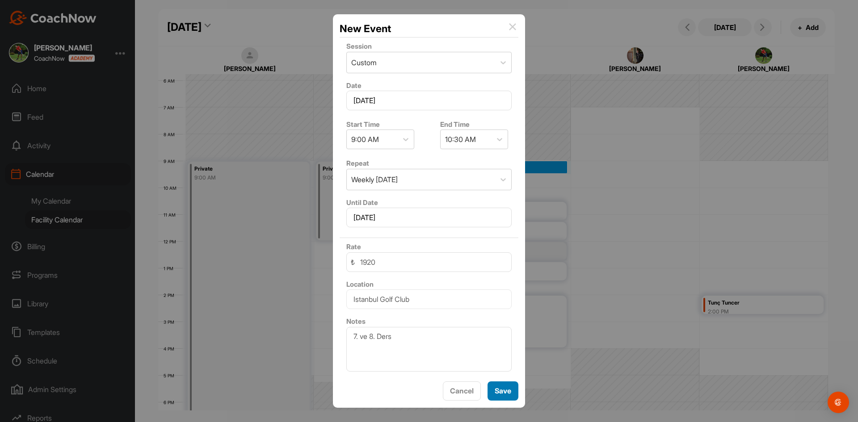
click at [506, 394] on button "Save" at bounding box center [502, 391] width 31 height 19
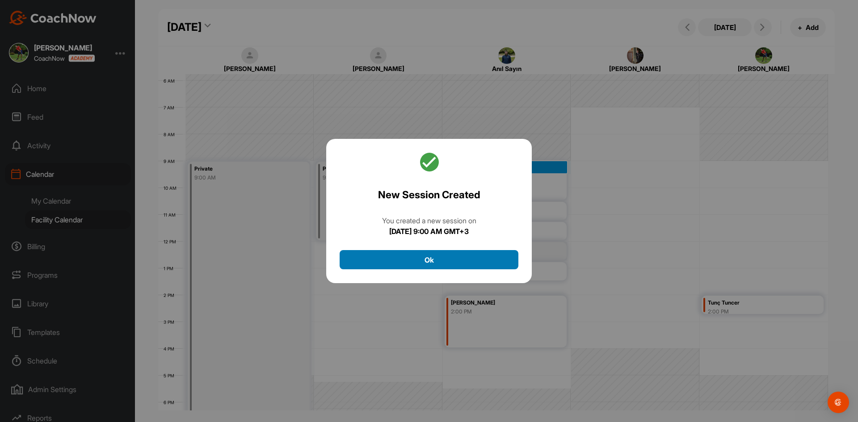
click at [487, 264] on button "Ok" at bounding box center [429, 259] width 179 height 19
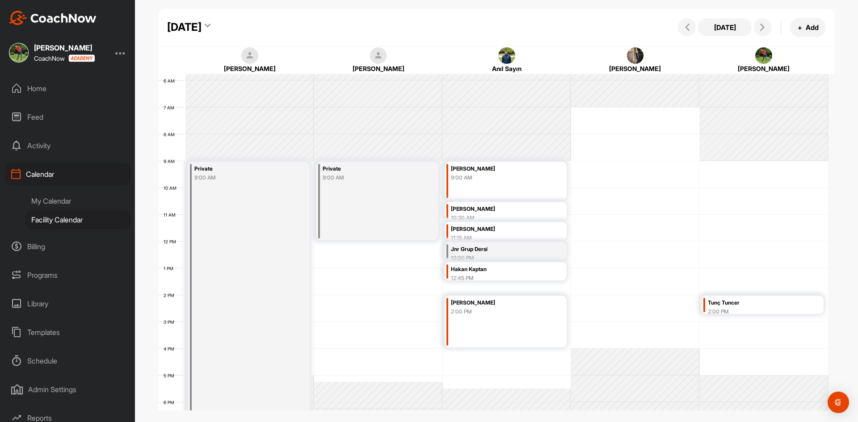
click at [518, 215] on div "10:30 AM" at bounding box center [498, 218] width 94 height 8
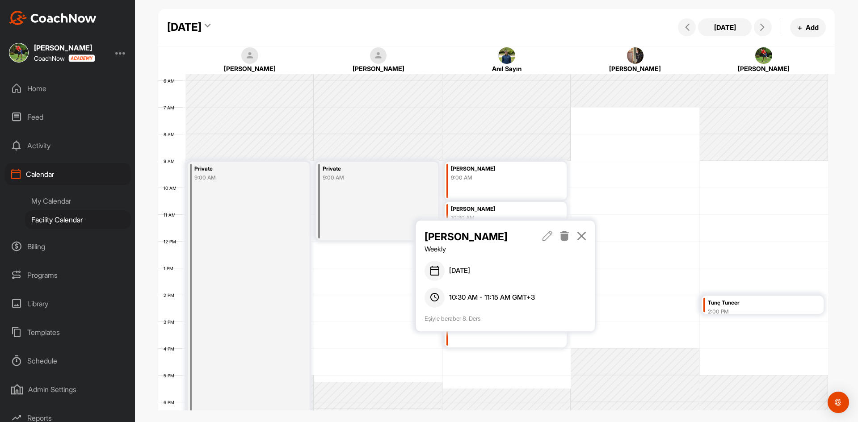
click at [542, 238] on div "Erdem Canda Weekly" at bounding box center [505, 241] width 162 height 25
click at [547, 237] on icon at bounding box center [547, 236] width 10 height 10
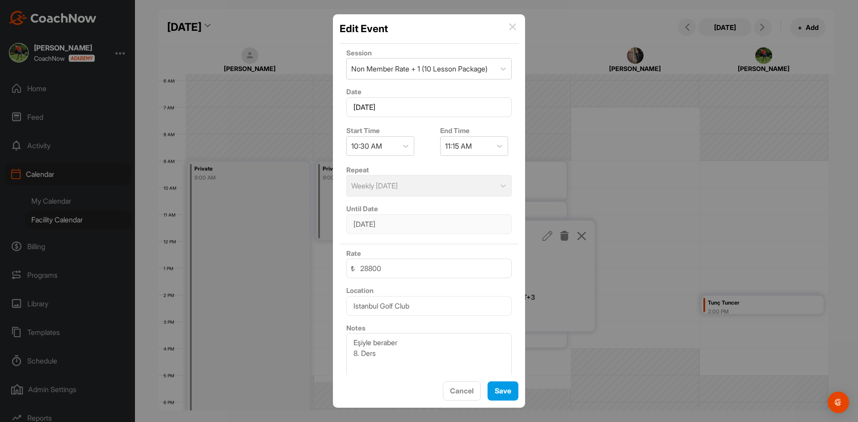
scroll to position [104, 0]
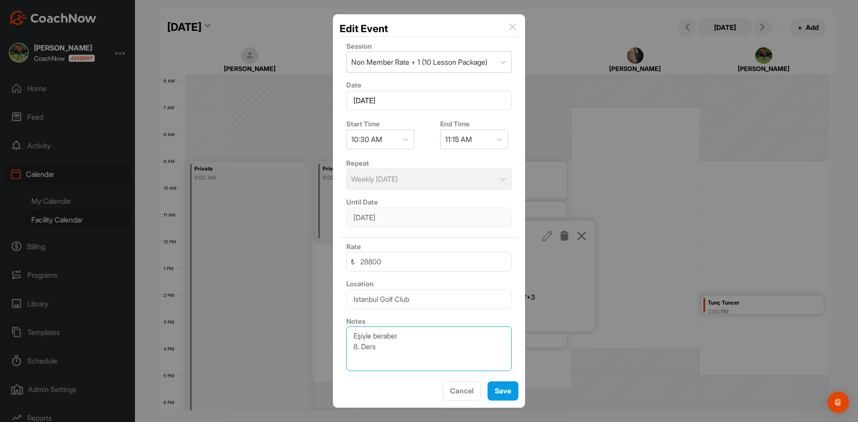
click at [357, 347] on textarea "Eşiyle beraber 8. Ders" at bounding box center [428, 349] width 165 height 45
type textarea "Eşiyle beraber 10. Ders"
click at [504, 393] on button "Save" at bounding box center [502, 391] width 31 height 19
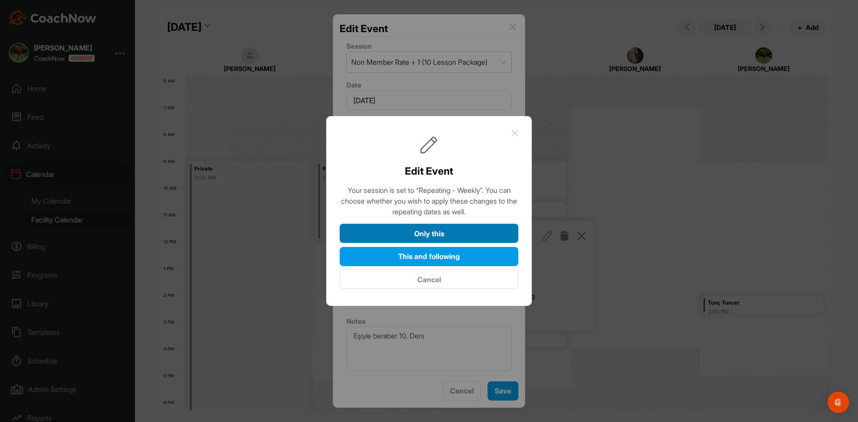
click at [473, 235] on button "Only this" at bounding box center [429, 233] width 179 height 19
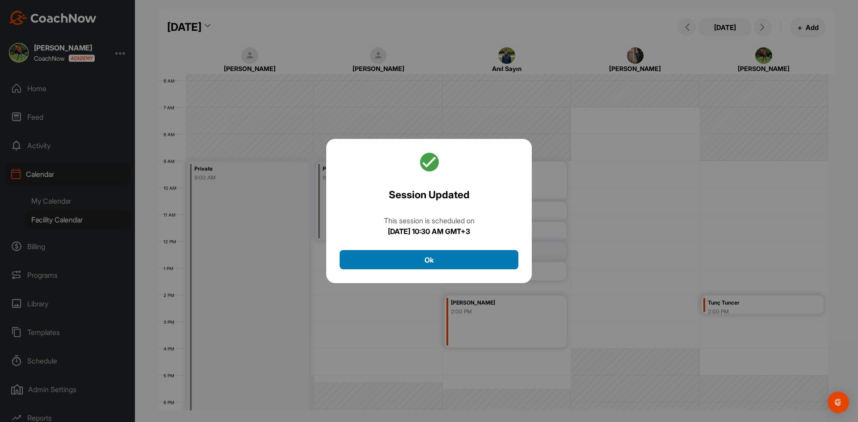
click at [476, 264] on button "Ok" at bounding box center [429, 259] width 179 height 19
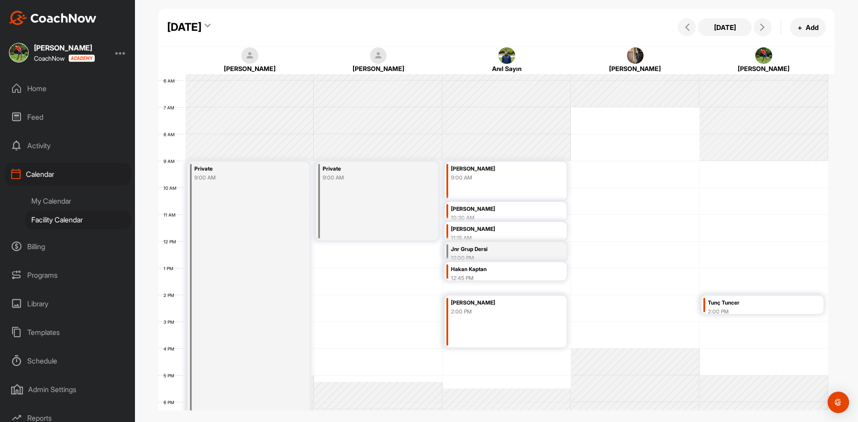
click at [498, 214] on div "10:30 AM" at bounding box center [498, 218] width 94 height 8
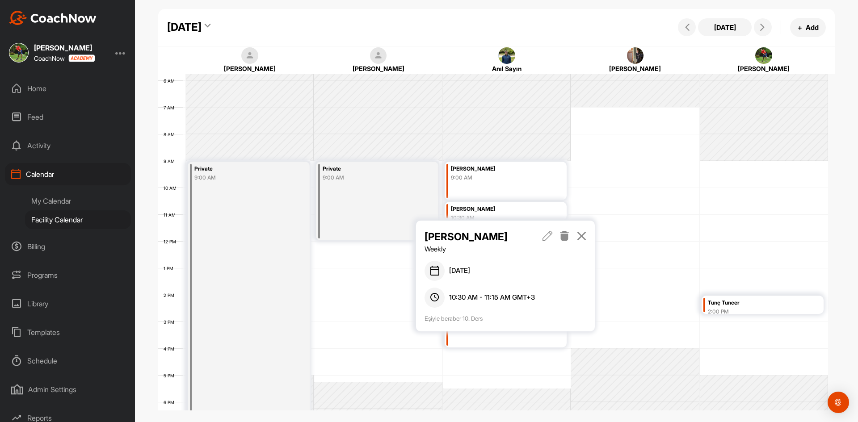
click at [549, 238] on icon at bounding box center [547, 236] width 10 height 10
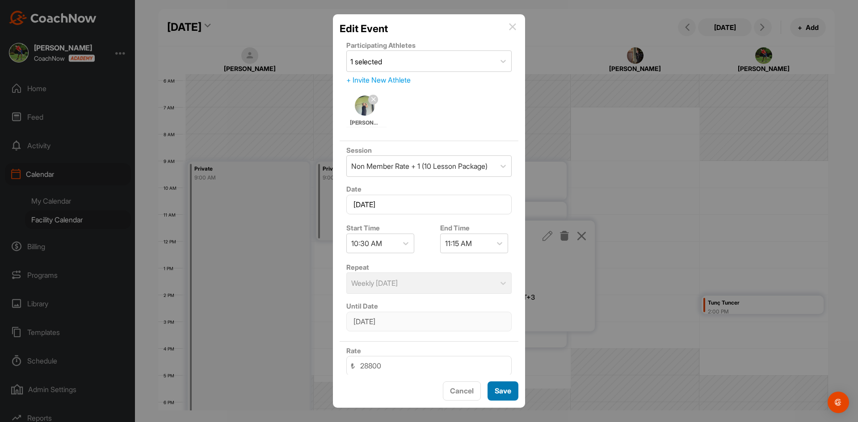
click at [505, 390] on button "Save" at bounding box center [502, 391] width 31 height 19
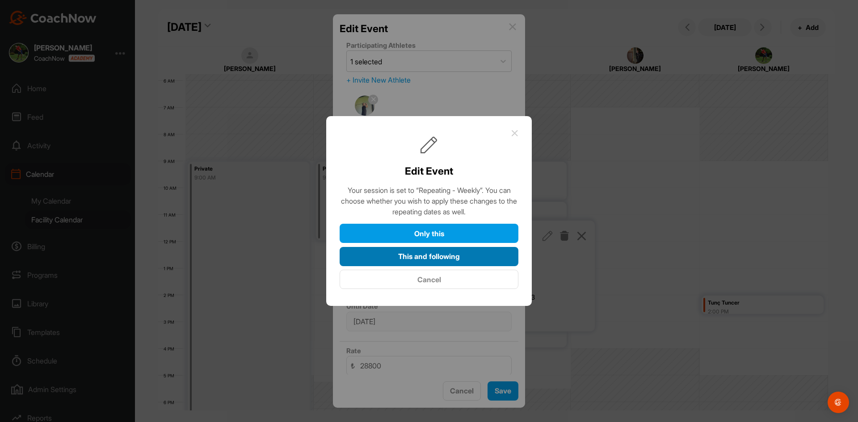
click at [479, 260] on button "This and following" at bounding box center [429, 256] width 179 height 19
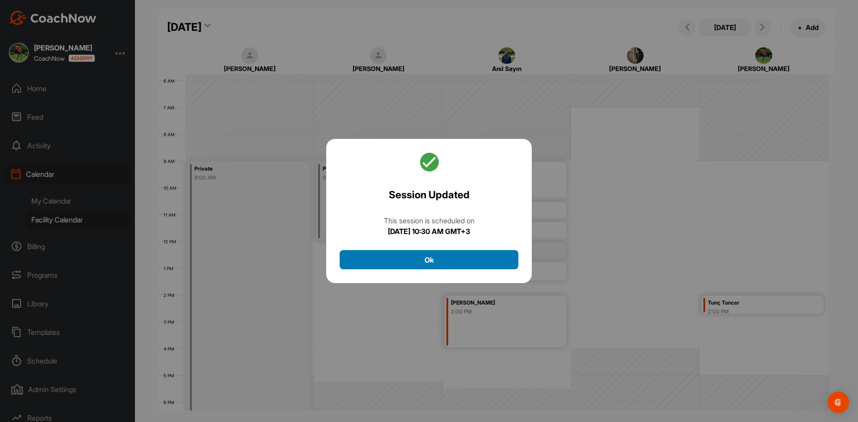
click at [491, 263] on button "Ok" at bounding box center [429, 259] width 179 height 19
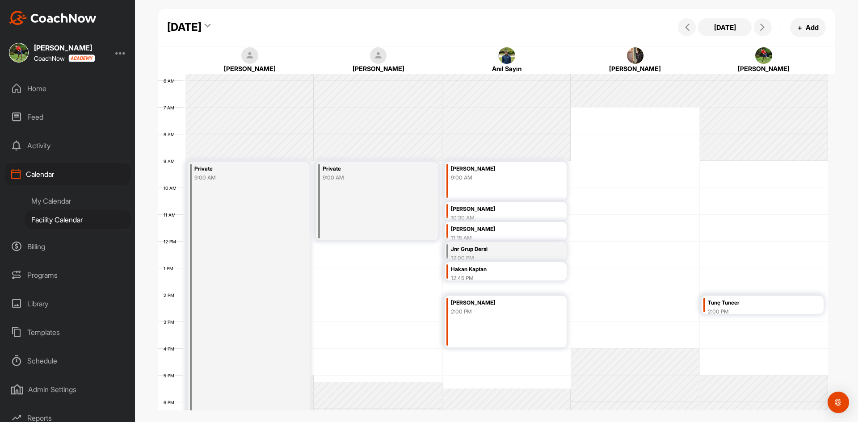
click at [516, 225] on div "[PERSON_NAME]" at bounding box center [498, 229] width 94 height 10
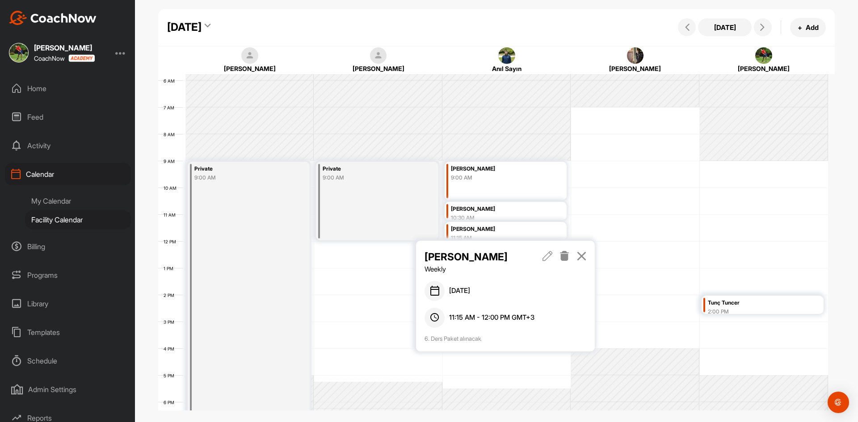
click at [568, 253] on icon at bounding box center [564, 256] width 10 height 10
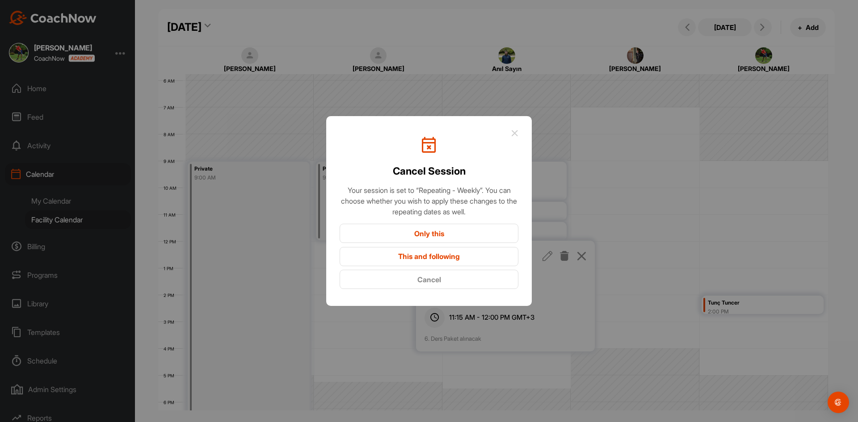
click at [442, 260] on button "This and following" at bounding box center [429, 256] width 179 height 19
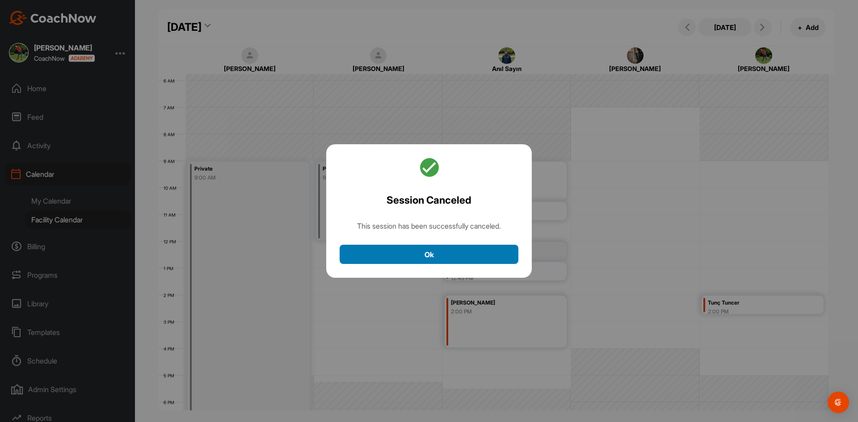
click at [442, 260] on button "Ok" at bounding box center [429, 254] width 179 height 19
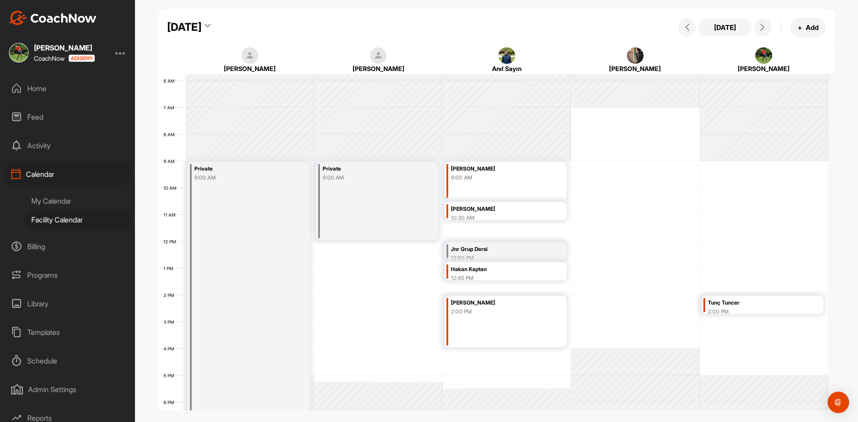
click at [506, 272] on div "Hakan Kaptan" at bounding box center [498, 269] width 94 height 10
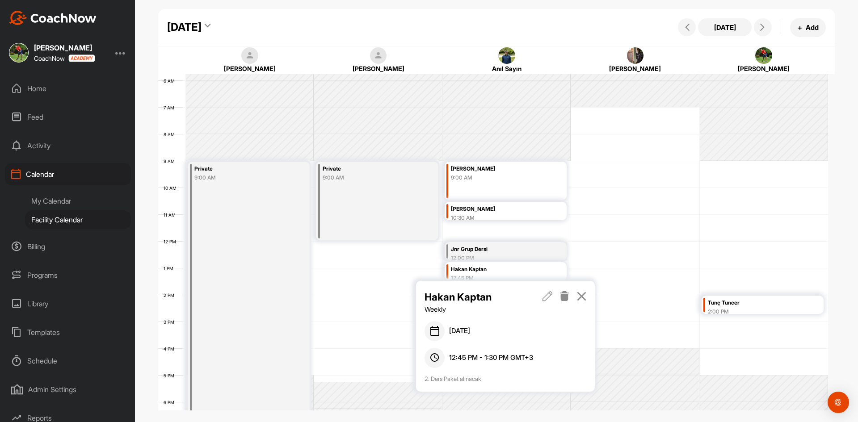
click at [564, 294] on icon at bounding box center [564, 296] width 10 height 10
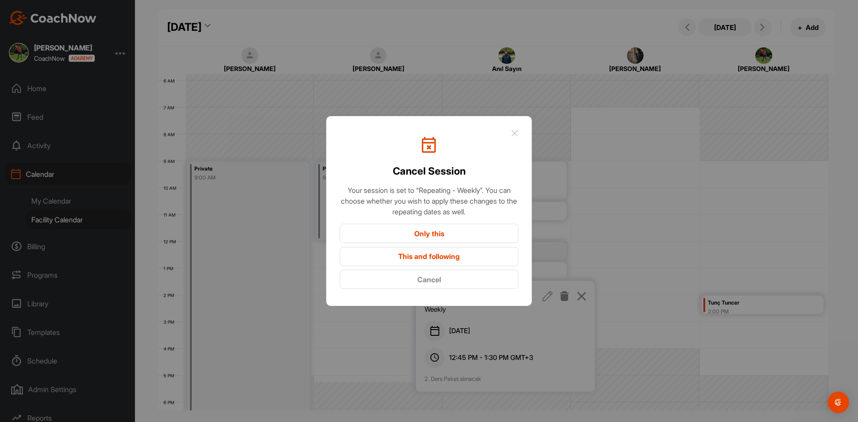
click at [447, 260] on button "This and following" at bounding box center [429, 256] width 179 height 19
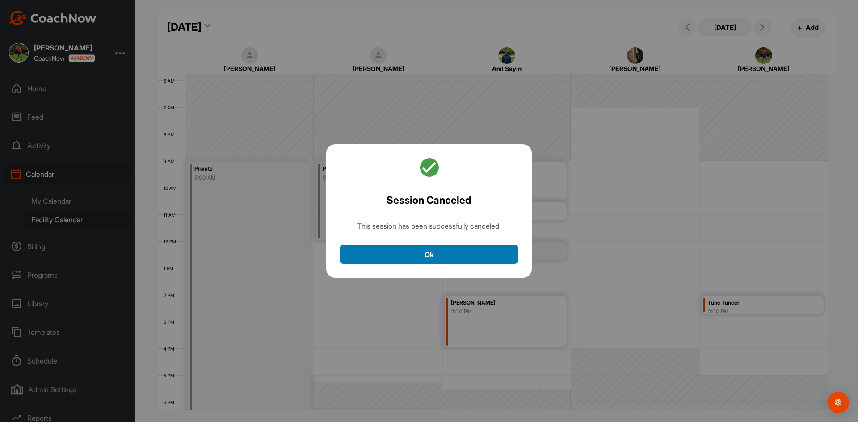
click at [462, 257] on button "Ok" at bounding box center [429, 254] width 179 height 19
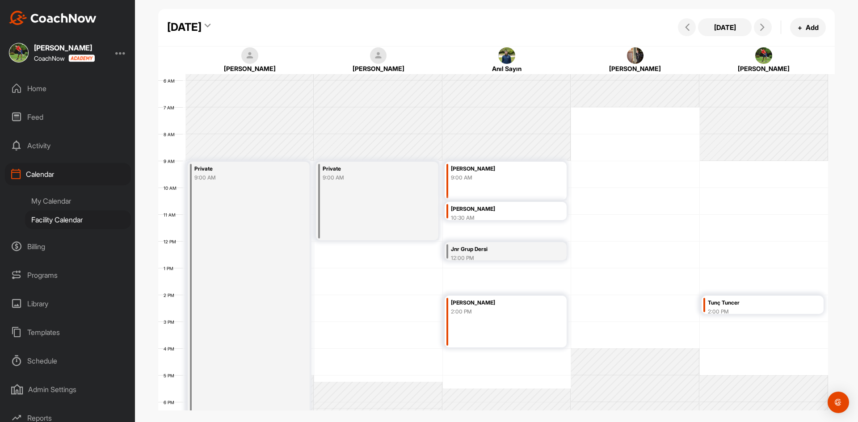
click at [515, 320] on div "[PERSON_NAME] Saltık 2:00 PM" at bounding box center [506, 322] width 122 height 52
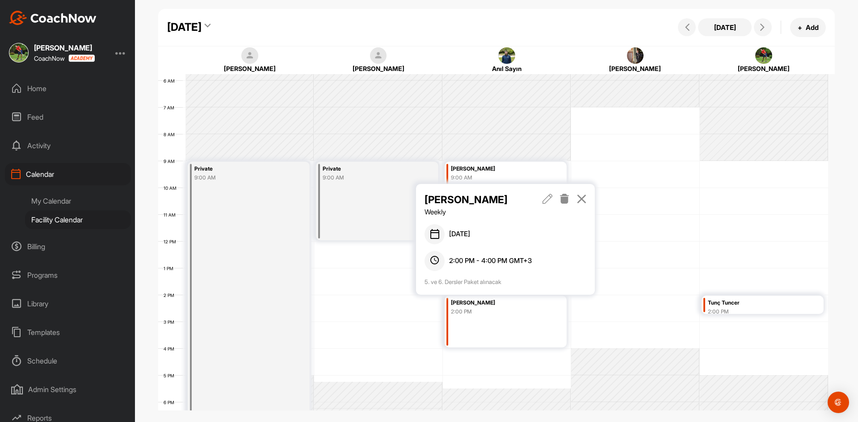
click at [550, 200] on icon at bounding box center [547, 199] width 10 height 10
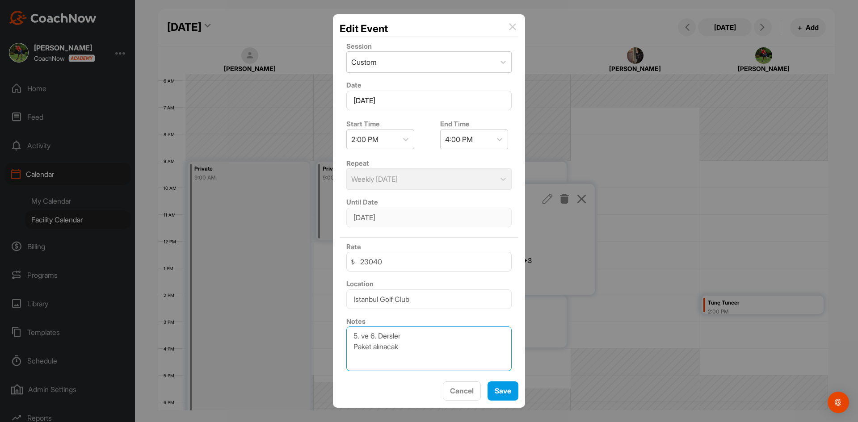
click at [358, 335] on textarea "5. ve 6. Dersler Paket alınacak" at bounding box center [428, 349] width 165 height 45
click at [374, 336] on textarea "8. ve 6. Dersler Paket alınacak" at bounding box center [428, 349] width 165 height 45
click at [608, 359] on div at bounding box center [429, 211] width 858 height 422
drag, startPoint x: 398, startPoint y: 347, endPoint x: 353, endPoint y: 350, distance: 45.7
click at [353, 350] on textarea "8. ve 9. Dersler Paket alınacak" at bounding box center [428, 349] width 165 height 45
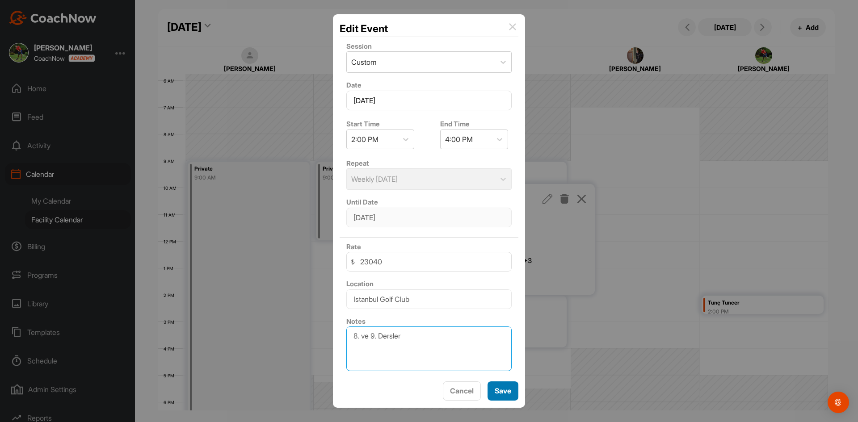
type textarea "8. ve 9. Dersler"
click at [501, 388] on button "Save" at bounding box center [502, 391] width 31 height 19
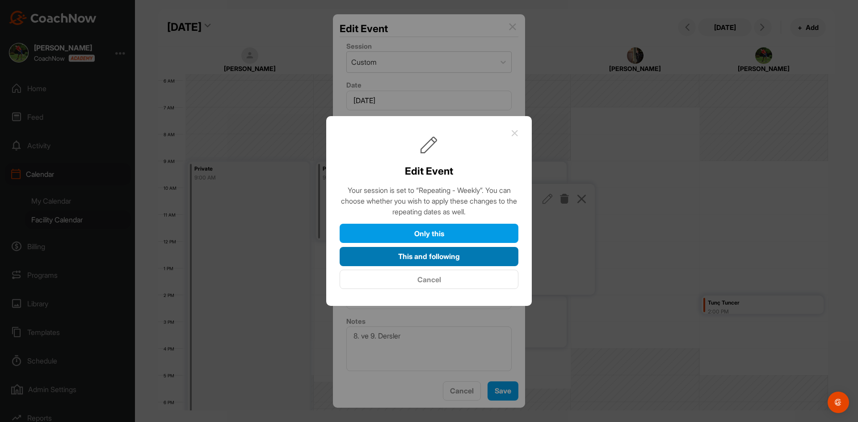
click at [470, 252] on button "This and following" at bounding box center [429, 256] width 179 height 19
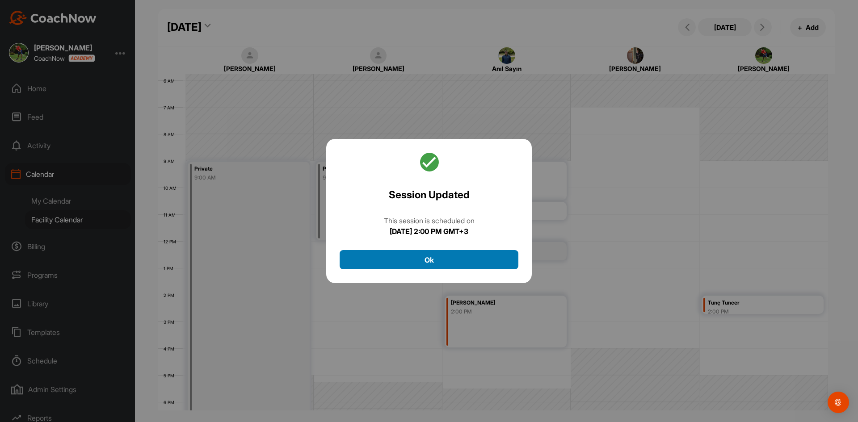
click at [474, 256] on button "Ok" at bounding box center [429, 259] width 179 height 19
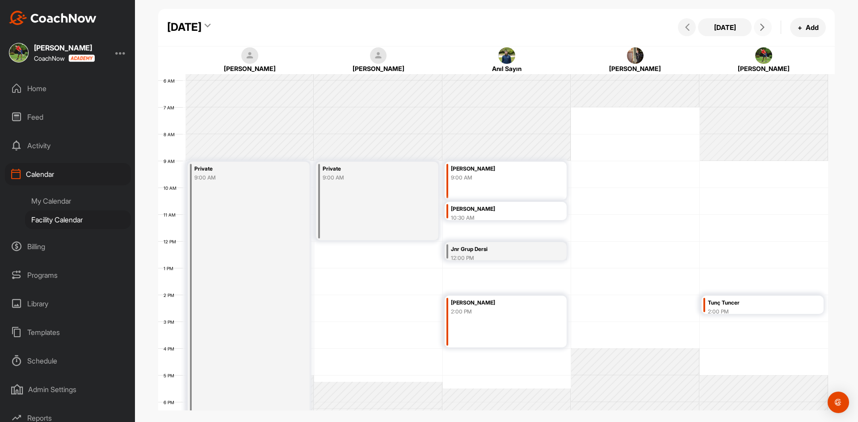
click at [764, 28] on icon at bounding box center [762, 27] width 7 height 7
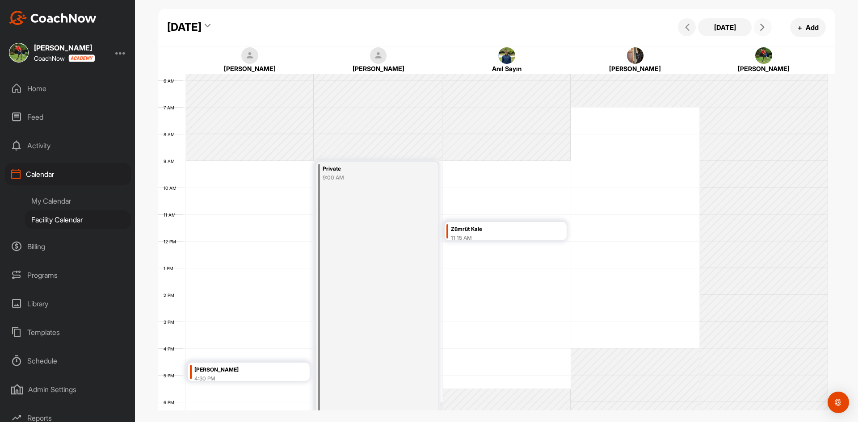
click at [760, 27] on icon at bounding box center [762, 27] width 7 height 7
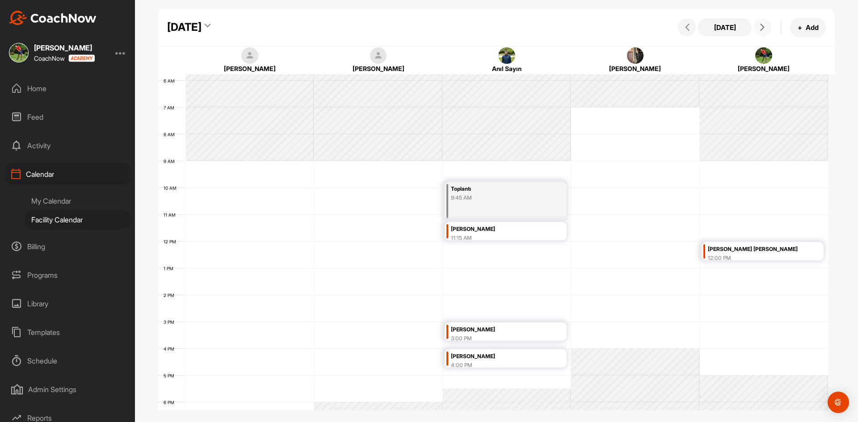
click at [760, 27] on icon at bounding box center [762, 27] width 7 height 7
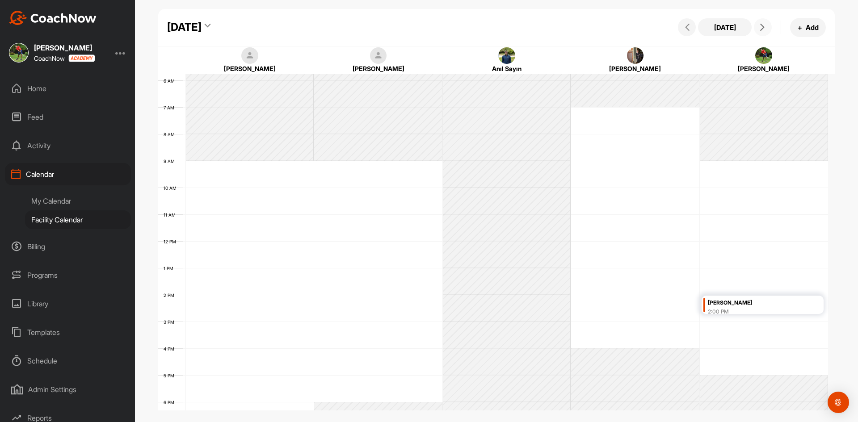
click at [760, 27] on icon at bounding box center [762, 27] width 7 height 7
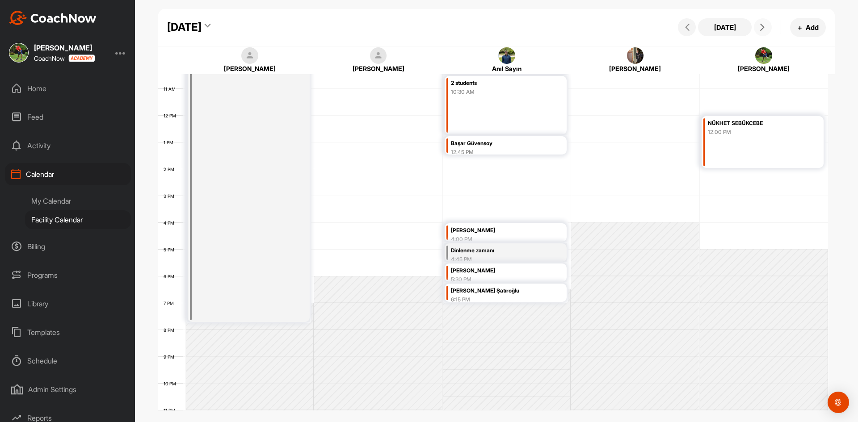
scroll to position [289, 0]
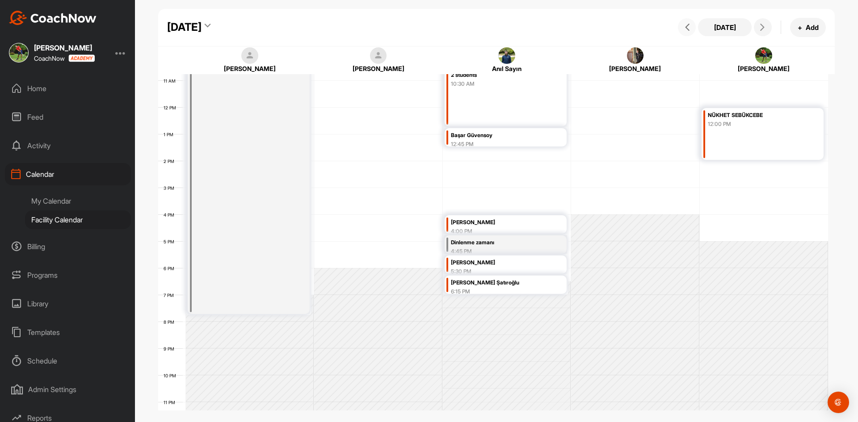
click at [687, 26] on icon at bounding box center [687, 27] width 7 height 7
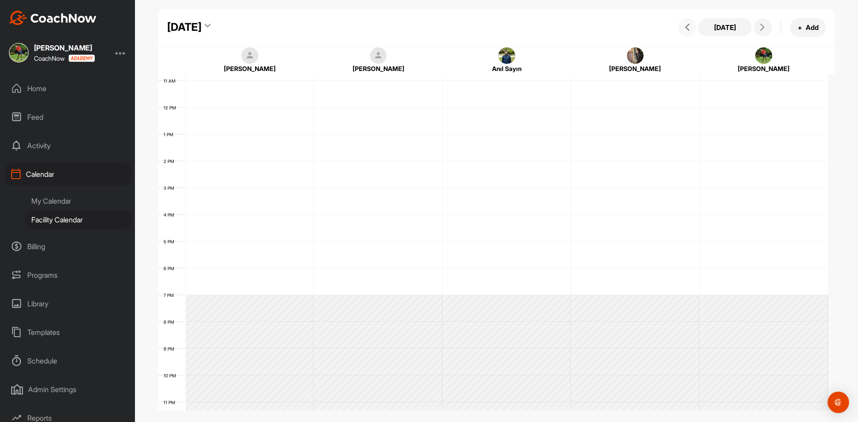
scroll to position [155, 0]
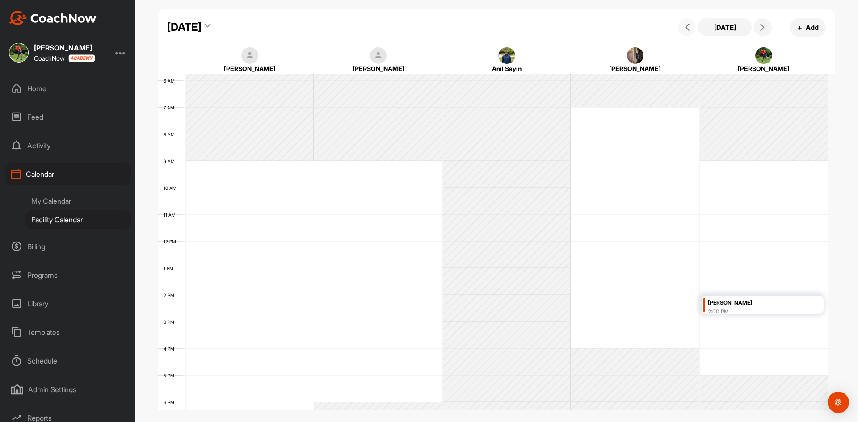
click at [687, 26] on icon at bounding box center [687, 27] width 7 height 7
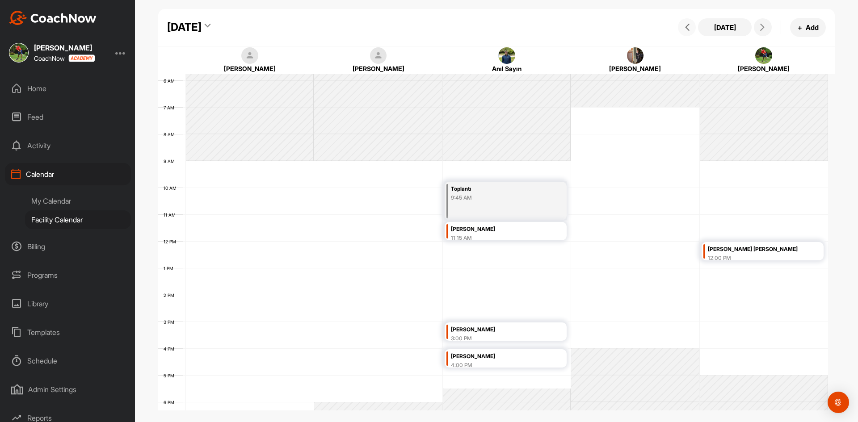
click at [687, 26] on icon at bounding box center [687, 27] width 7 height 7
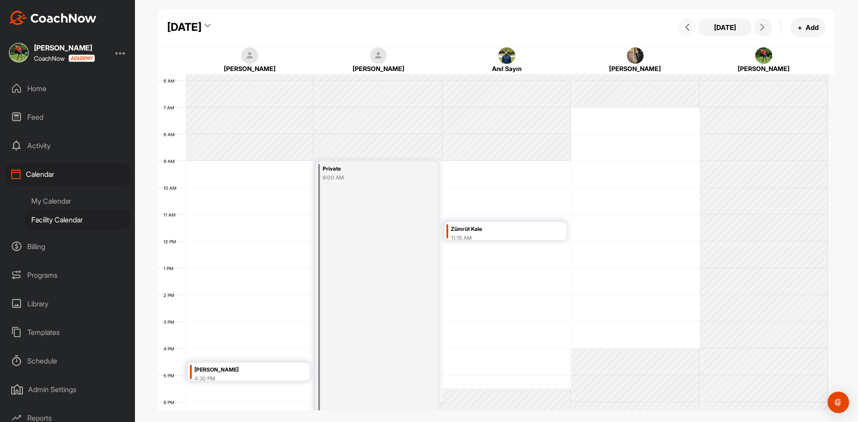
click at [687, 26] on icon at bounding box center [687, 27] width 7 height 7
